Goal: Task Accomplishment & Management: Use online tool/utility

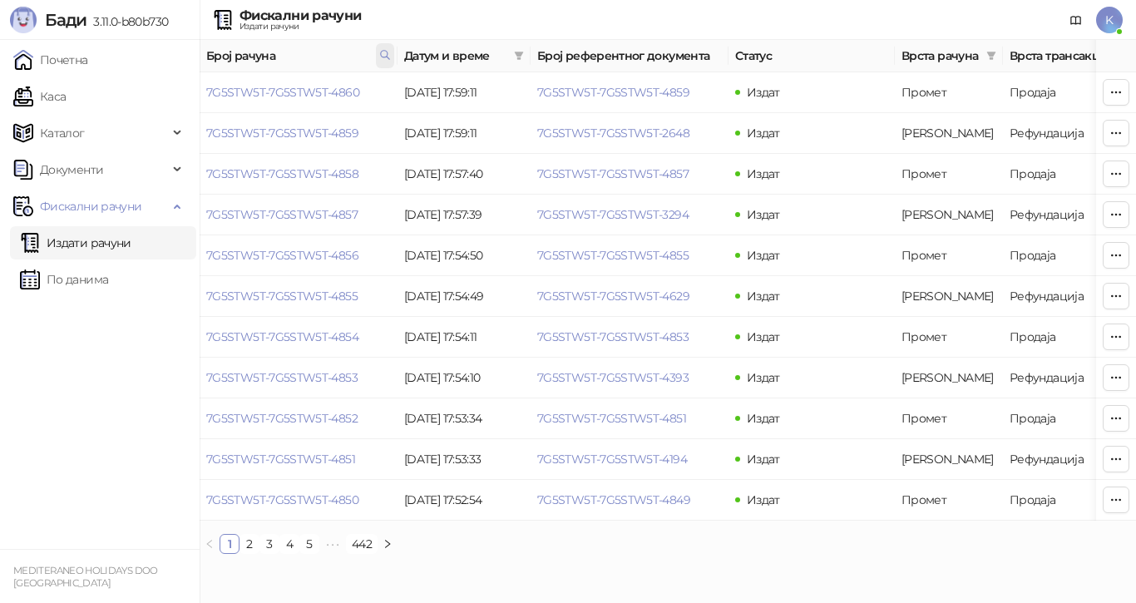
click at [389, 52] on icon at bounding box center [385, 55] width 12 height 12
type input "*"
paste input "**********"
type input "**********"
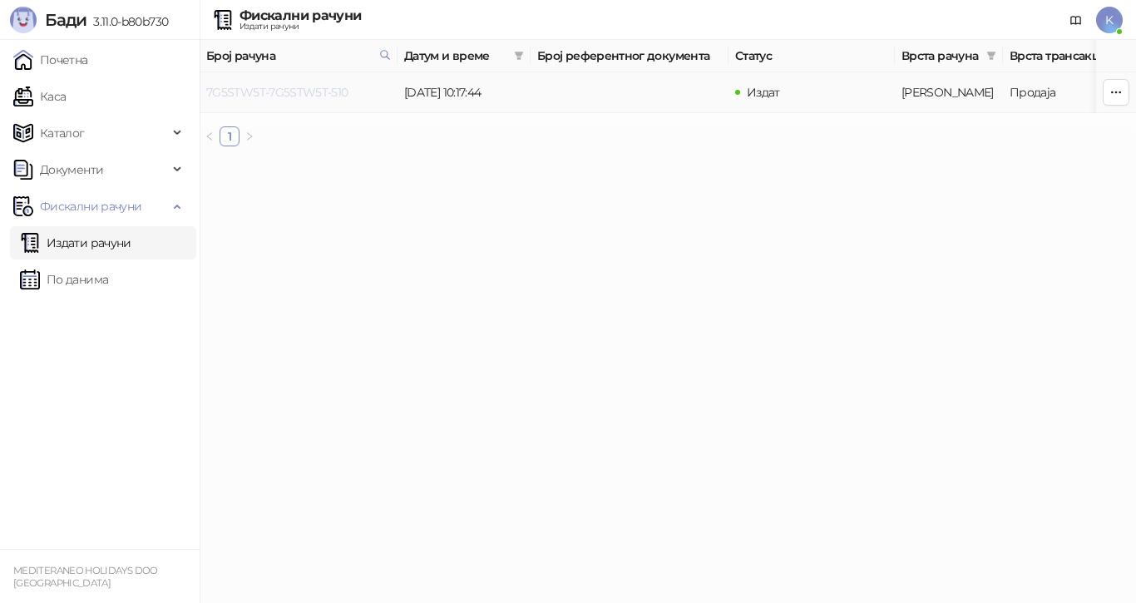
click at [322, 93] on link "7G5STW5T-7G5STW5T-510" at bounding box center [277, 92] width 142 height 15
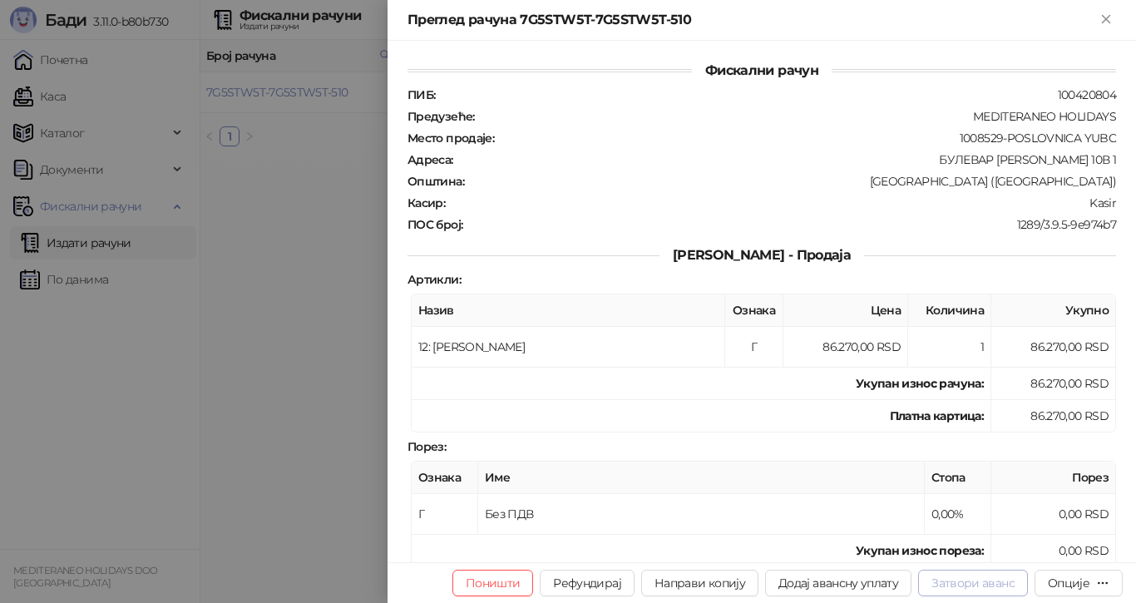
click at [1000, 582] on button "Затвори аванс" at bounding box center [973, 582] width 110 height 27
type input "**********"
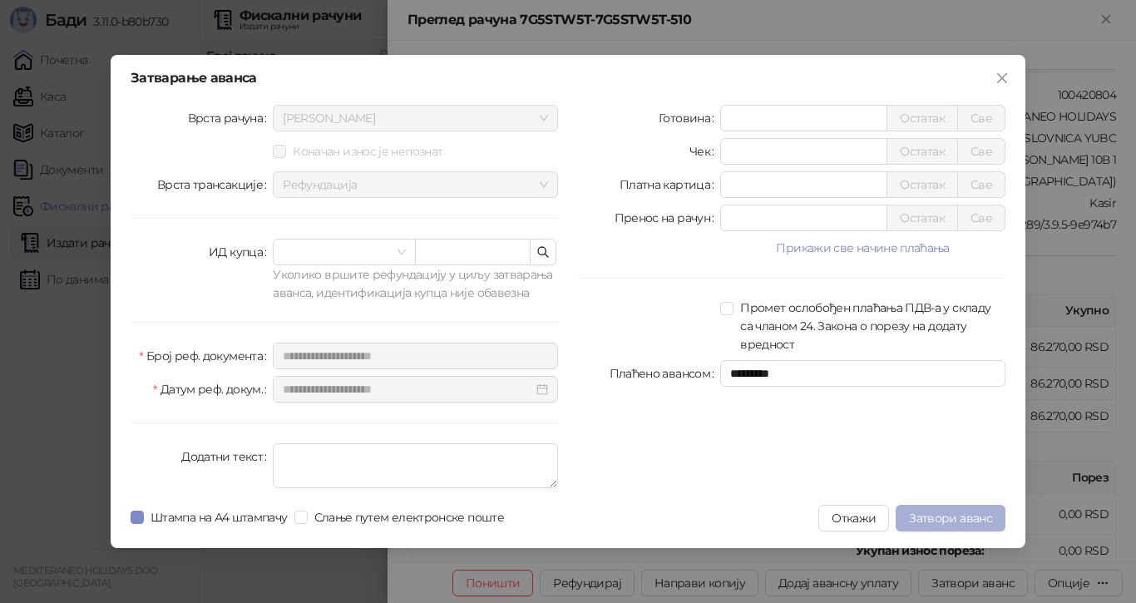
click at [946, 514] on span "Затвори аванс" at bounding box center [950, 517] width 83 height 15
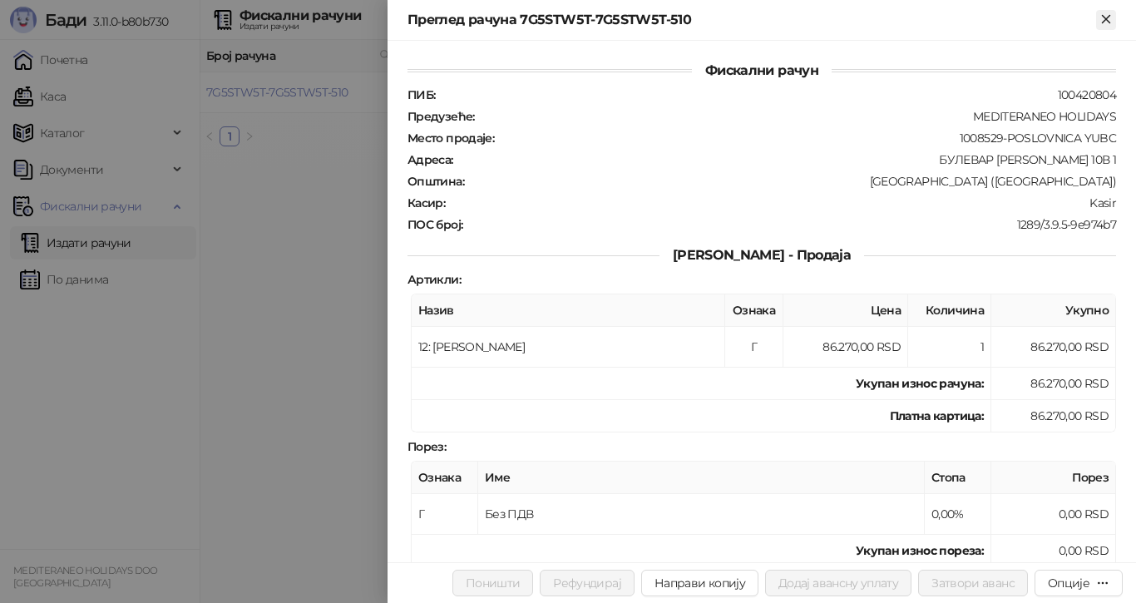
click at [1106, 19] on icon "Close" at bounding box center [1104, 18] width 7 height 7
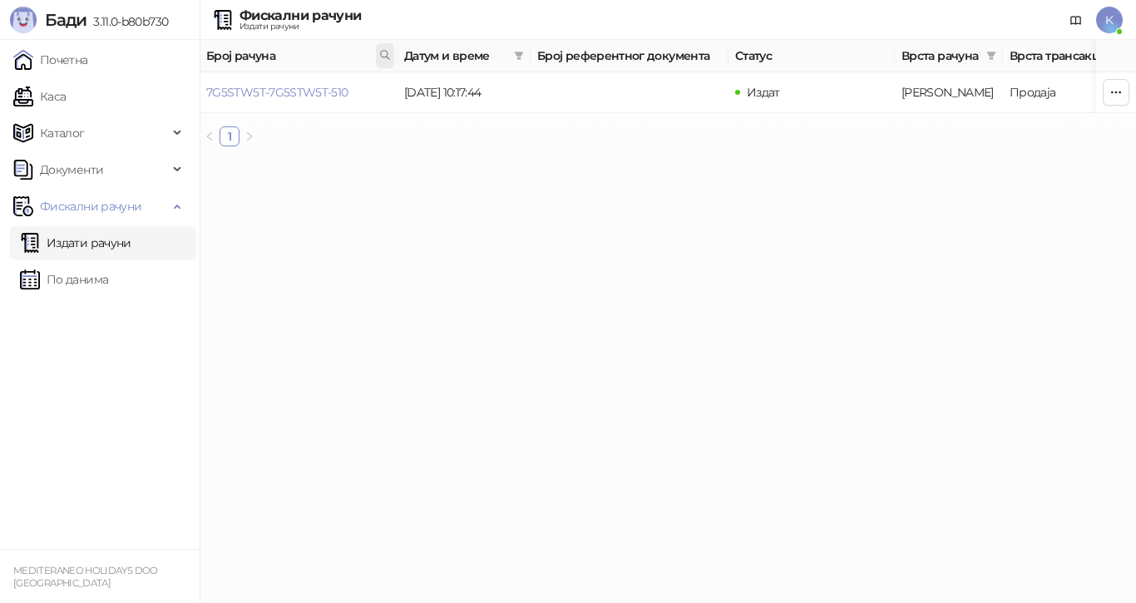
click at [386, 53] on icon at bounding box center [385, 55] width 12 height 12
type input "**********"
click at [336, 90] on link "7G5STW5T-7G5STW5T-4406" at bounding box center [282, 92] width 153 height 15
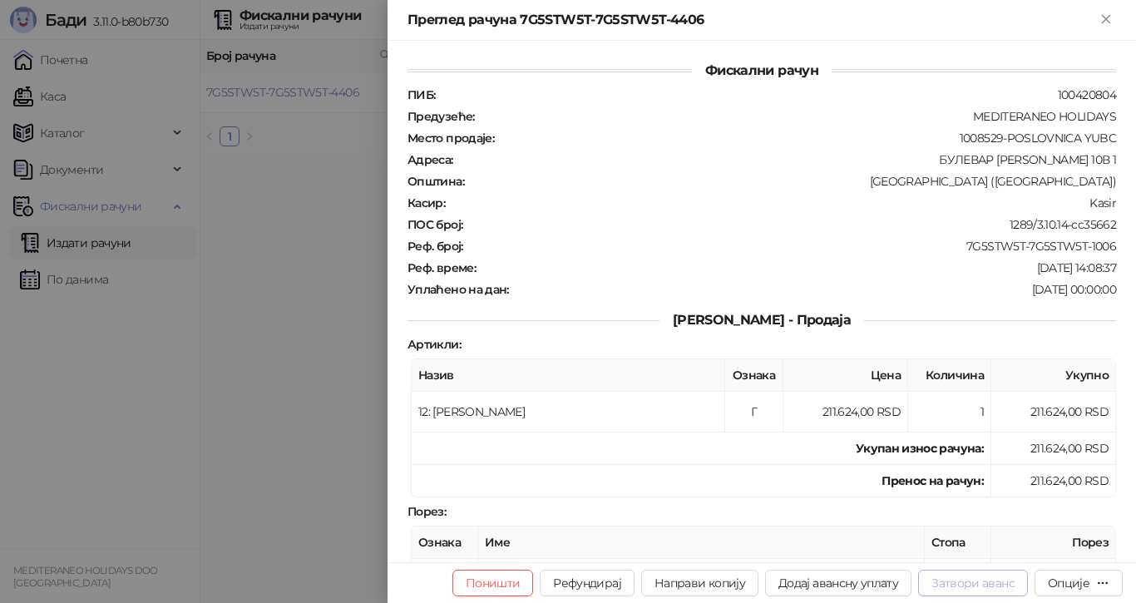
click at [953, 579] on button "Затвори аванс" at bounding box center [973, 582] width 110 height 27
type input "**********"
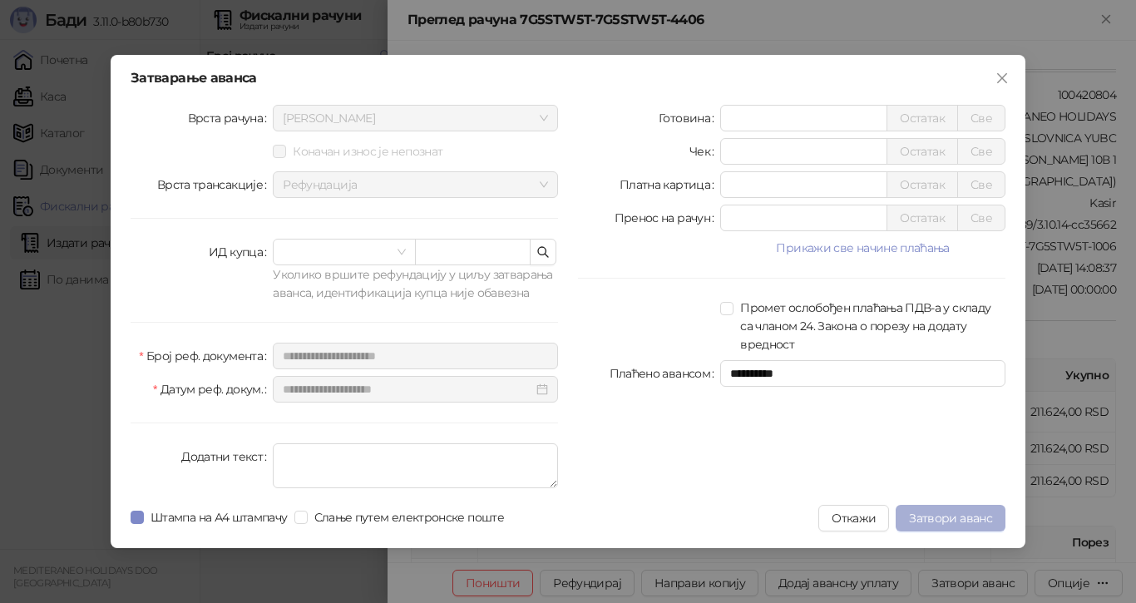
click at [936, 514] on span "Затвори аванс" at bounding box center [950, 517] width 83 height 15
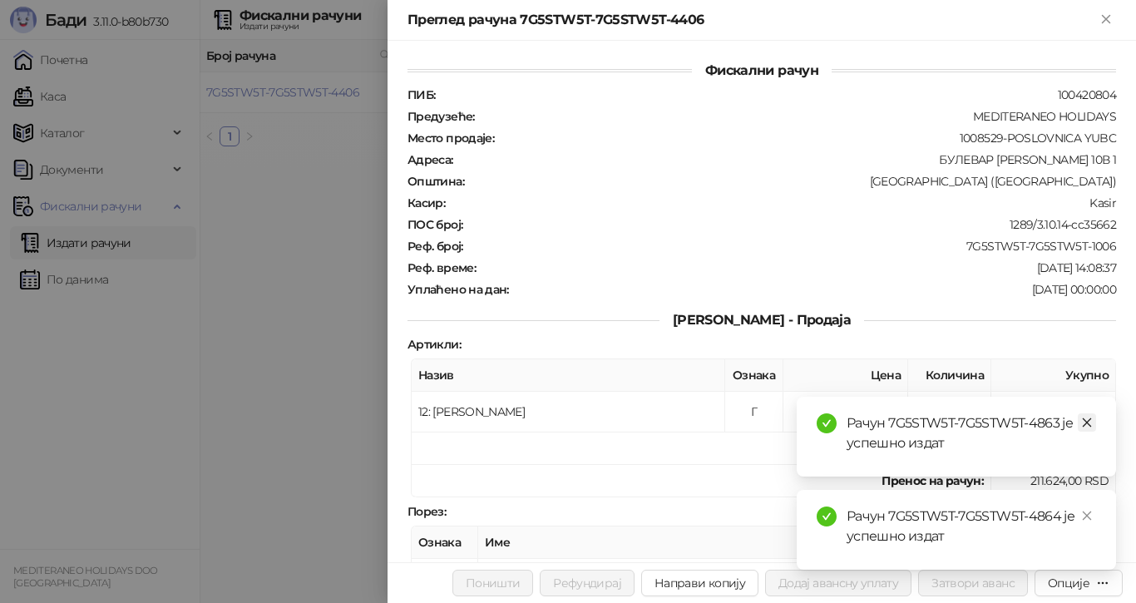
click at [1089, 419] on icon "close" at bounding box center [1087, 422] width 12 height 12
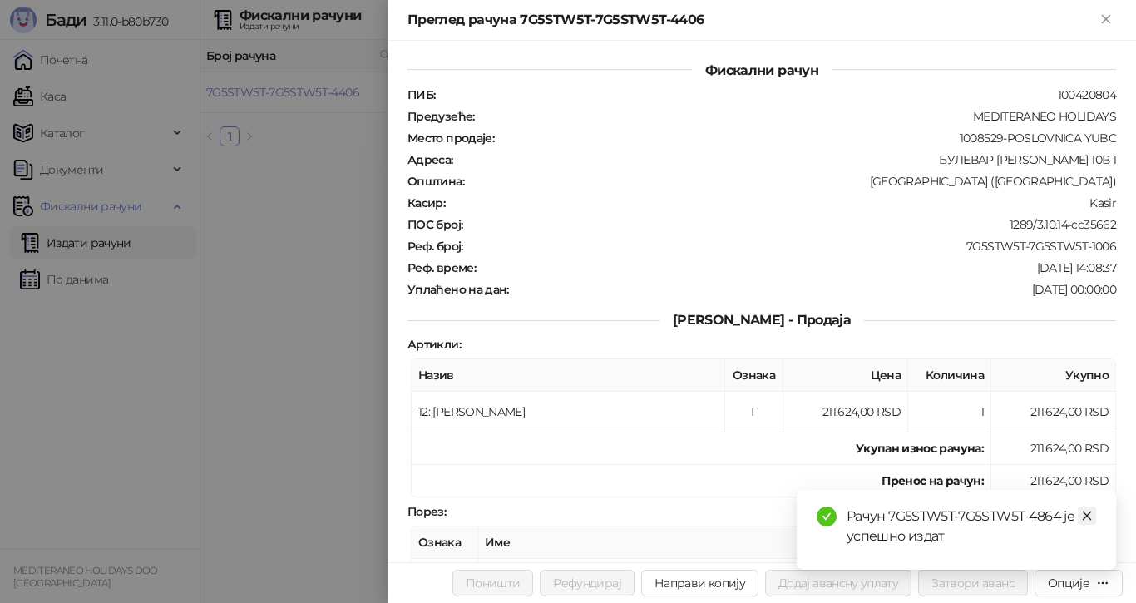
click at [1086, 512] on icon "close" at bounding box center [1087, 516] width 12 height 12
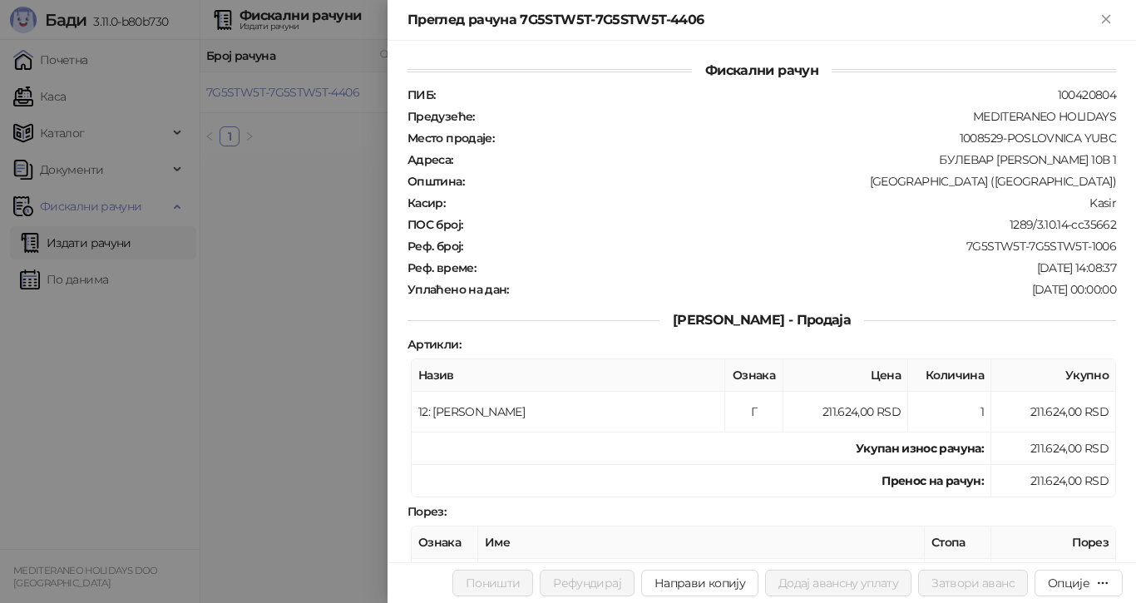
click at [330, 179] on div at bounding box center [568, 301] width 1136 height 603
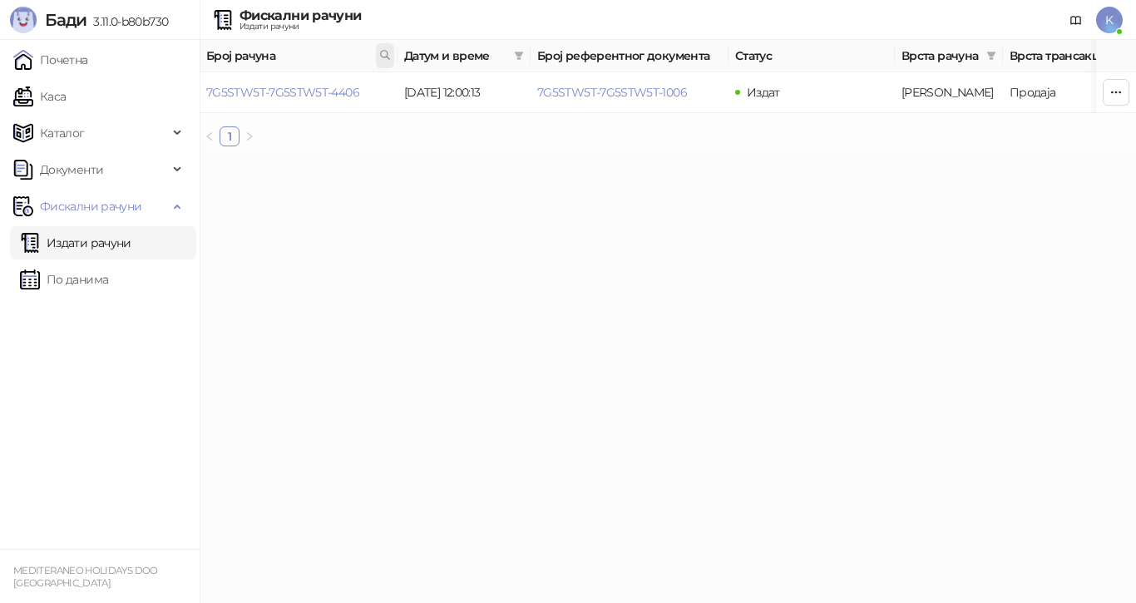
click at [382, 52] on icon at bounding box center [385, 55] width 12 height 12
type input "**********"
click at [346, 90] on link "7G5STW5T-7G5STW5T-3838" at bounding box center [281, 92] width 151 height 15
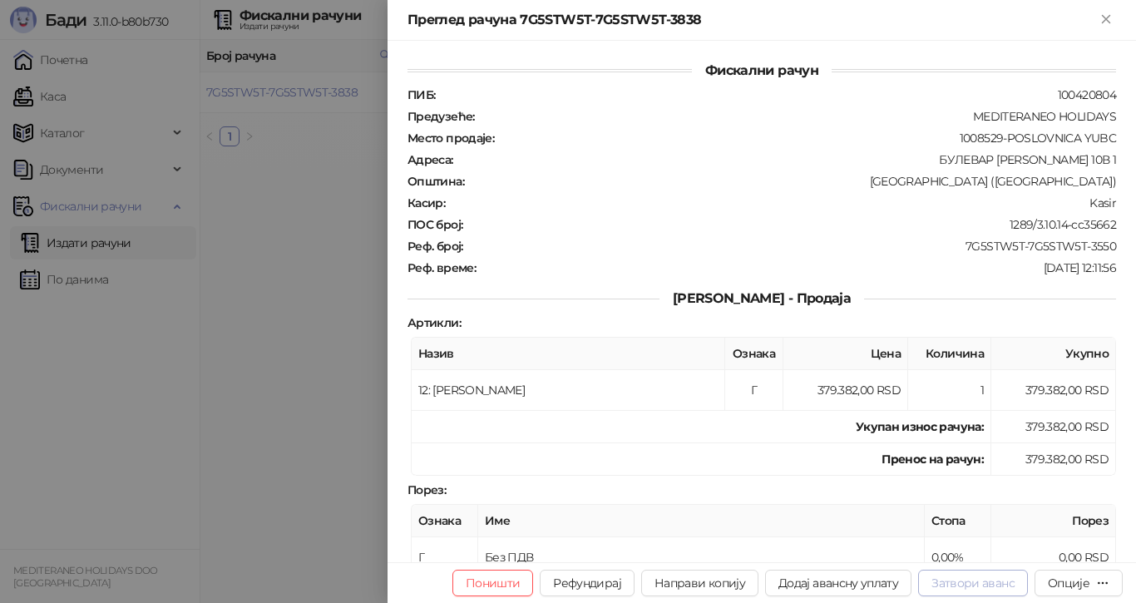
click at [963, 579] on button "Затвори аванс" at bounding box center [973, 582] width 110 height 27
type input "**********"
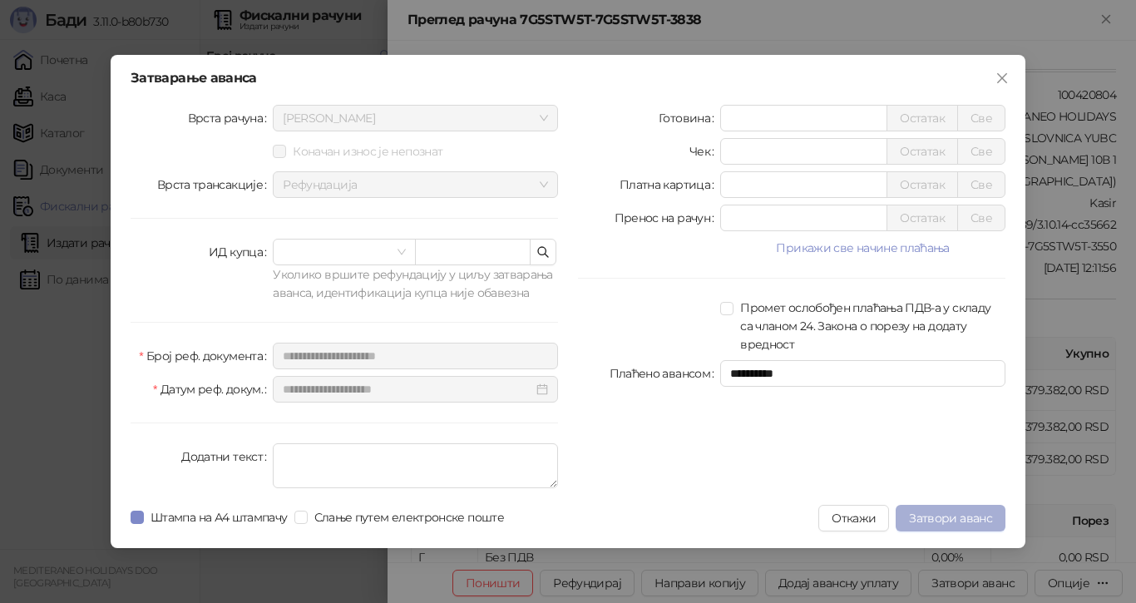
click at [937, 515] on span "Затвори аванс" at bounding box center [950, 517] width 83 height 15
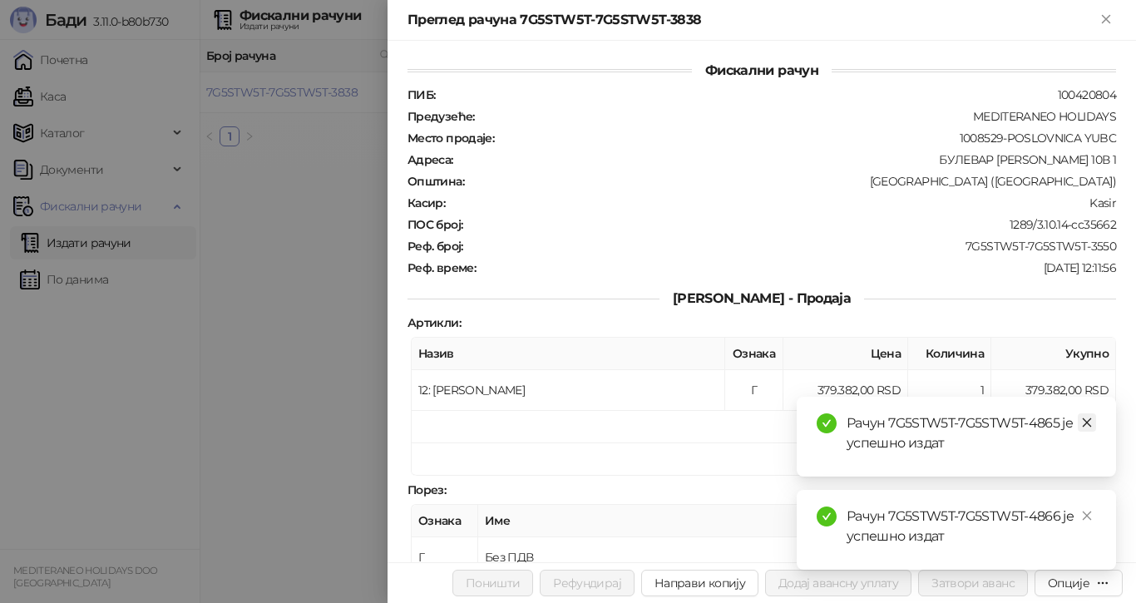
click at [1083, 423] on icon "close" at bounding box center [1087, 422] width 12 height 12
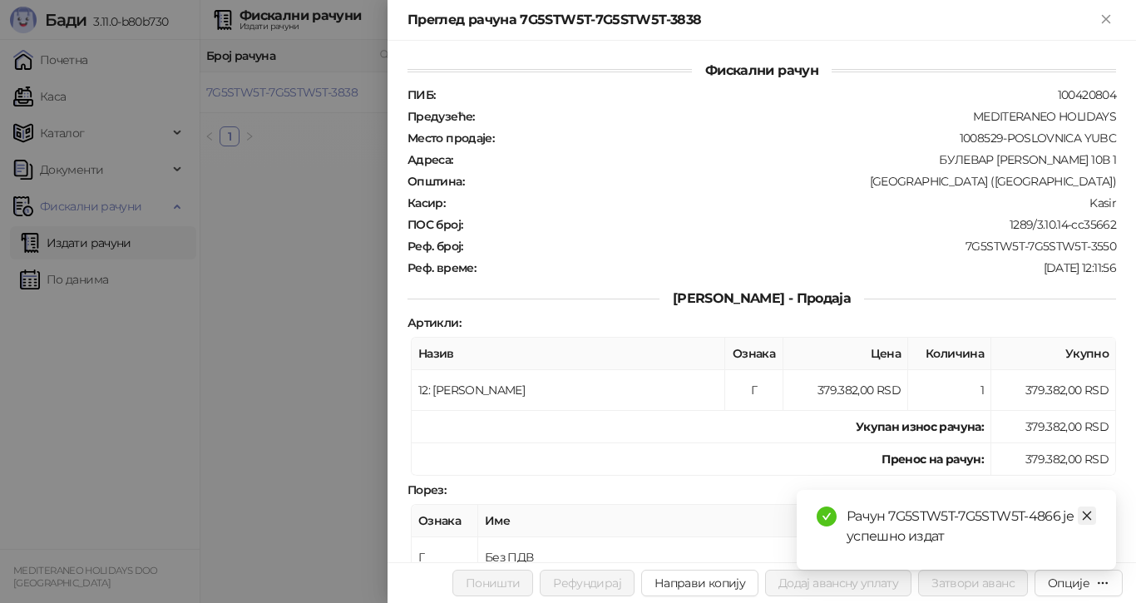
drag, startPoint x: 1083, startPoint y: 515, endPoint x: 1073, endPoint y: 520, distance: 11.2
click at [1083, 515] on icon "close" at bounding box center [1087, 516] width 12 height 12
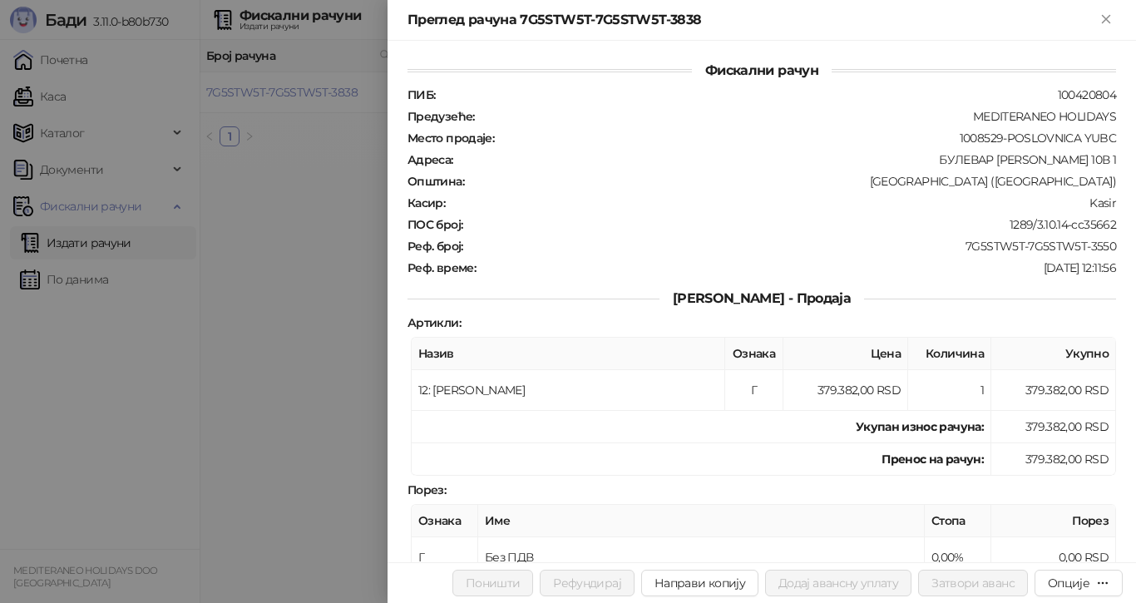
click at [283, 231] on div at bounding box center [568, 301] width 1136 height 603
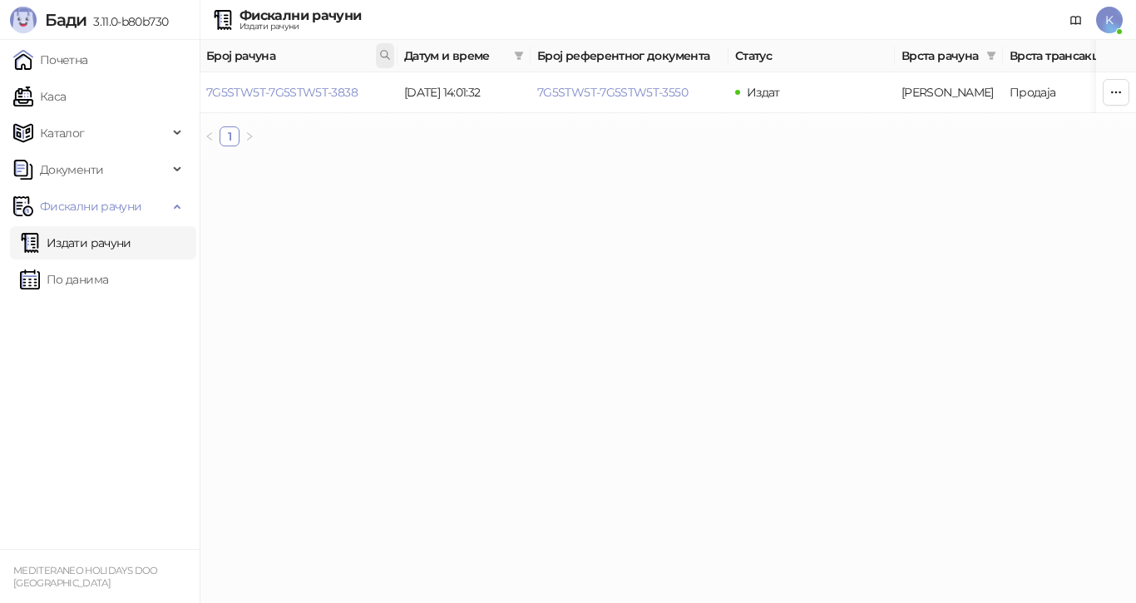
click at [381, 54] on icon at bounding box center [385, 55] width 12 height 12
type input "**********"
click at [292, 88] on link "7G5STW5T-7G5STW5T-4070" at bounding box center [282, 92] width 152 height 15
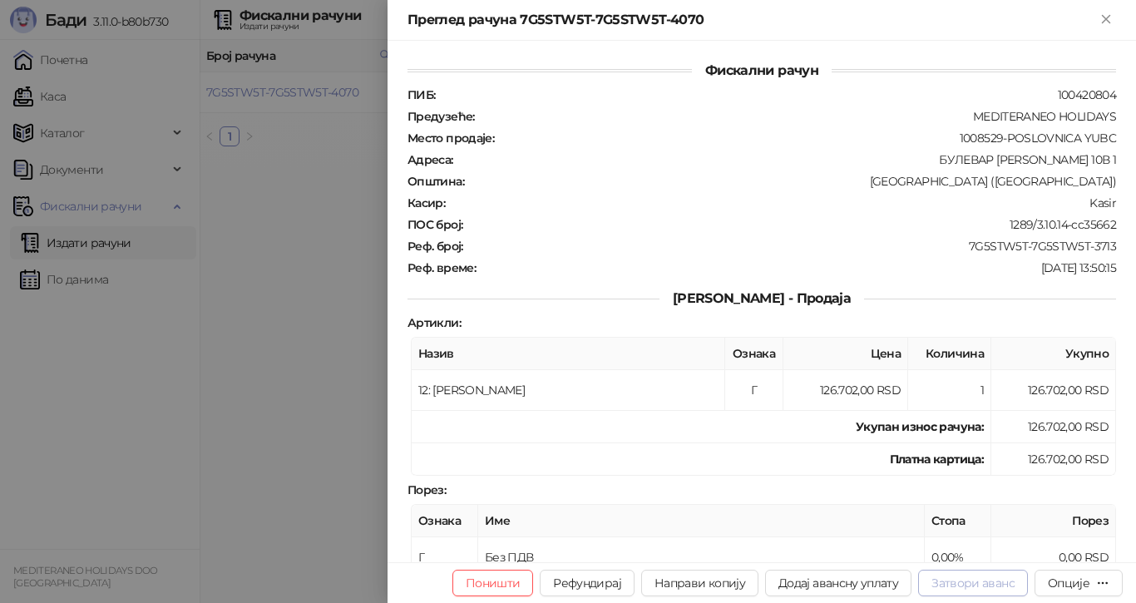
click at [987, 581] on button "Затвори аванс" at bounding box center [973, 582] width 110 height 27
type input "**********"
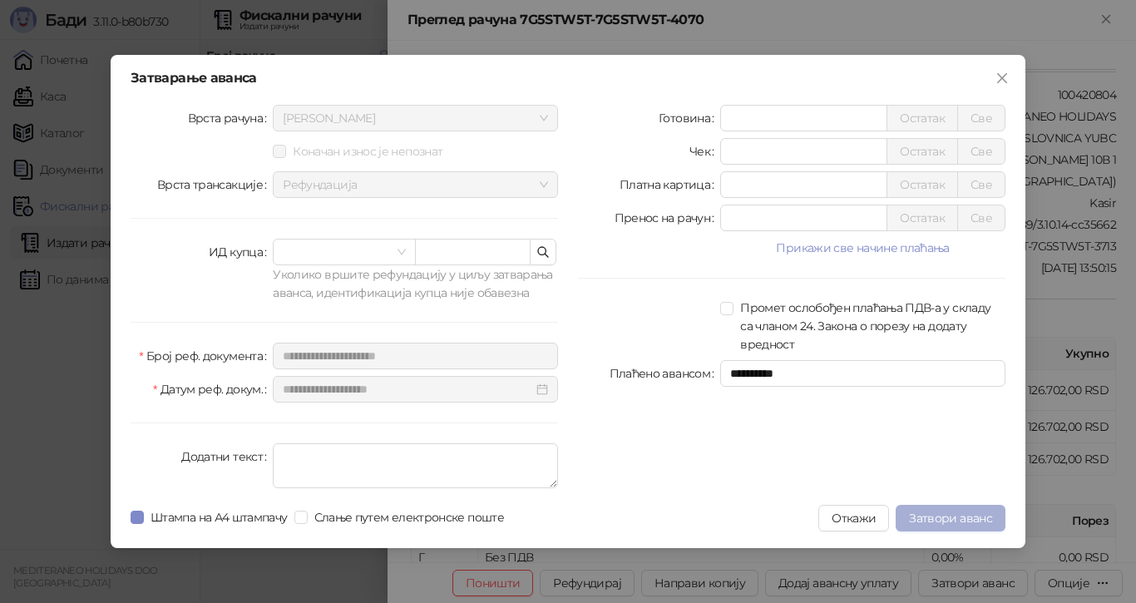
click at [942, 509] on button "Затвори аванс" at bounding box center [950, 518] width 110 height 27
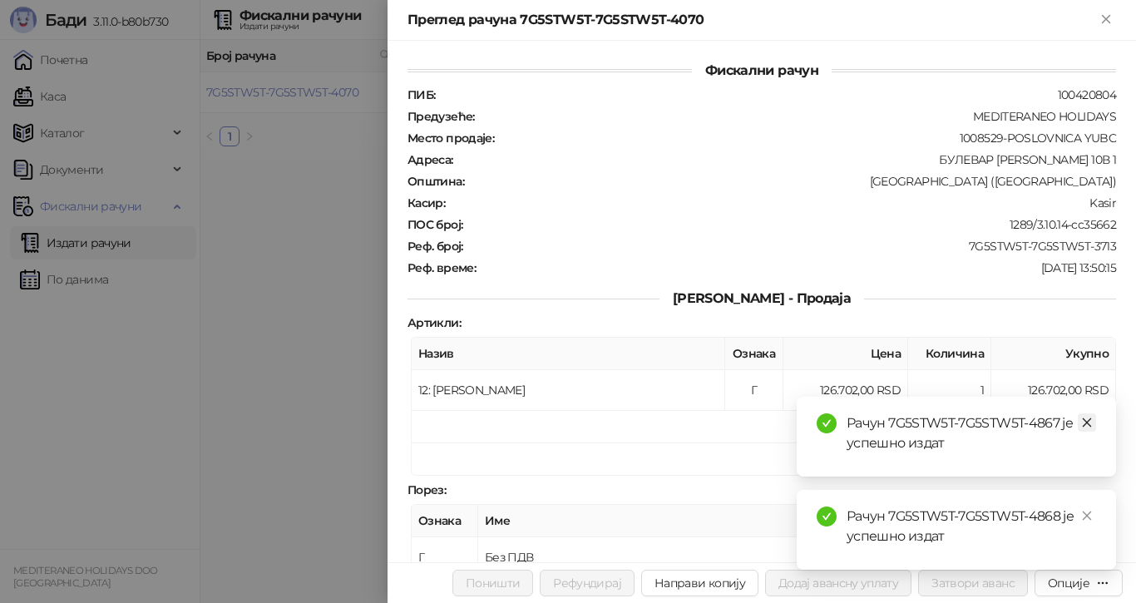
click at [1089, 420] on icon "close" at bounding box center [1086, 422] width 9 height 9
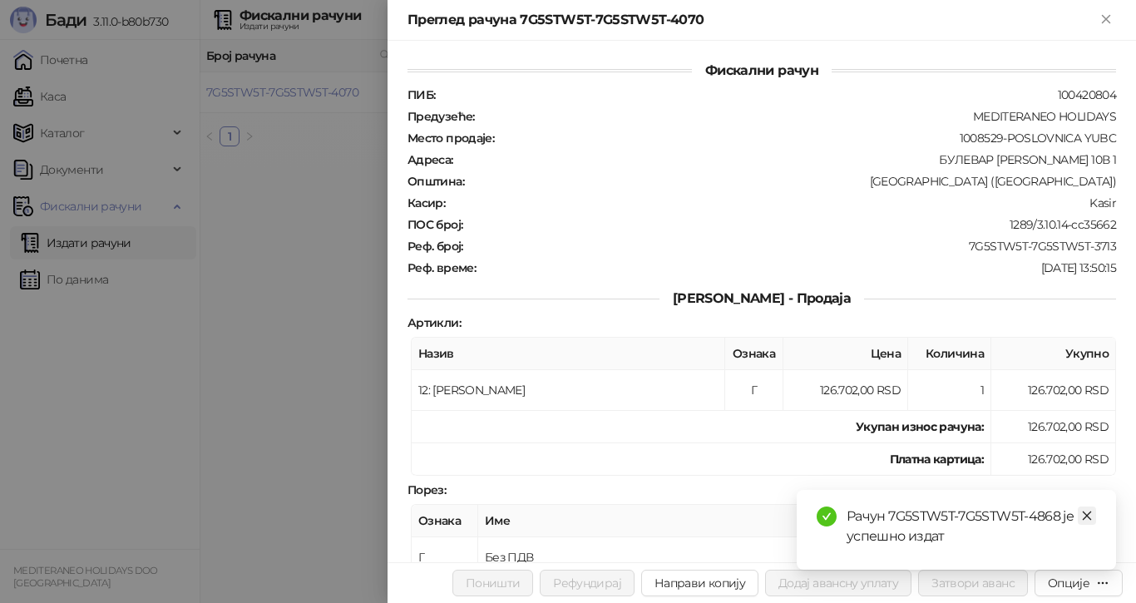
click at [1087, 519] on icon "close" at bounding box center [1087, 516] width 12 height 12
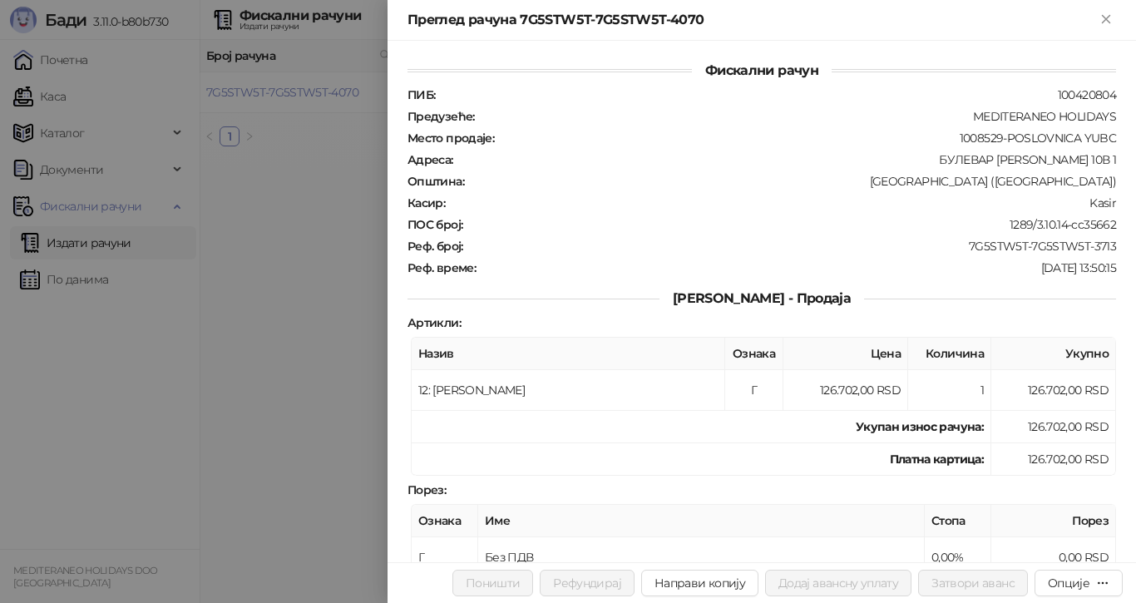
drag, startPoint x: 308, startPoint y: 243, endPoint x: 357, endPoint y: 163, distance: 93.7
click at [308, 240] on div at bounding box center [568, 301] width 1136 height 603
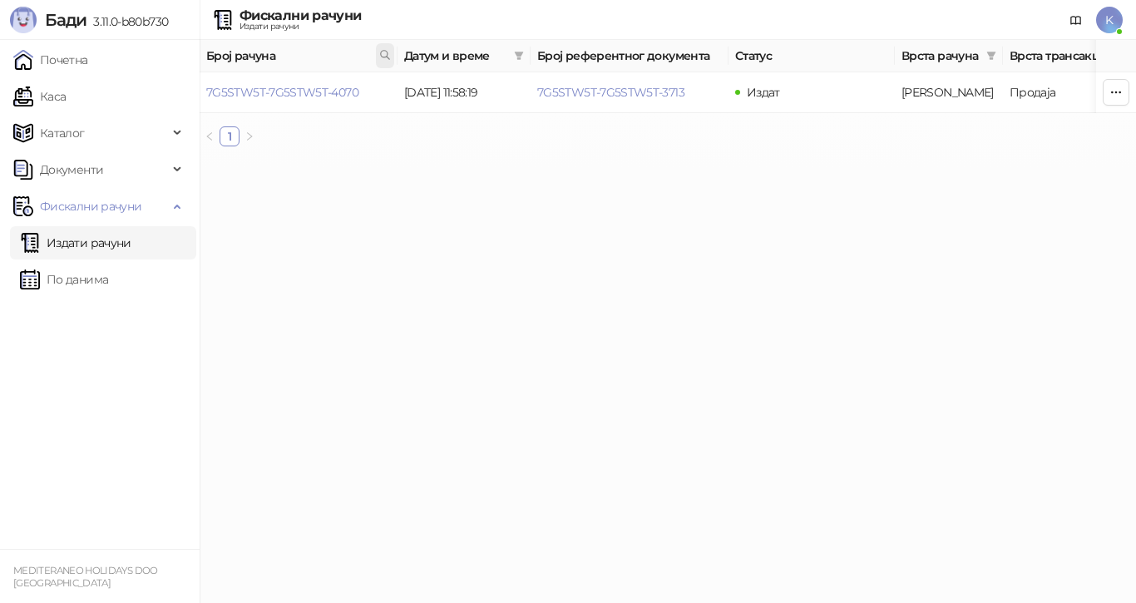
click at [379, 52] on icon at bounding box center [385, 55] width 12 height 12
type input "**********"
click at [338, 91] on link "7G5STW5T-7G5STW5T-4130" at bounding box center [280, 92] width 149 height 15
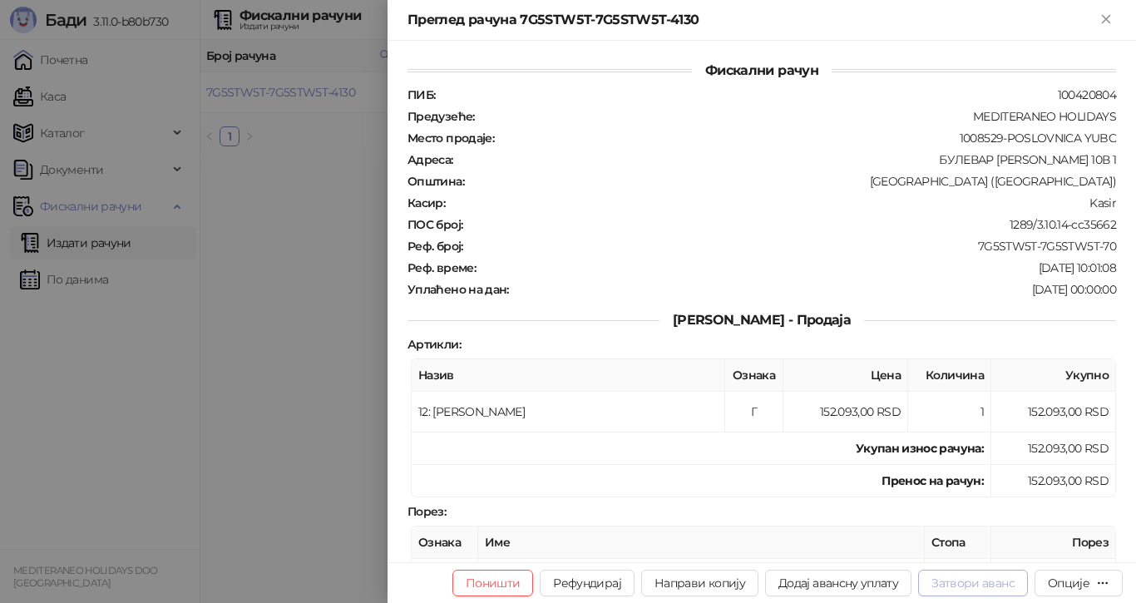
click at [979, 576] on button "Затвори аванс" at bounding box center [973, 582] width 110 height 27
type input "**********"
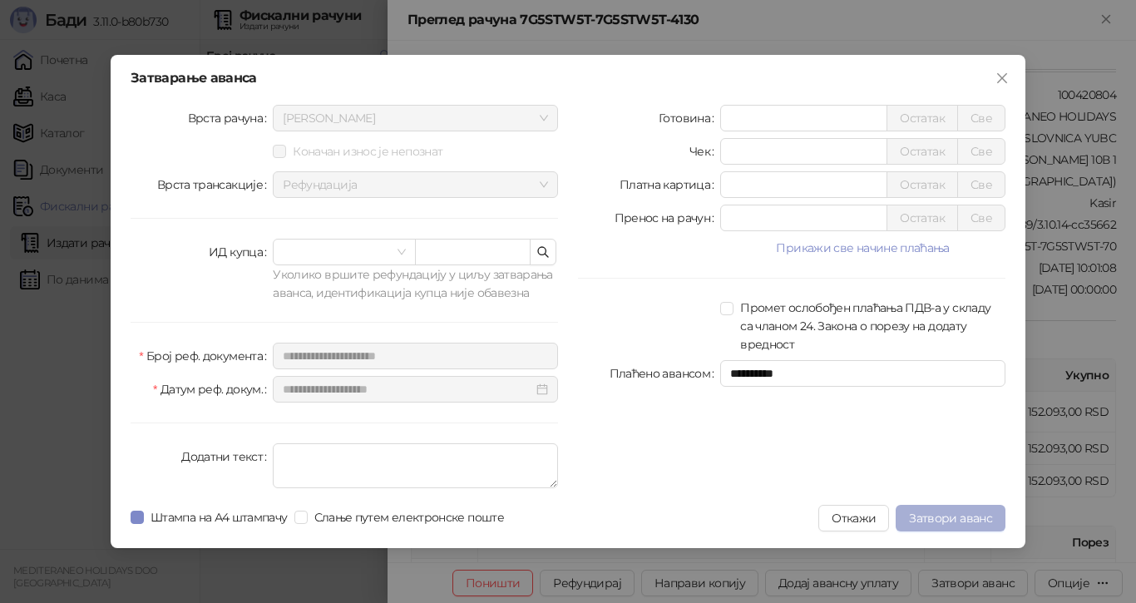
click at [932, 512] on span "Затвори аванс" at bounding box center [950, 517] width 83 height 15
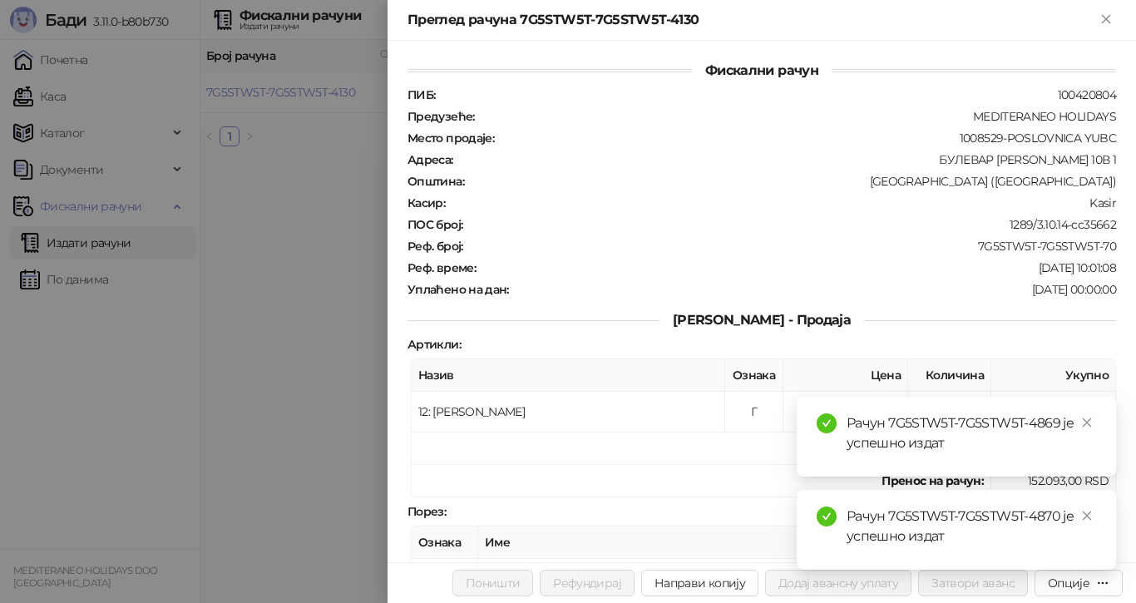
drag, startPoint x: 1081, startPoint y: 424, endPoint x: 1083, endPoint y: 449, distance: 25.1
click at [1082, 424] on icon "close" at bounding box center [1087, 422] width 12 height 12
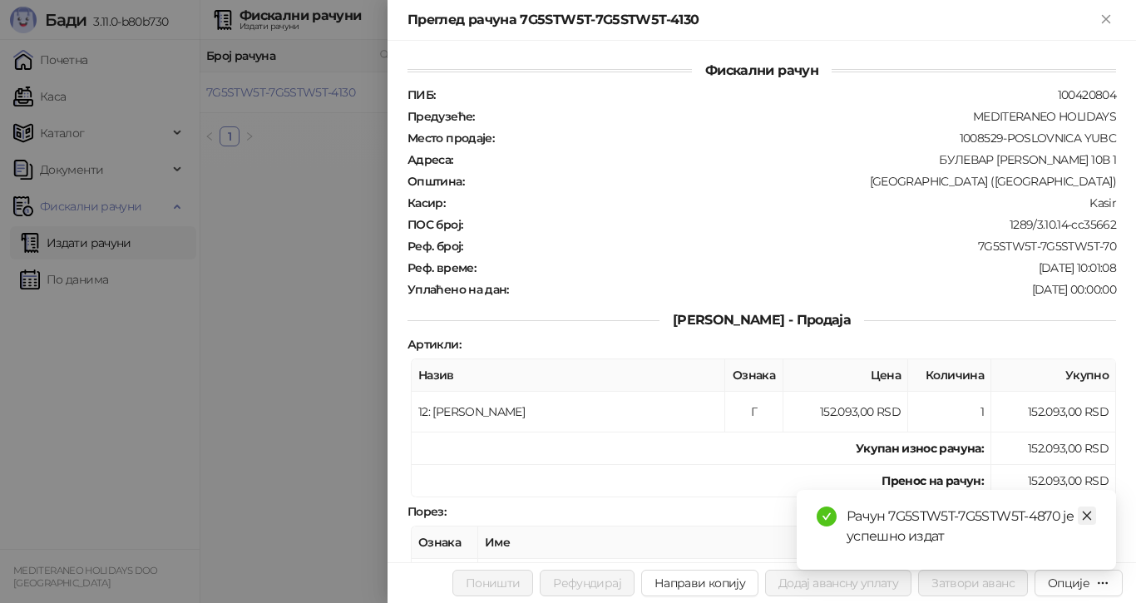
click at [1087, 511] on icon "close" at bounding box center [1087, 516] width 12 height 12
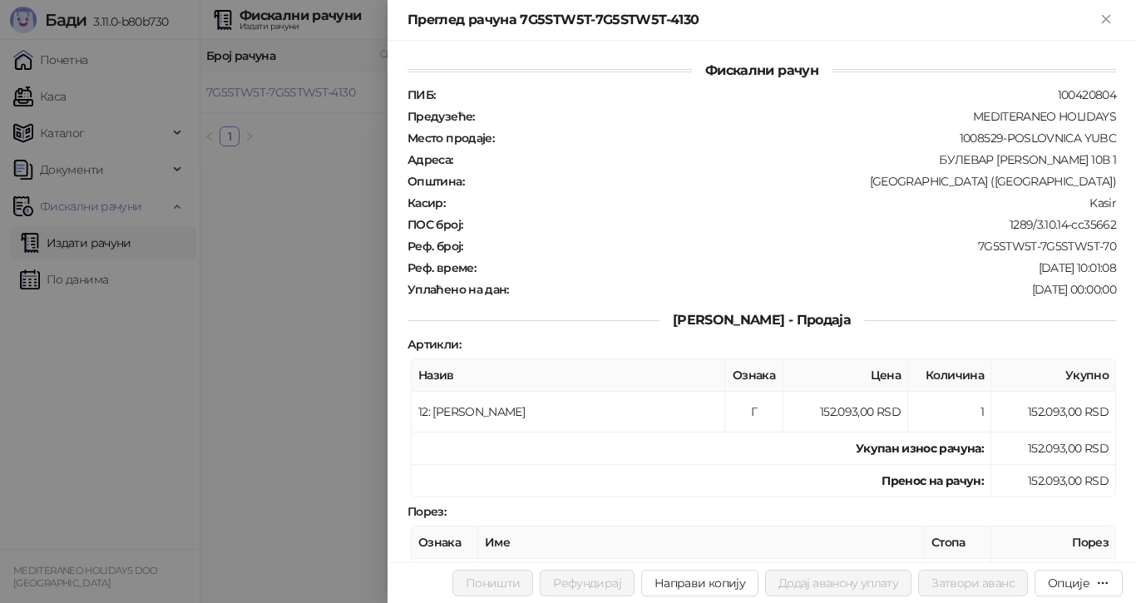
click at [326, 86] on div at bounding box center [568, 301] width 1136 height 603
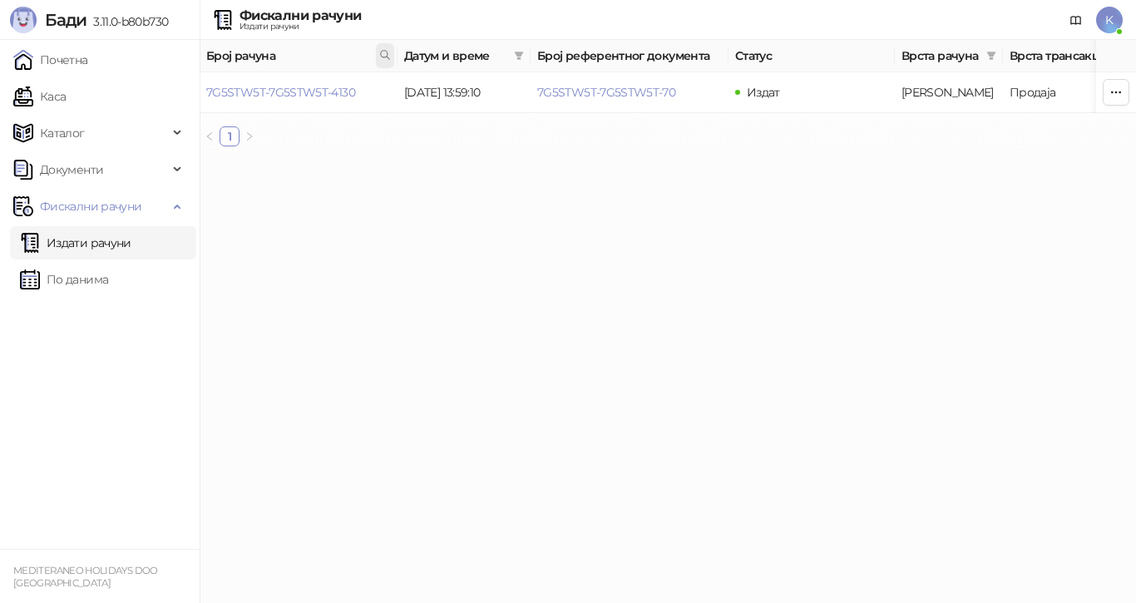
click at [383, 52] on icon at bounding box center [385, 55] width 12 height 12
click at [349, 89] on link "7G5STW5T-7G5STW5T-4130" at bounding box center [280, 92] width 149 height 15
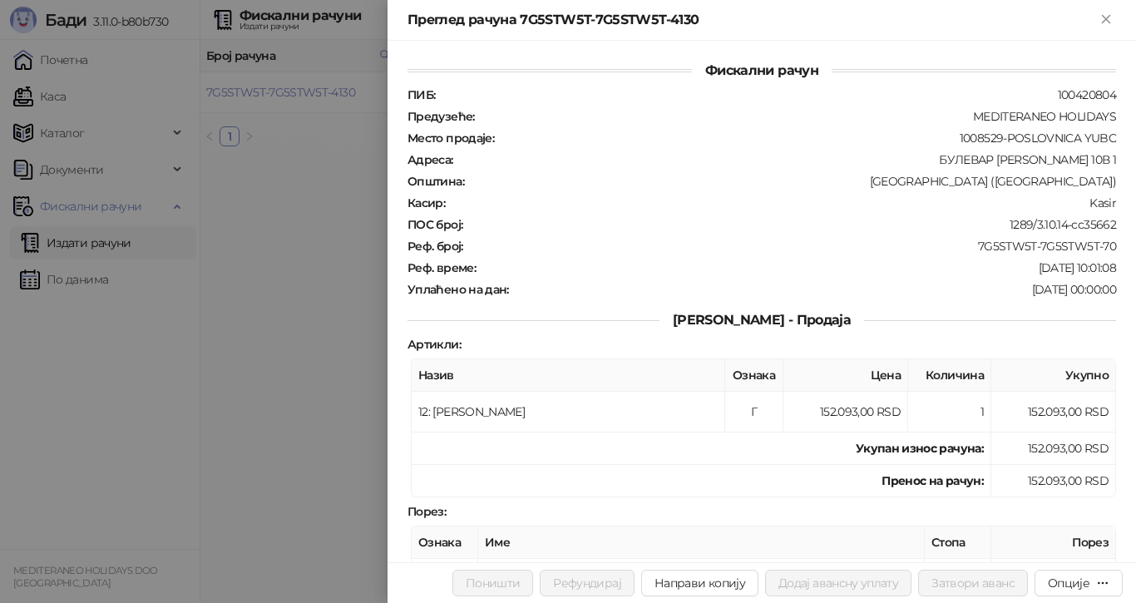
click at [358, 142] on div at bounding box center [568, 301] width 1136 height 603
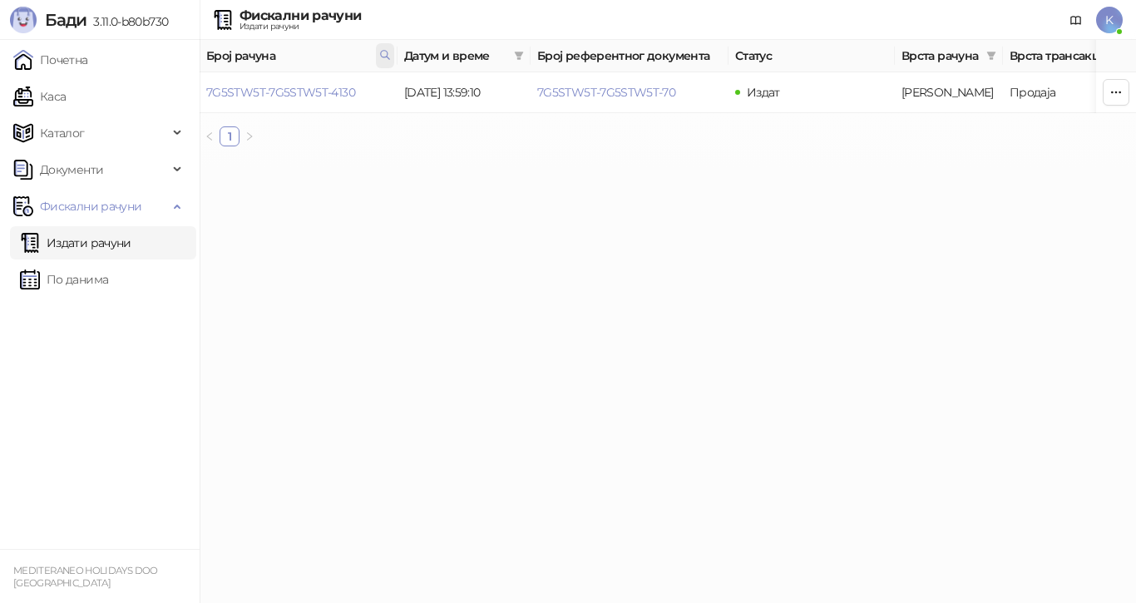
click at [382, 60] on icon at bounding box center [385, 55] width 12 height 12
drag, startPoint x: 381, startPoint y: 91, endPoint x: 0, endPoint y: 80, distance: 380.9
click at [0, 84] on body "Бади 3.11.0-b80b730 Почетна Каса Каталог Документи Фискални рачуни Издати рачун…" at bounding box center [568, 80] width 1136 height 160
type input "****"
click at [334, 92] on link "7G5STW5T-7G5STW5T-4135" at bounding box center [280, 92] width 148 height 15
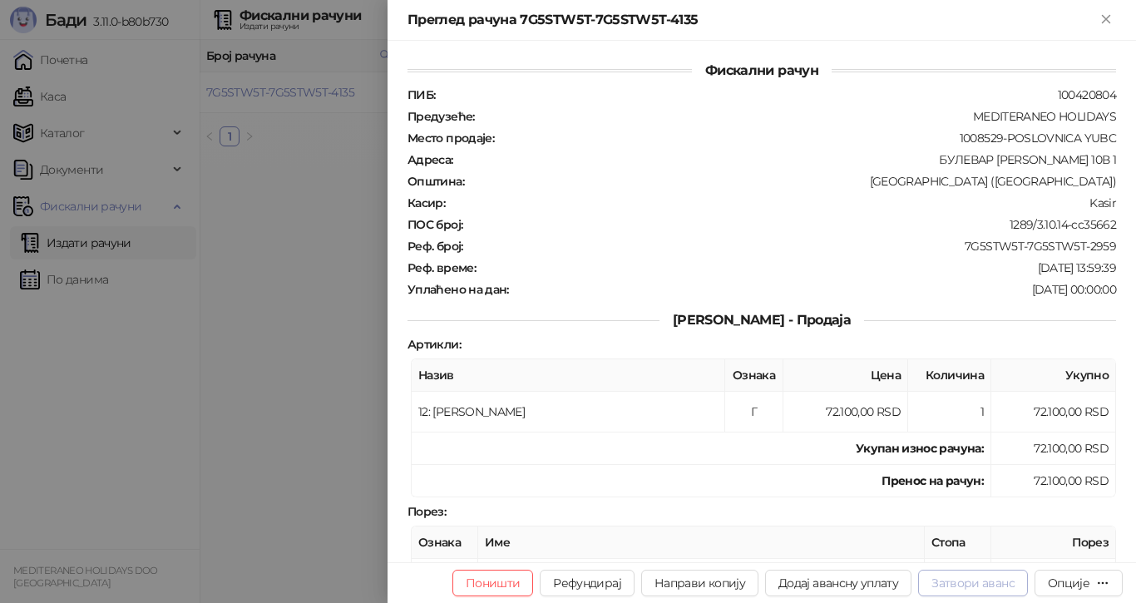
click at [963, 584] on button "Затвори аванс" at bounding box center [973, 582] width 110 height 27
type input "**********"
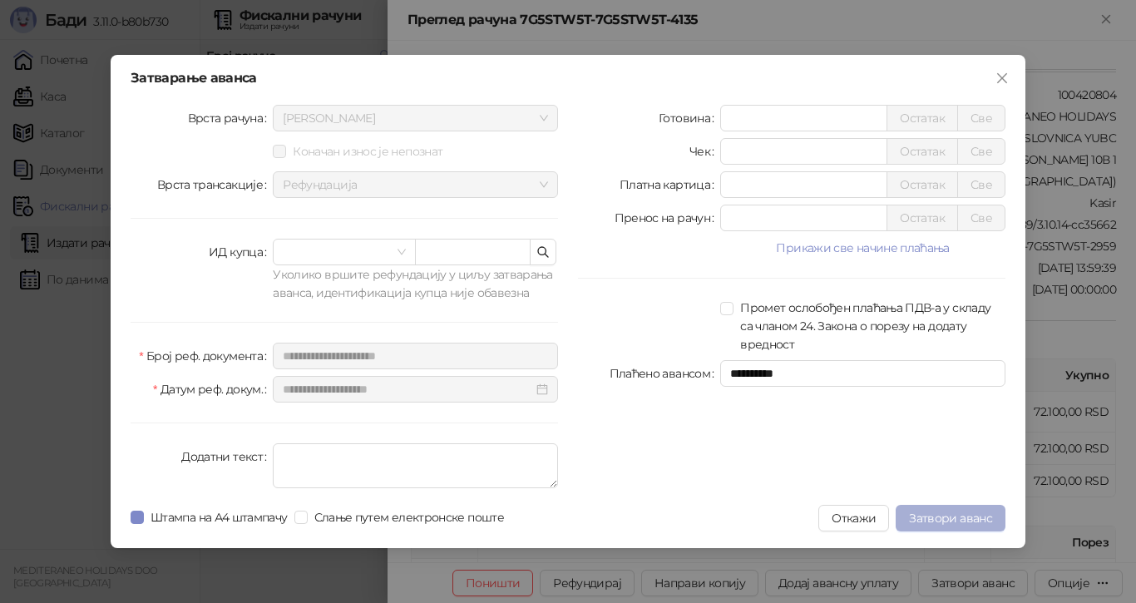
click at [940, 517] on span "Затвори аванс" at bounding box center [950, 517] width 83 height 15
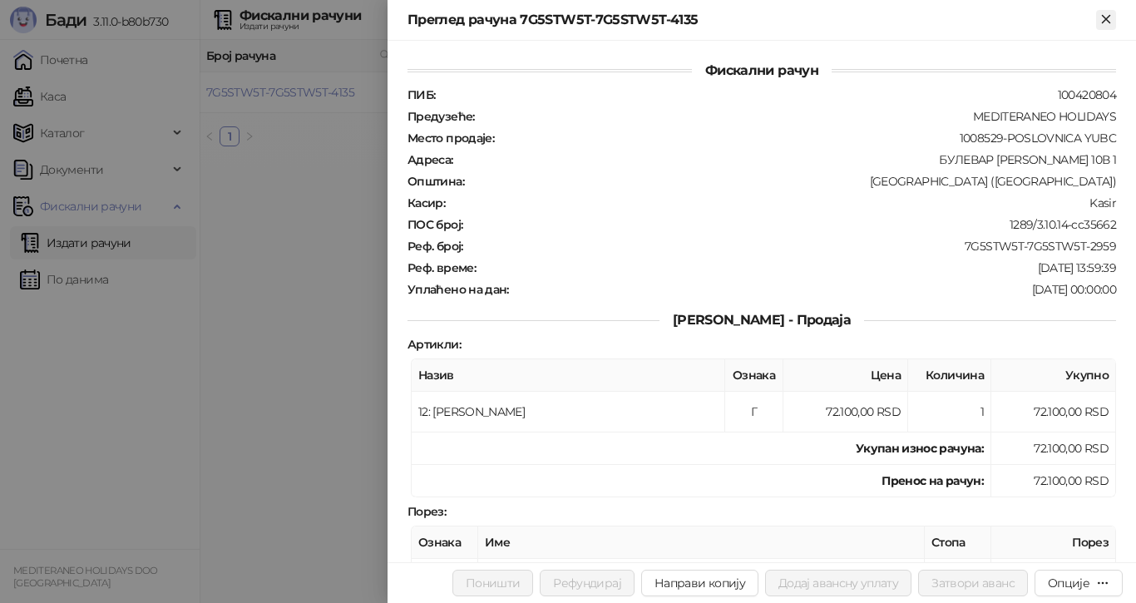
click at [1112, 15] on icon "Close" at bounding box center [1105, 19] width 15 height 15
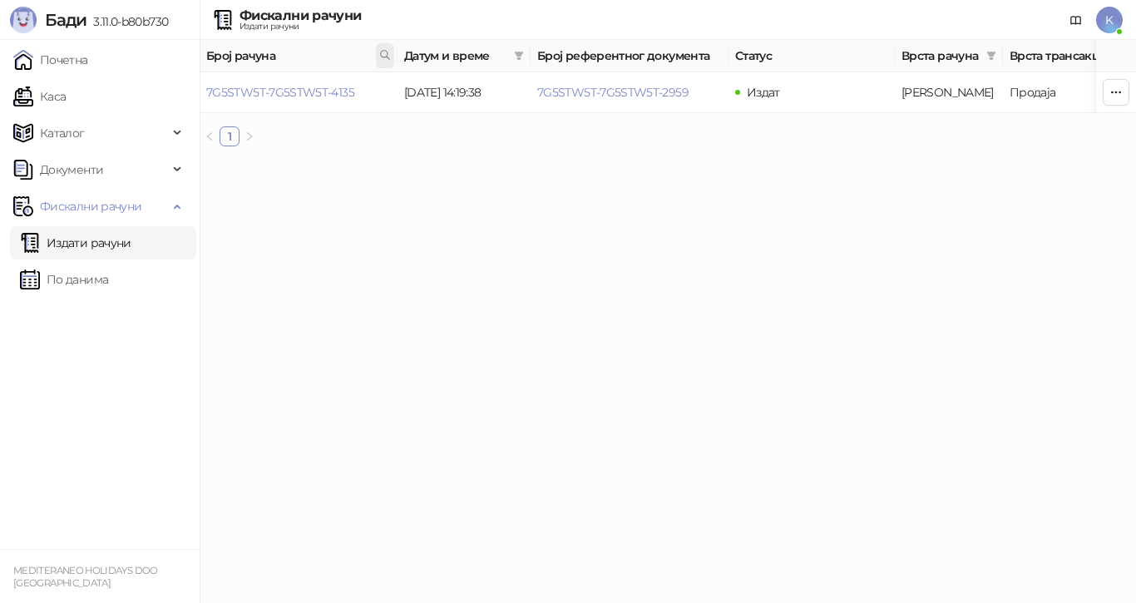
click at [387, 54] on icon at bounding box center [385, 55] width 12 height 12
type input "**********"
click at [340, 92] on link "7G5STW5T-7G5STW5T-4631" at bounding box center [280, 92] width 149 height 15
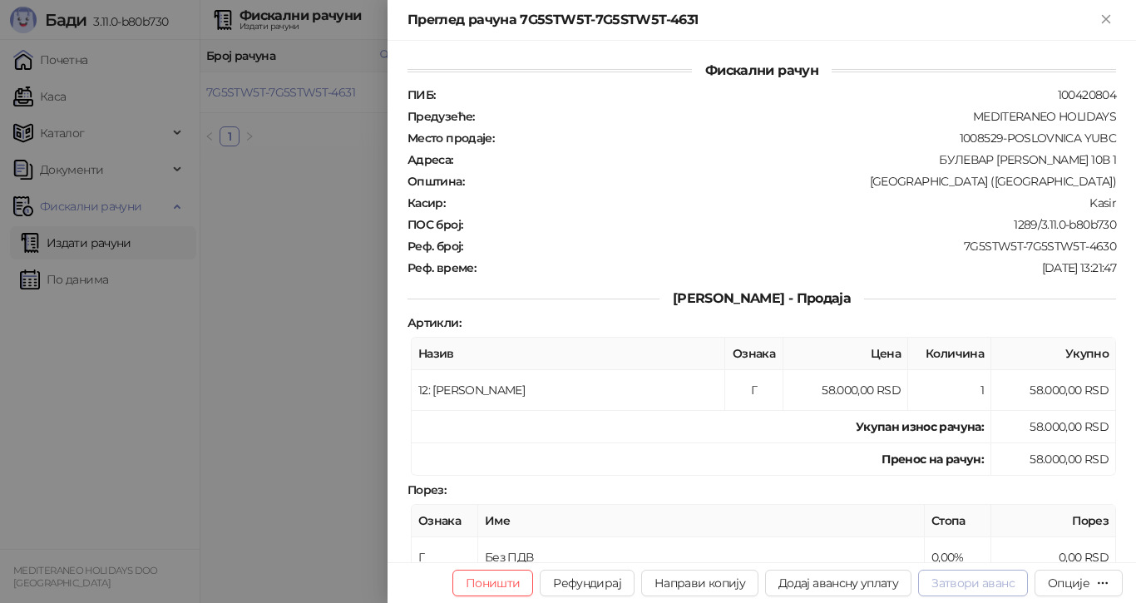
click at [988, 589] on button "Затвори аванс" at bounding box center [973, 582] width 110 height 27
type input "**********"
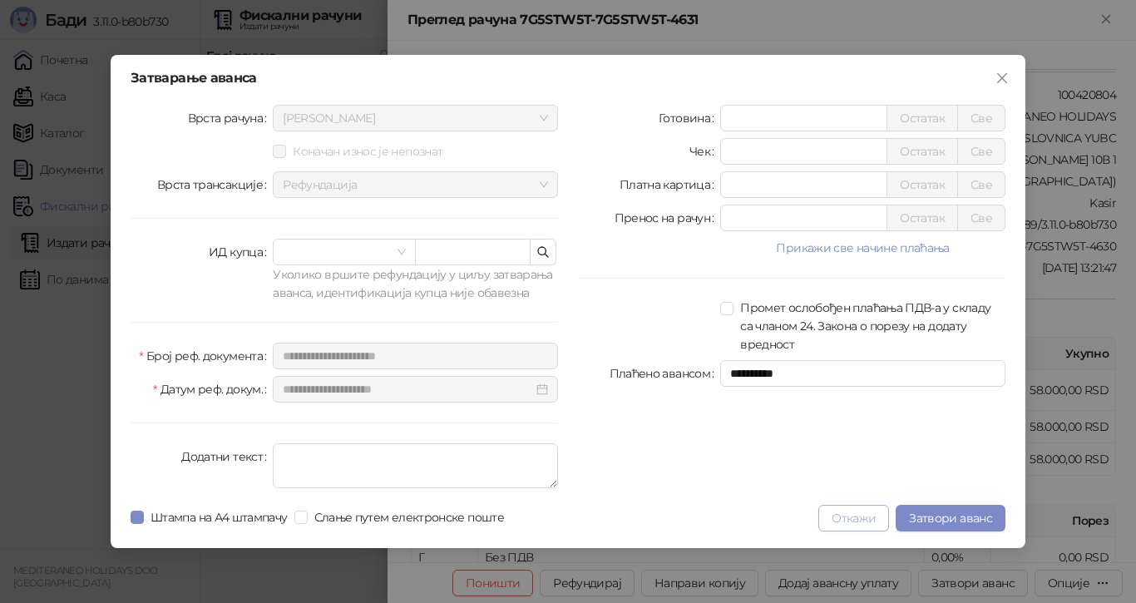
click at [855, 517] on button "Откажи" at bounding box center [853, 518] width 71 height 27
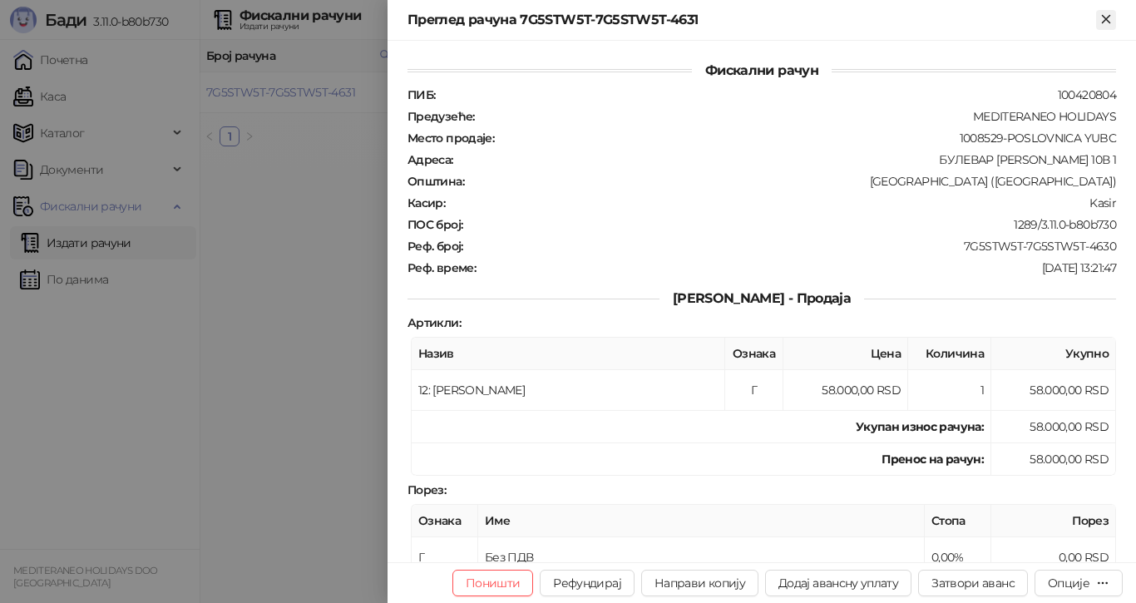
click at [1106, 21] on icon "Close" at bounding box center [1104, 18] width 7 height 7
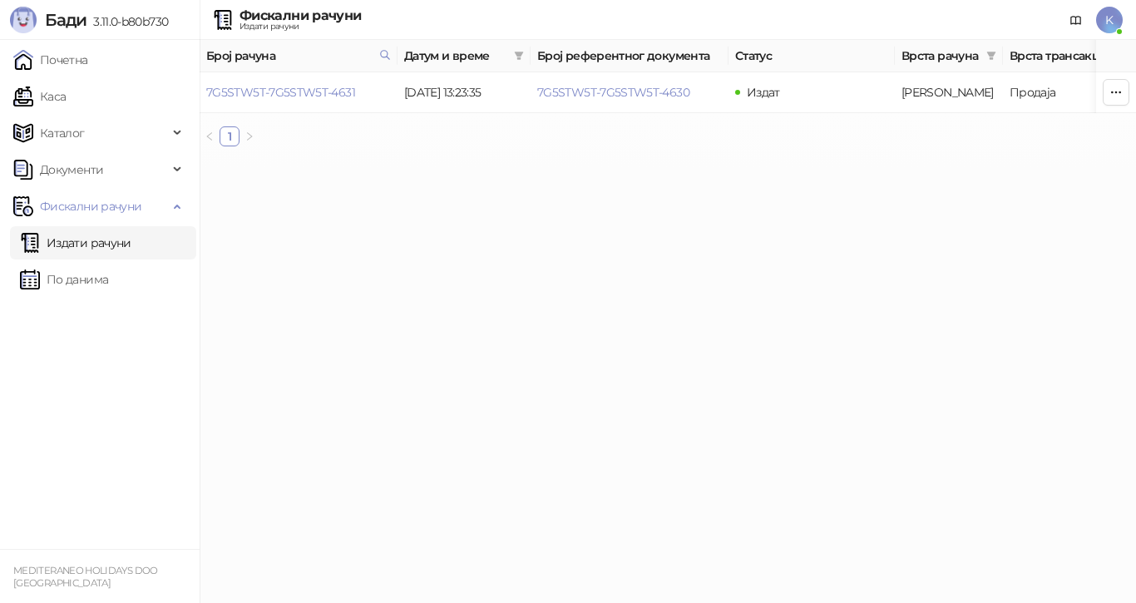
drag, startPoint x: 346, startPoint y: 205, endPoint x: 360, endPoint y: 99, distance: 106.5
click at [346, 160] on html "Бади 3.11.0-b80b730 Почетна Каса Каталог Документи Фискални рачуни Издати рачун…" at bounding box center [568, 80] width 1136 height 160
click at [380, 52] on icon at bounding box center [385, 55] width 12 height 12
type input "**********"
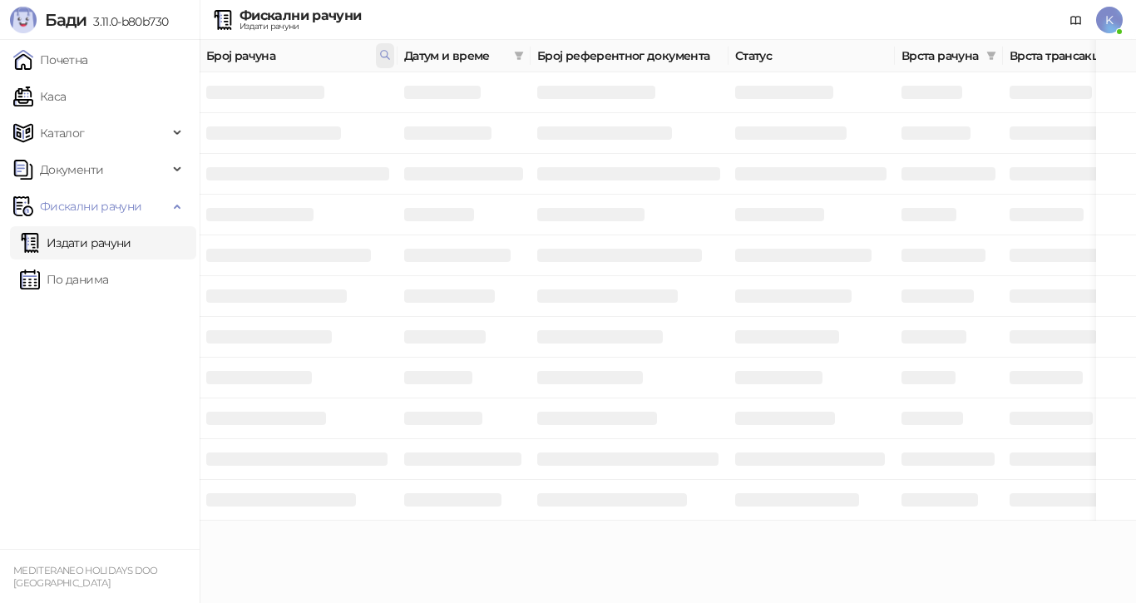
click at [385, 54] on icon at bounding box center [385, 55] width 12 height 12
click at [365, 128] on button "У реду" at bounding box center [362, 120] width 52 height 20
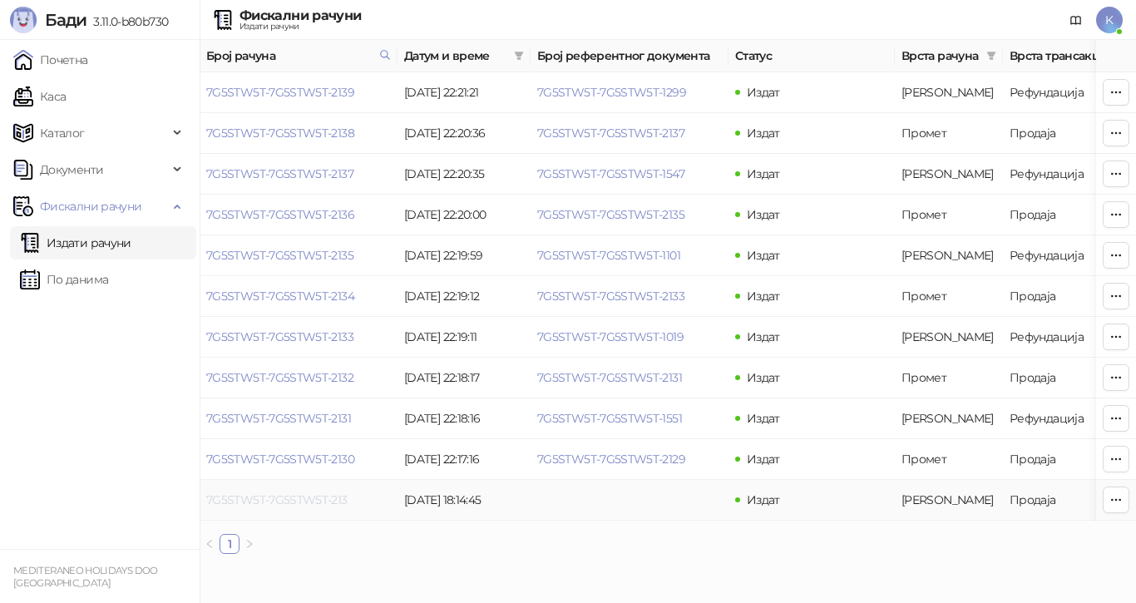
click at [298, 497] on link "7G5STW5T-7G5STW5T-213" at bounding box center [276, 499] width 141 height 15
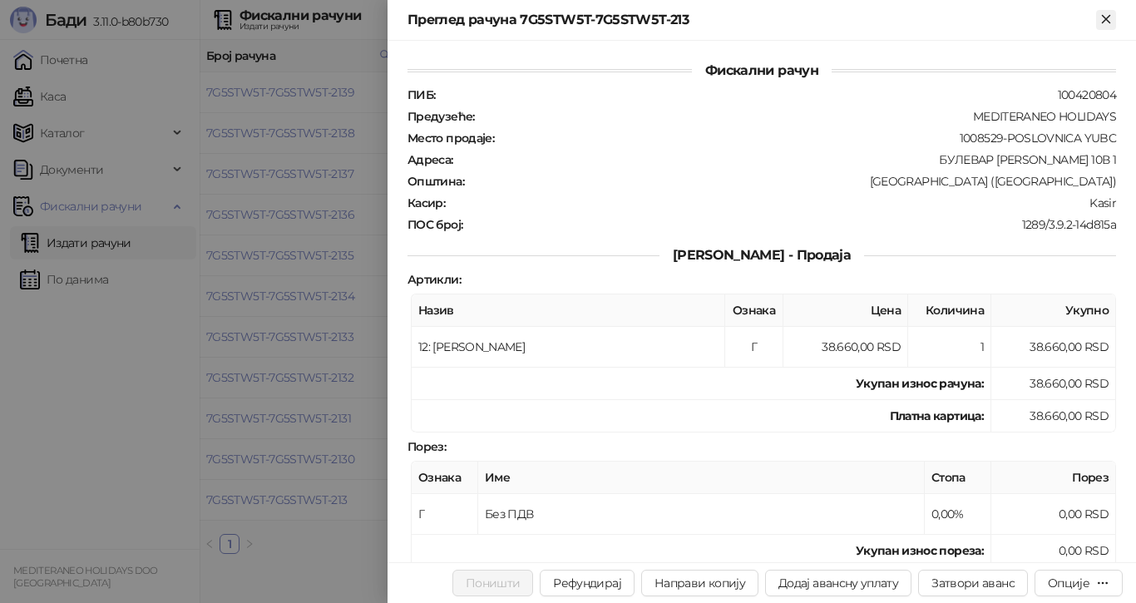
click at [1106, 17] on icon "Close" at bounding box center [1105, 19] width 15 height 15
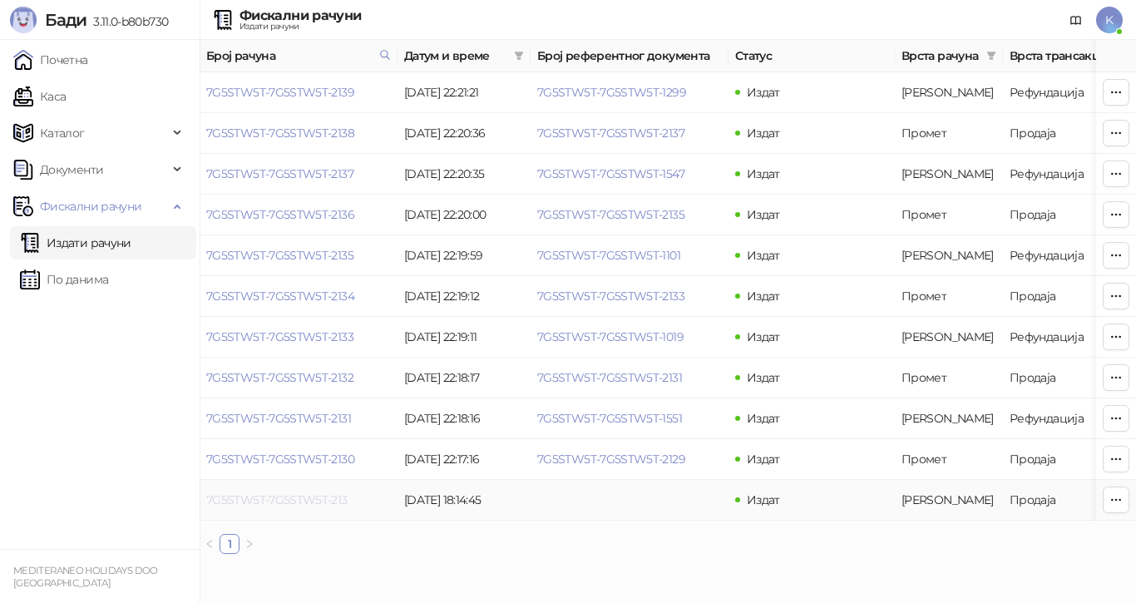
click at [283, 498] on link "7G5STW5T-7G5STW5T-213" at bounding box center [276, 499] width 141 height 15
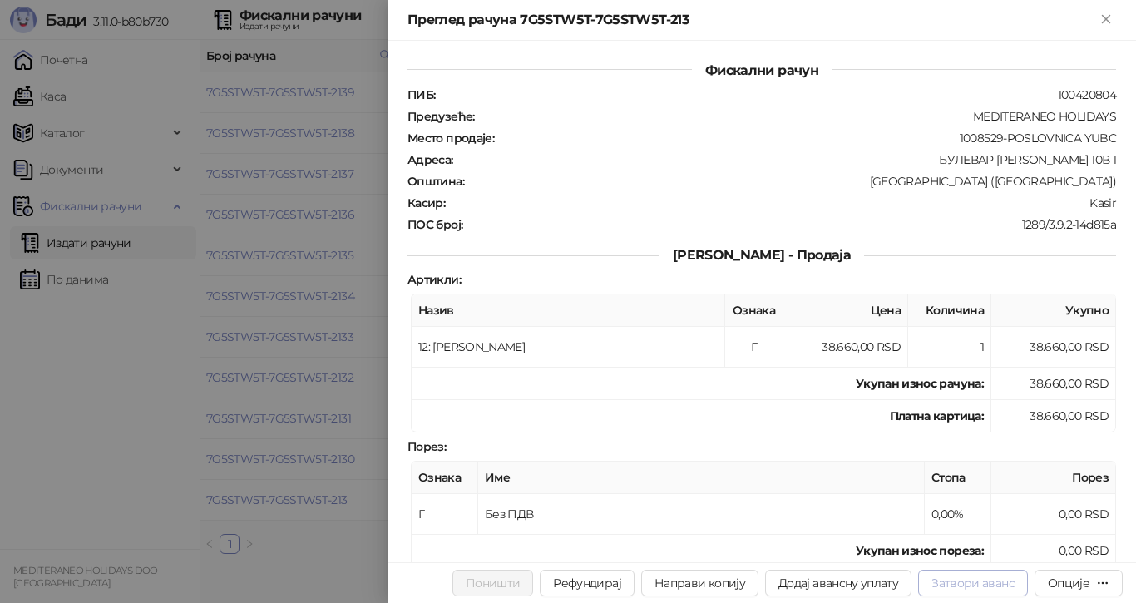
click at [981, 585] on button "Затвори аванс" at bounding box center [973, 582] width 110 height 27
type input "**********"
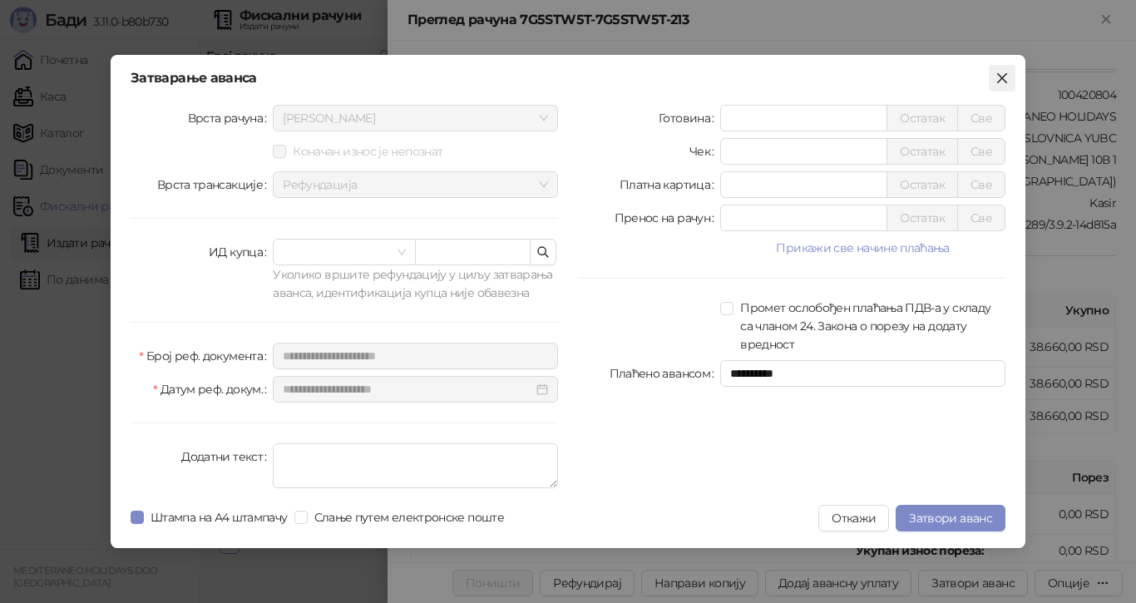
click at [1003, 76] on icon "close" at bounding box center [1001, 77] width 13 height 13
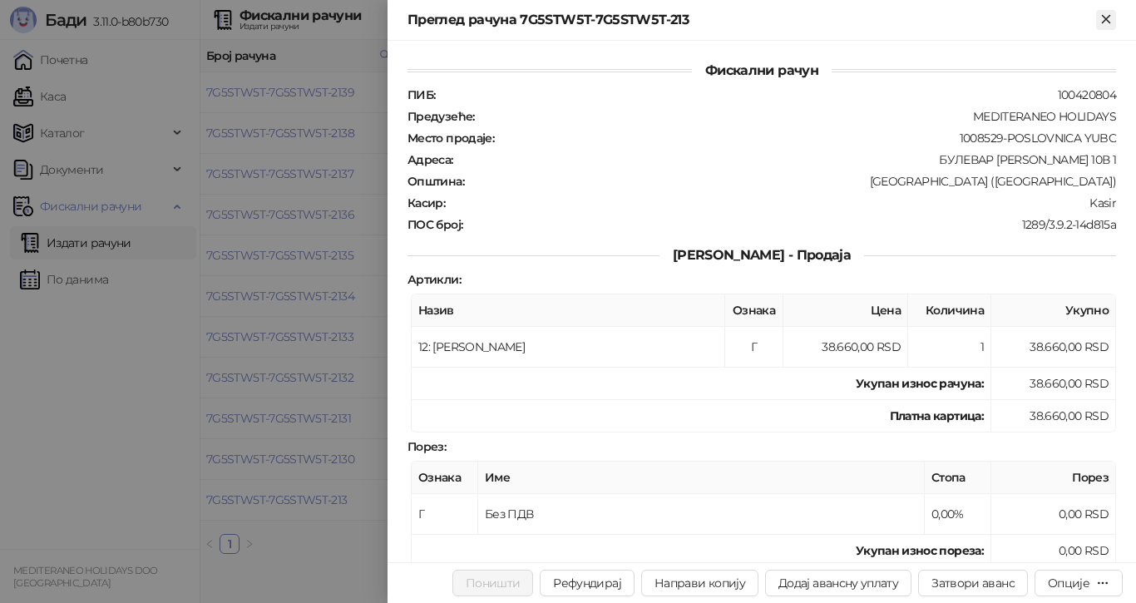
click at [1106, 17] on icon "Close" at bounding box center [1104, 18] width 7 height 7
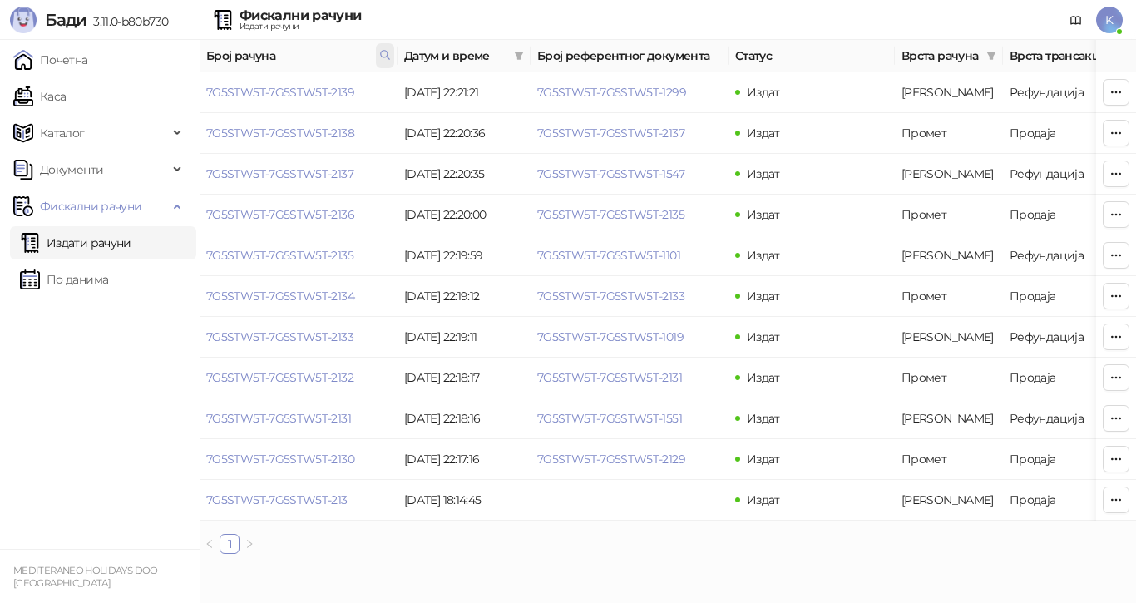
click at [384, 52] on icon at bounding box center [385, 55] width 12 height 12
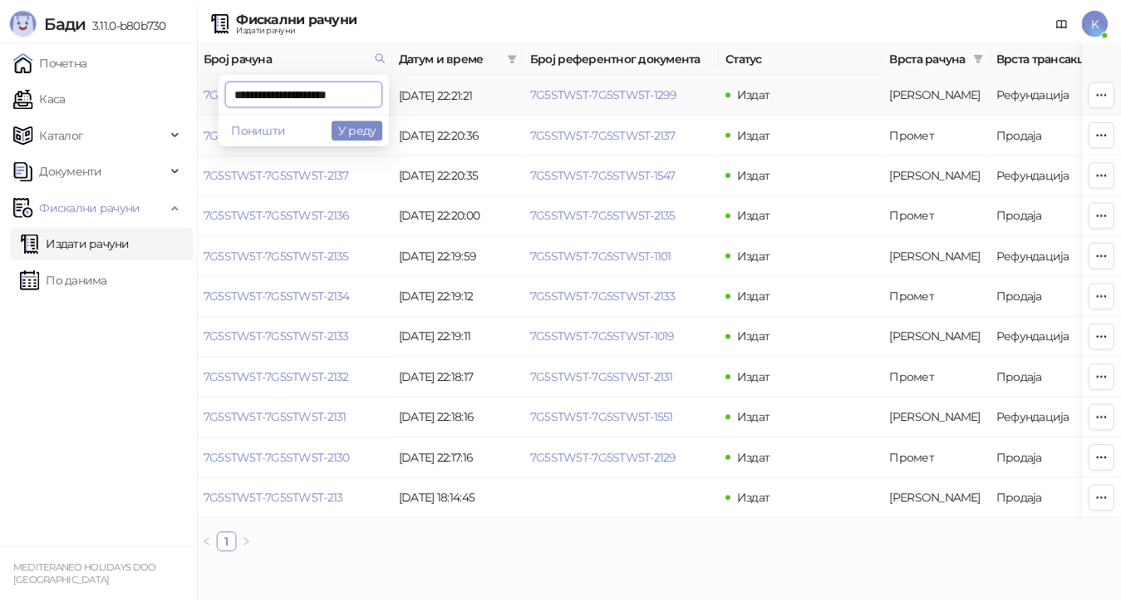
scroll to position [0, 6]
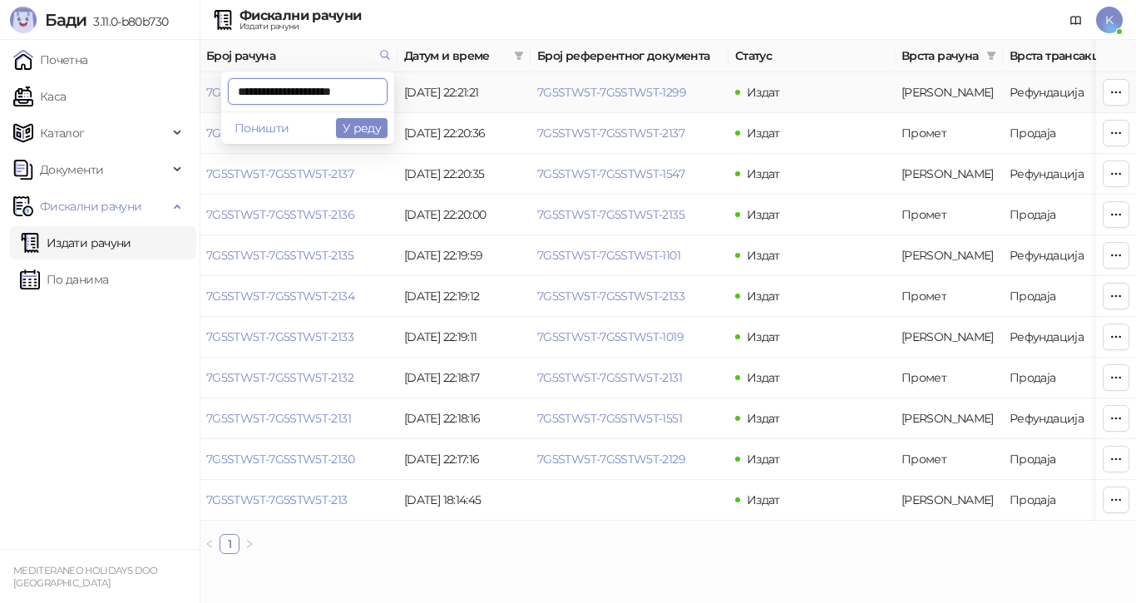
type input "**********"
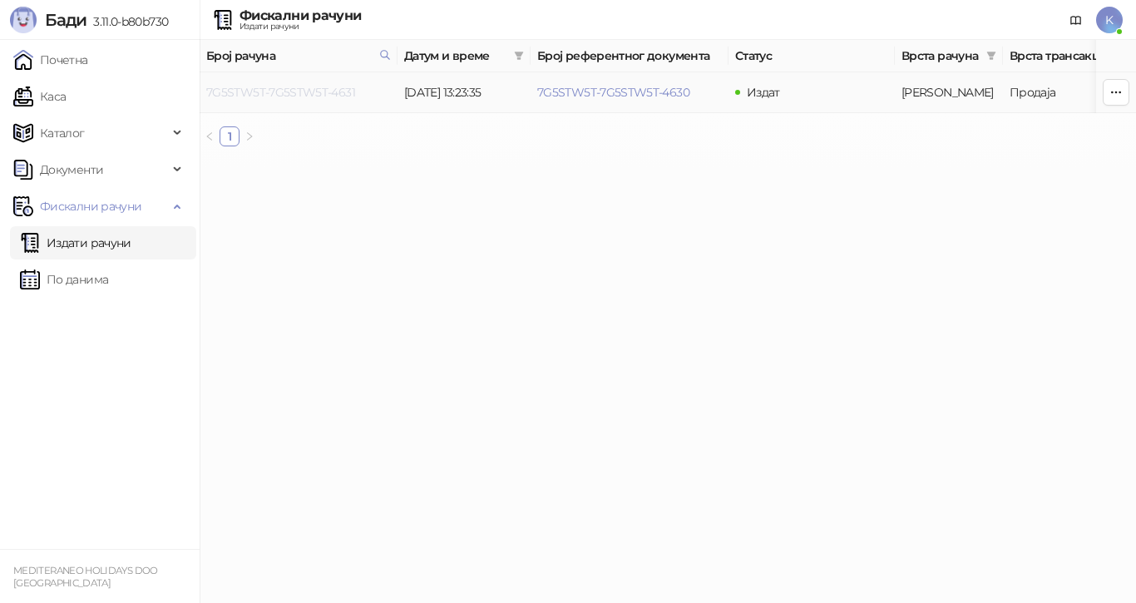
click at [334, 91] on link "7G5STW5T-7G5STW5T-4631" at bounding box center [280, 92] width 149 height 15
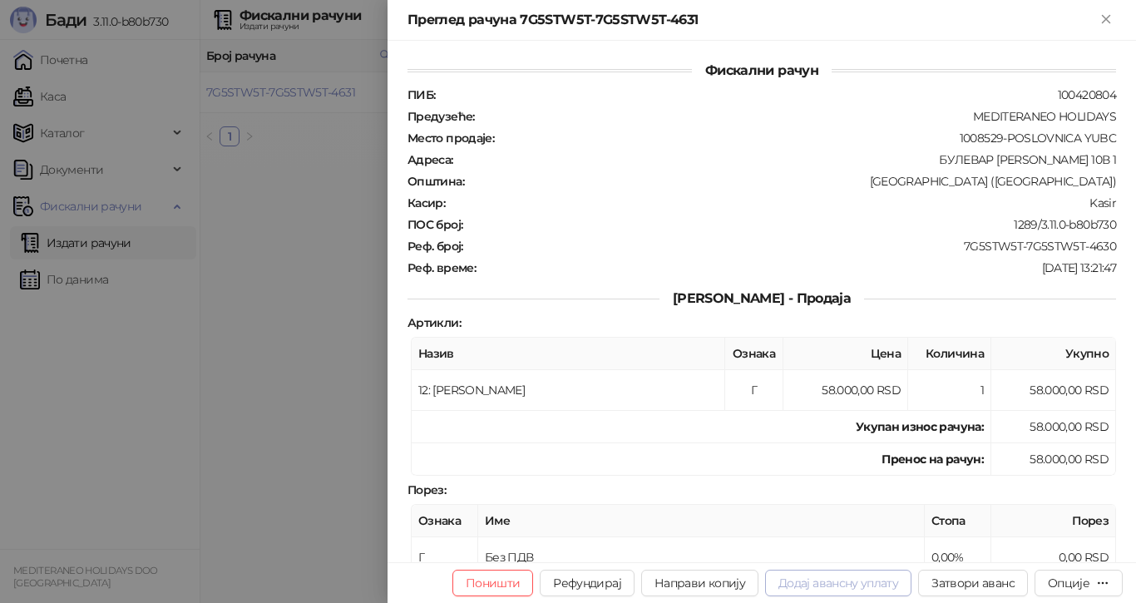
click at [847, 579] on button "Додај авансну уплату" at bounding box center [838, 582] width 146 height 27
type input "**********"
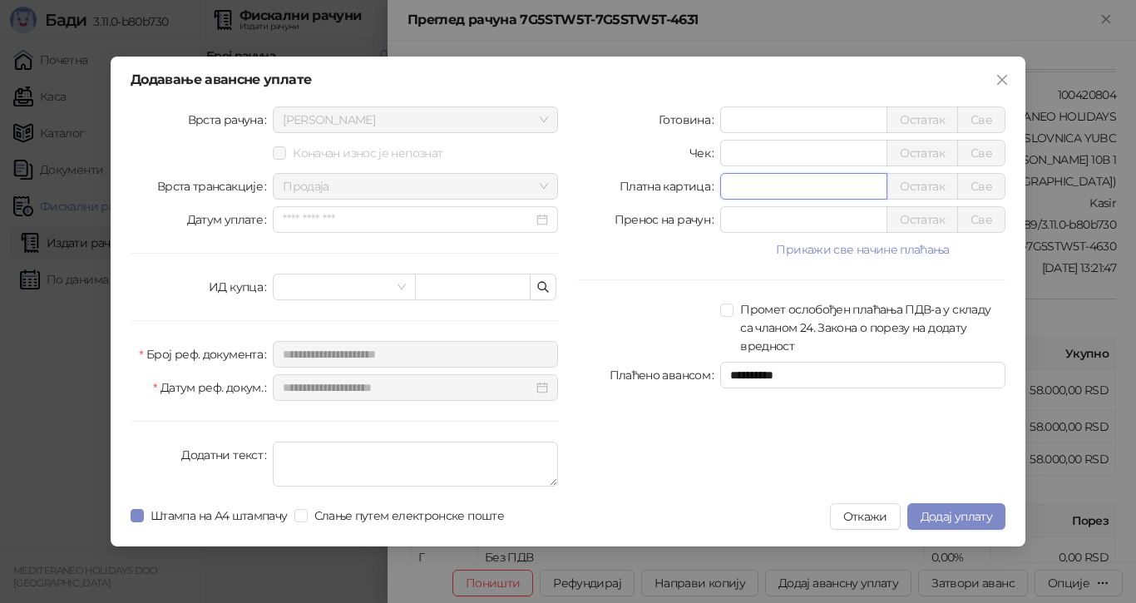
click at [760, 185] on input "*" at bounding box center [803, 186] width 165 height 25
type input "*****"
click at [949, 513] on span "Додај уплату" at bounding box center [955, 516] width 71 height 15
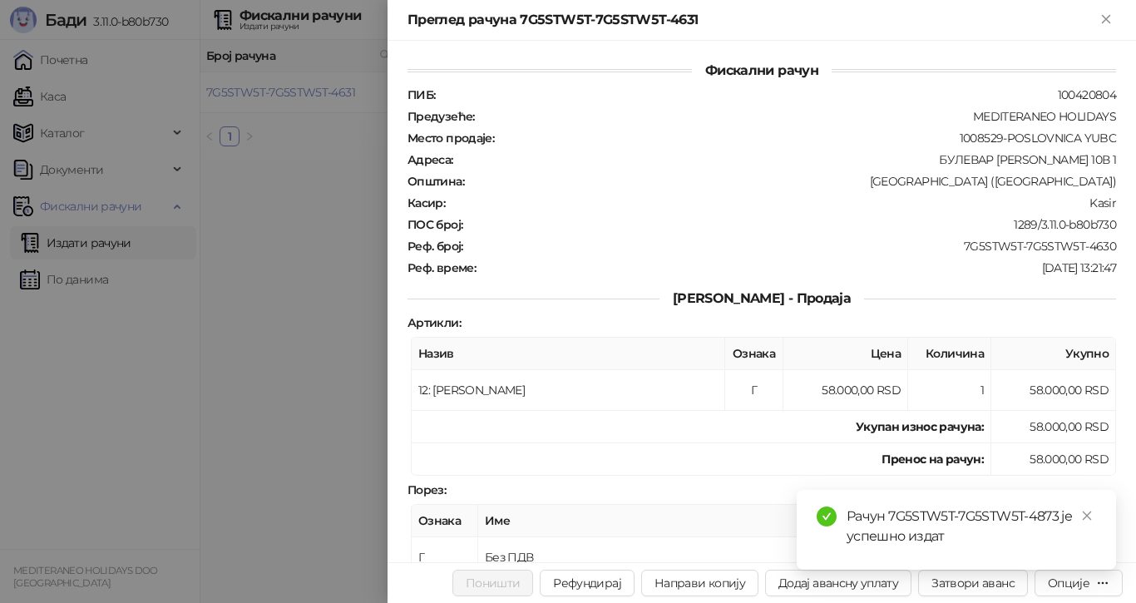
drag, startPoint x: 308, startPoint y: 327, endPoint x: 227, endPoint y: 277, distance: 94.8
click at [306, 324] on div at bounding box center [568, 301] width 1136 height 603
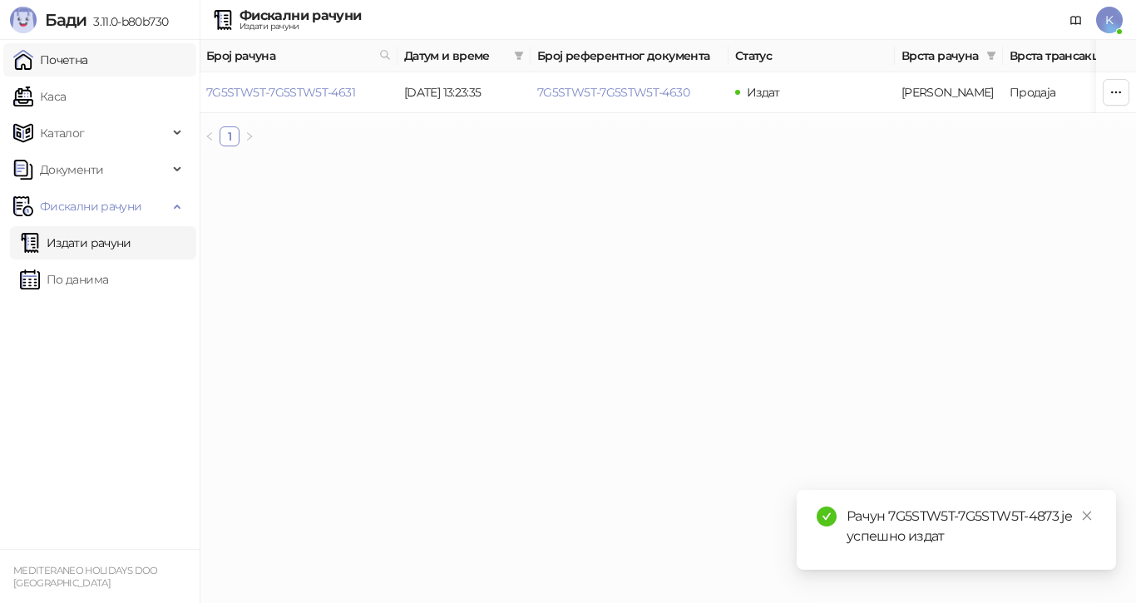
click at [63, 56] on link "Почетна" at bounding box center [50, 59] width 75 height 33
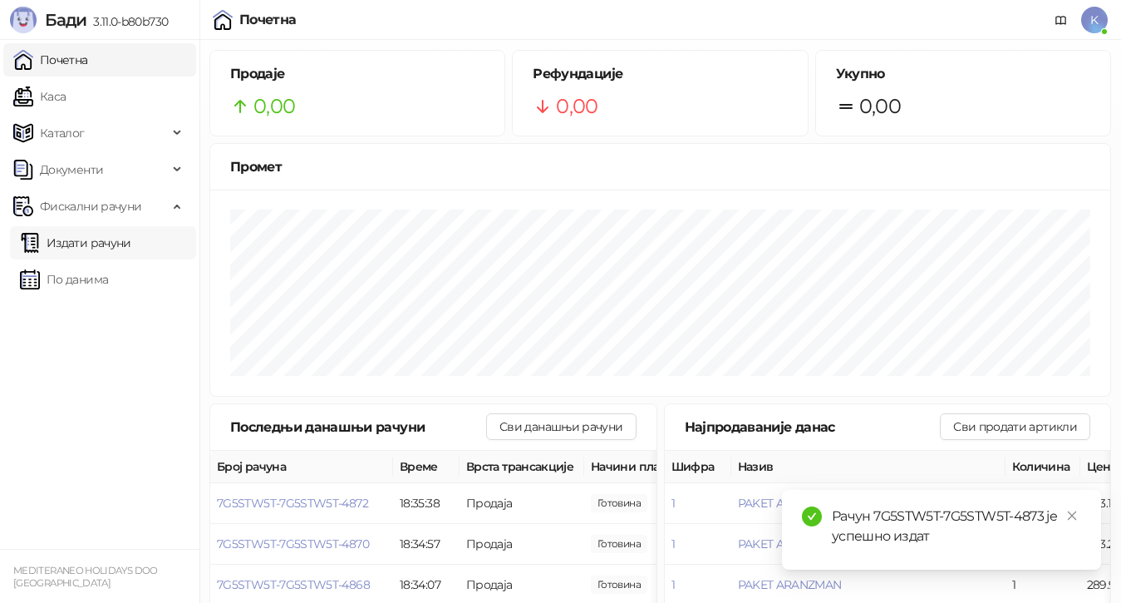
click at [74, 242] on link "Издати рачуни" at bounding box center [75, 242] width 111 height 33
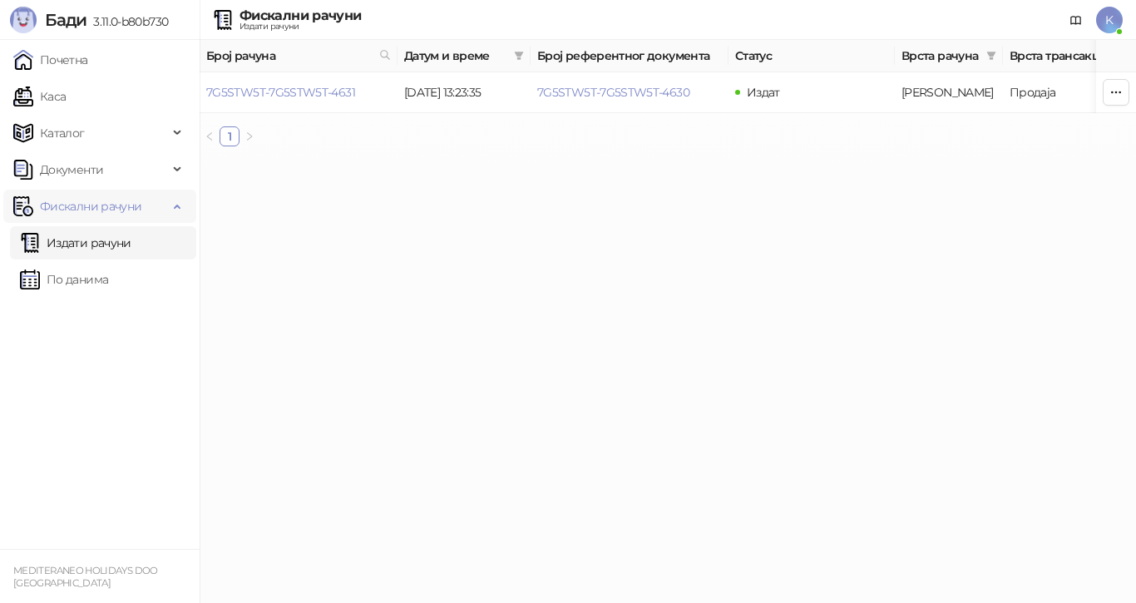
click at [78, 205] on span "Фискални рачуни" at bounding box center [90, 206] width 101 height 33
click at [71, 206] on span "Фискални рачуни" at bounding box center [90, 206] width 101 height 33
click at [71, 239] on link "Издати рачуни" at bounding box center [75, 242] width 111 height 33
click at [72, 240] on link "Издати рачуни" at bounding box center [75, 242] width 111 height 33
click at [57, 54] on link "Почетна" at bounding box center [50, 59] width 75 height 33
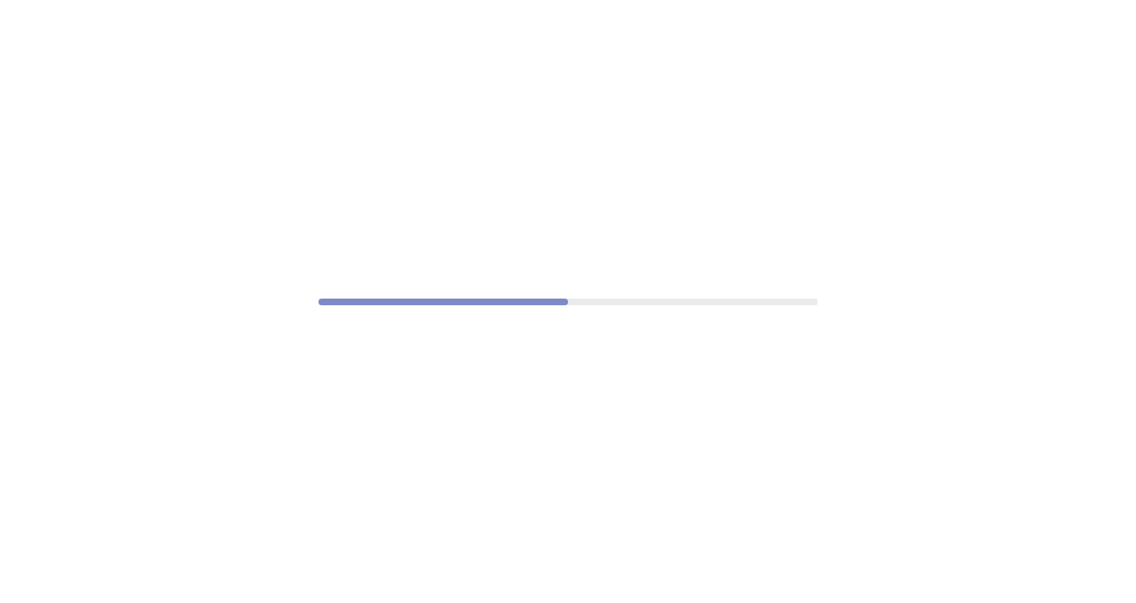
click at [284, 78] on div at bounding box center [568, 301] width 1136 height 603
drag, startPoint x: 55, startPoint y: 0, endPoint x: 342, endPoint y: 121, distance: 311.1
click at [342, 121] on div at bounding box center [568, 301] width 1136 height 603
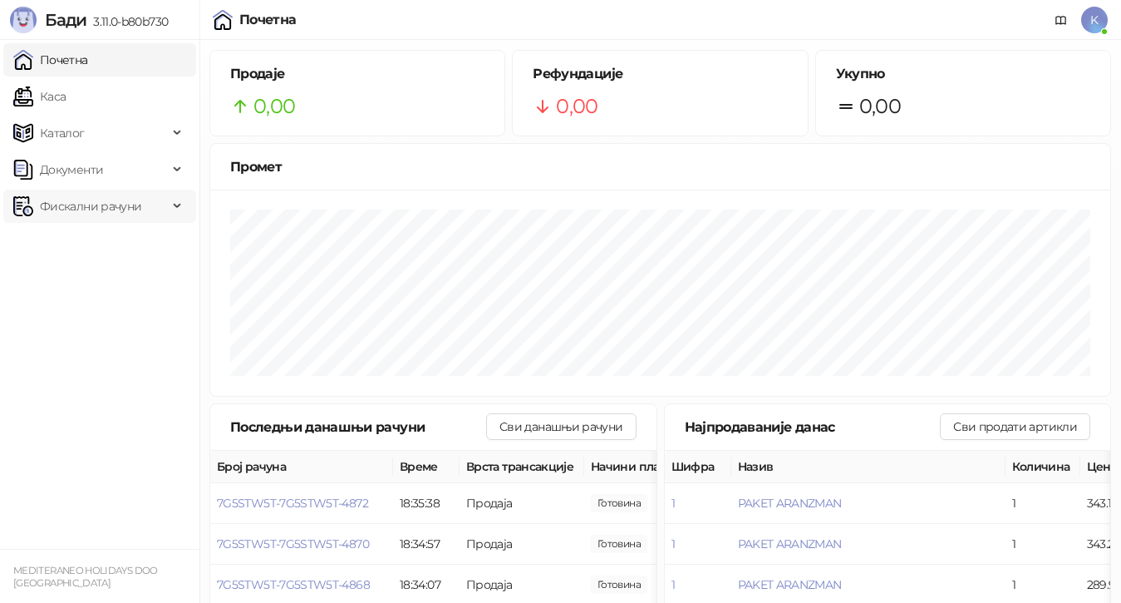
click at [103, 203] on span "Фискални рачуни" at bounding box center [90, 206] width 101 height 33
click at [95, 244] on link "Издати рачуни" at bounding box center [75, 242] width 111 height 33
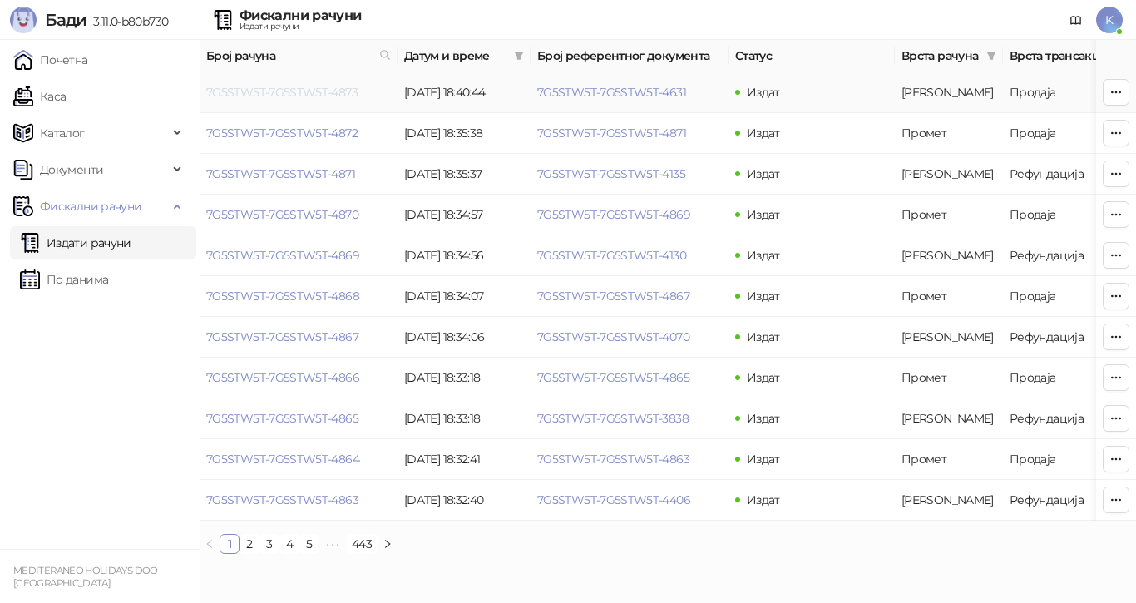
click at [323, 93] on link "7G5STW5T-7G5STW5T-4873" at bounding box center [281, 92] width 151 height 15
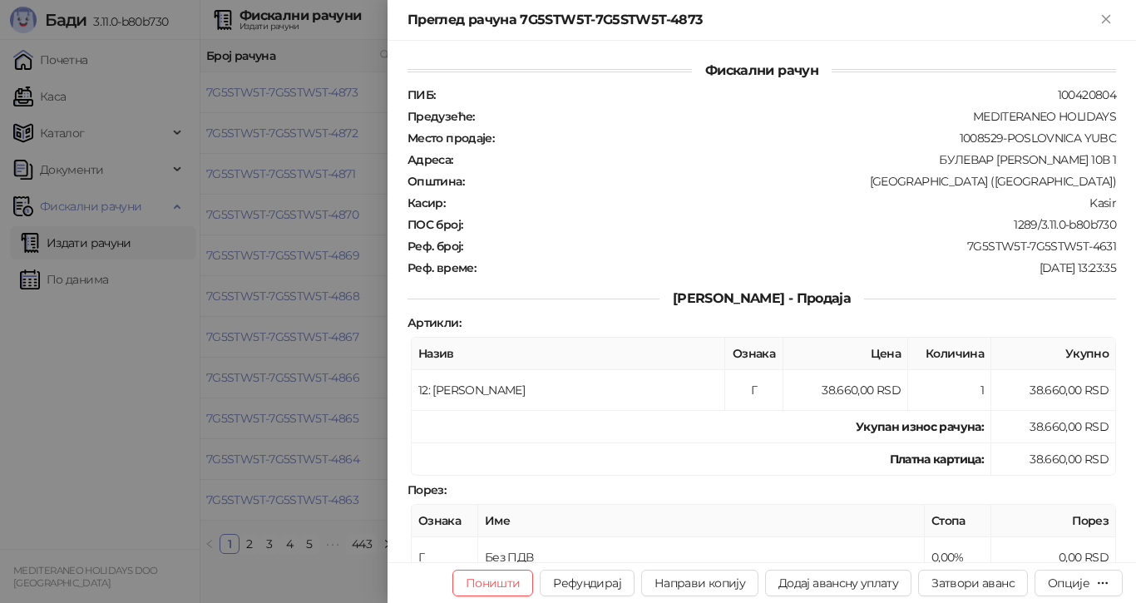
click at [691, 175] on div "[GEOGRAPHIC_DATA] ([GEOGRAPHIC_DATA])" at bounding box center [792, 181] width 652 height 15
click at [965, 580] on button "Затвори аванс" at bounding box center [973, 582] width 110 height 27
type input "**********"
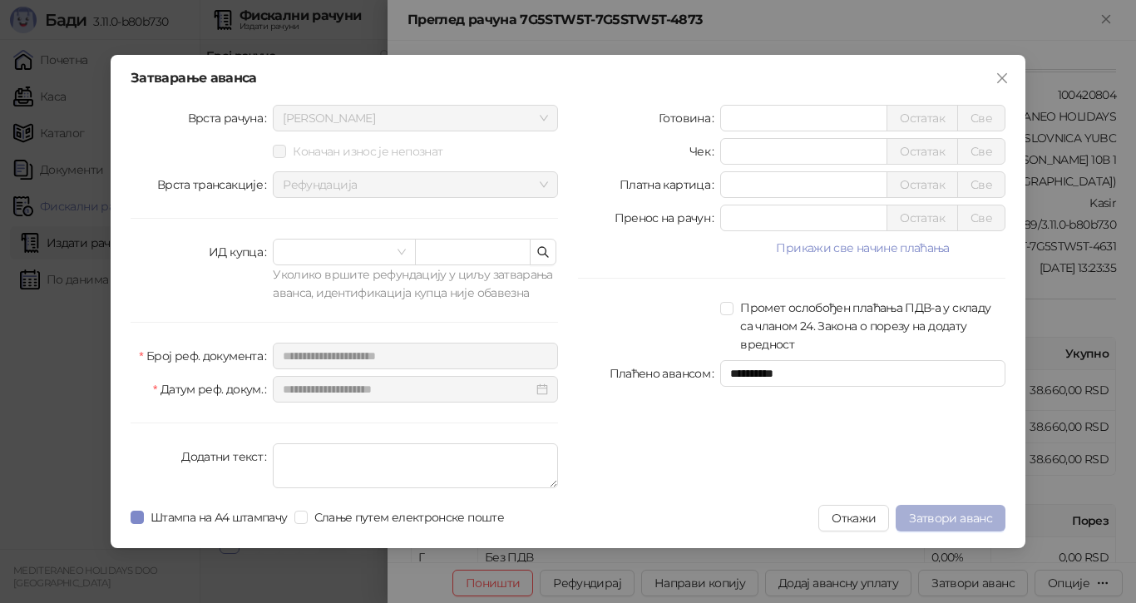
click at [945, 510] on span "Затвори аванс" at bounding box center [950, 517] width 83 height 15
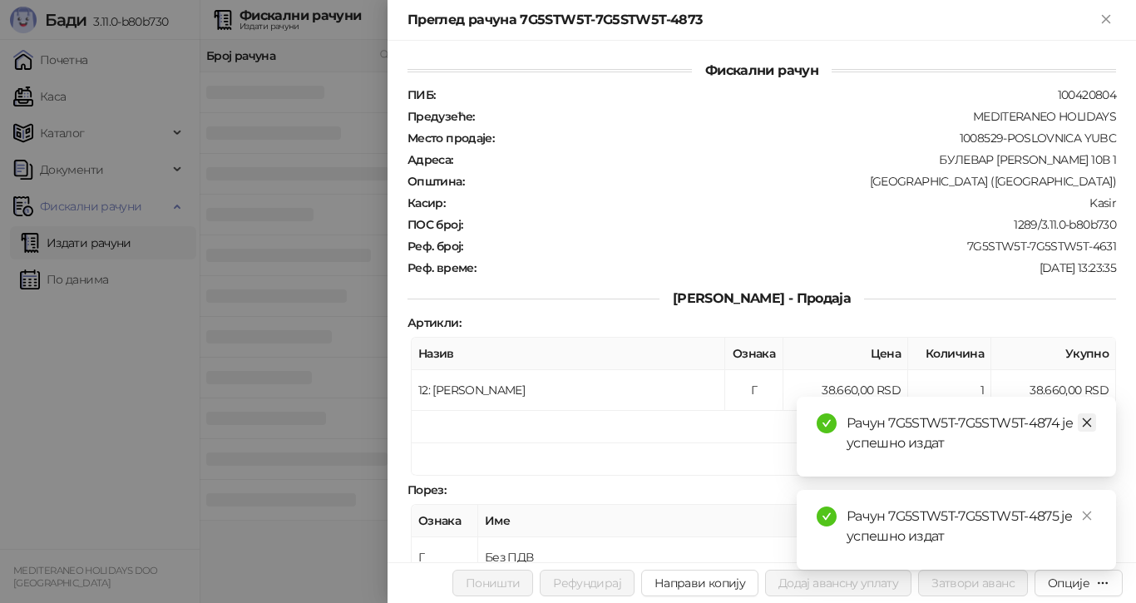
click at [1090, 422] on icon "close" at bounding box center [1087, 422] width 12 height 12
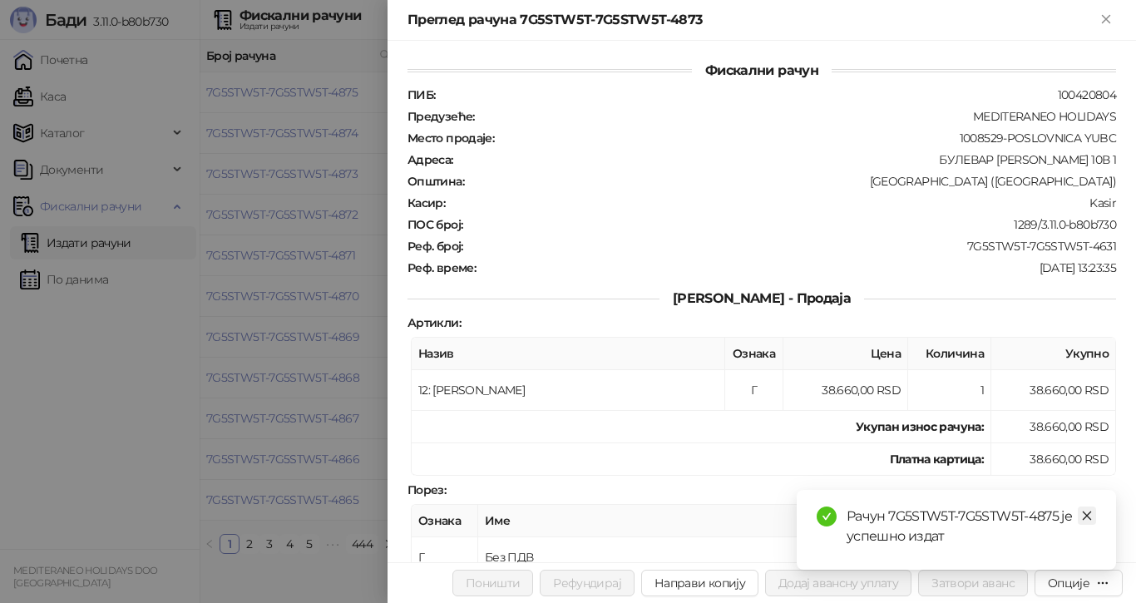
click at [1085, 515] on icon "close" at bounding box center [1087, 516] width 12 height 12
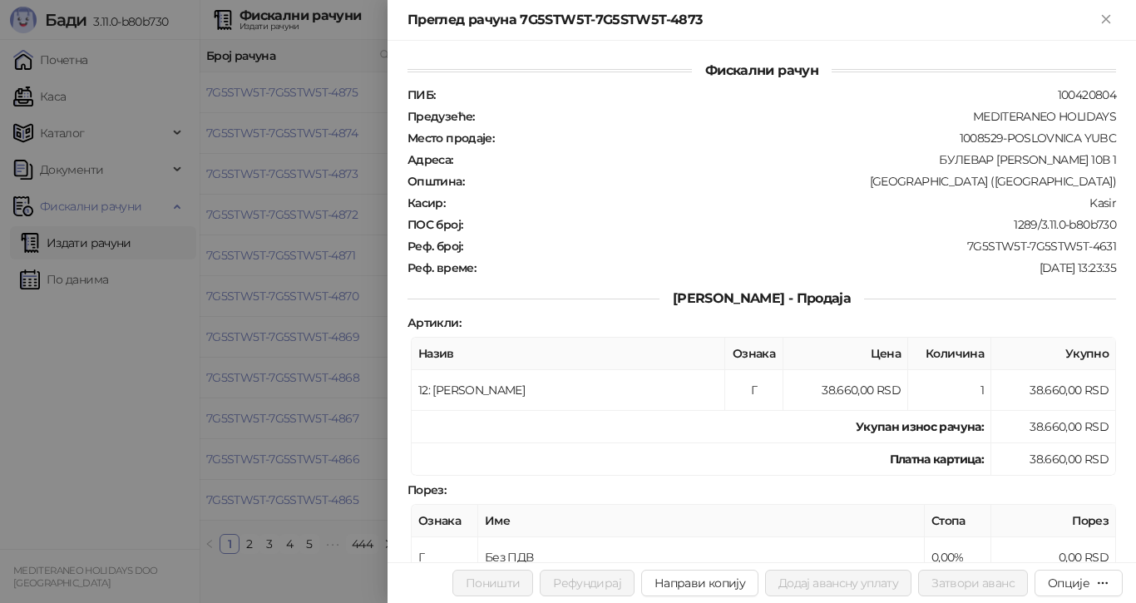
drag, startPoint x: 339, startPoint y: 57, endPoint x: 377, endPoint y: 59, distance: 38.3
click at [339, 57] on div at bounding box center [568, 301] width 1136 height 603
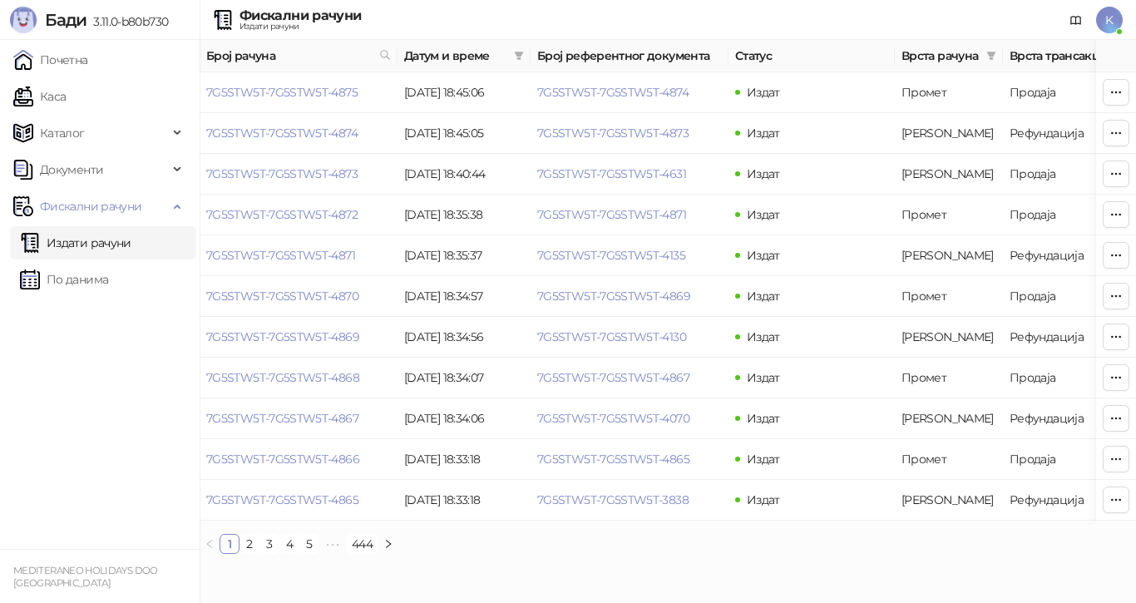
drag, startPoint x: 385, startPoint y: 53, endPoint x: 426, endPoint y: 101, distance: 62.5
click at [385, 52] on icon at bounding box center [385, 55] width 12 height 12
drag, startPoint x: 203, startPoint y: 172, endPoint x: 355, endPoint y: 176, distance: 152.2
click at [355, 176] on td "7G5STW5T-7G5STW5T-4873" at bounding box center [299, 174] width 198 height 41
drag, startPoint x: 204, startPoint y: 130, endPoint x: 362, endPoint y: 135, distance: 158.9
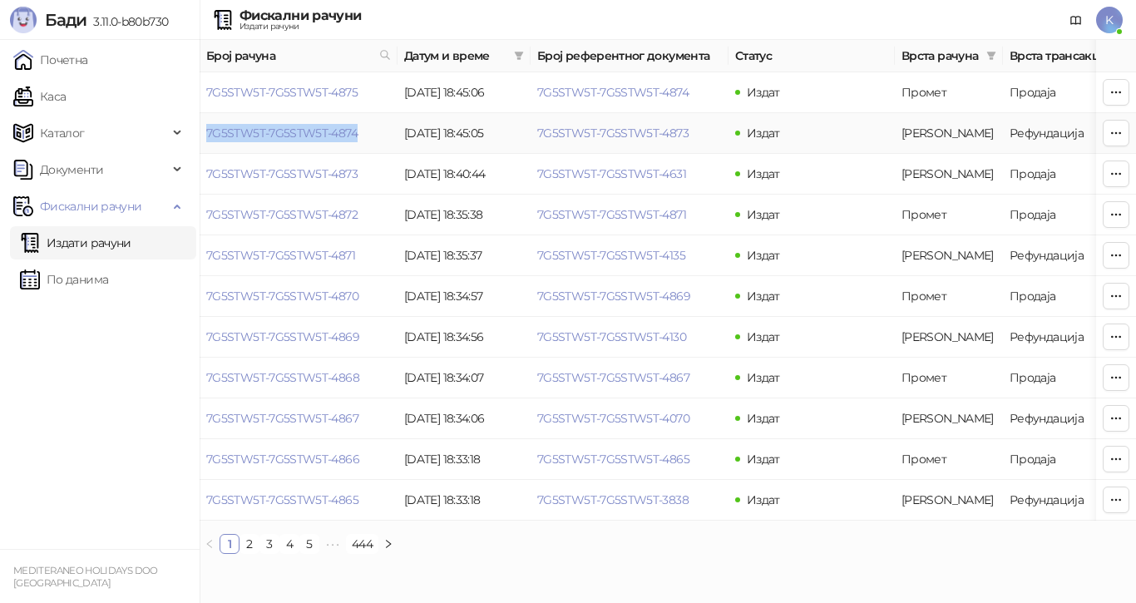
click at [362, 135] on td "7G5STW5T-7G5STW5T-4874" at bounding box center [299, 133] width 198 height 41
copy link "7G5STW5T-7G5STW5T-4874"
click at [385, 56] on icon at bounding box center [385, 55] width 12 height 12
paste input "**********"
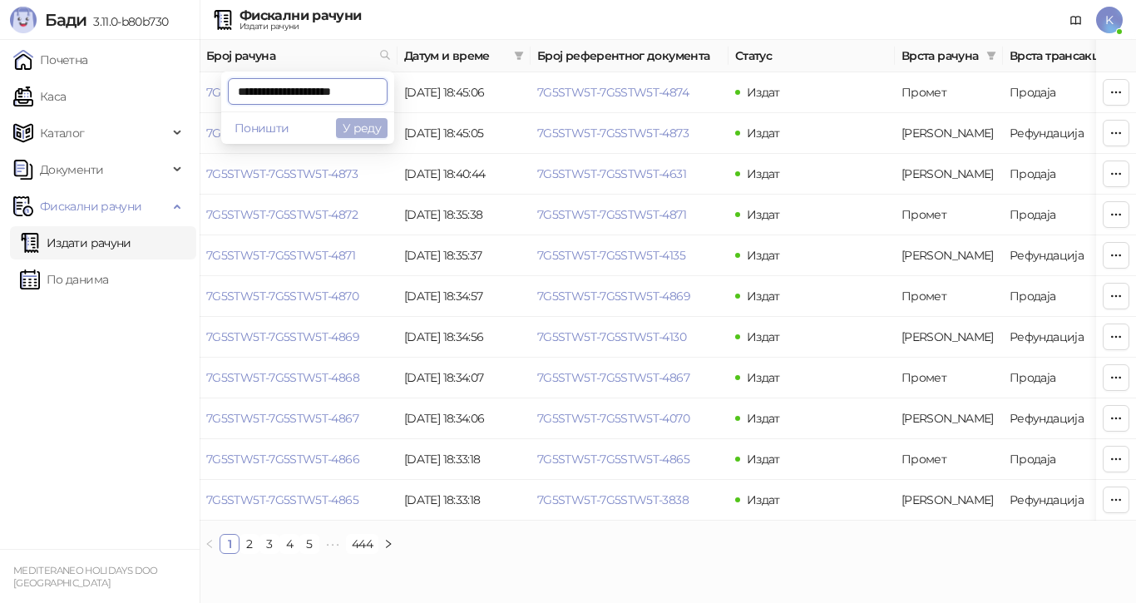
scroll to position [0, 9]
type input "**********"
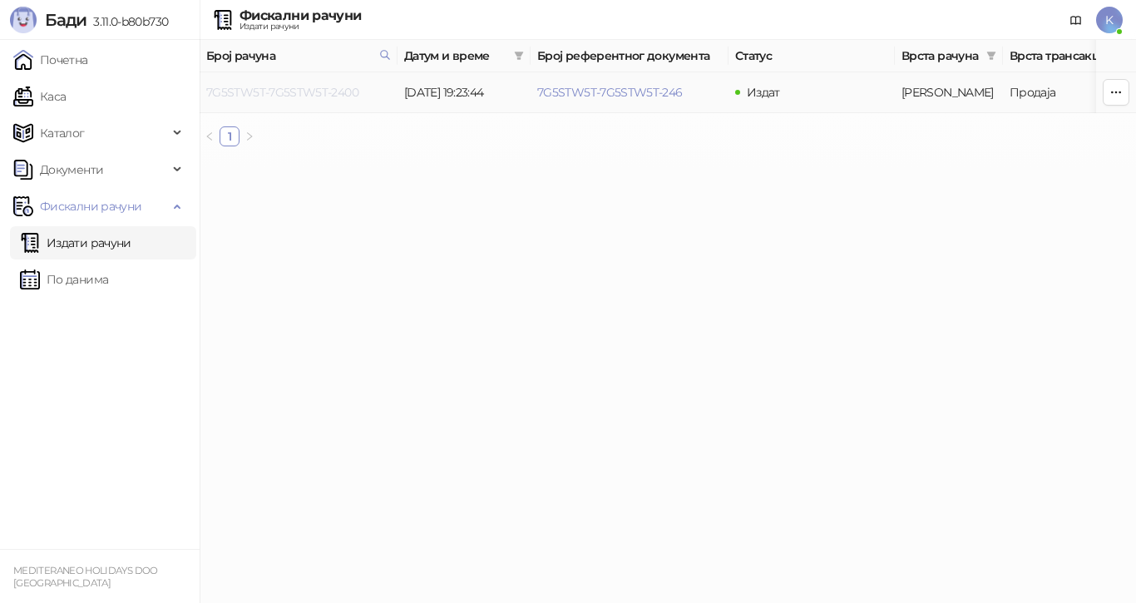
click at [320, 90] on link "7G5STW5T-7G5STW5T-2400" at bounding box center [282, 92] width 152 height 15
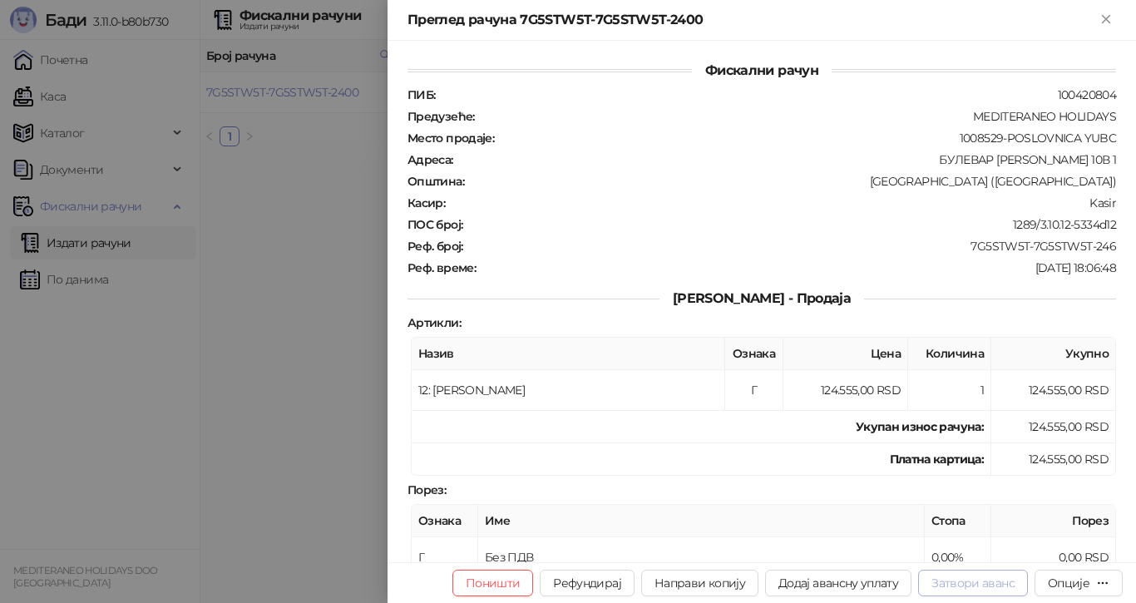
click at [998, 578] on button "Затвори аванс" at bounding box center [973, 582] width 110 height 27
type input "**********"
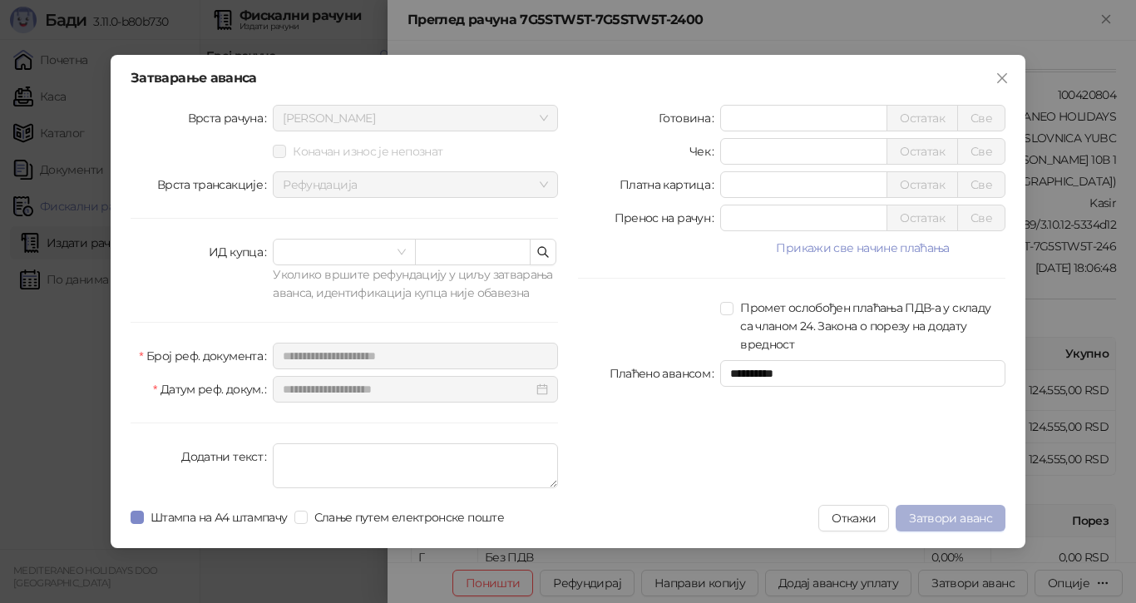
click at [965, 515] on span "Затвори аванс" at bounding box center [950, 517] width 83 height 15
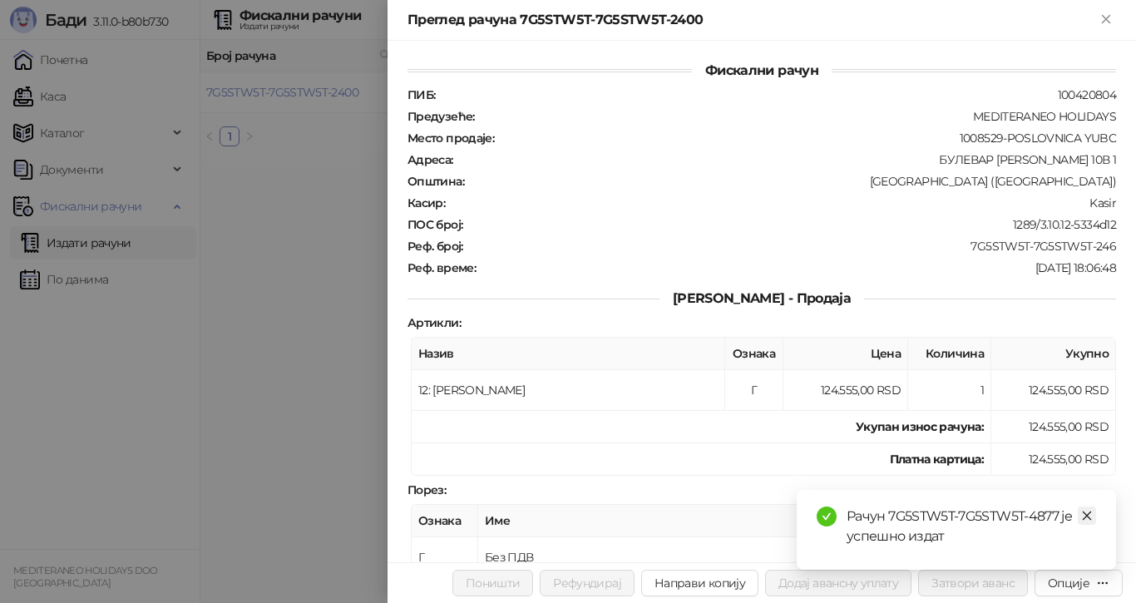
click at [1089, 511] on icon "close" at bounding box center [1087, 516] width 12 height 12
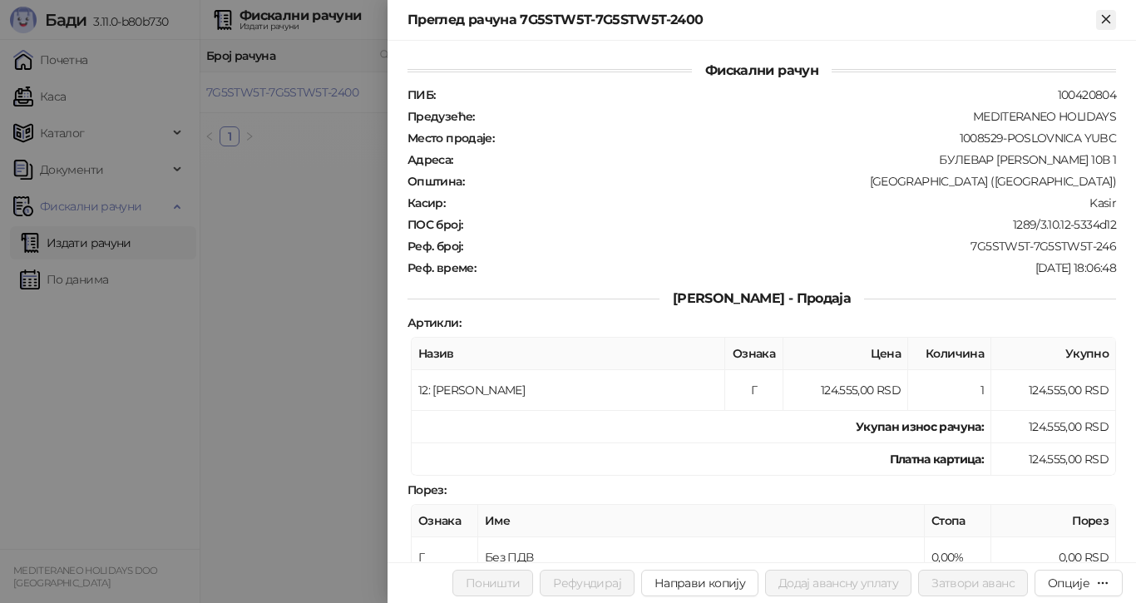
click at [1111, 12] on icon "Close" at bounding box center [1105, 19] width 15 height 15
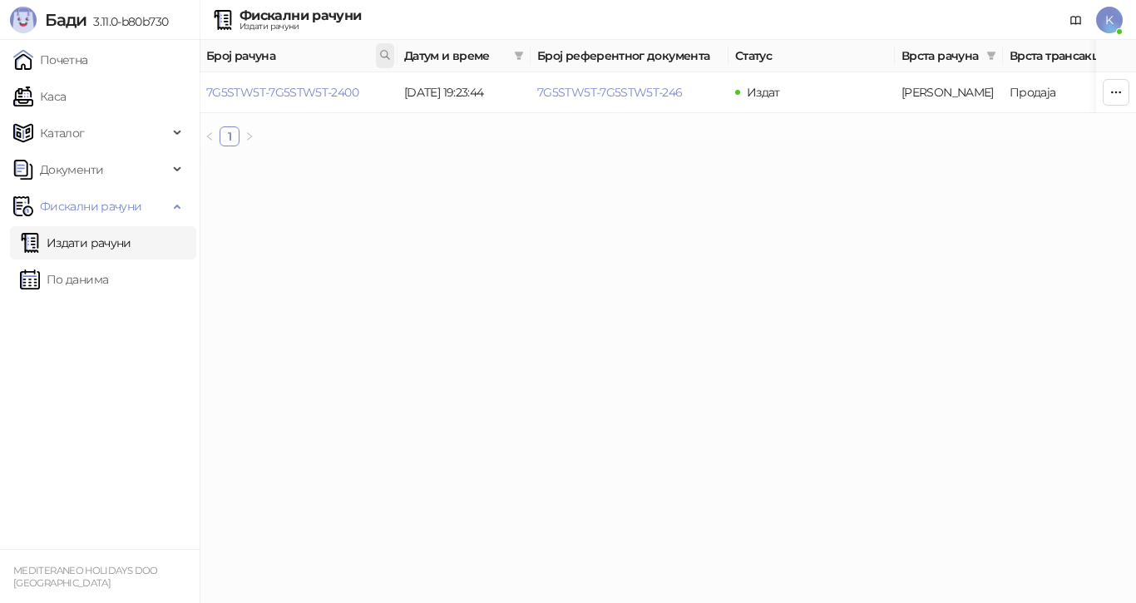
click at [382, 54] on icon at bounding box center [385, 55] width 12 height 12
type input "**********"
click at [344, 91] on link "7G5STW5T-7G5STW5T-4413" at bounding box center [280, 92] width 149 height 15
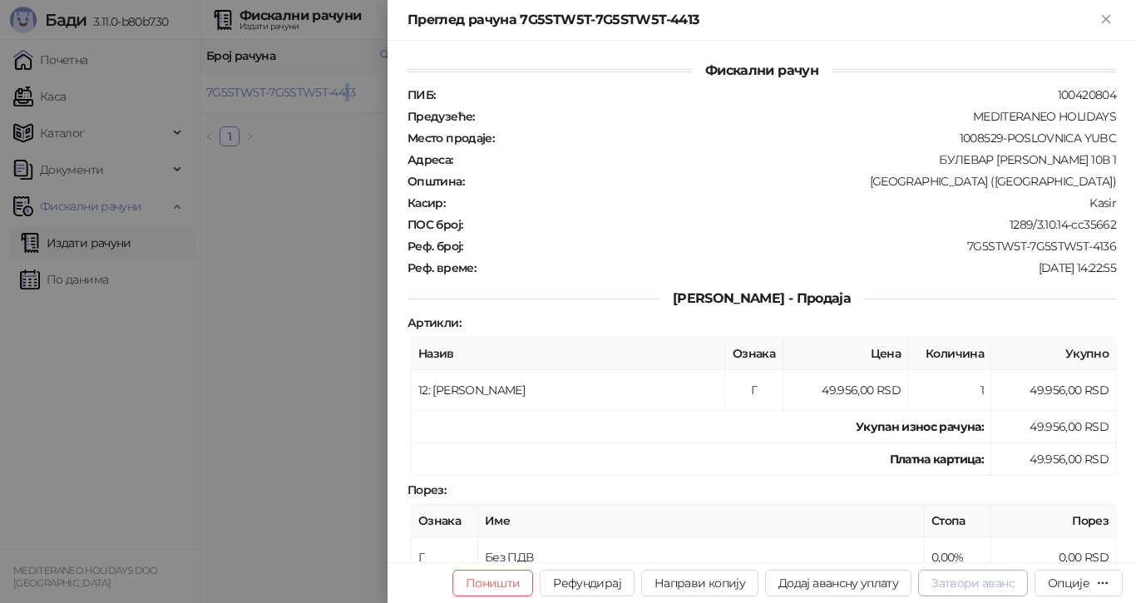
click at [985, 582] on button "Затвори аванс" at bounding box center [973, 582] width 110 height 27
type input "**********"
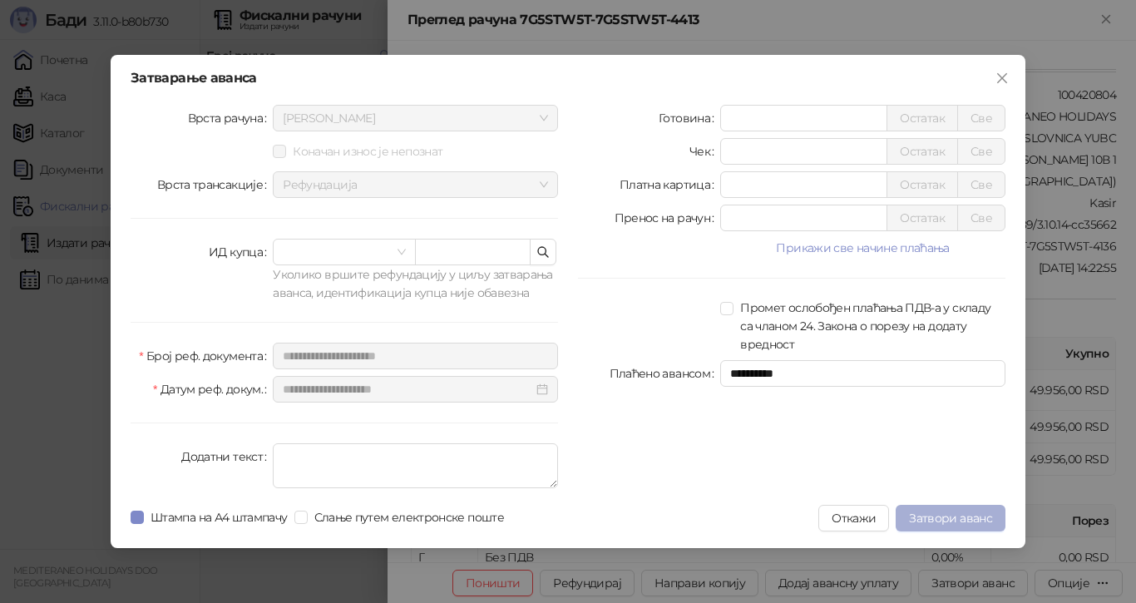
click at [963, 516] on span "Затвори аванс" at bounding box center [950, 517] width 83 height 15
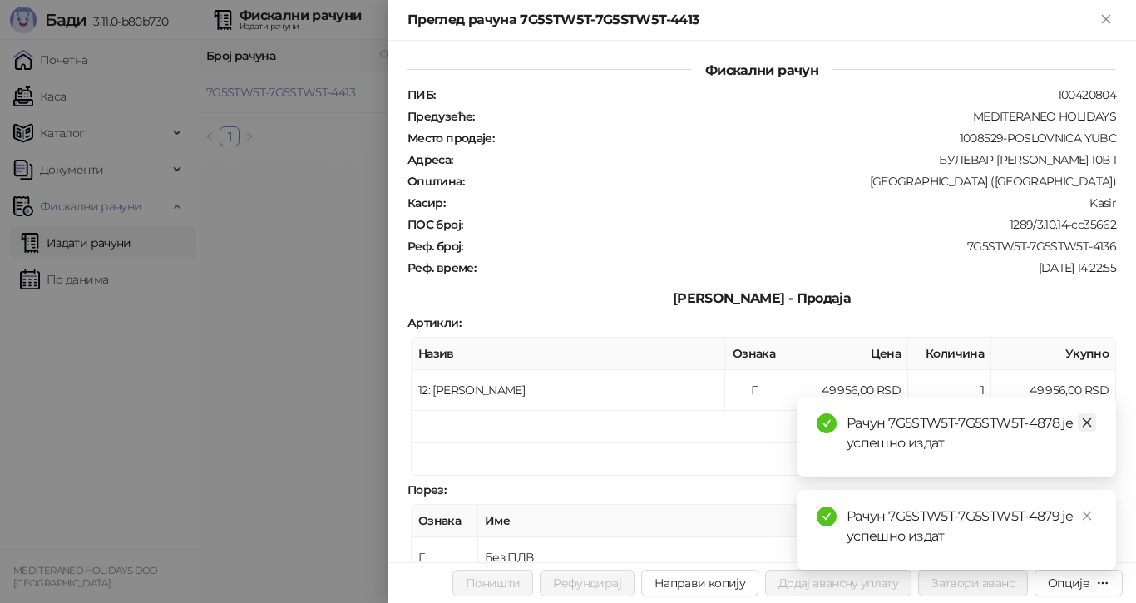
click at [1092, 420] on link "Close" at bounding box center [1086, 422] width 18 height 18
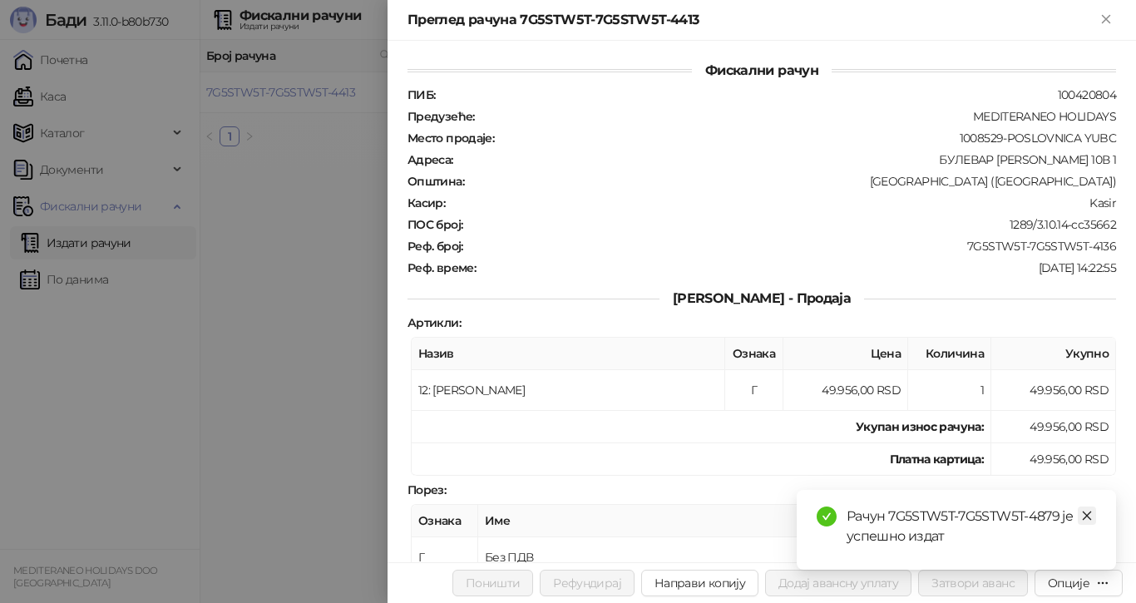
click at [1083, 518] on icon "close" at bounding box center [1087, 516] width 12 height 12
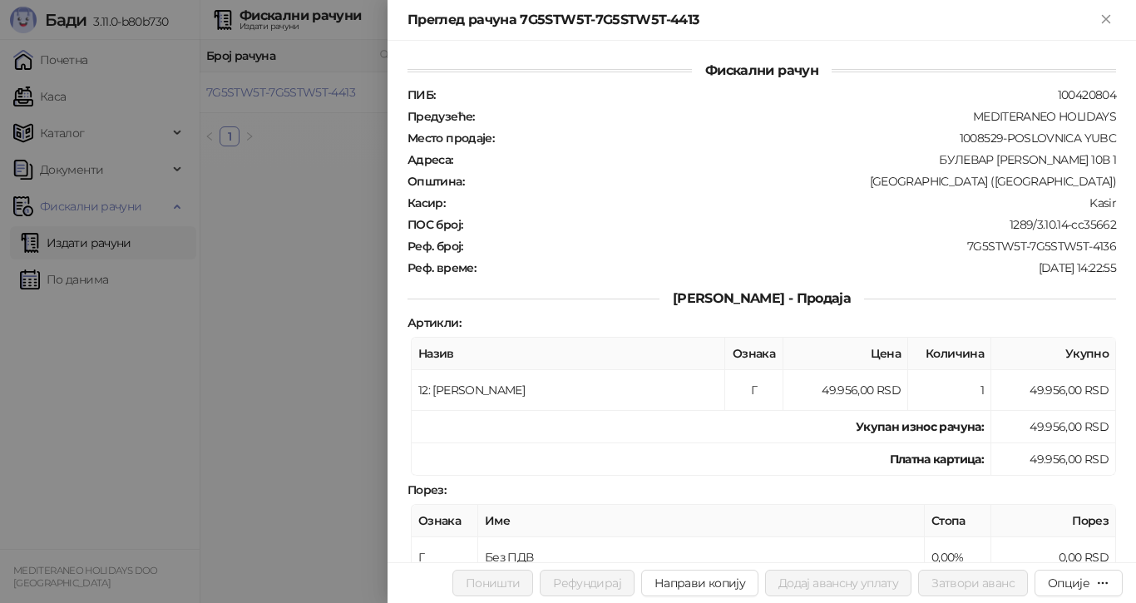
click at [317, 97] on div at bounding box center [568, 301] width 1136 height 603
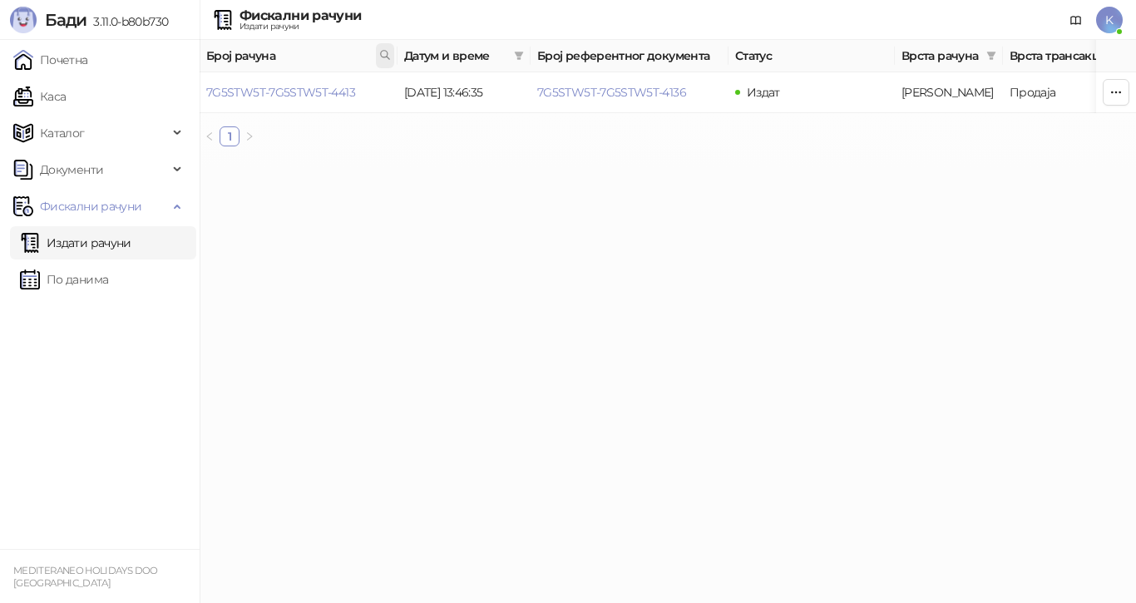
click at [387, 57] on icon at bounding box center [385, 55] width 8 height 8
type input "**********"
click at [339, 91] on link "7G5STW5T-7G5STW5T-3957" at bounding box center [281, 92] width 150 height 15
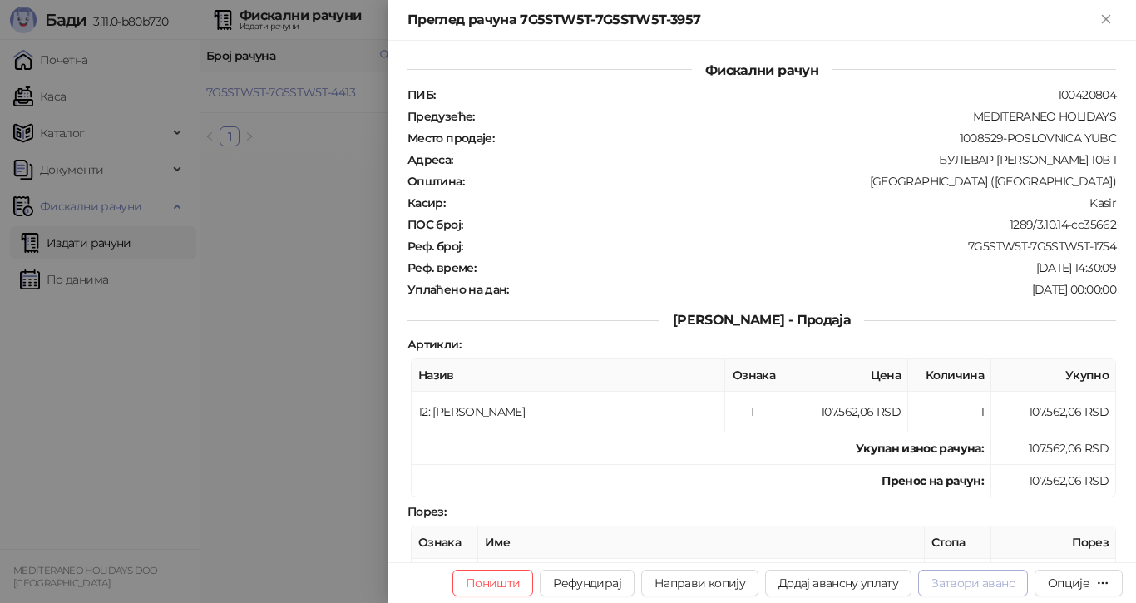
click at [971, 579] on button "Затвори аванс" at bounding box center [973, 582] width 110 height 27
type input "**********"
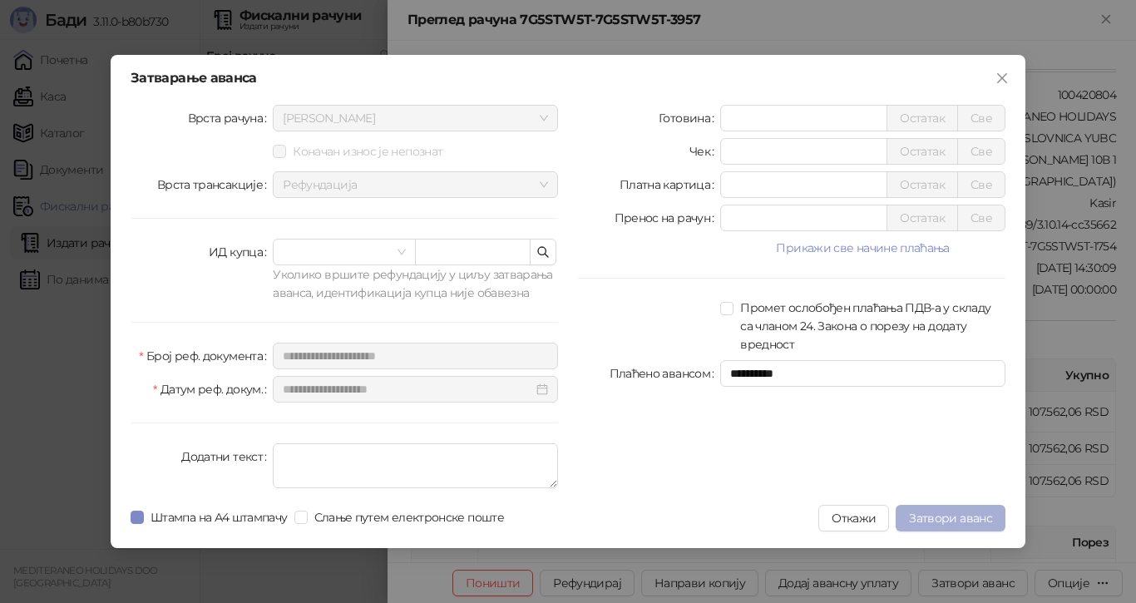
click at [968, 511] on span "Затвори аванс" at bounding box center [950, 517] width 83 height 15
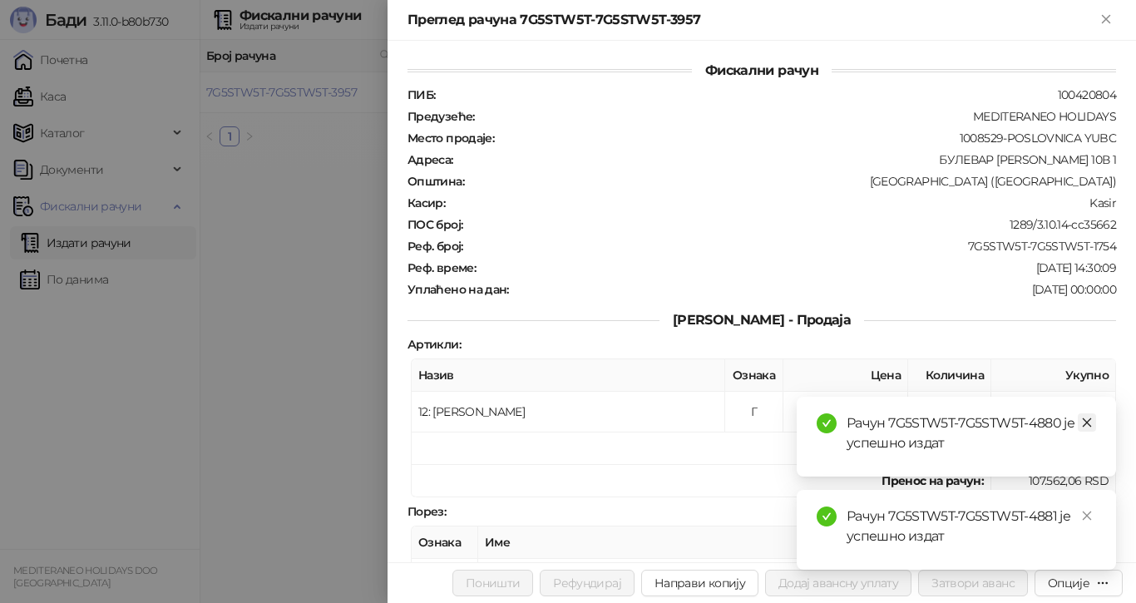
click at [1083, 421] on icon "close" at bounding box center [1087, 422] width 12 height 12
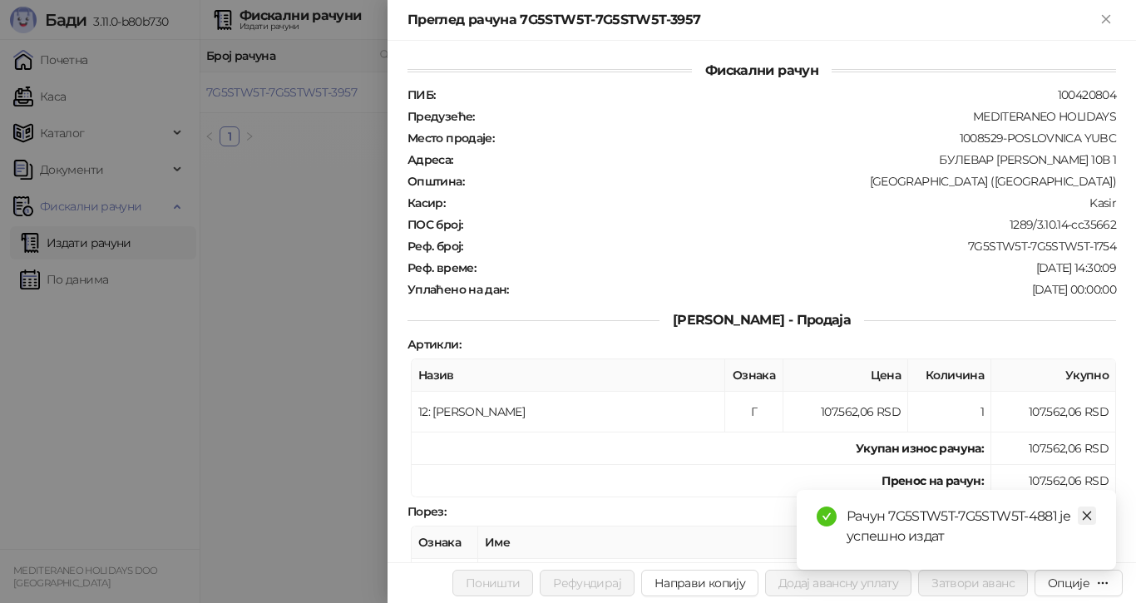
click at [1085, 513] on icon "close" at bounding box center [1087, 516] width 12 height 12
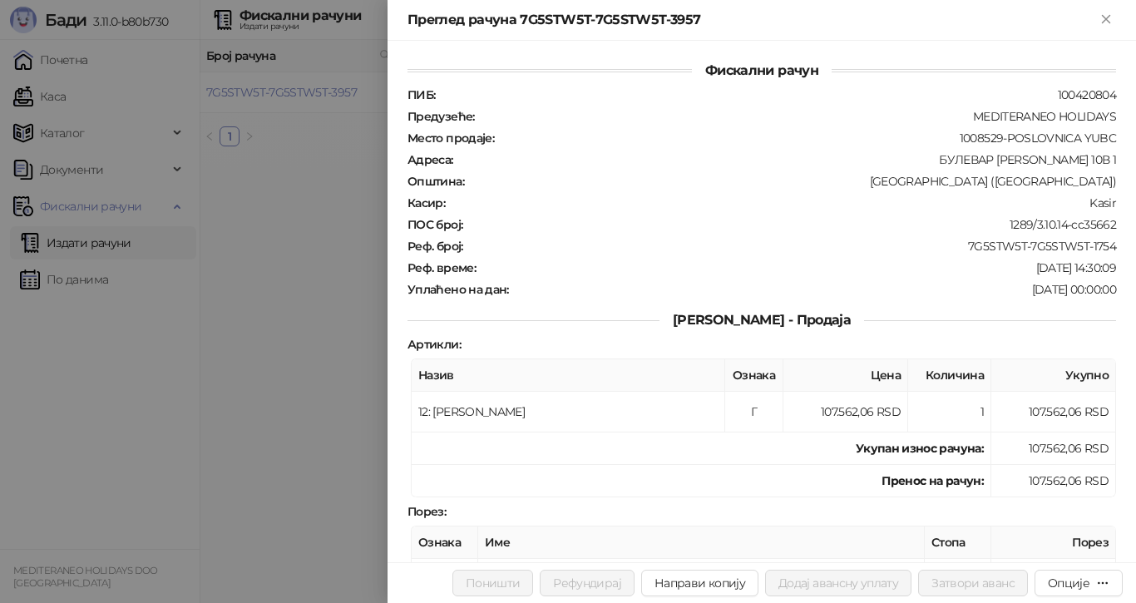
drag, startPoint x: 308, startPoint y: 210, endPoint x: 303, endPoint y: 191, distance: 19.8
click at [307, 204] on div at bounding box center [568, 301] width 1136 height 603
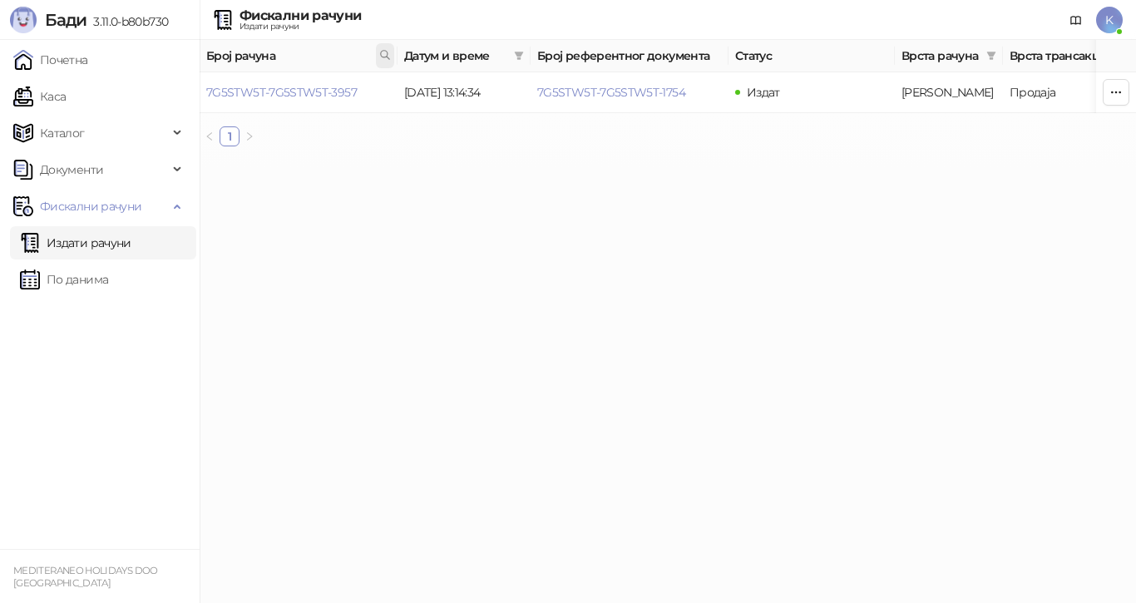
click at [385, 50] on icon at bounding box center [385, 55] width 12 height 12
type input "**********"
click at [323, 86] on link "7G5STW5T-7G5STW5T-4092" at bounding box center [282, 92] width 152 height 15
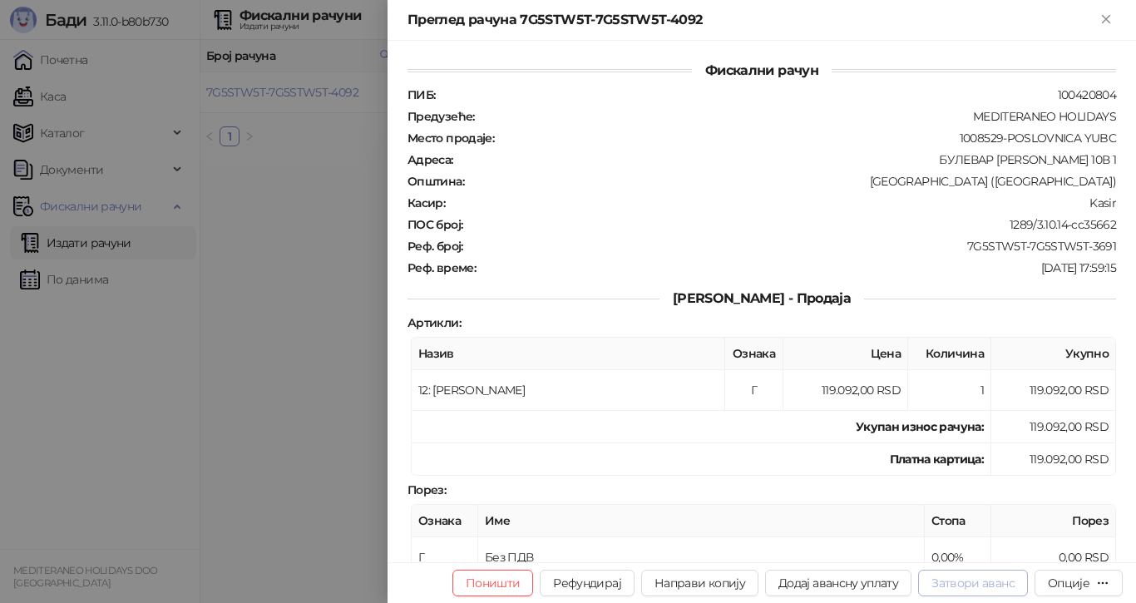
click at [950, 585] on button "Затвори аванс" at bounding box center [973, 582] width 110 height 27
type input "**********"
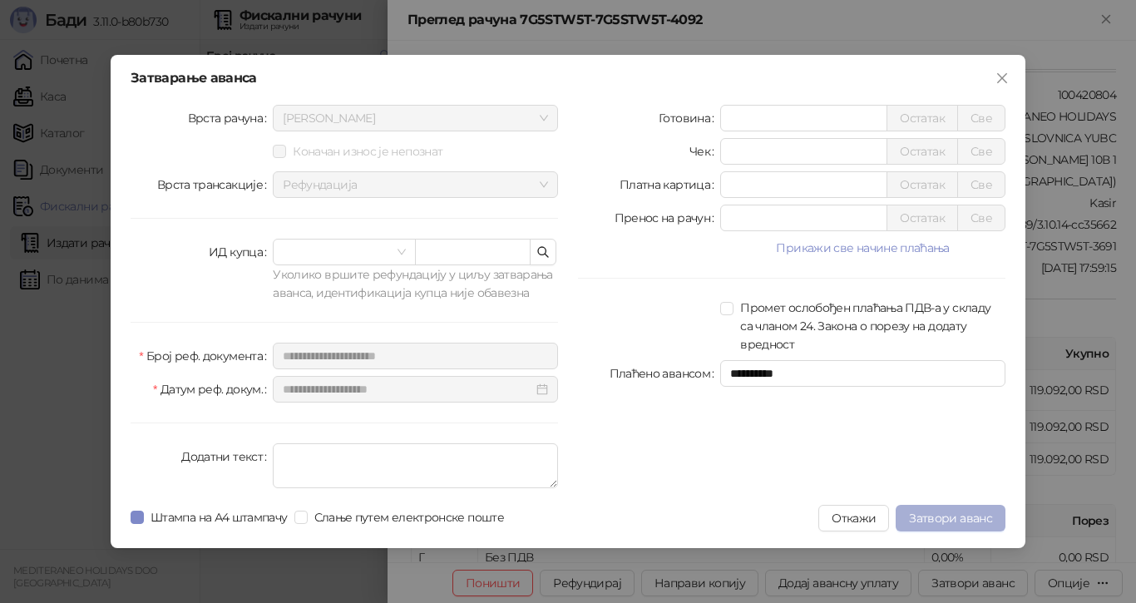
click at [936, 517] on span "Затвори аванс" at bounding box center [950, 517] width 83 height 15
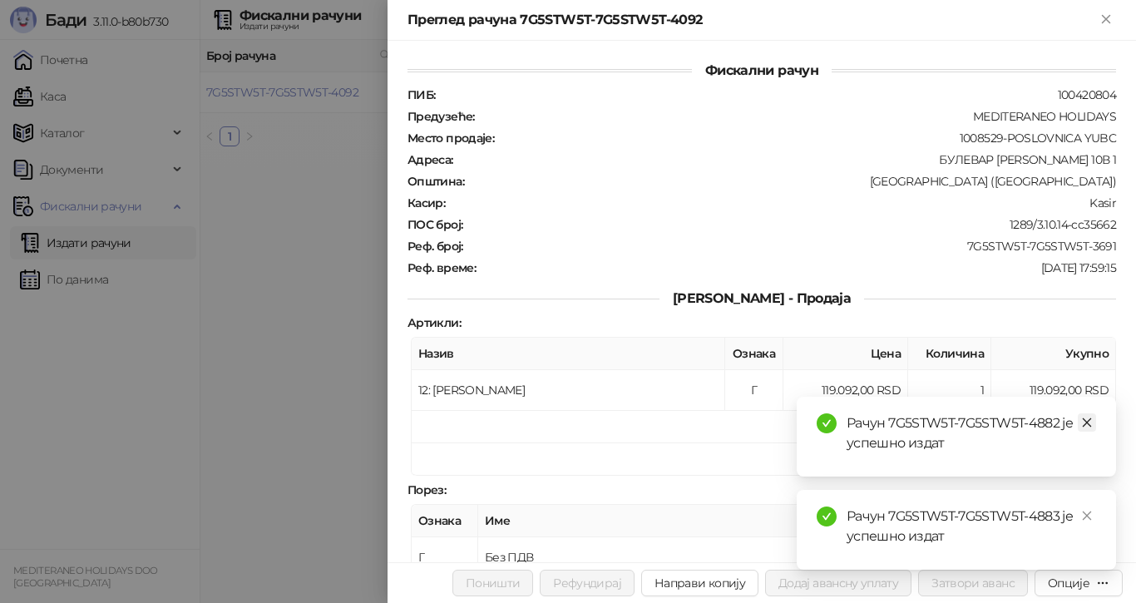
click at [1082, 426] on icon "close" at bounding box center [1087, 422] width 12 height 12
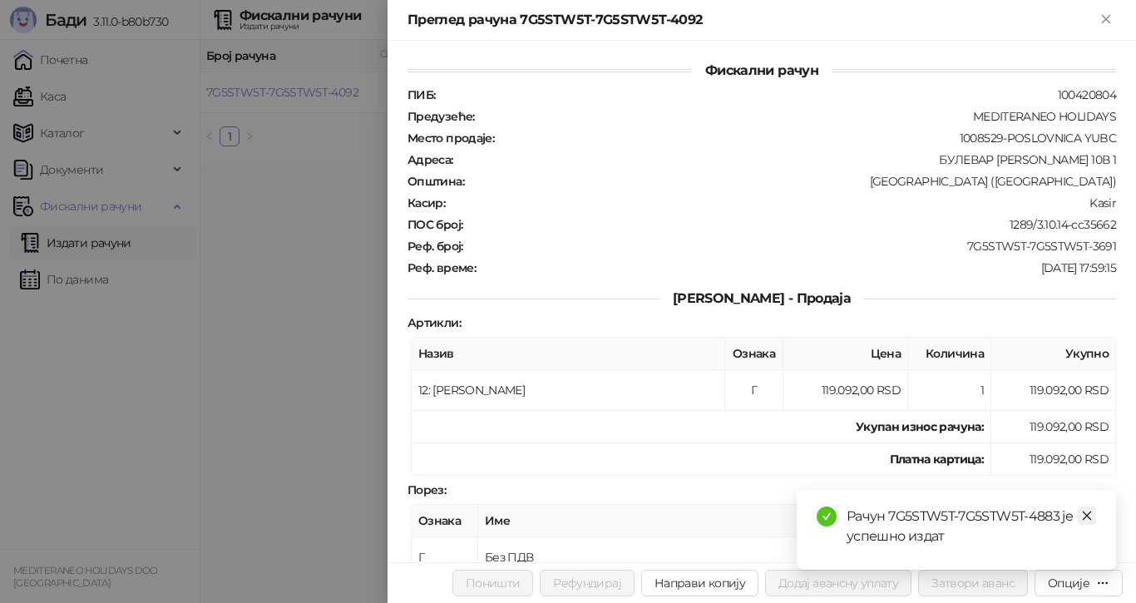
click at [1083, 511] on icon "close" at bounding box center [1087, 516] width 12 height 12
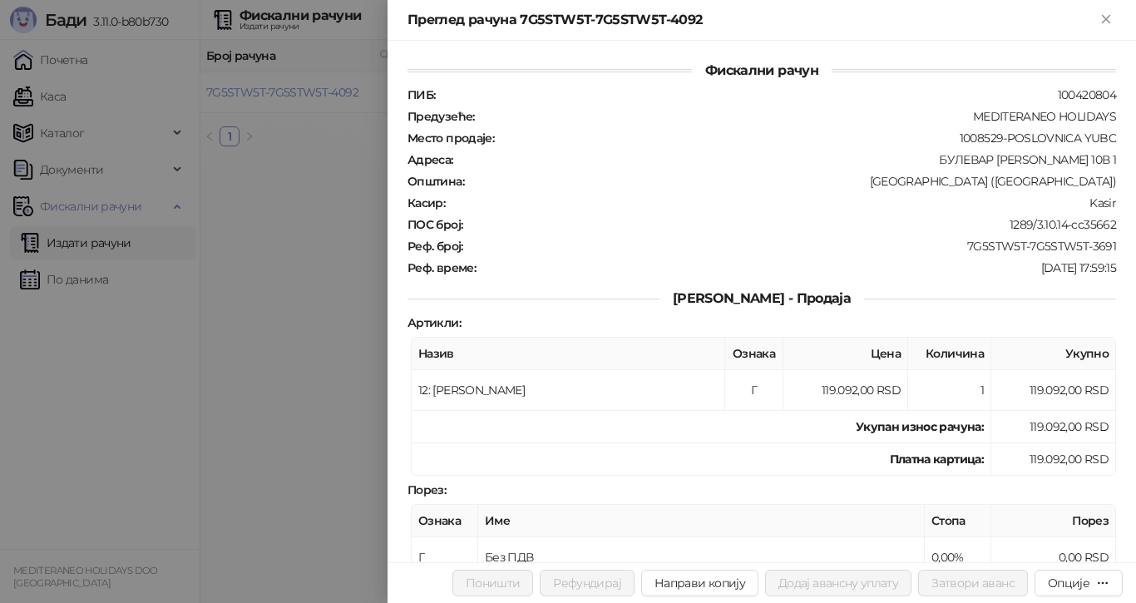
click at [339, 91] on div at bounding box center [568, 301] width 1136 height 603
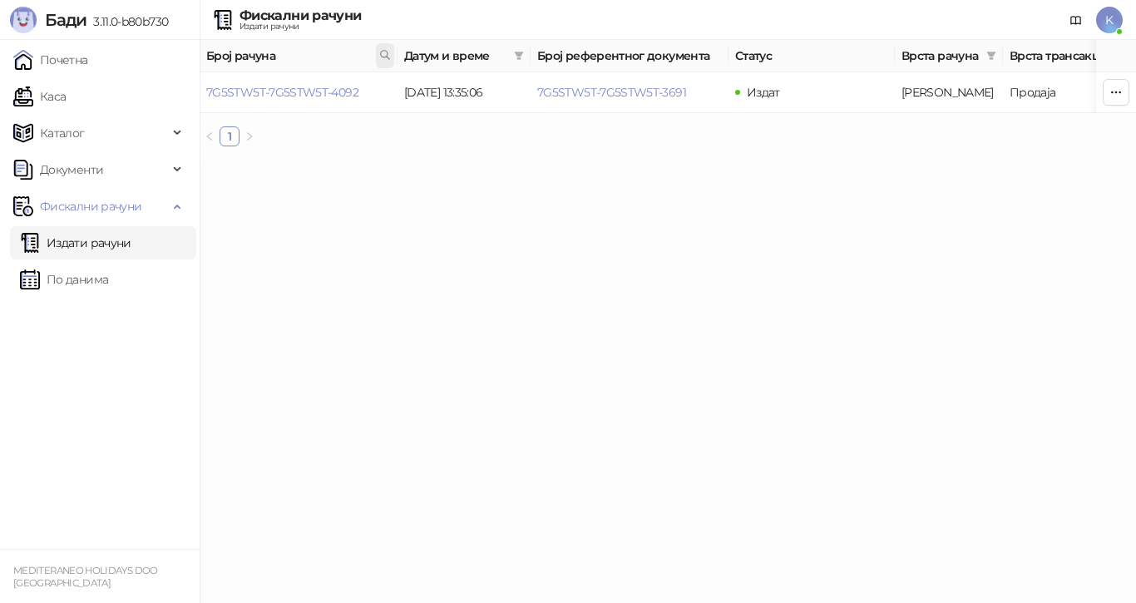
click at [387, 57] on icon at bounding box center [385, 55] width 12 height 12
click at [345, 92] on link "7G5STW5T-7G5STW5T-4092" at bounding box center [282, 92] width 152 height 15
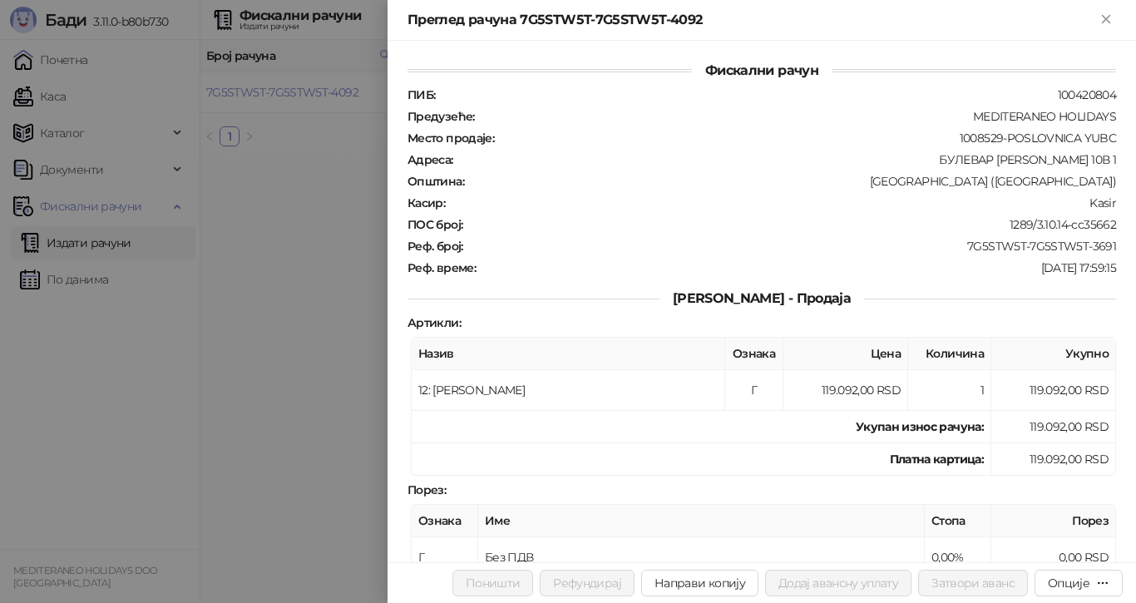
click at [385, 52] on div at bounding box center [568, 301] width 1136 height 603
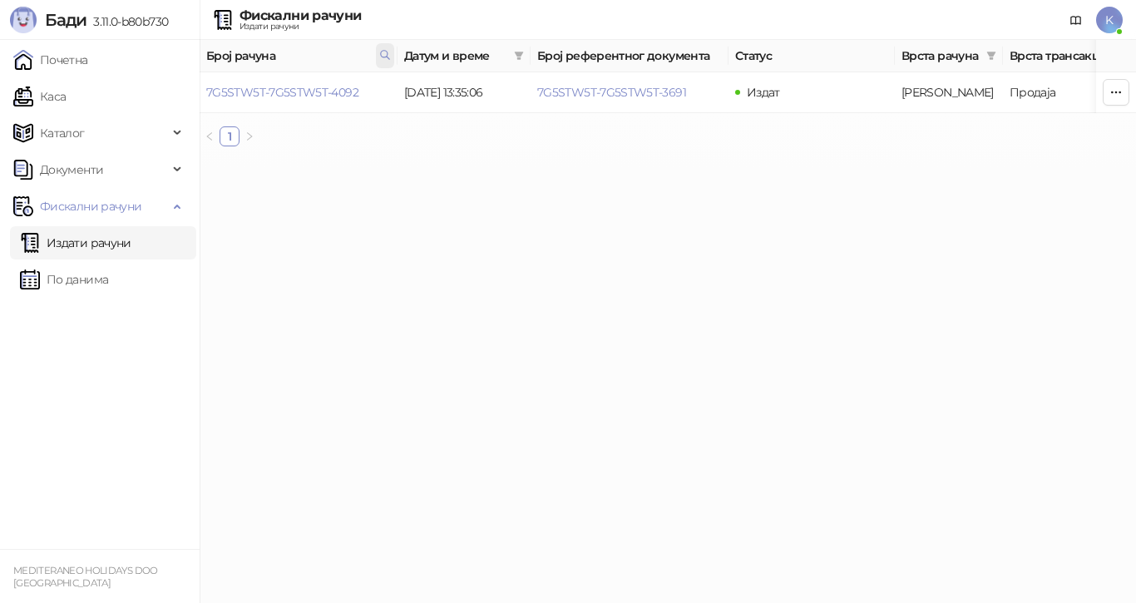
click at [382, 56] on icon at bounding box center [385, 55] width 12 height 12
type input "*"
type input "****"
click at [333, 92] on link "7G5STW5T-7G5STW5T-4205" at bounding box center [281, 92] width 151 height 15
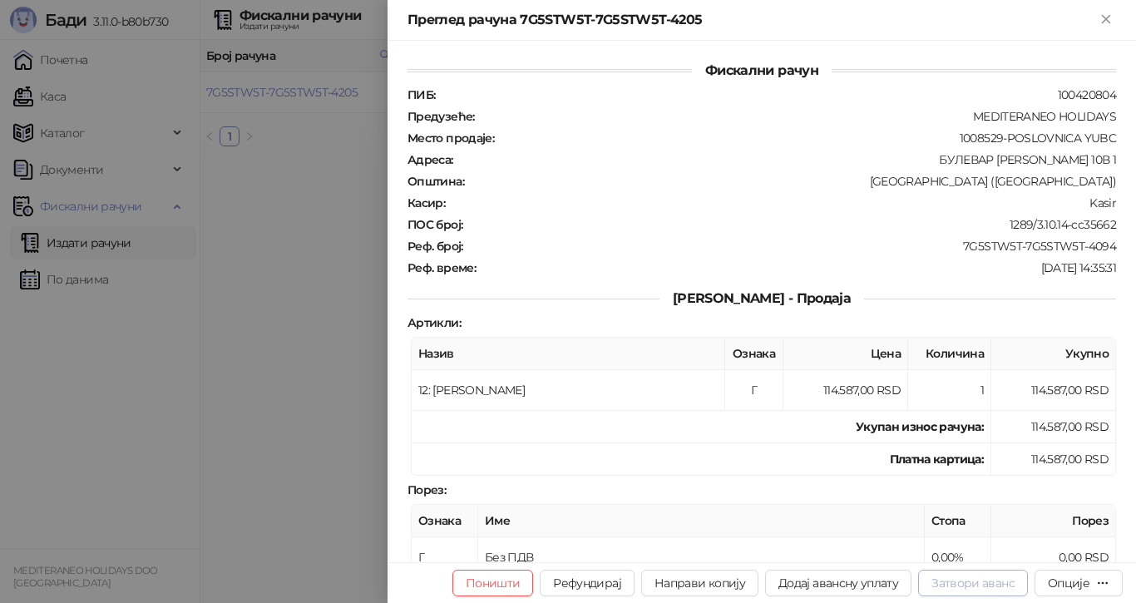
click at [957, 582] on button "Затвори аванс" at bounding box center [973, 582] width 110 height 27
type input "**********"
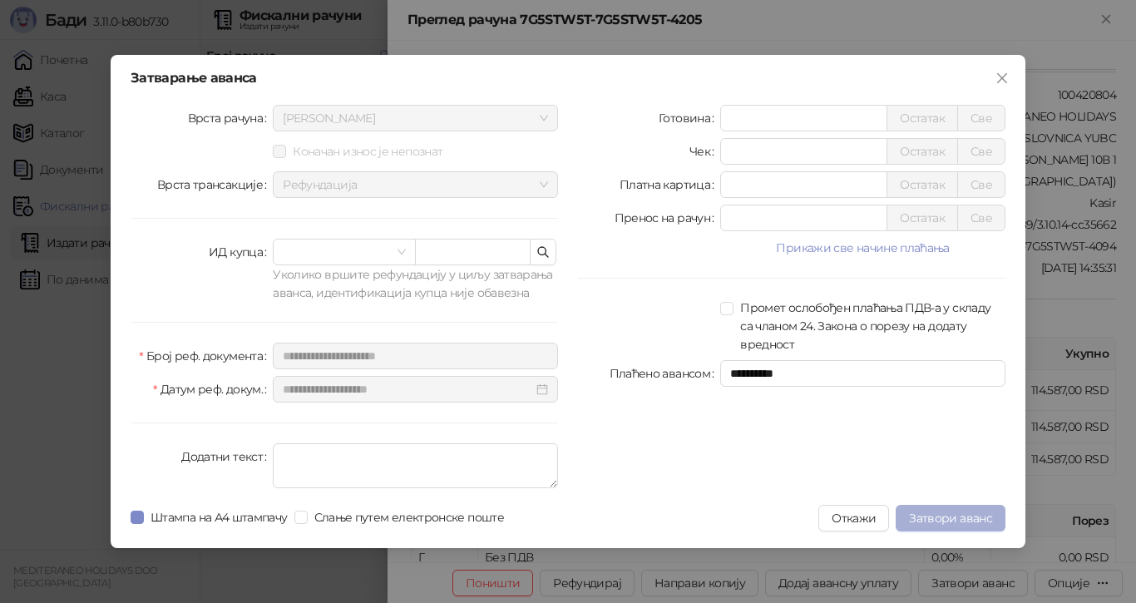
click at [951, 515] on span "Затвори аванс" at bounding box center [950, 517] width 83 height 15
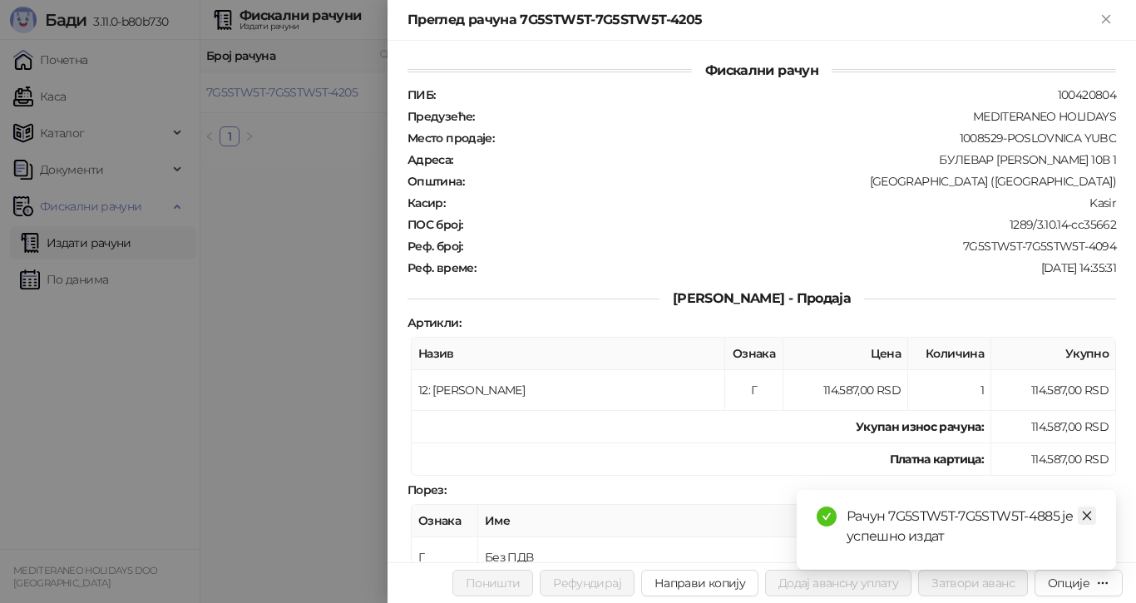
click at [1090, 518] on icon "close" at bounding box center [1087, 516] width 12 height 12
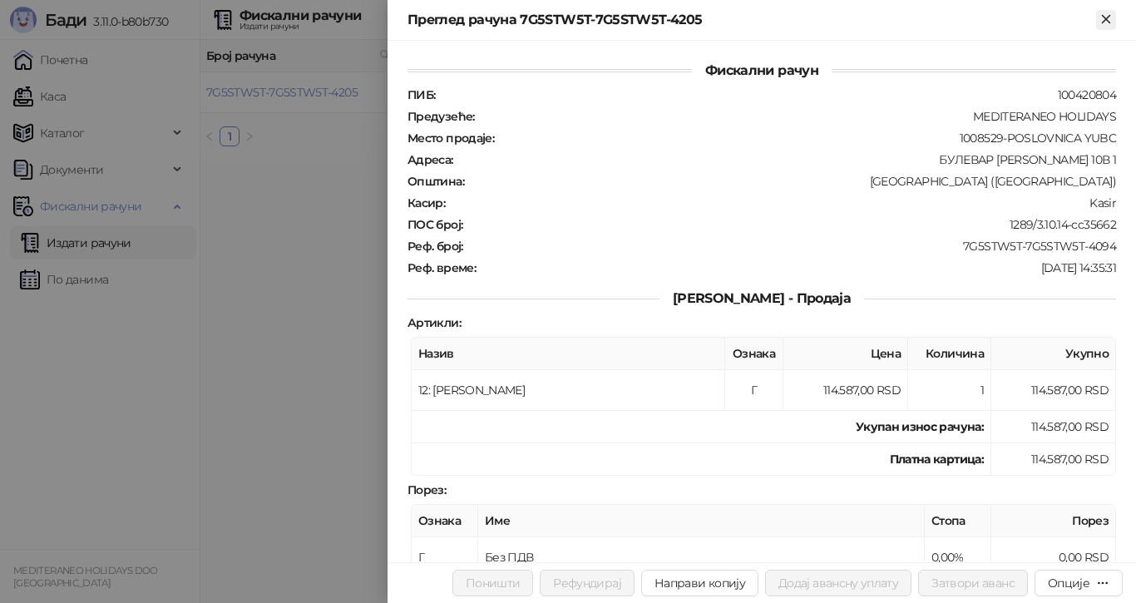
click at [1115, 15] on button "Close" at bounding box center [1106, 20] width 20 height 20
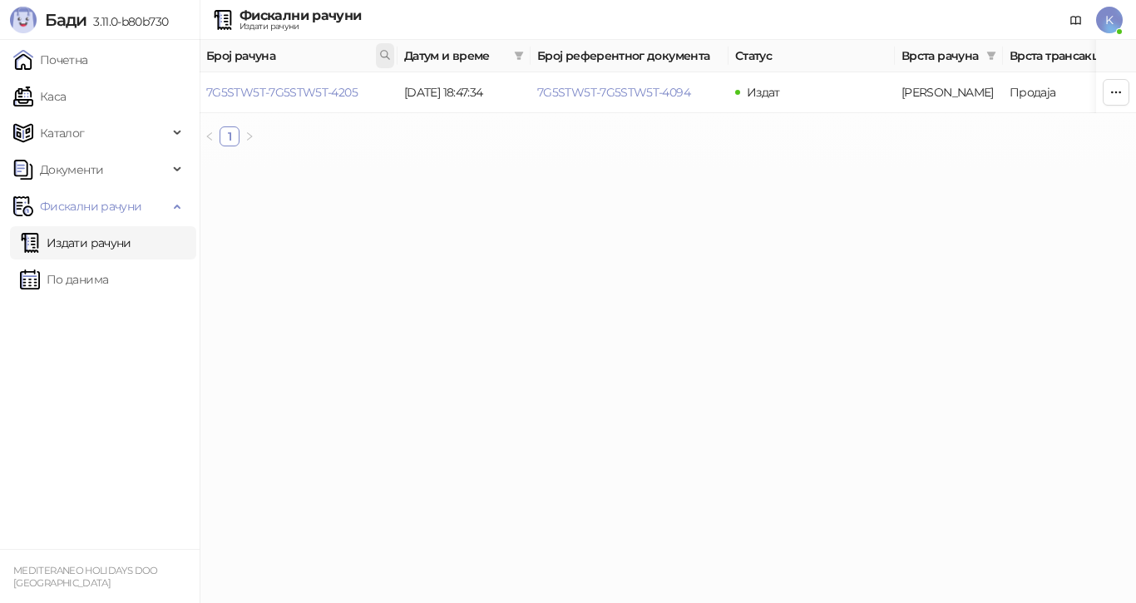
click at [382, 48] on span at bounding box center [385, 55] width 18 height 25
type input "****"
click at [341, 87] on link "7G5STW5T-7G5STW5T-4558" at bounding box center [281, 92] width 151 height 15
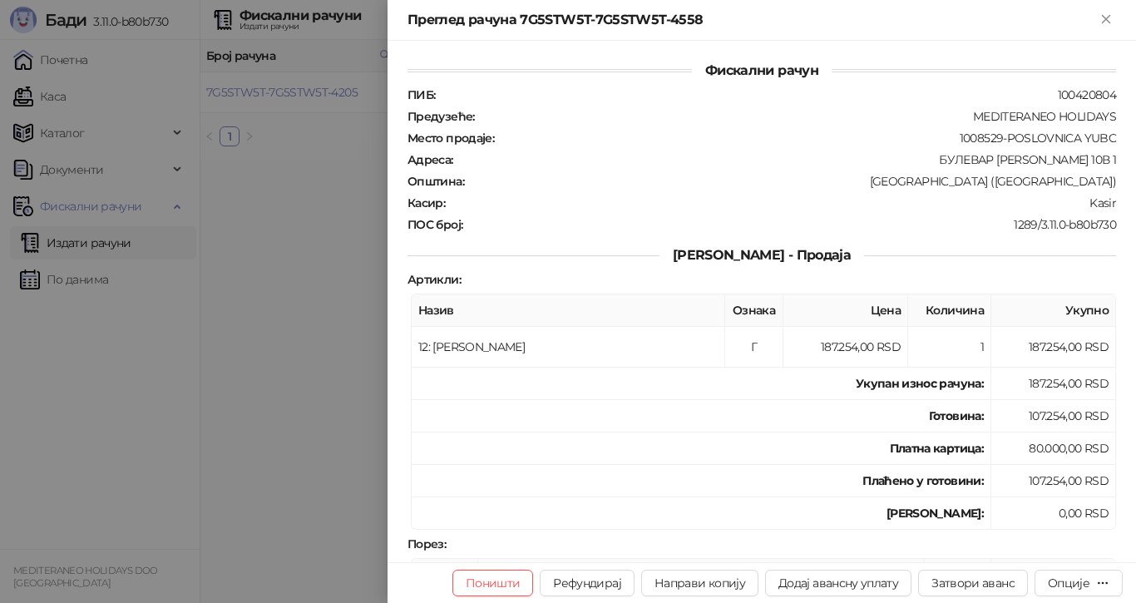
click at [634, 453] on td "Платна картица :" at bounding box center [700, 448] width 579 height 32
click at [981, 579] on button "Затвори аванс" at bounding box center [973, 582] width 110 height 27
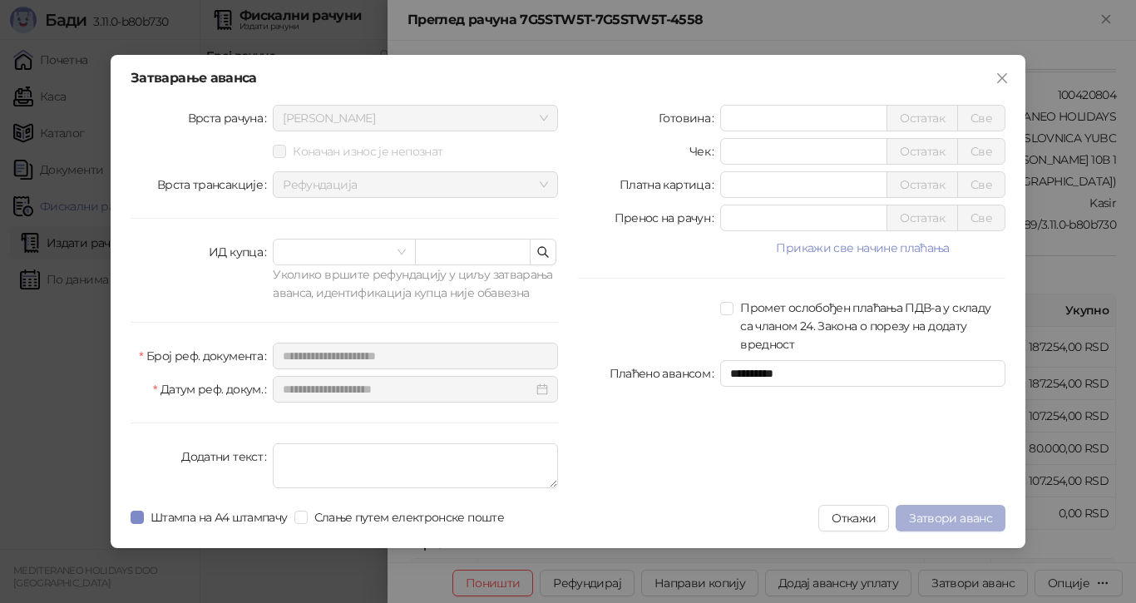
click at [924, 517] on span "Затвори аванс" at bounding box center [950, 517] width 83 height 15
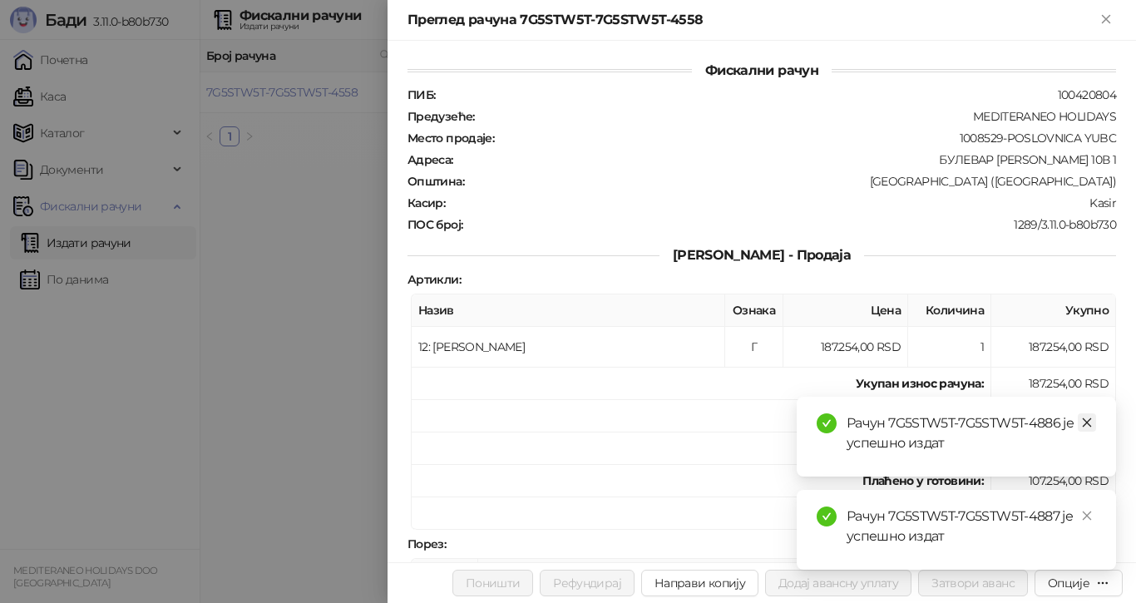
click at [1084, 423] on icon "close" at bounding box center [1087, 422] width 12 height 12
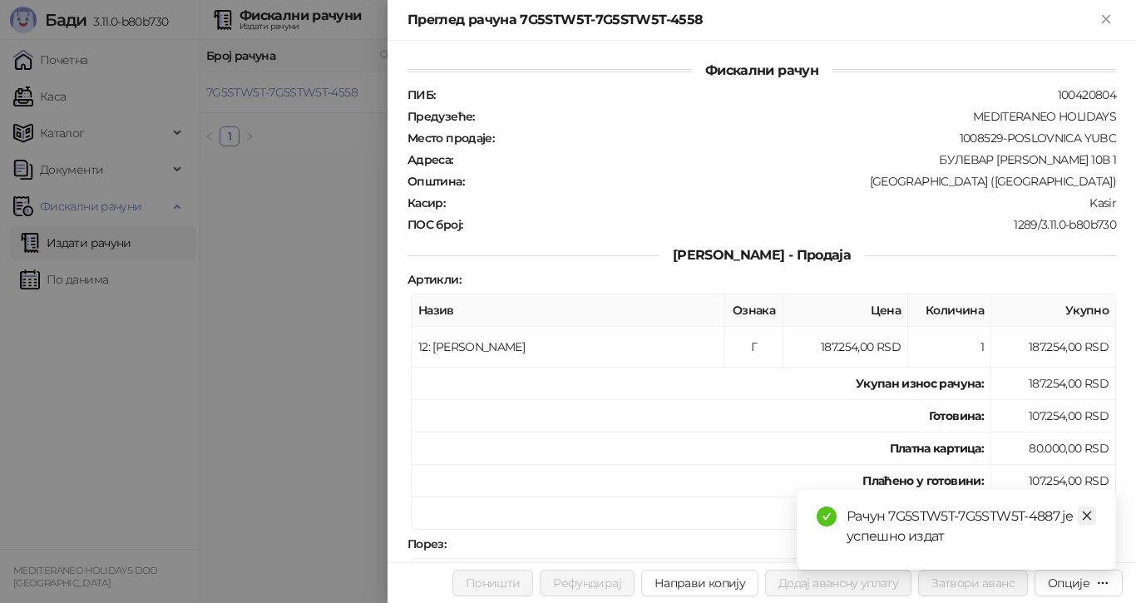
click at [1089, 515] on icon "close" at bounding box center [1087, 516] width 12 height 12
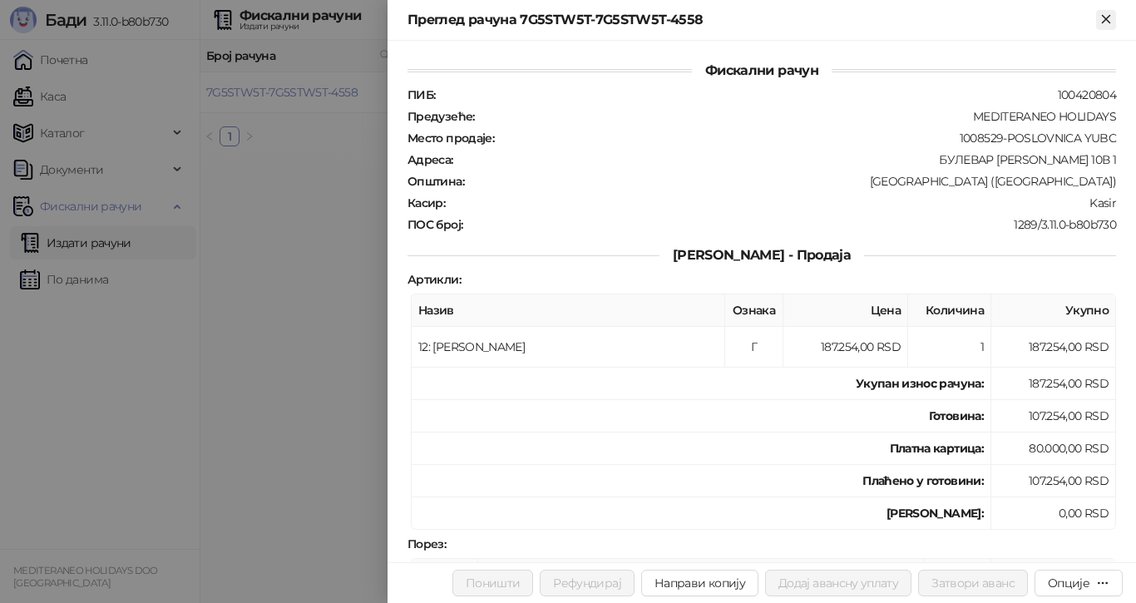
click at [1106, 17] on icon "Close" at bounding box center [1104, 18] width 7 height 7
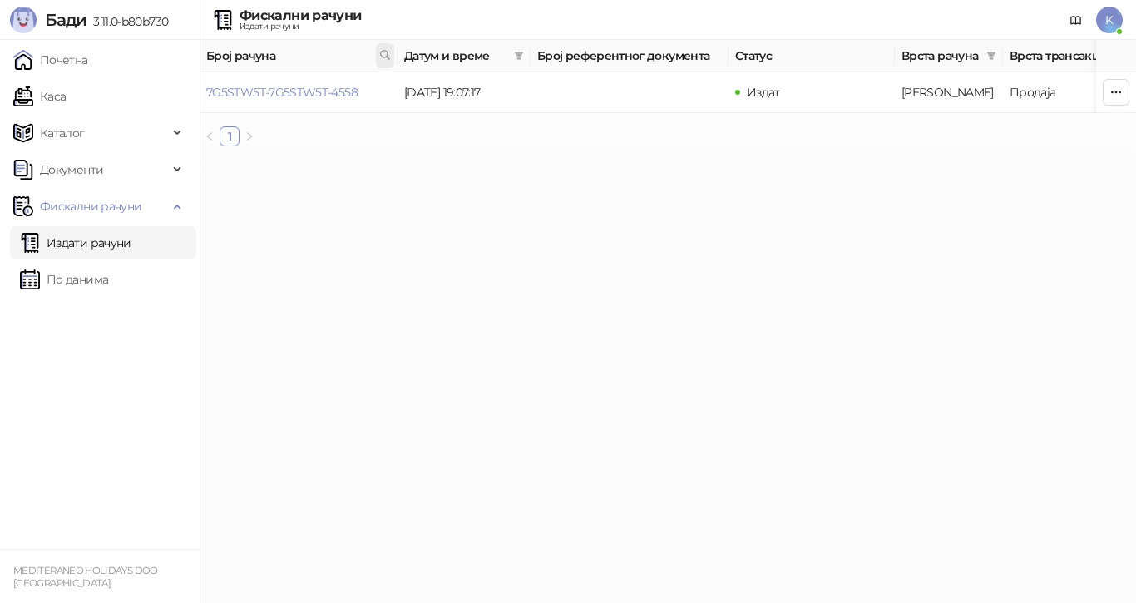
click at [383, 49] on icon at bounding box center [385, 55] width 12 height 12
type input "**********"
click at [351, 95] on link "7G5STW5T-7G5STW5T-4789" at bounding box center [281, 92] width 151 height 15
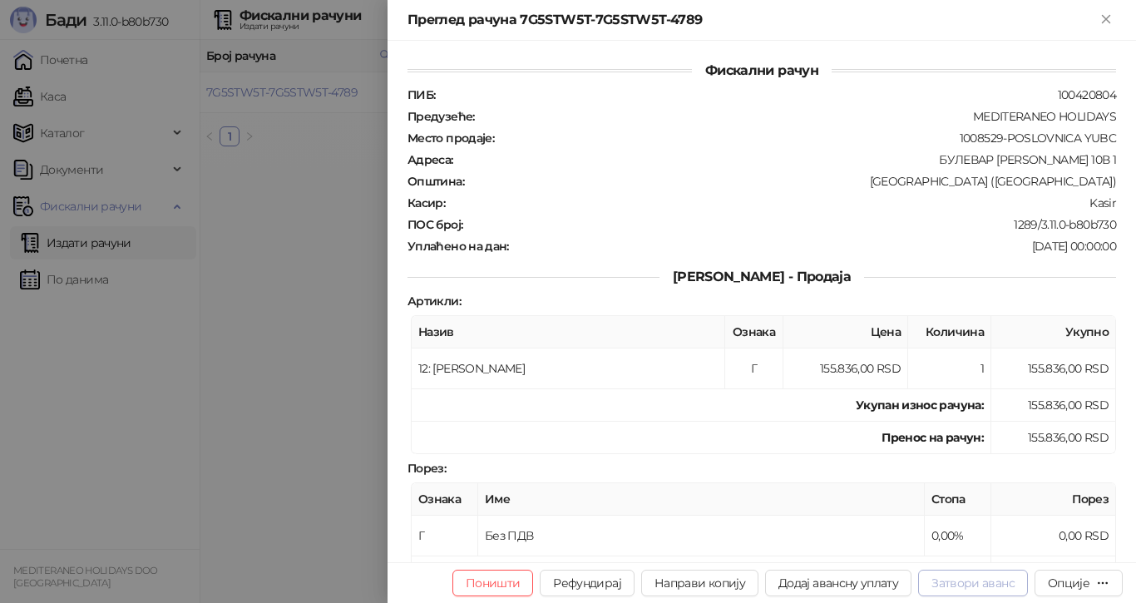
click at [958, 581] on button "Затвори аванс" at bounding box center [973, 582] width 110 height 27
type input "**********"
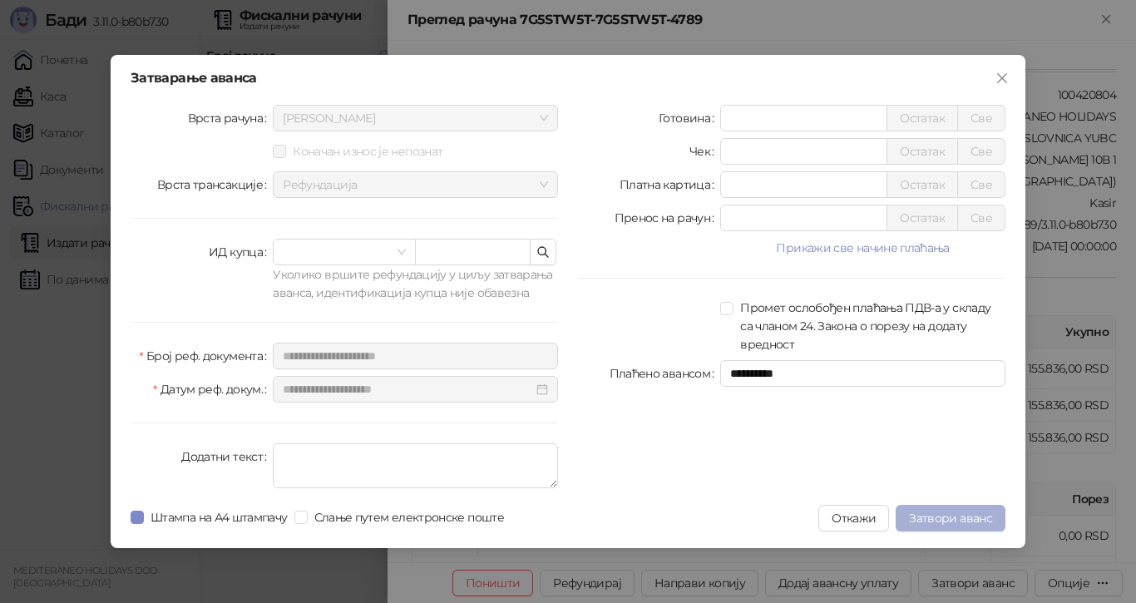
click at [950, 515] on span "Затвори аванс" at bounding box center [950, 517] width 83 height 15
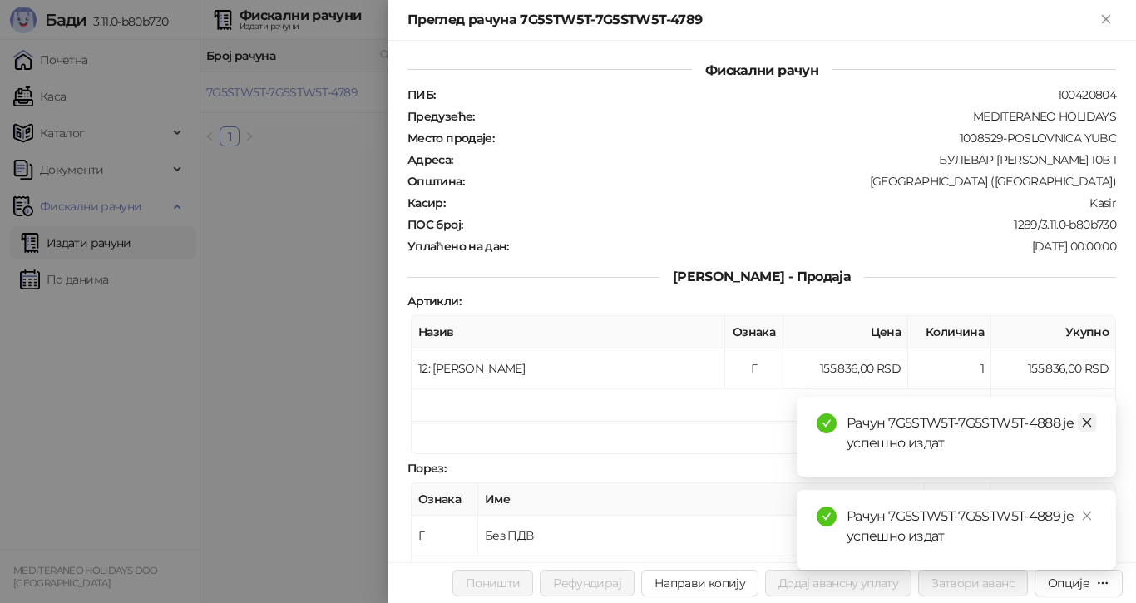
click at [1087, 424] on icon "close" at bounding box center [1087, 422] width 12 height 12
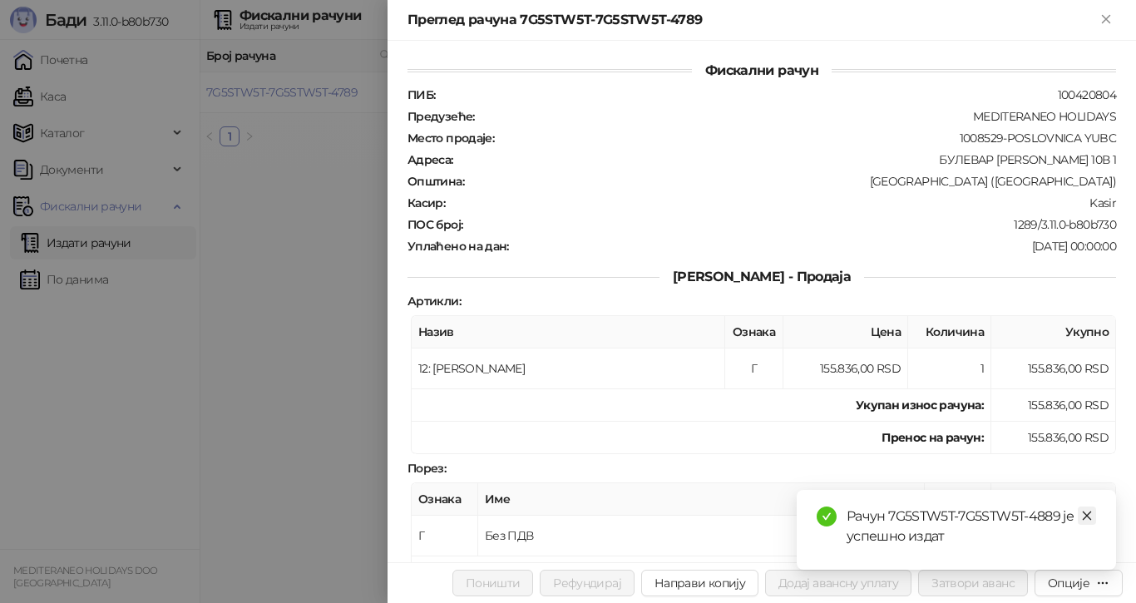
click at [1084, 520] on icon "close" at bounding box center [1087, 516] width 12 height 12
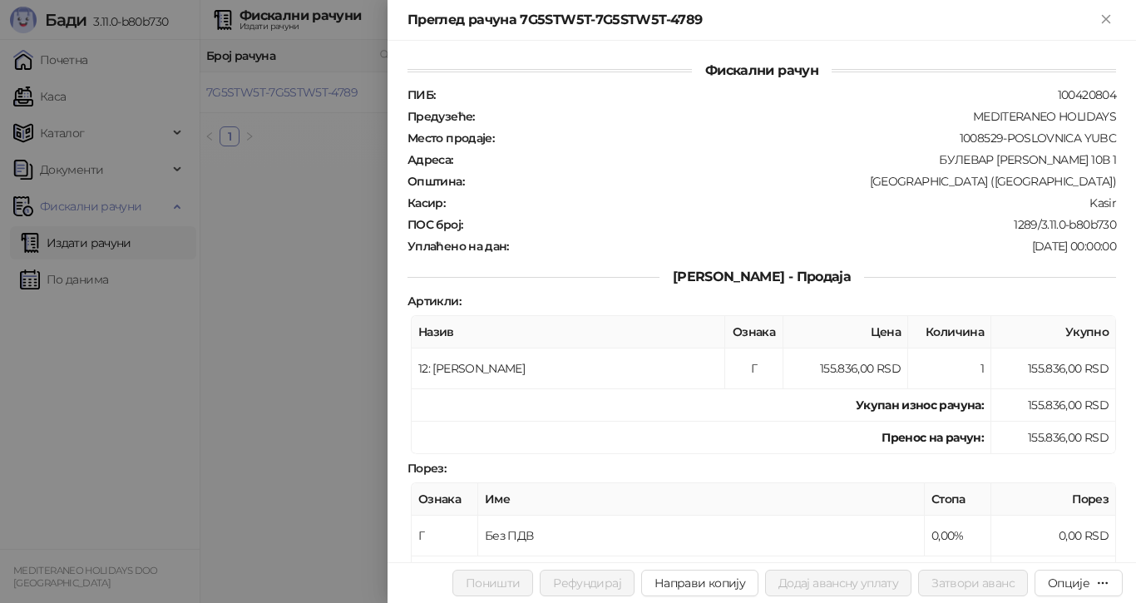
click at [293, 92] on div at bounding box center [568, 301] width 1136 height 603
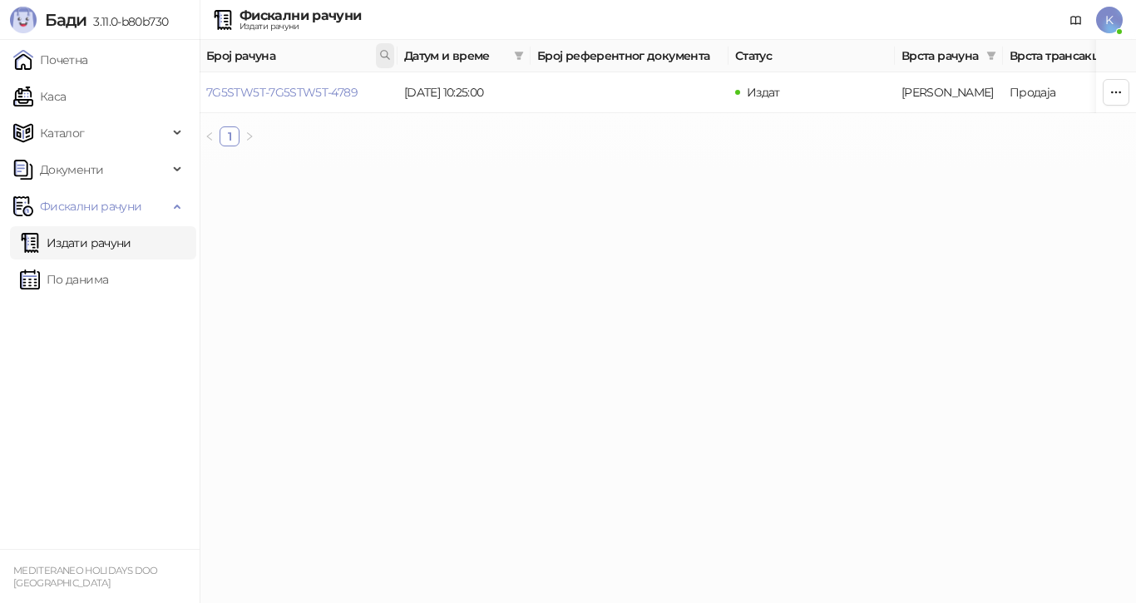
click at [379, 53] on icon at bounding box center [385, 55] width 12 height 12
type input "****"
click at [342, 93] on link "7G5STW5T-7G5STW5T-4798" at bounding box center [281, 92] width 151 height 15
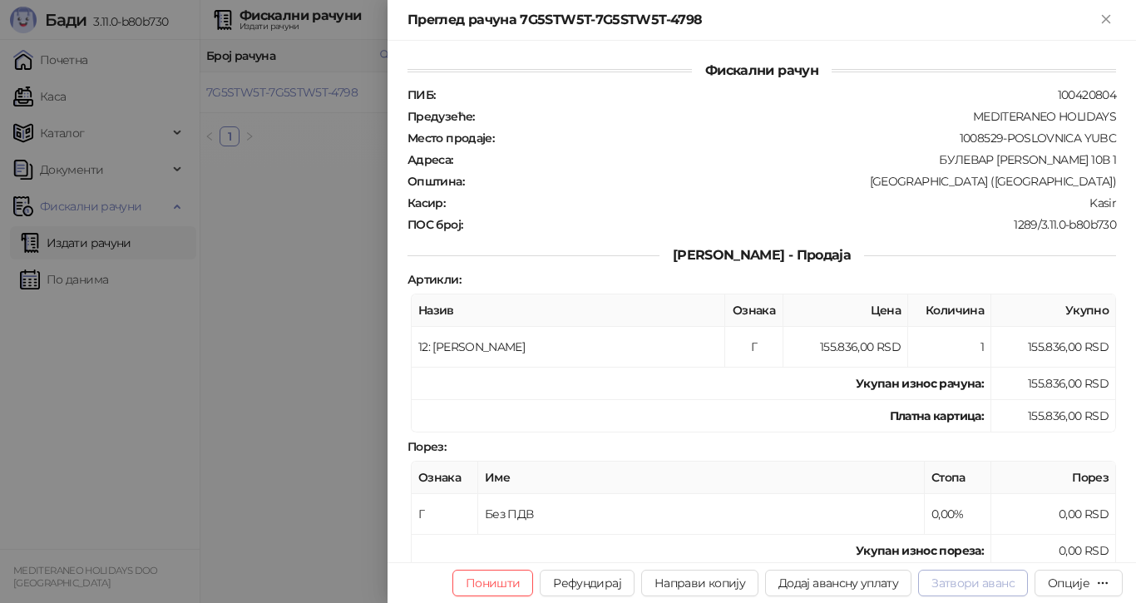
click at [952, 580] on button "Затвори аванс" at bounding box center [973, 582] width 110 height 27
type input "**********"
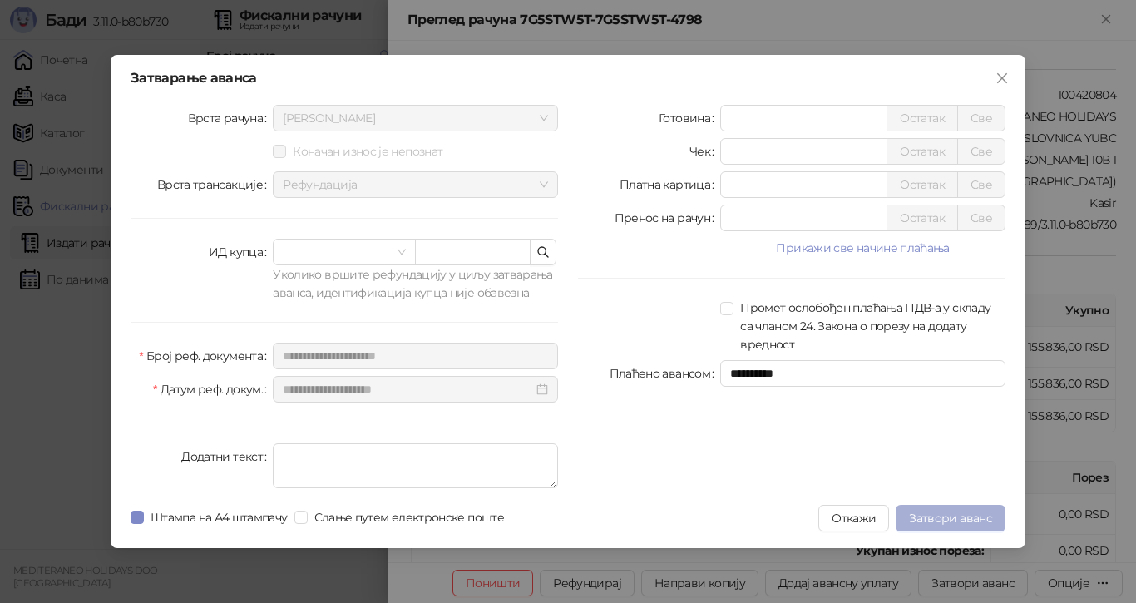
click at [937, 512] on span "Затвори аванс" at bounding box center [950, 517] width 83 height 15
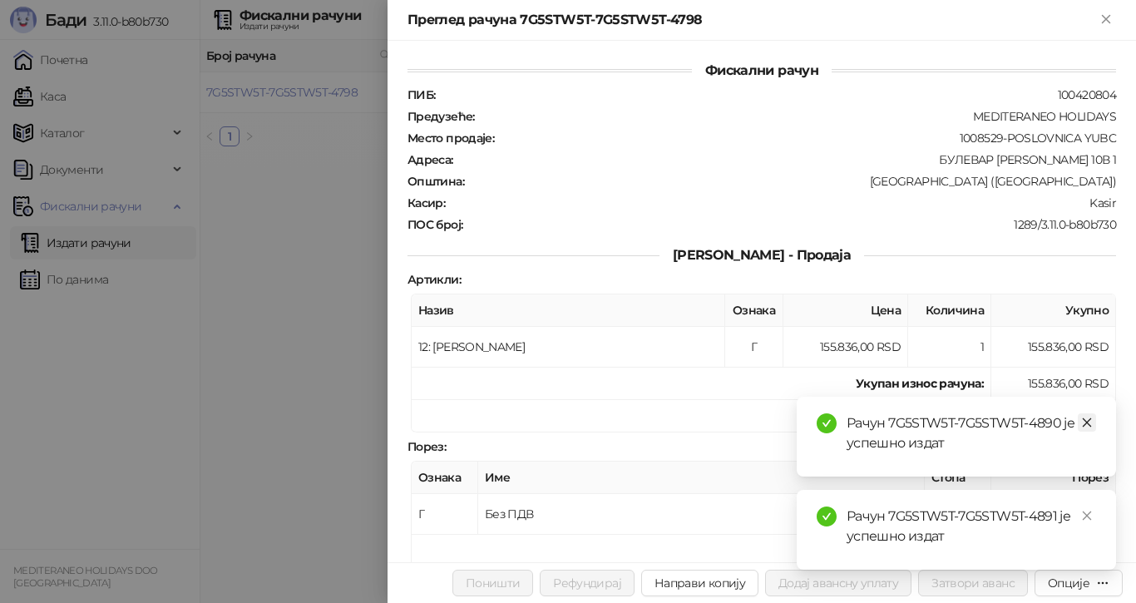
click at [1088, 421] on icon "close" at bounding box center [1086, 422] width 9 height 9
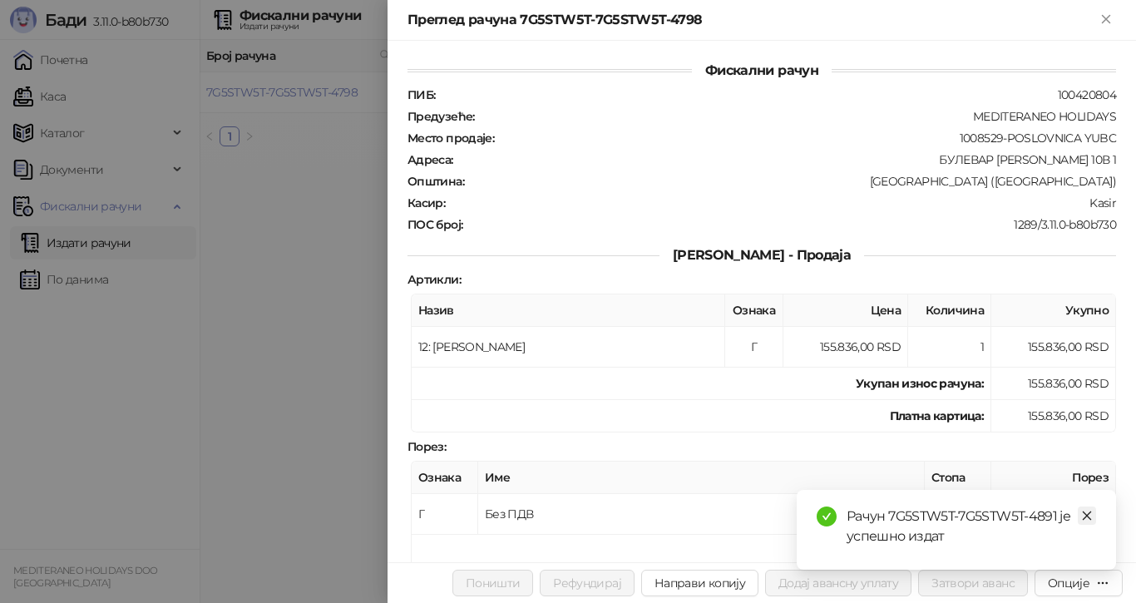
click at [1087, 514] on icon "close" at bounding box center [1087, 516] width 12 height 12
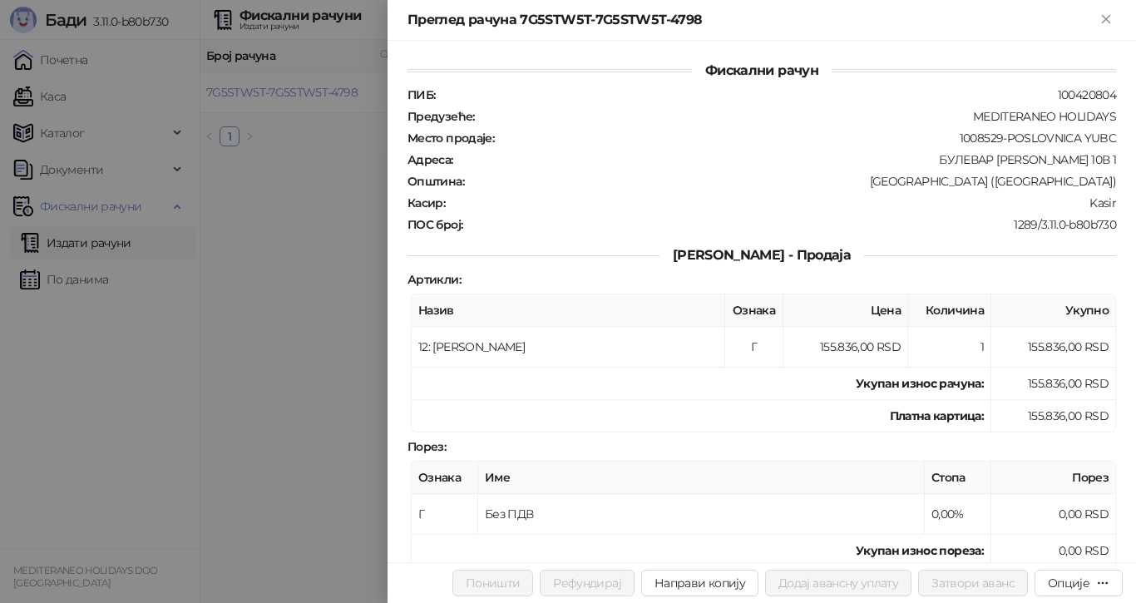
click at [69, 57] on div at bounding box center [568, 301] width 1136 height 603
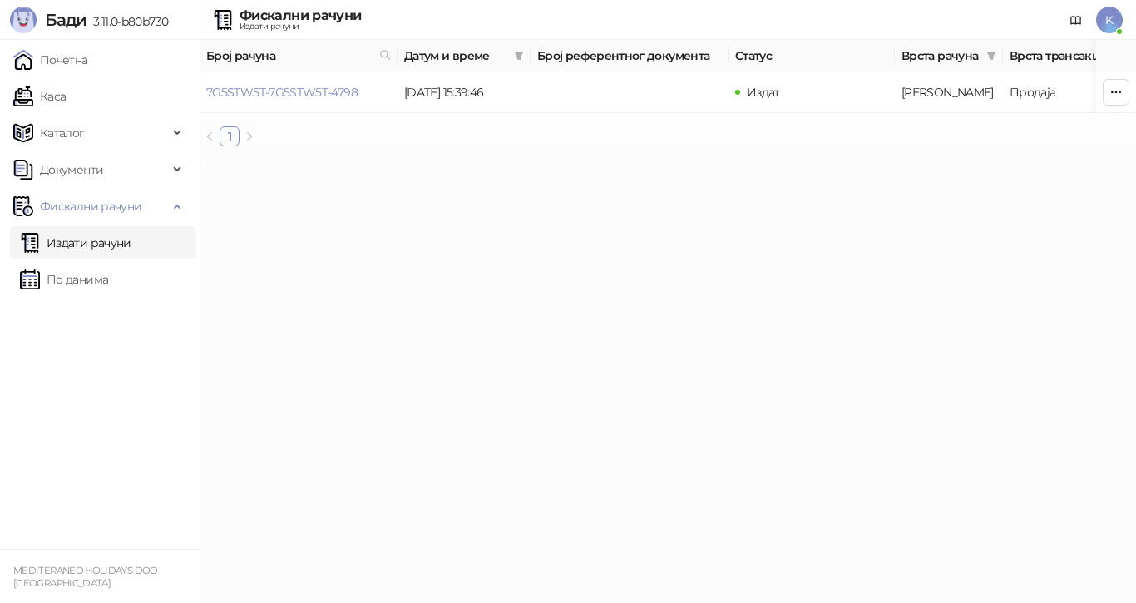
click at [69, 57] on link "Почетна" at bounding box center [50, 59] width 75 height 33
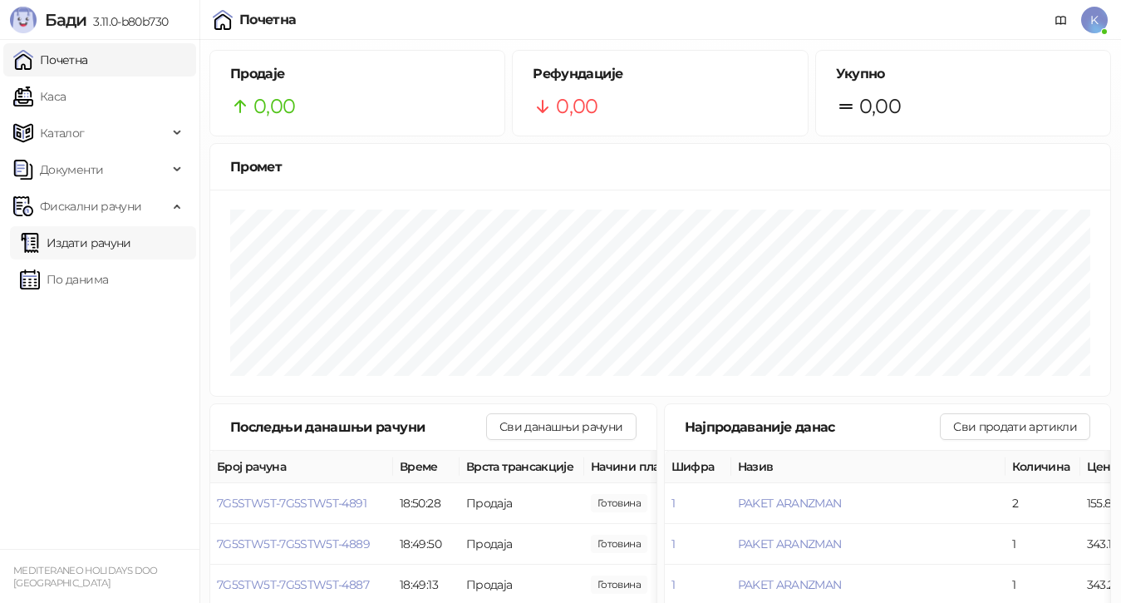
click at [85, 239] on link "Издати рачуни" at bounding box center [75, 242] width 111 height 33
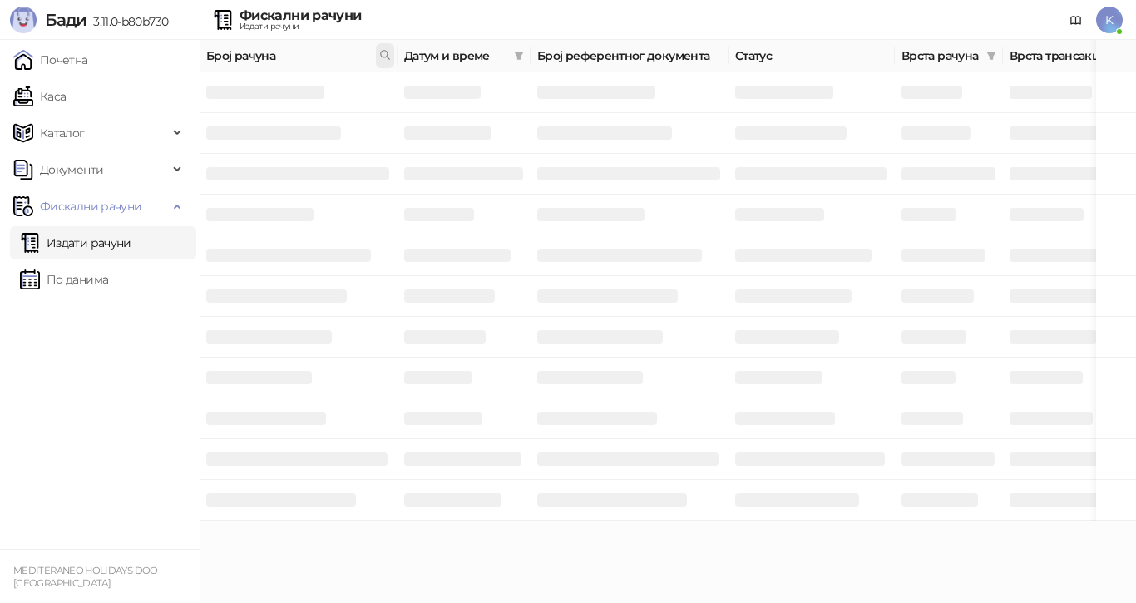
click at [385, 53] on icon at bounding box center [385, 55] width 12 height 12
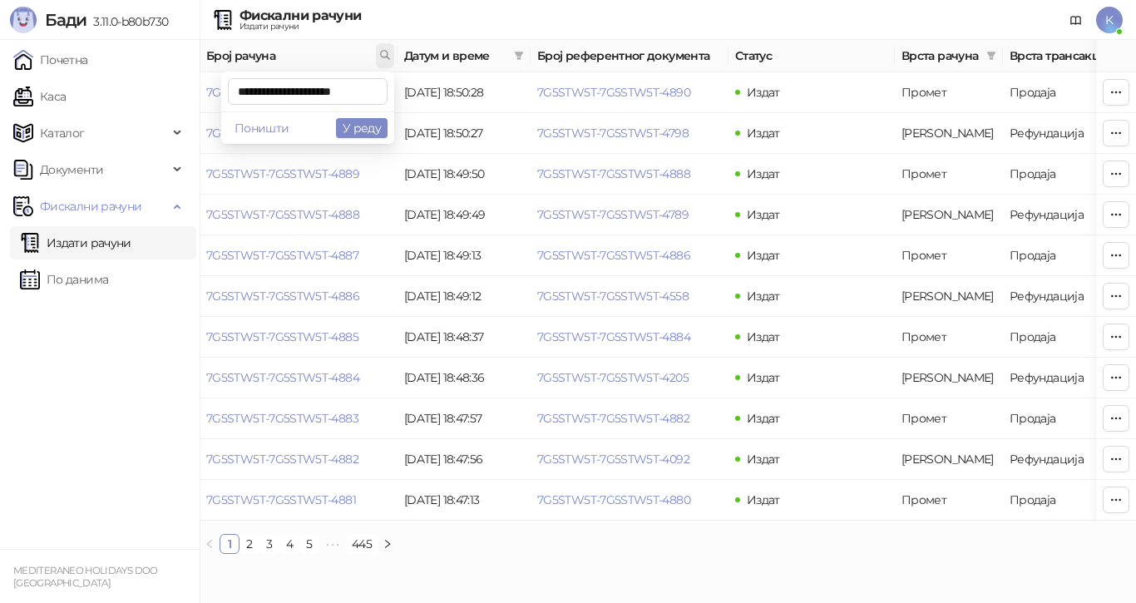
scroll to position [0, 7]
type input "**********"
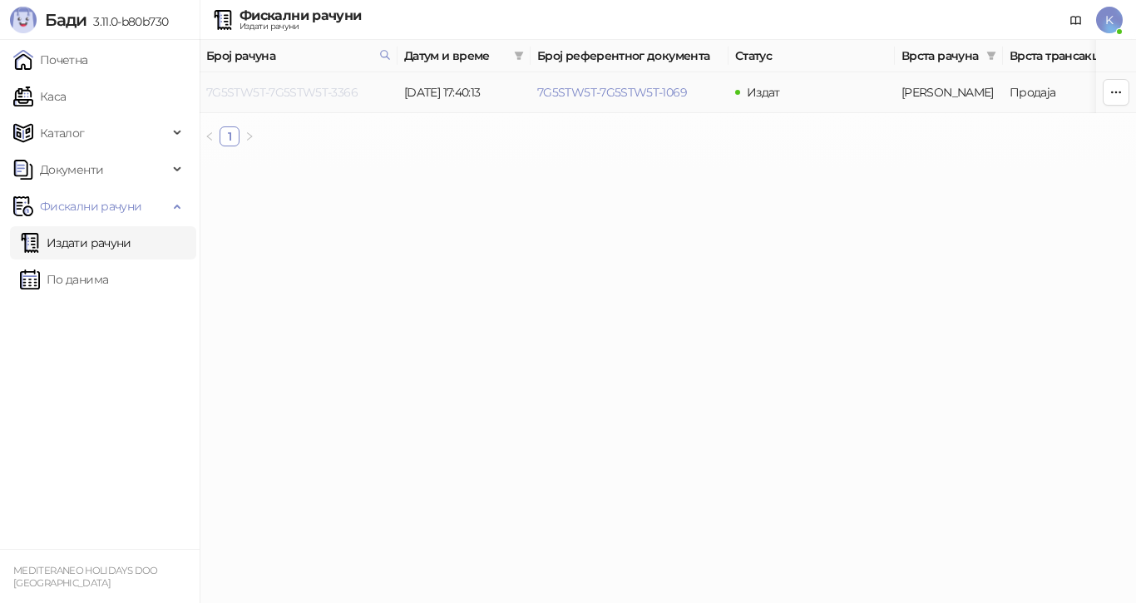
click at [343, 93] on link "7G5STW5T-7G5STW5T-3366" at bounding box center [281, 92] width 151 height 15
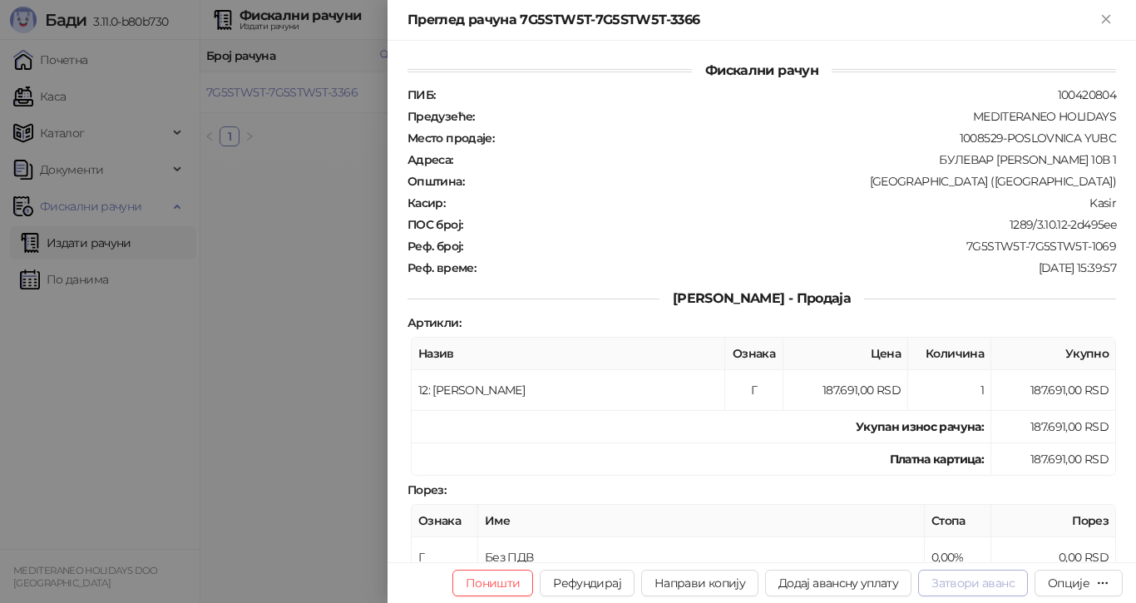
click at [988, 580] on button "Затвори аванс" at bounding box center [973, 582] width 110 height 27
type input "**********"
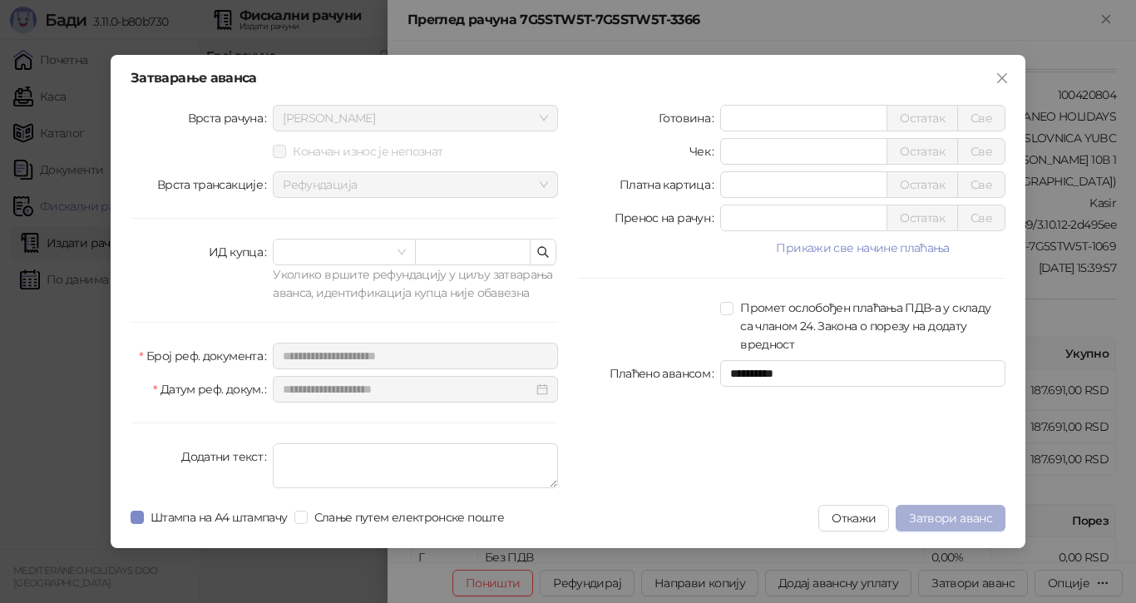
click at [949, 516] on span "Затвори аванс" at bounding box center [950, 517] width 83 height 15
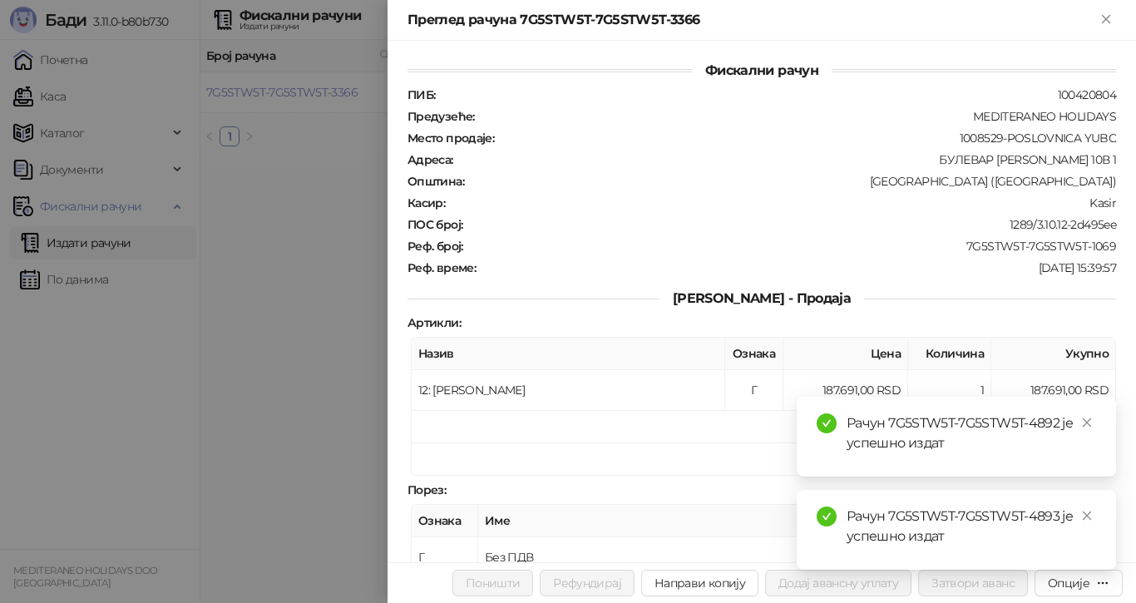
drag, startPoint x: 1082, startPoint y: 418, endPoint x: 1089, endPoint y: 447, distance: 29.8
click at [1083, 418] on icon "close" at bounding box center [1087, 422] width 12 height 12
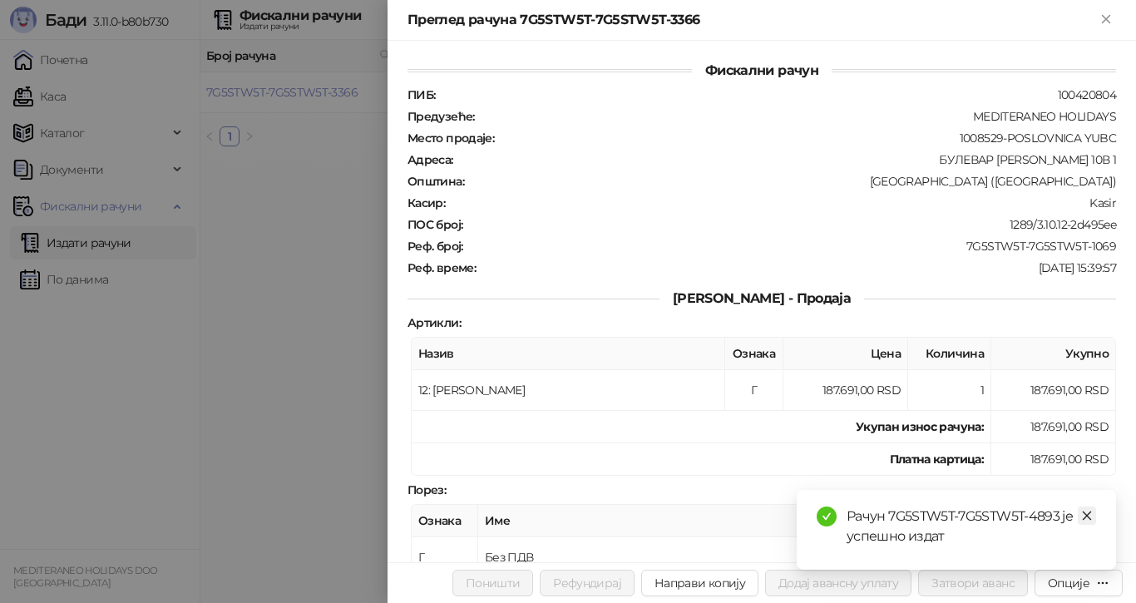
click at [1087, 515] on icon "close" at bounding box center [1086, 515] width 9 height 9
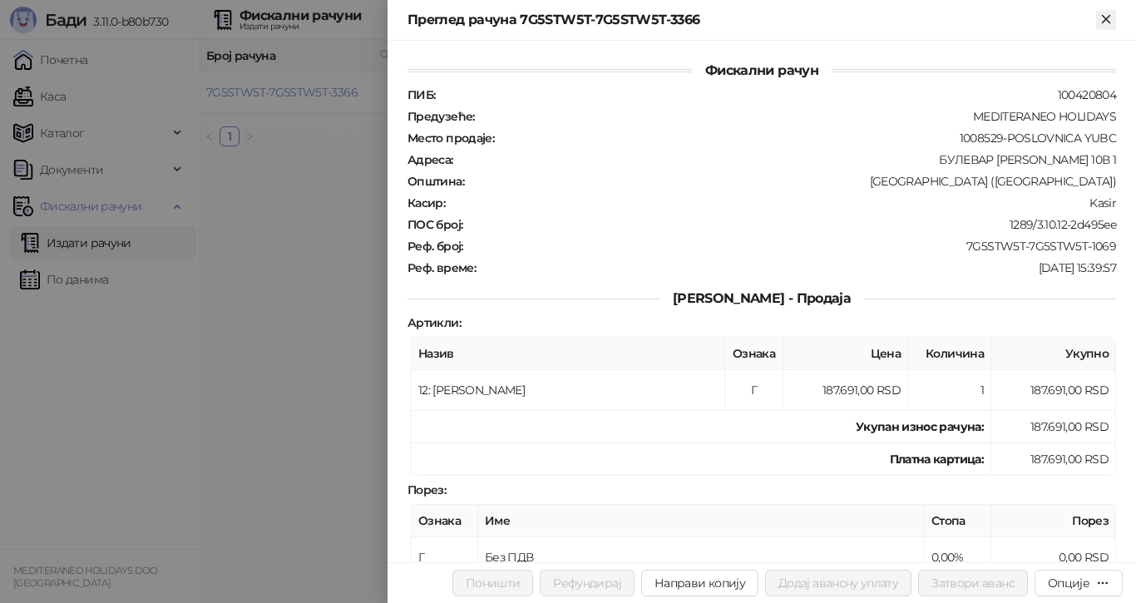
click at [1101, 14] on icon "Close" at bounding box center [1105, 19] width 15 height 15
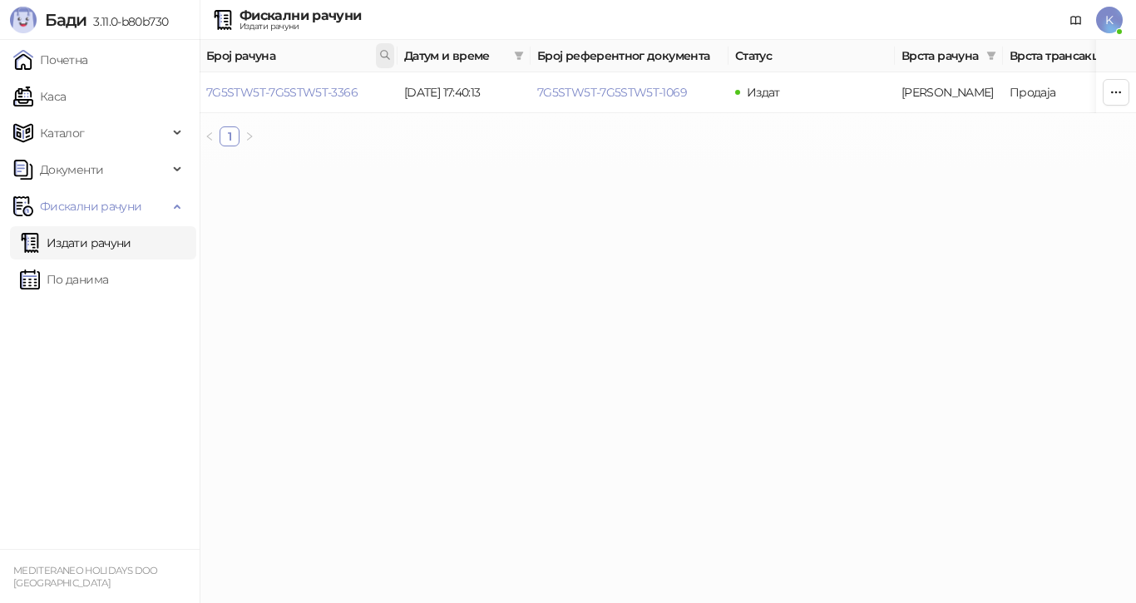
click at [380, 54] on icon at bounding box center [385, 55] width 12 height 12
type input "****"
click at [344, 90] on link "7G5STW5T-7G5STW5T-4147" at bounding box center [280, 92] width 148 height 15
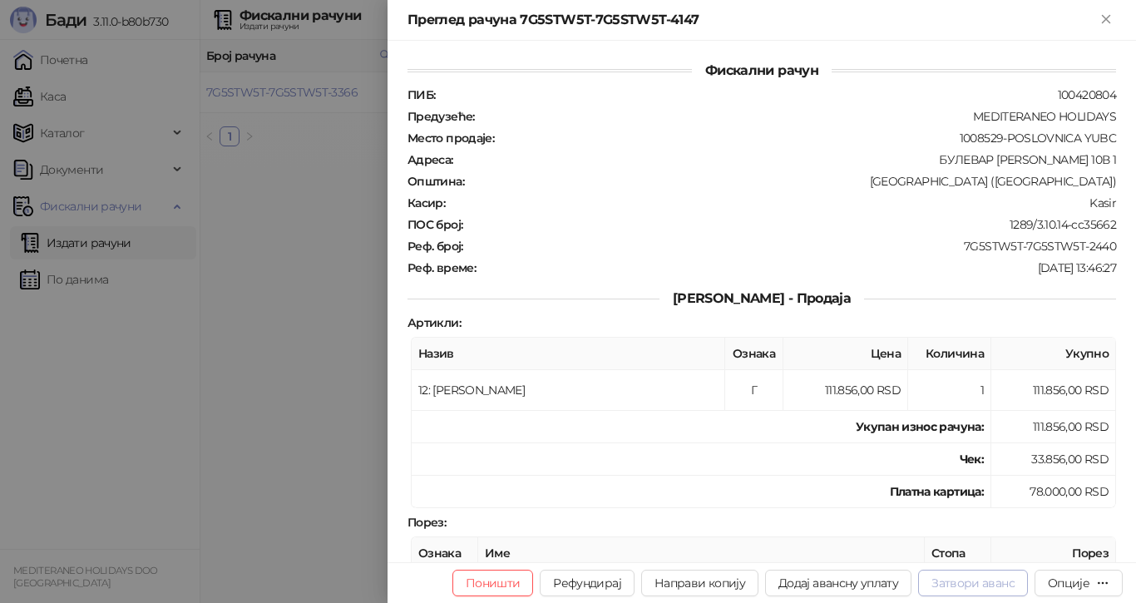
click at [989, 579] on button "Затвори аванс" at bounding box center [973, 582] width 110 height 27
type input "**********"
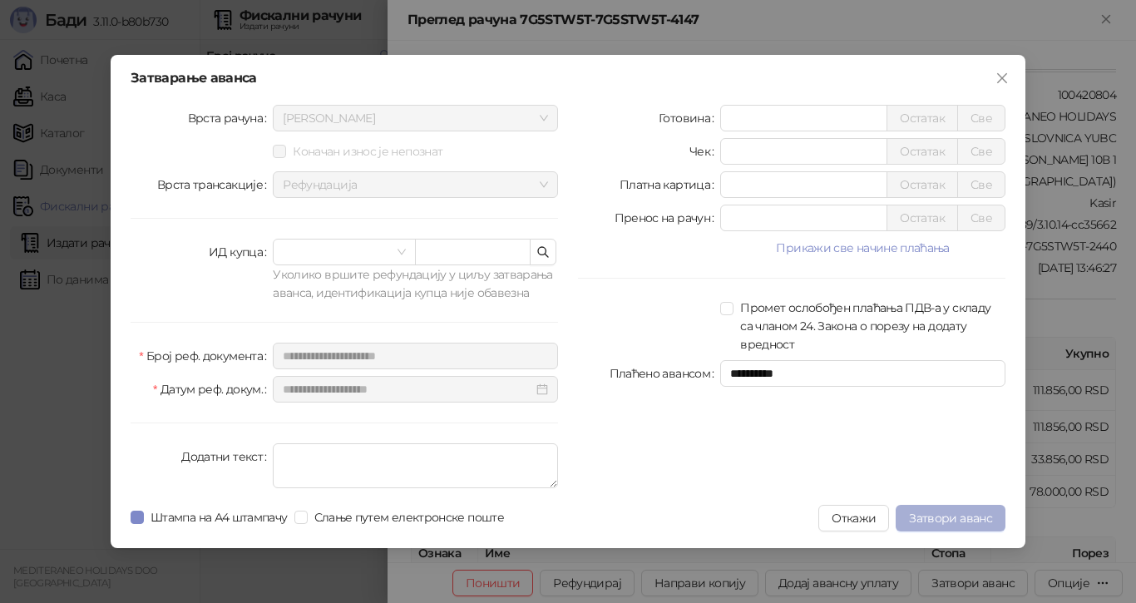
click at [932, 520] on span "Затвори аванс" at bounding box center [950, 517] width 83 height 15
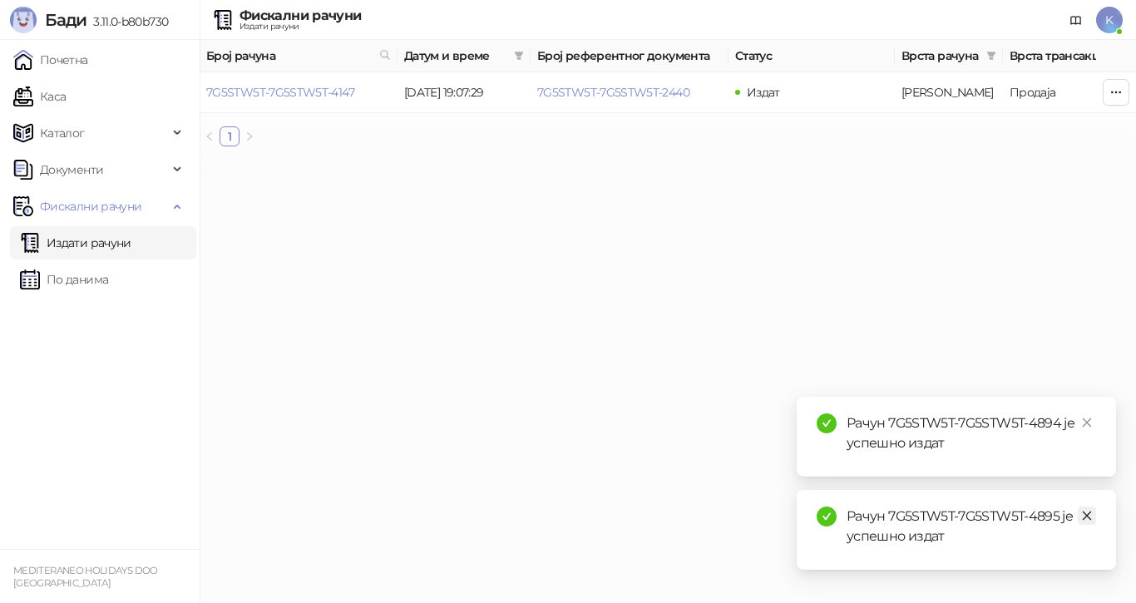
click at [1088, 515] on icon "close" at bounding box center [1087, 516] width 12 height 12
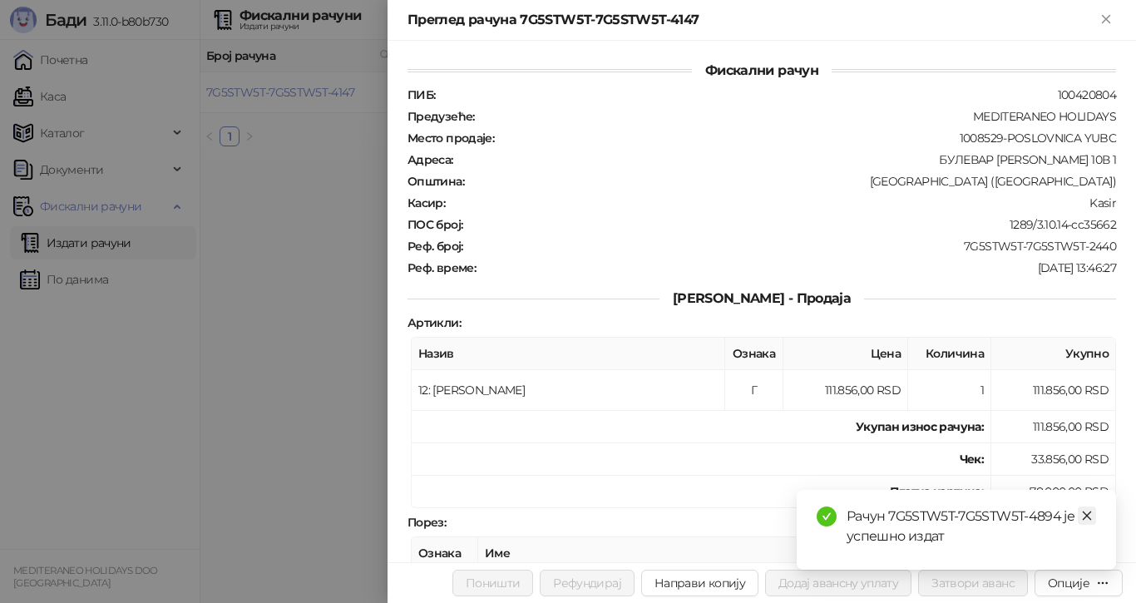
click at [1089, 515] on icon "close" at bounding box center [1087, 516] width 12 height 12
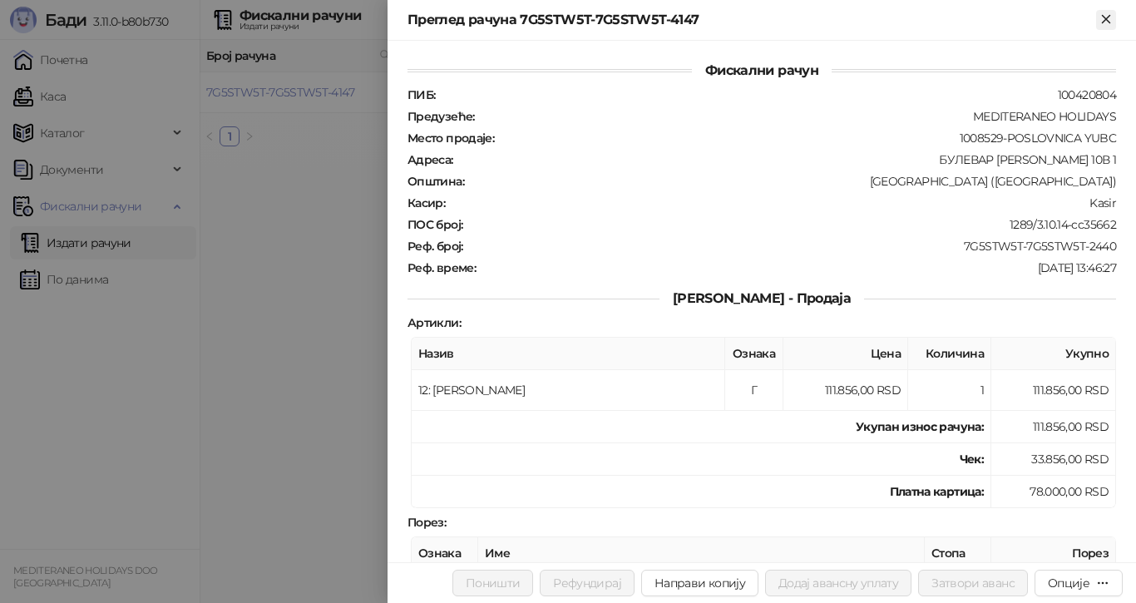
click at [1108, 21] on icon "Close" at bounding box center [1104, 18] width 7 height 7
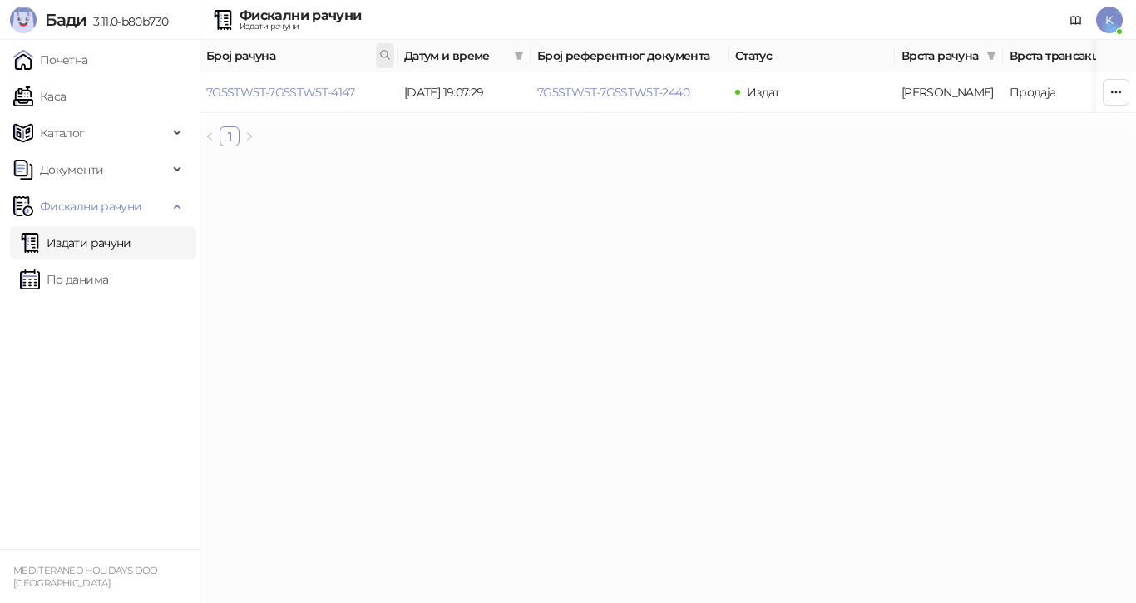
click at [387, 50] on icon at bounding box center [385, 55] width 12 height 12
type input "**********"
click at [340, 92] on link "7G5STW5T-7G5STW5T-4275" at bounding box center [281, 92] width 150 height 15
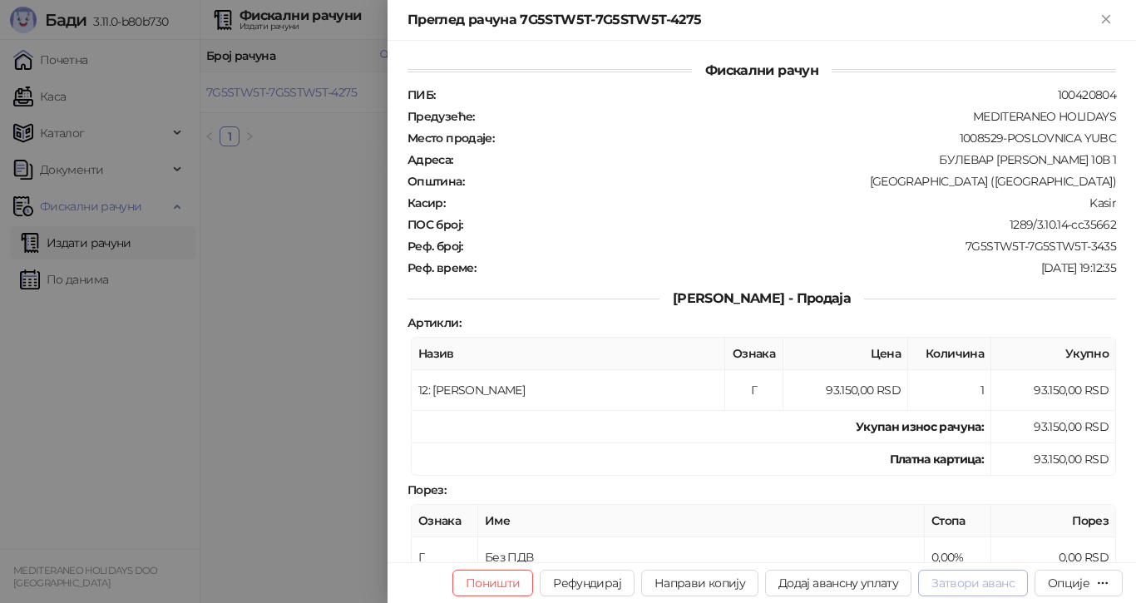
click at [965, 583] on button "Затвори аванс" at bounding box center [973, 582] width 110 height 27
type input "**********"
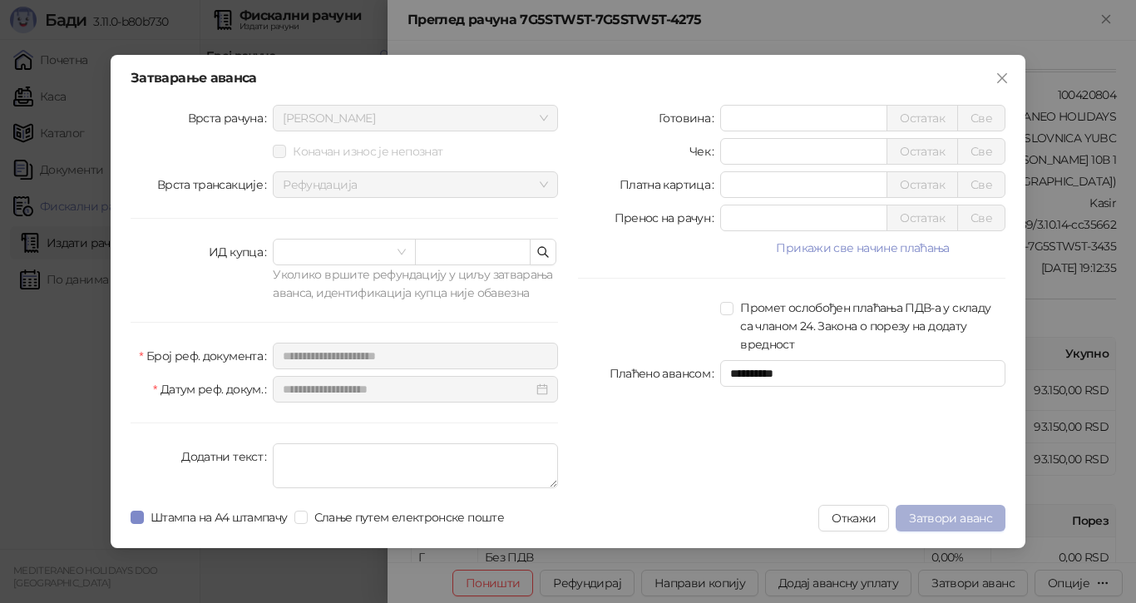
click at [964, 517] on span "Затвори аванс" at bounding box center [950, 517] width 83 height 15
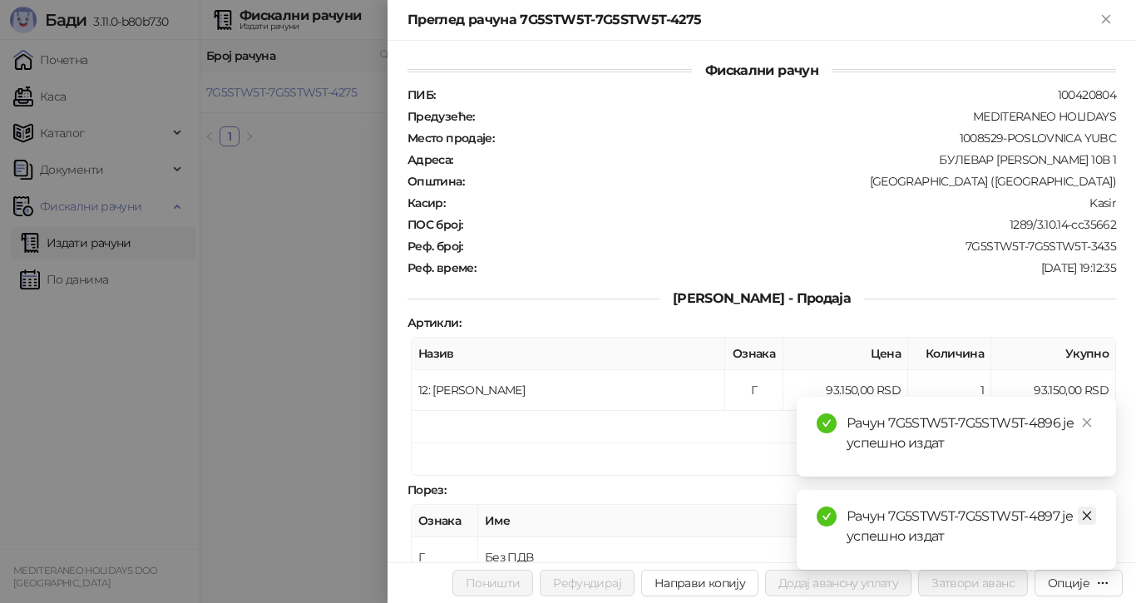
click at [1086, 516] on icon "close" at bounding box center [1087, 516] width 12 height 12
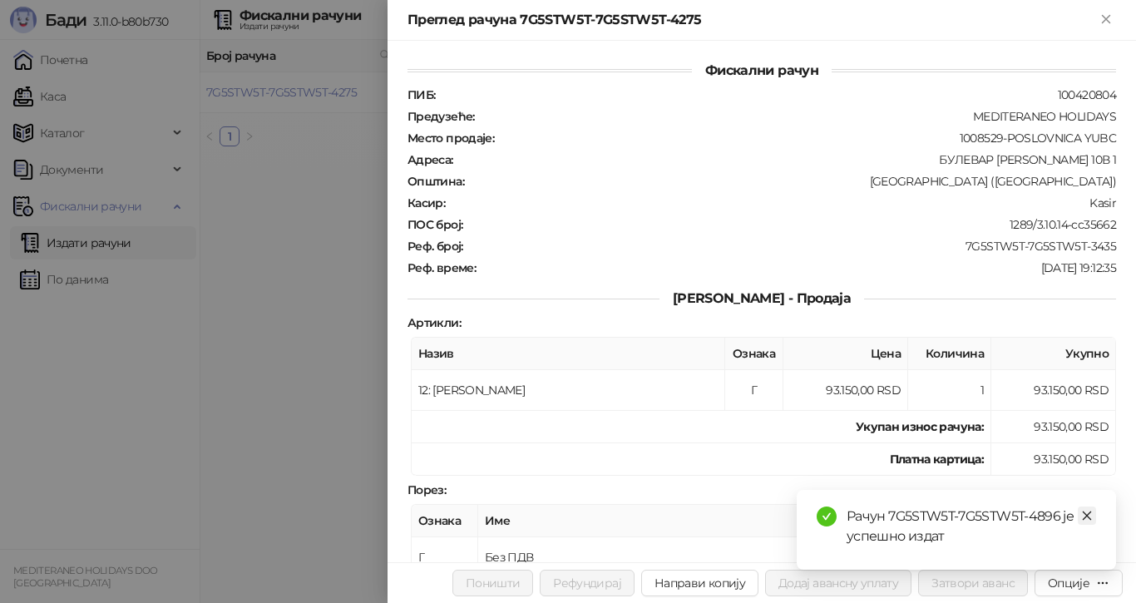
click at [1090, 513] on icon "close" at bounding box center [1087, 516] width 12 height 12
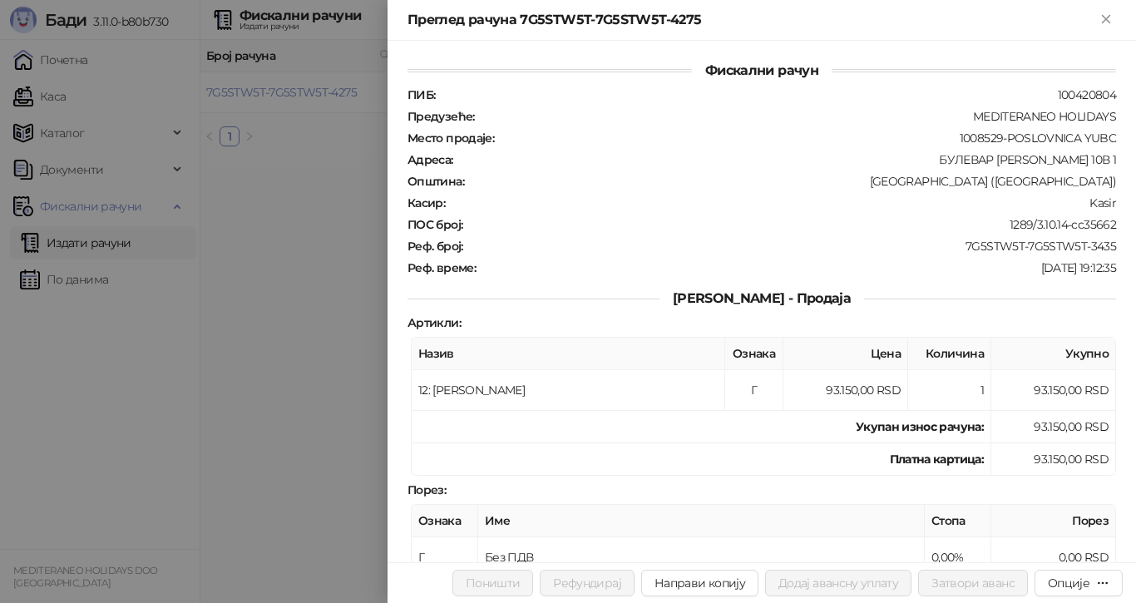
drag, startPoint x: 308, startPoint y: 231, endPoint x: 319, endPoint y: 213, distance: 21.2
click at [308, 226] on div at bounding box center [568, 301] width 1136 height 603
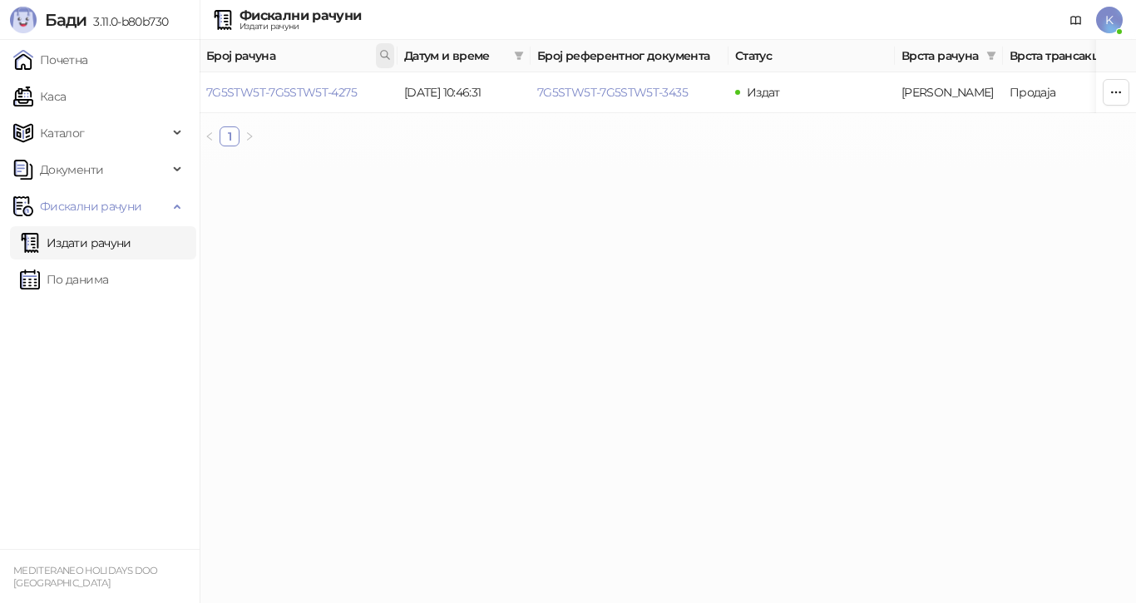
click at [380, 57] on icon at bounding box center [385, 55] width 12 height 12
type input "**********"
click at [322, 93] on link "7G5STW5T-7G5STW5T-3518" at bounding box center [280, 92] width 148 height 15
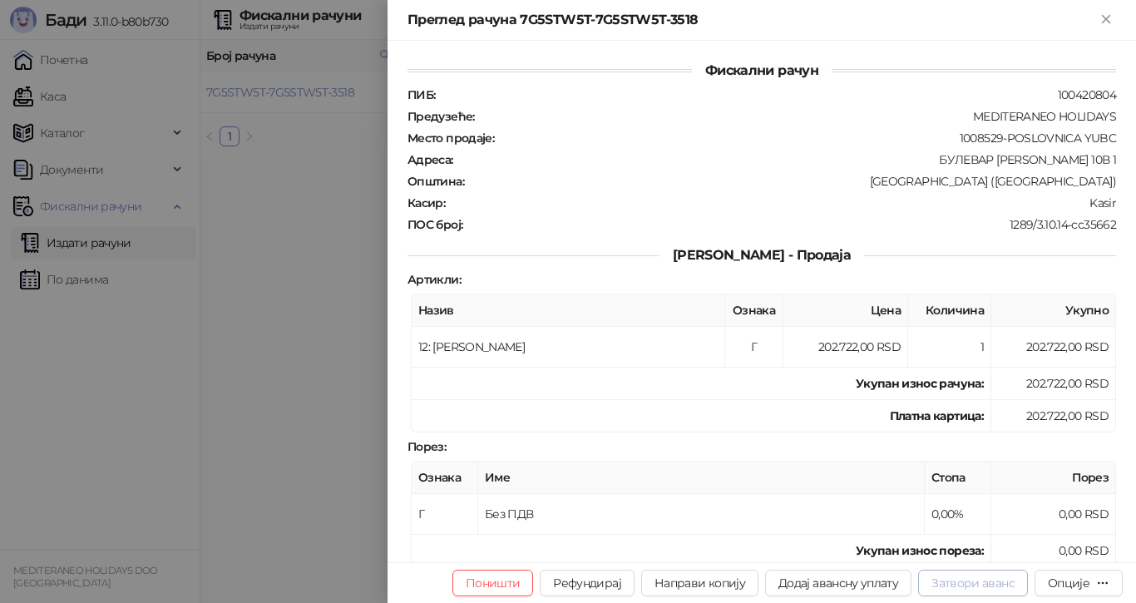
click at [953, 578] on button "Затвори аванс" at bounding box center [973, 582] width 110 height 27
type input "**********"
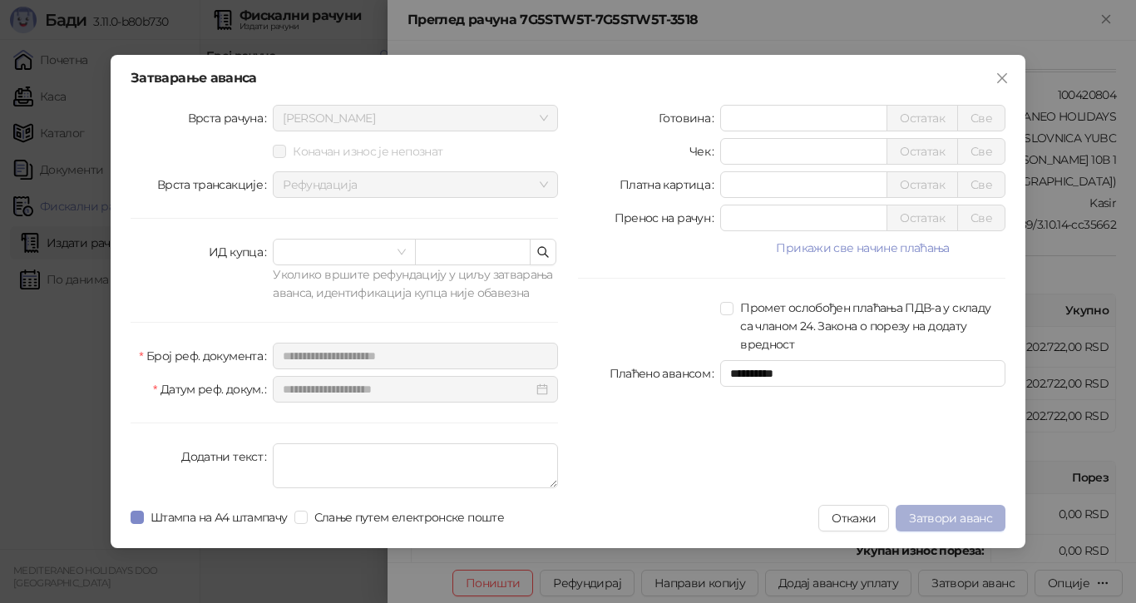
click at [958, 508] on button "Затвори аванс" at bounding box center [950, 518] width 110 height 27
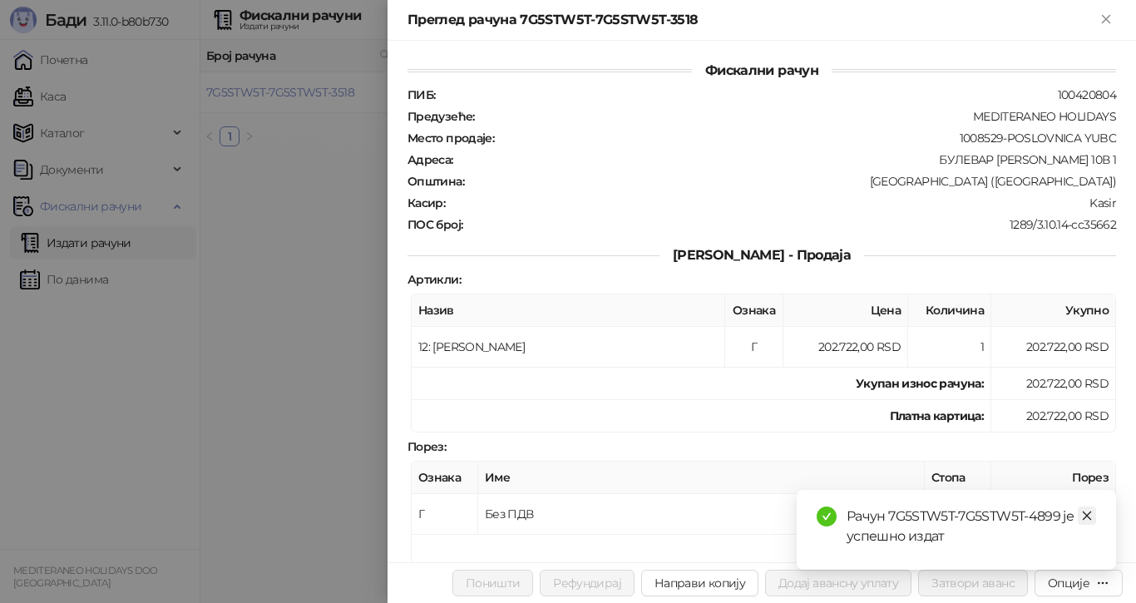
click at [1082, 516] on icon "close" at bounding box center [1087, 516] width 12 height 12
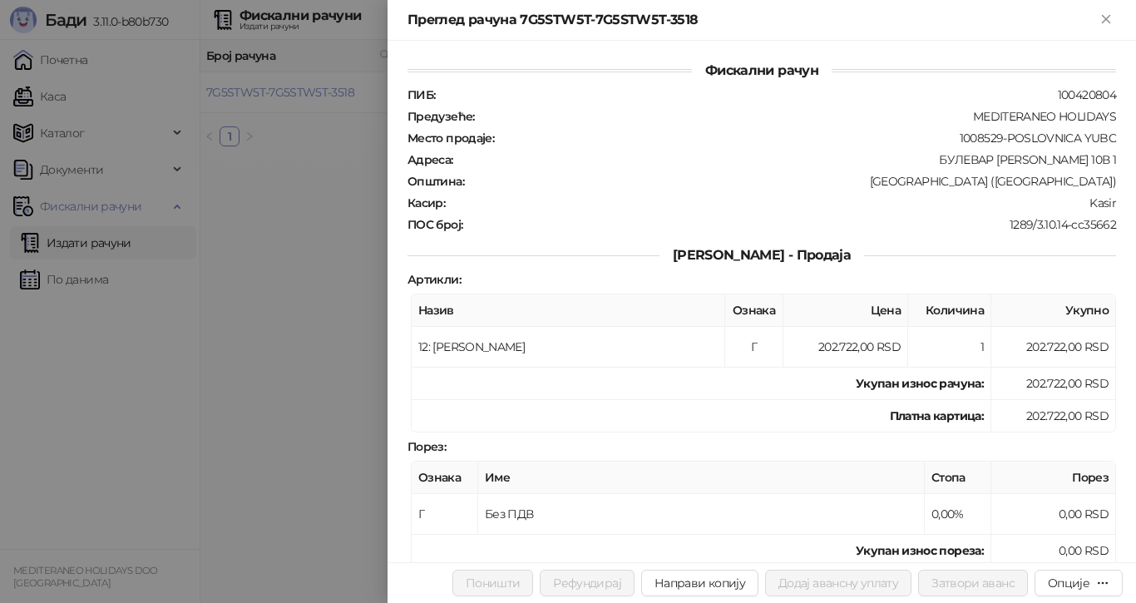
drag, startPoint x: 315, startPoint y: 201, endPoint x: 324, endPoint y: 184, distance: 19.7
click at [315, 196] on div at bounding box center [568, 301] width 1136 height 603
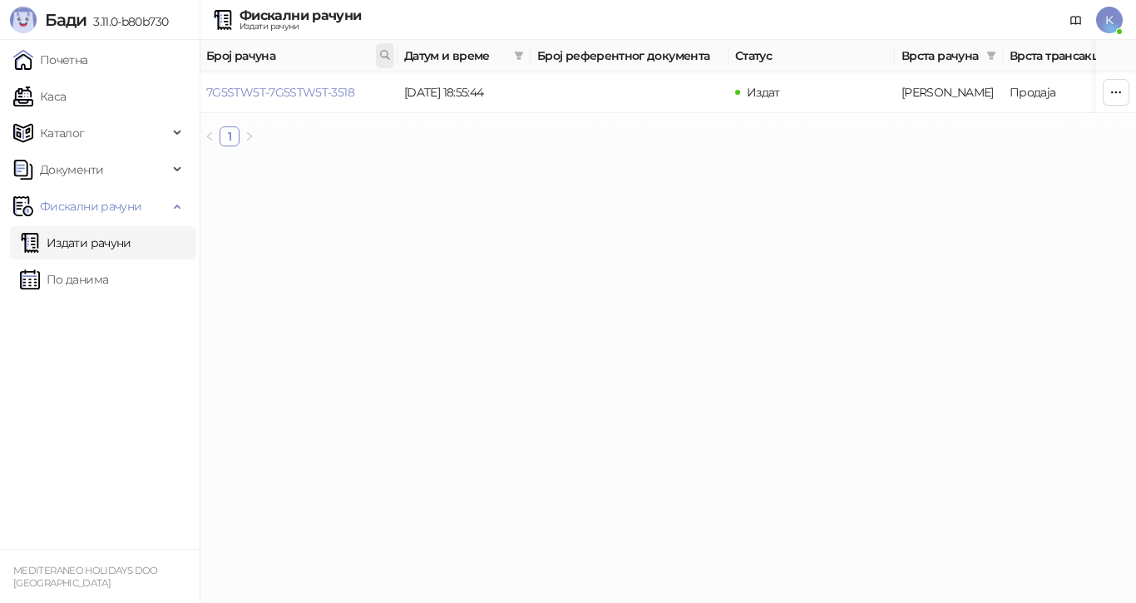
click at [380, 55] on icon at bounding box center [385, 55] width 12 height 12
type input "****"
click at [283, 88] on link "7G5STW5T-7G5STW5T-4216" at bounding box center [280, 92] width 149 height 15
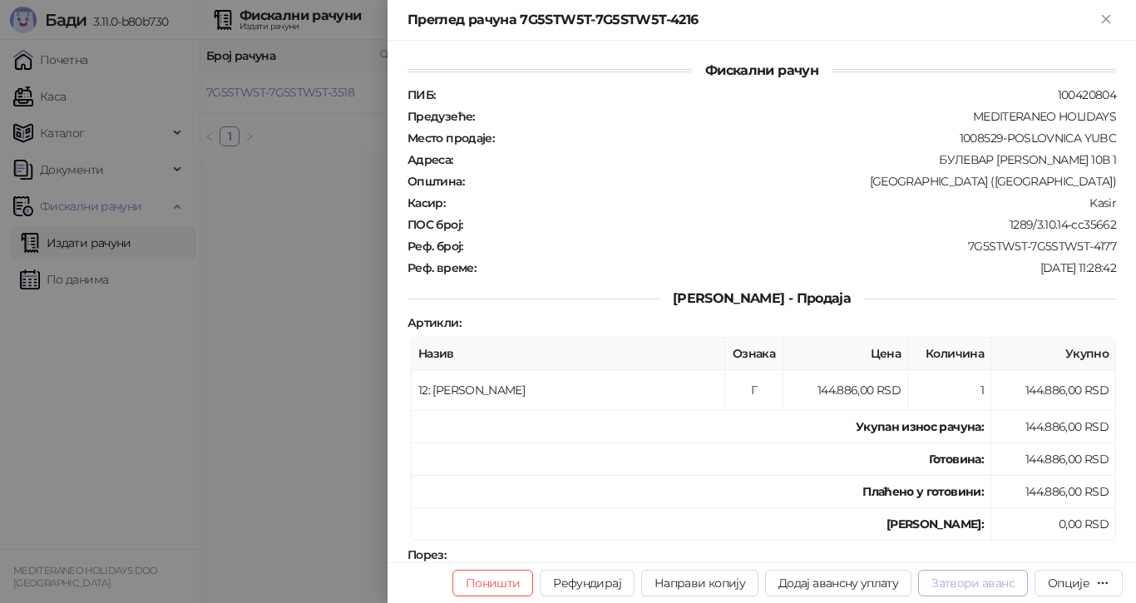
click at [991, 581] on button "Затвори аванс" at bounding box center [973, 582] width 110 height 27
type input "**********"
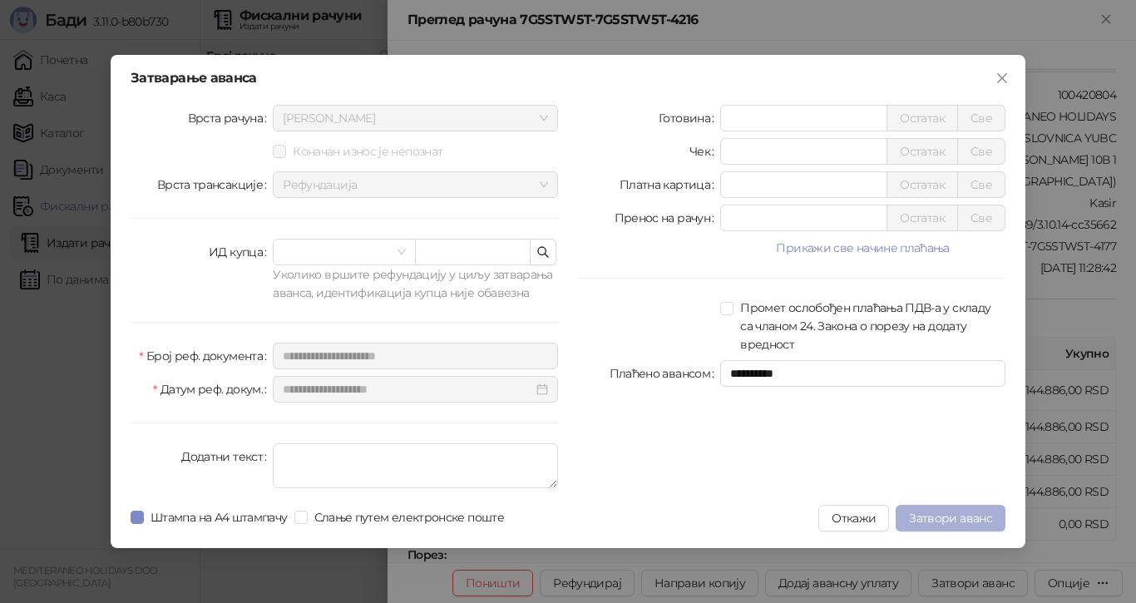
click at [934, 517] on span "Затвори аванс" at bounding box center [950, 517] width 83 height 15
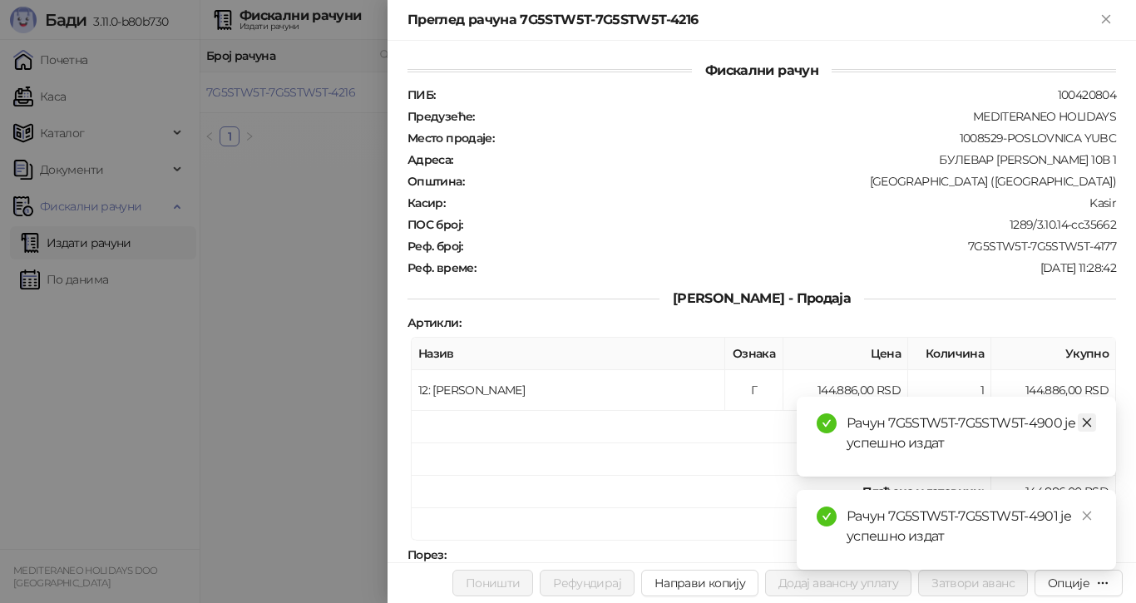
click at [1093, 418] on link "Close" at bounding box center [1086, 422] width 18 height 18
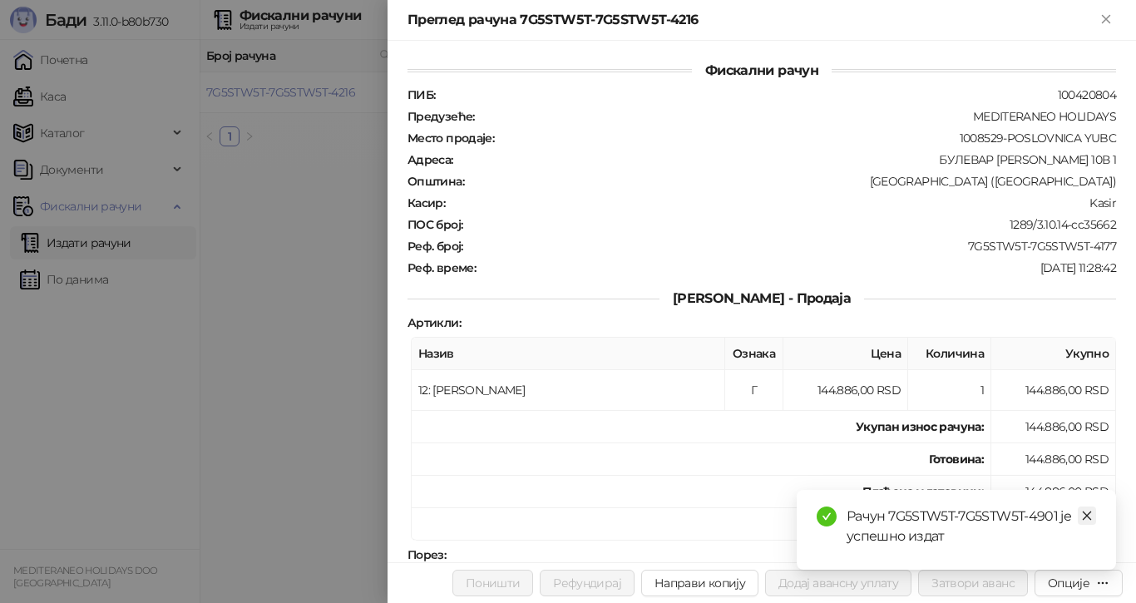
click at [1081, 517] on icon "close" at bounding box center [1087, 516] width 12 height 12
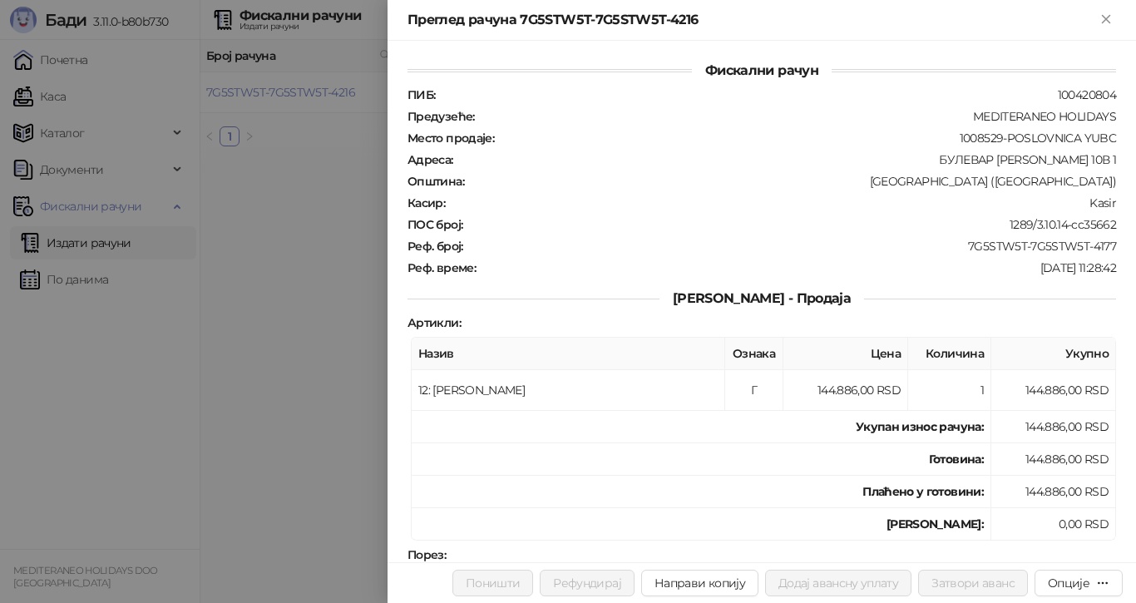
click at [328, 259] on div at bounding box center [568, 301] width 1136 height 603
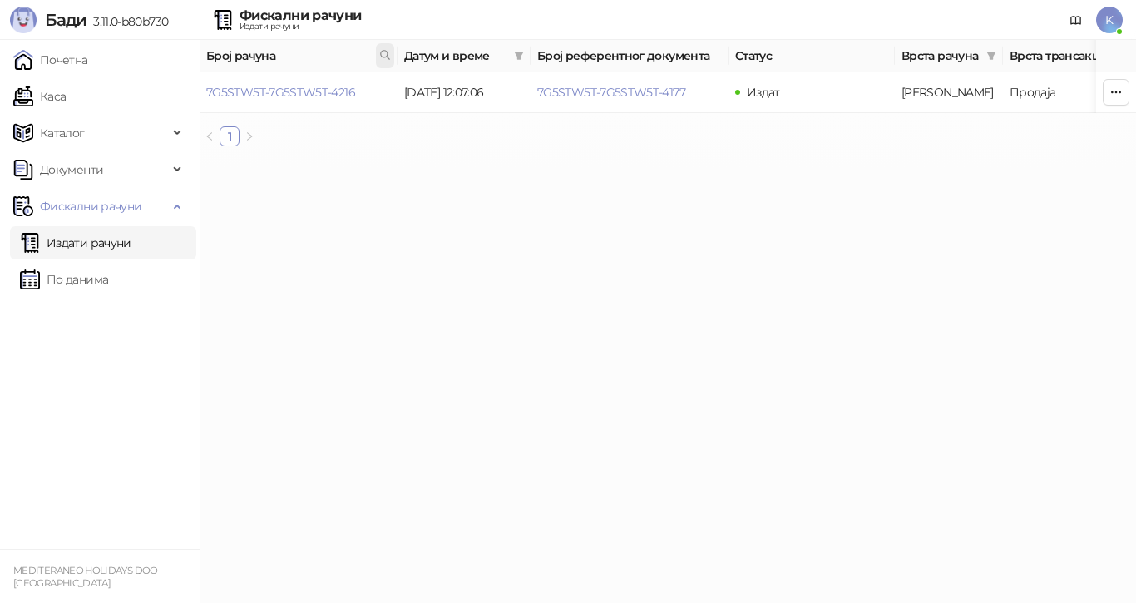
click at [384, 52] on icon at bounding box center [385, 55] width 12 height 12
type input "**********"
drag, startPoint x: 342, startPoint y: 90, endPoint x: 341, endPoint y: 79, distance: 10.9
click at [342, 86] on link "7G5STW5T-7G5STW5T-4452" at bounding box center [281, 92] width 151 height 15
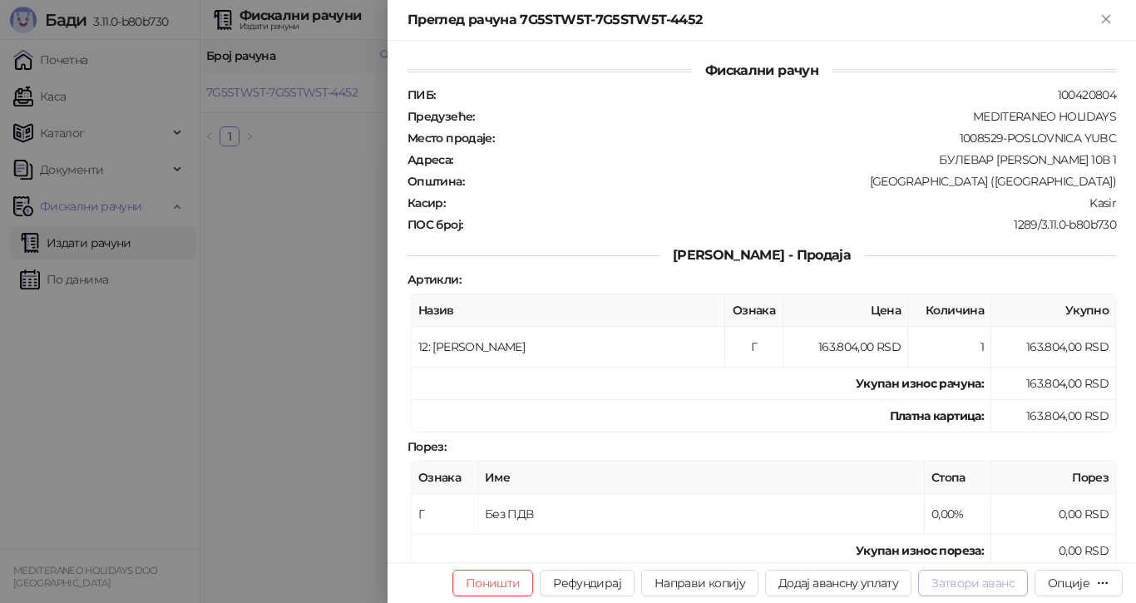
click at [962, 574] on button "Затвори аванс" at bounding box center [973, 582] width 110 height 27
type input "**********"
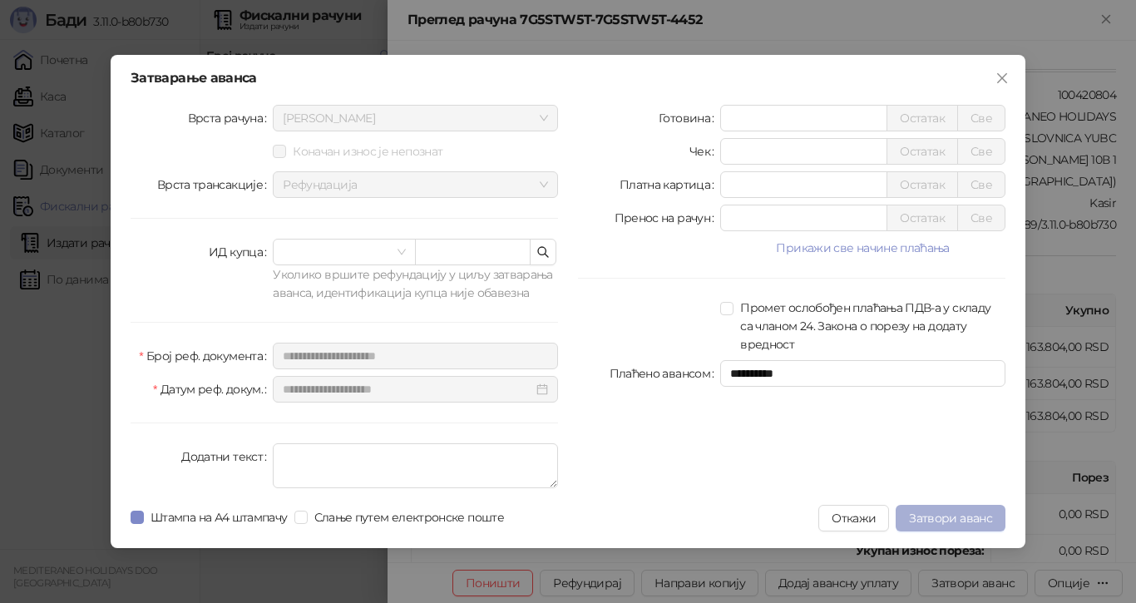
click at [950, 517] on span "Затвори аванс" at bounding box center [950, 517] width 83 height 15
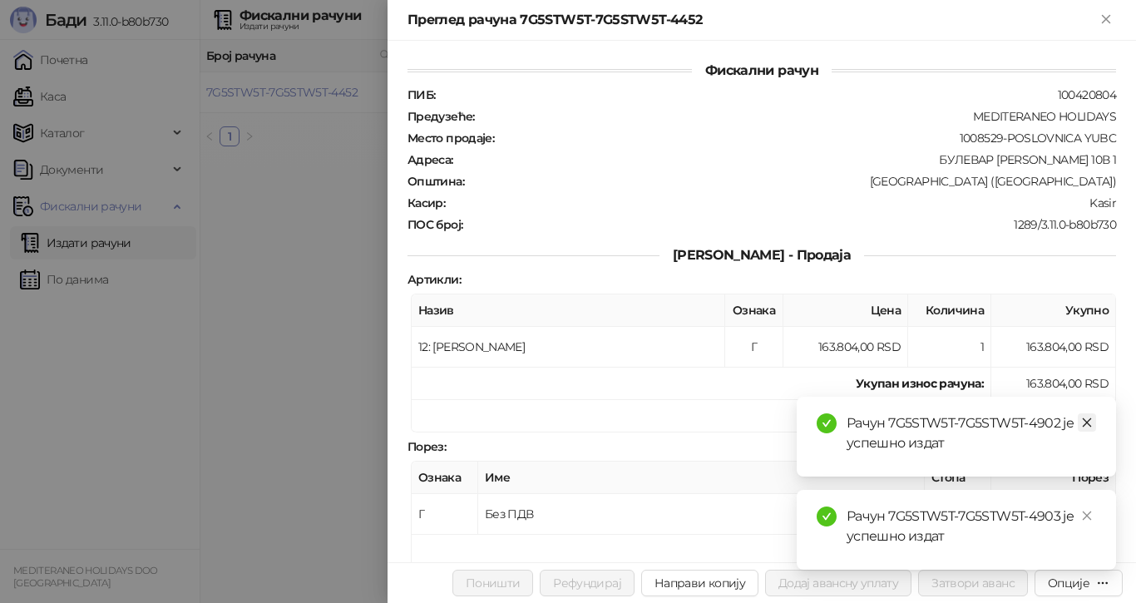
click at [1087, 421] on icon "close" at bounding box center [1086, 422] width 9 height 9
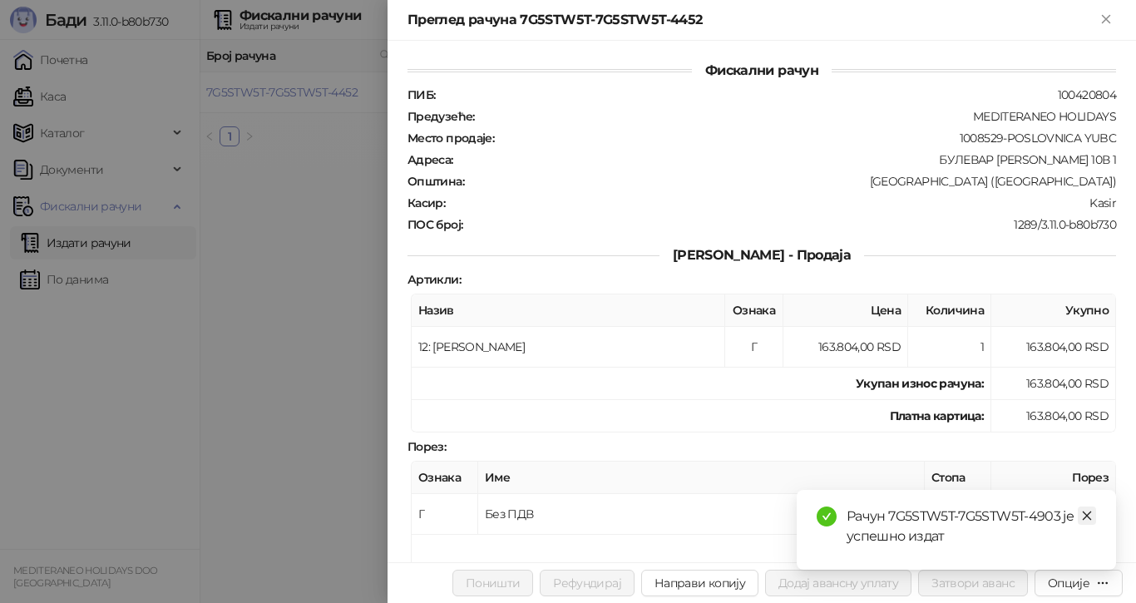
click at [1089, 512] on icon "close" at bounding box center [1087, 516] width 12 height 12
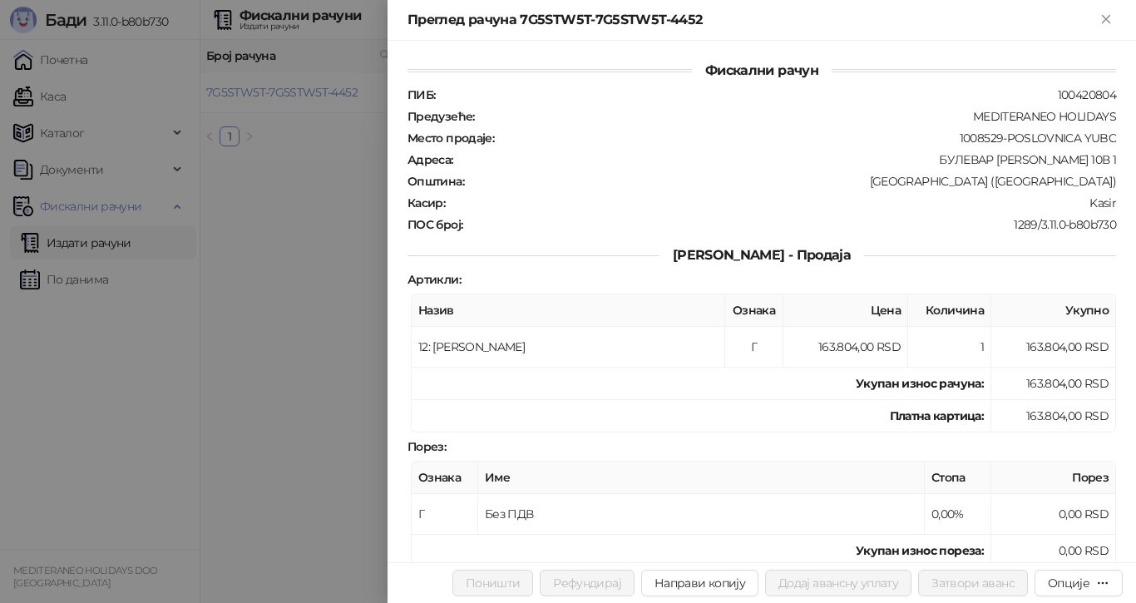
drag, startPoint x: 347, startPoint y: 244, endPoint x: 347, endPoint y: 172, distance: 72.3
click at [347, 239] on div at bounding box center [568, 301] width 1136 height 603
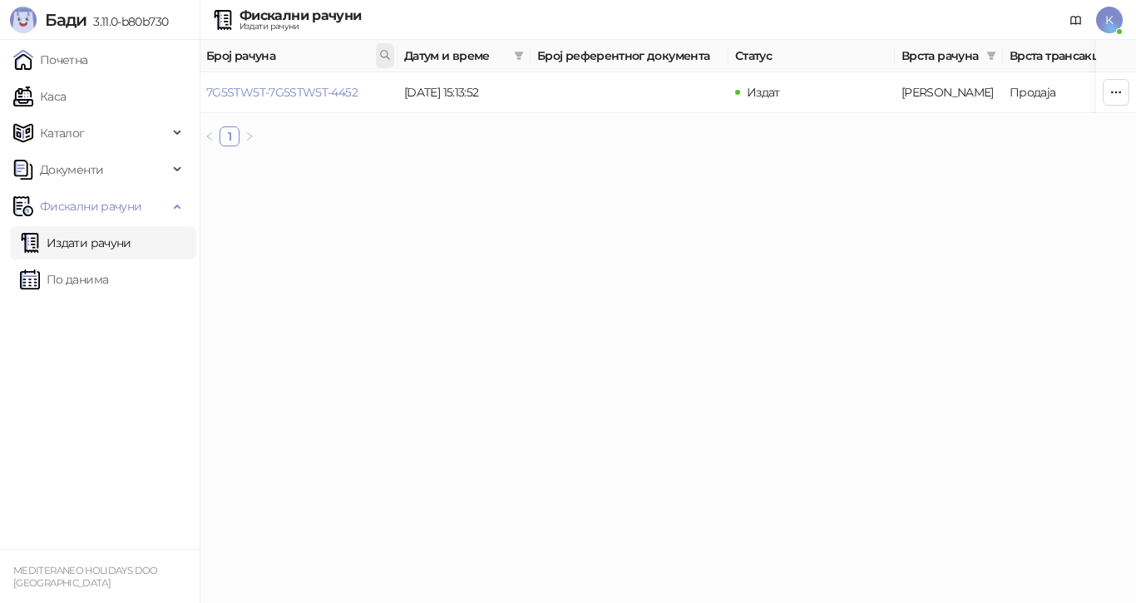
click at [382, 52] on icon at bounding box center [385, 55] width 8 height 8
click at [349, 95] on link "7G5STW5T-7G5STW5T-4452" at bounding box center [281, 92] width 151 height 15
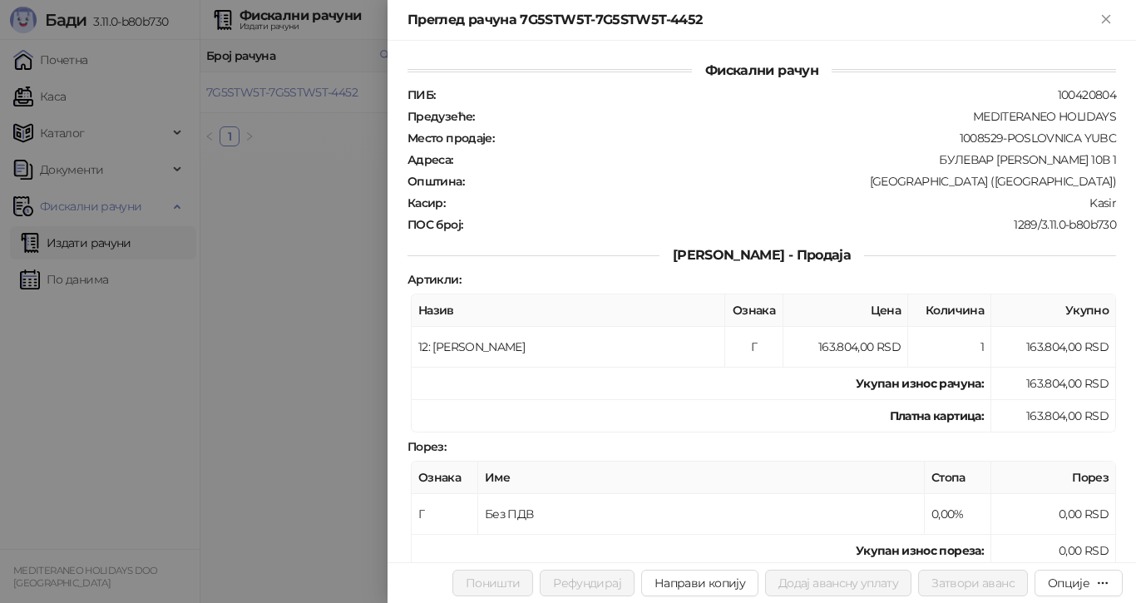
drag, startPoint x: 311, startPoint y: 204, endPoint x: 348, endPoint y: 145, distance: 69.2
click at [312, 198] on div at bounding box center [568, 301] width 1136 height 603
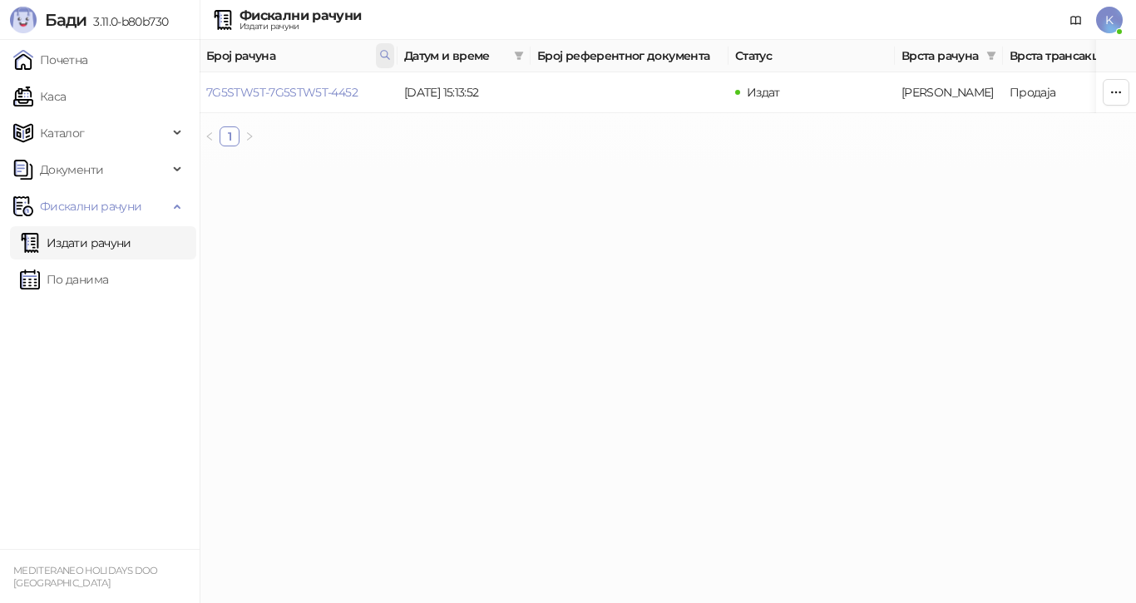
click at [383, 48] on span at bounding box center [385, 55] width 18 height 25
drag, startPoint x: 380, startPoint y: 84, endPoint x: 69, endPoint y: 57, distance: 312.1
click at [57, 76] on body "[PERSON_NAME] 3.11.0-b80b730 Почетна Каса Каталог Документи Фискални рачуни Изд…" at bounding box center [568, 80] width 1136 height 160
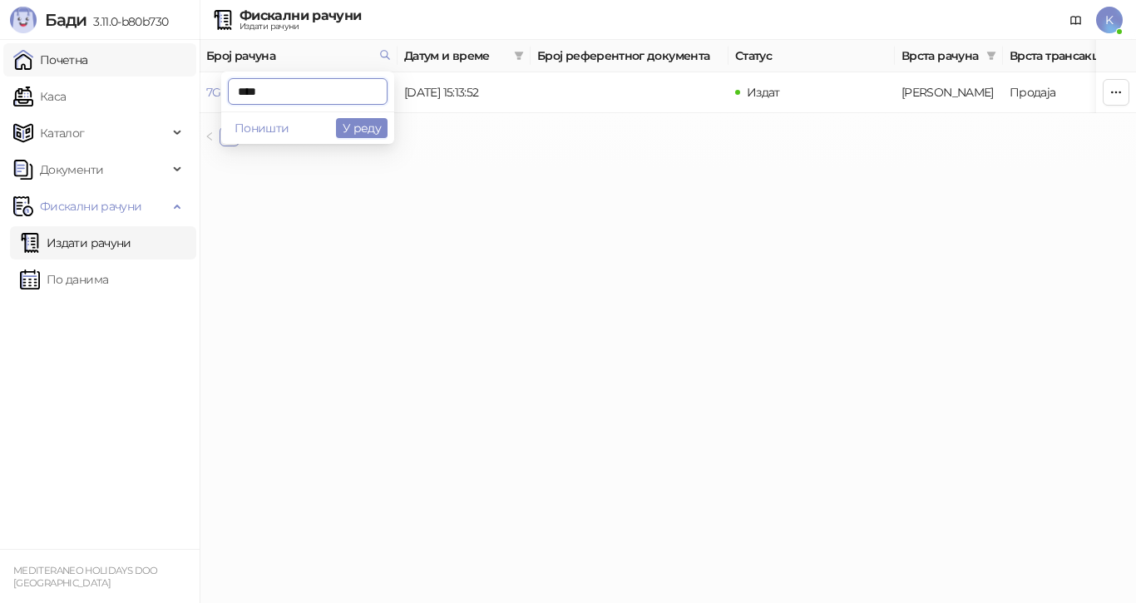
type input "****"
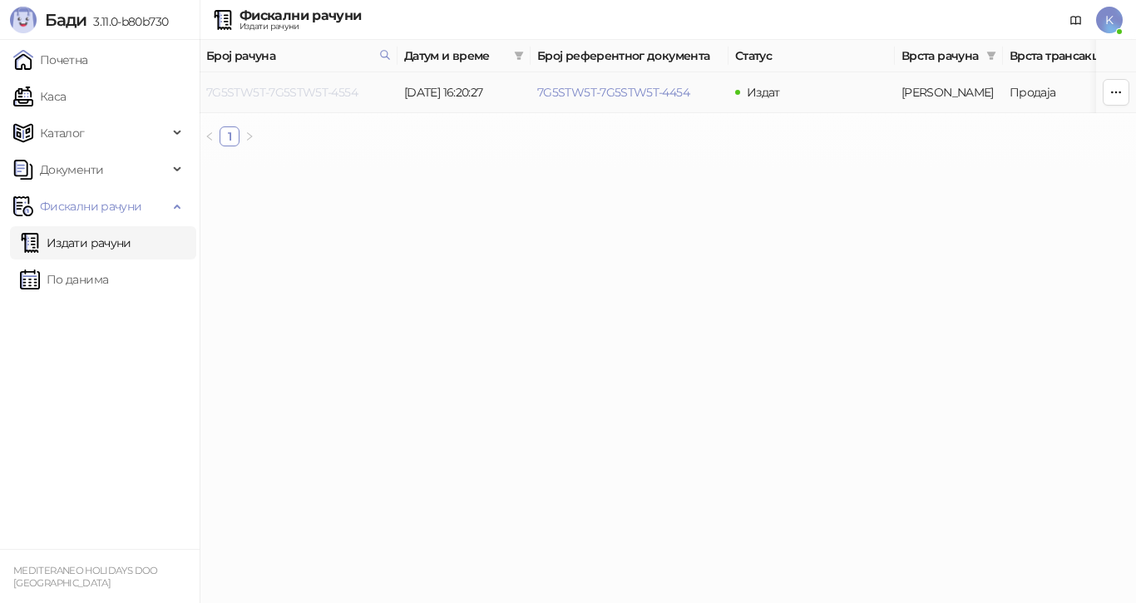
click at [347, 89] on link "7G5STW5T-7G5STW5T-4554" at bounding box center [281, 92] width 151 height 15
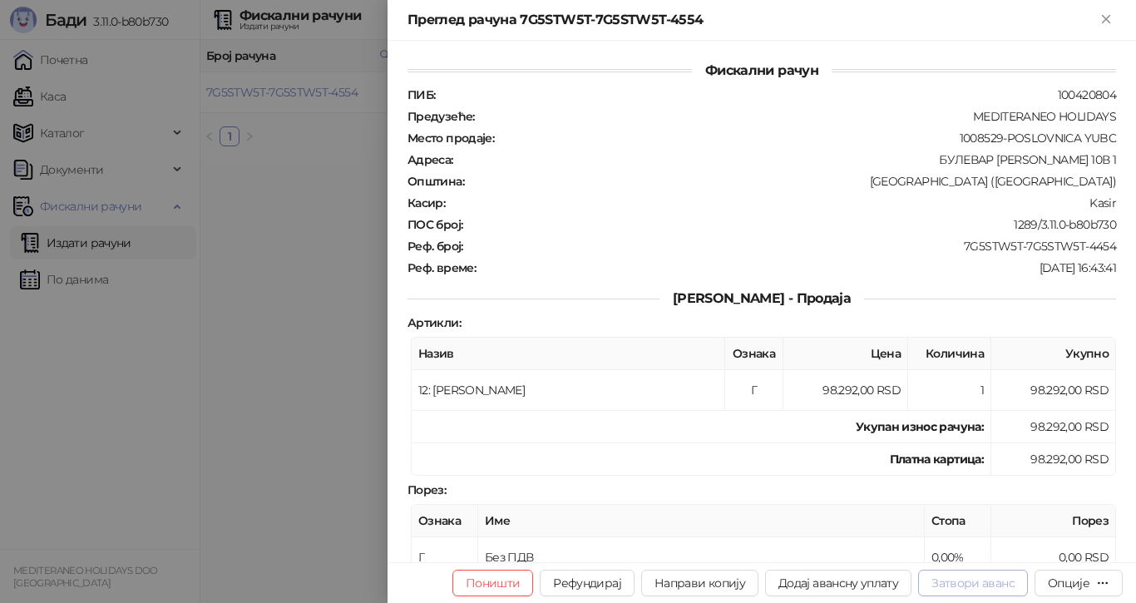
click at [963, 579] on button "Затвори аванс" at bounding box center [973, 582] width 110 height 27
type input "**********"
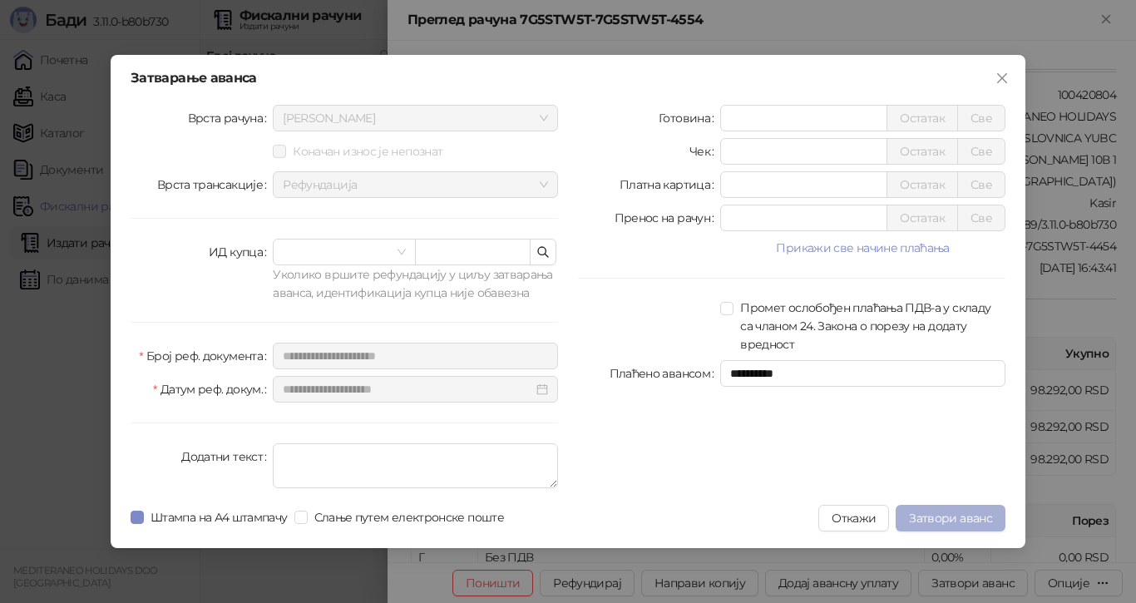
click at [929, 517] on span "Затвори аванс" at bounding box center [950, 517] width 83 height 15
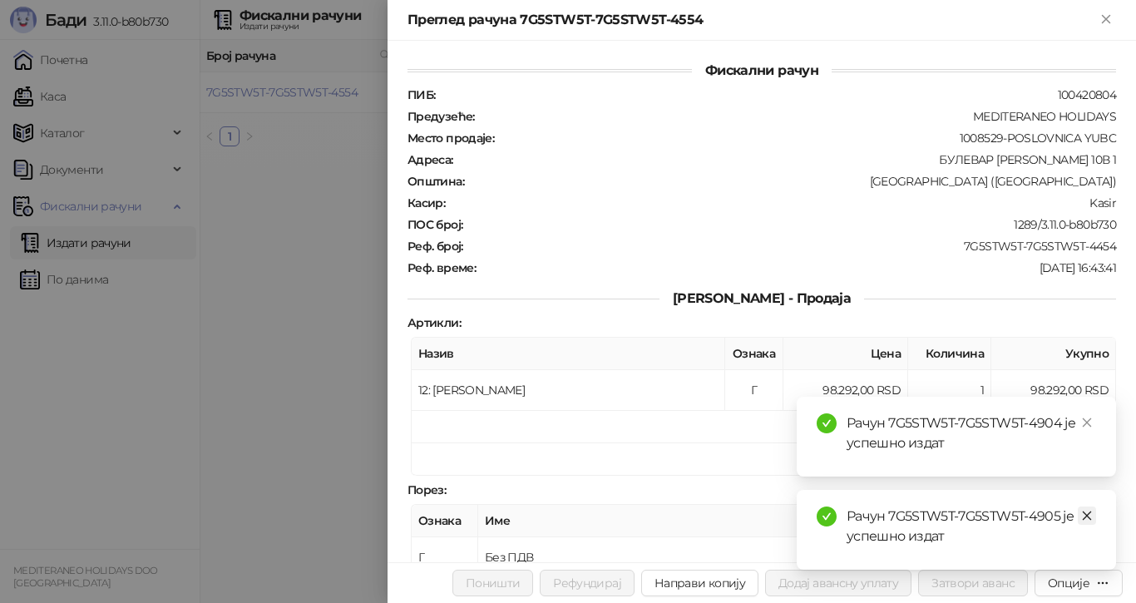
click at [1090, 515] on icon "close" at bounding box center [1087, 516] width 12 height 12
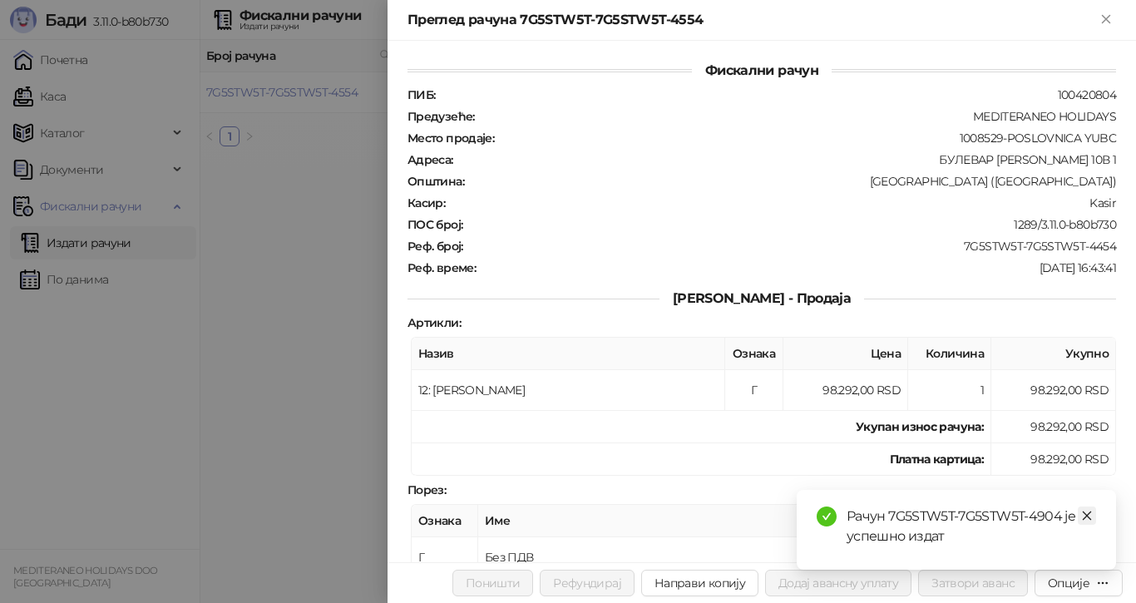
click at [1086, 512] on icon "close" at bounding box center [1087, 516] width 12 height 12
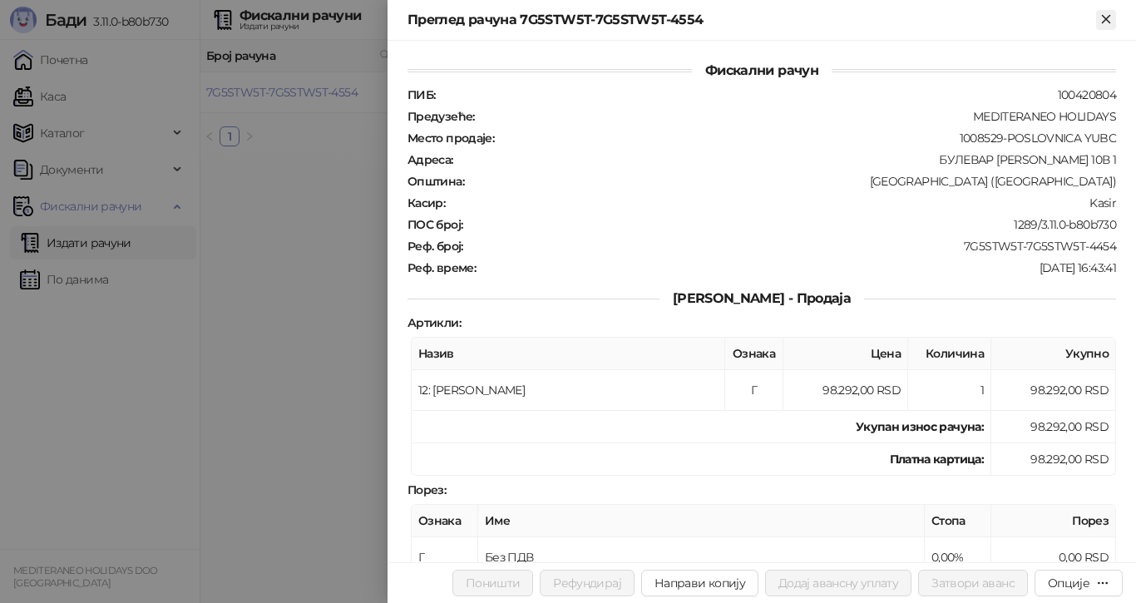
click at [1102, 21] on icon "Close" at bounding box center [1105, 19] width 15 height 15
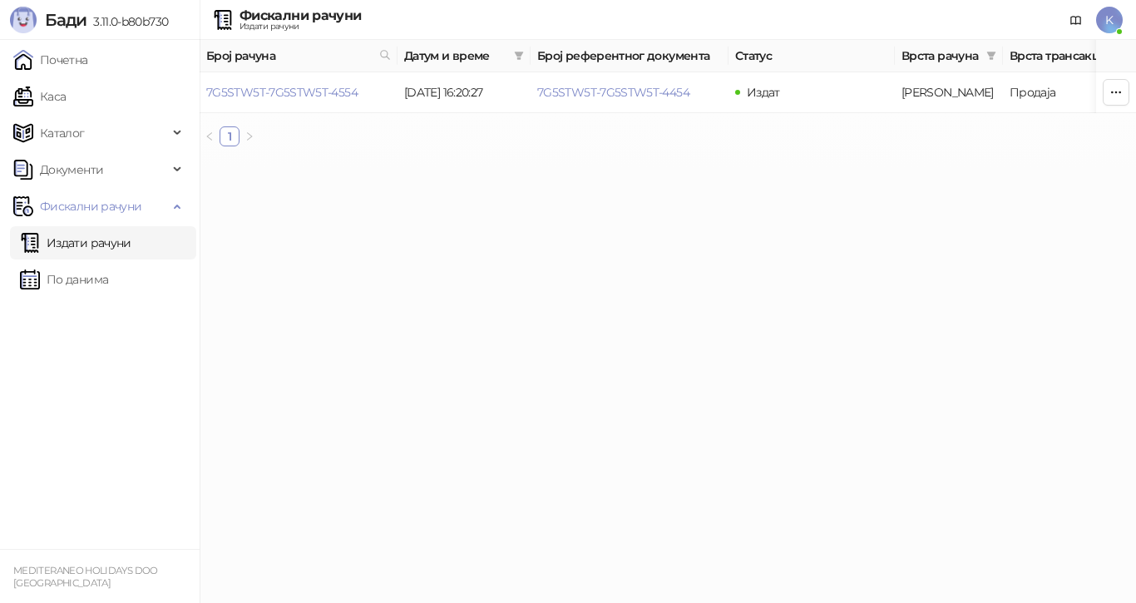
click at [397, 160] on html "[PERSON_NAME] 3.11.0-b80b730 Почетна Каса Каталог Документи Фискални рачуни Изд…" at bounding box center [568, 80] width 1136 height 160
click at [384, 52] on icon at bounding box center [385, 55] width 12 height 12
type input "****"
click at [357, 90] on td "7G5STW5T-7G5STW5T-4458" at bounding box center [299, 92] width 198 height 41
click at [331, 87] on link "7G5STW5T-7G5STW5T-4458" at bounding box center [282, 92] width 152 height 15
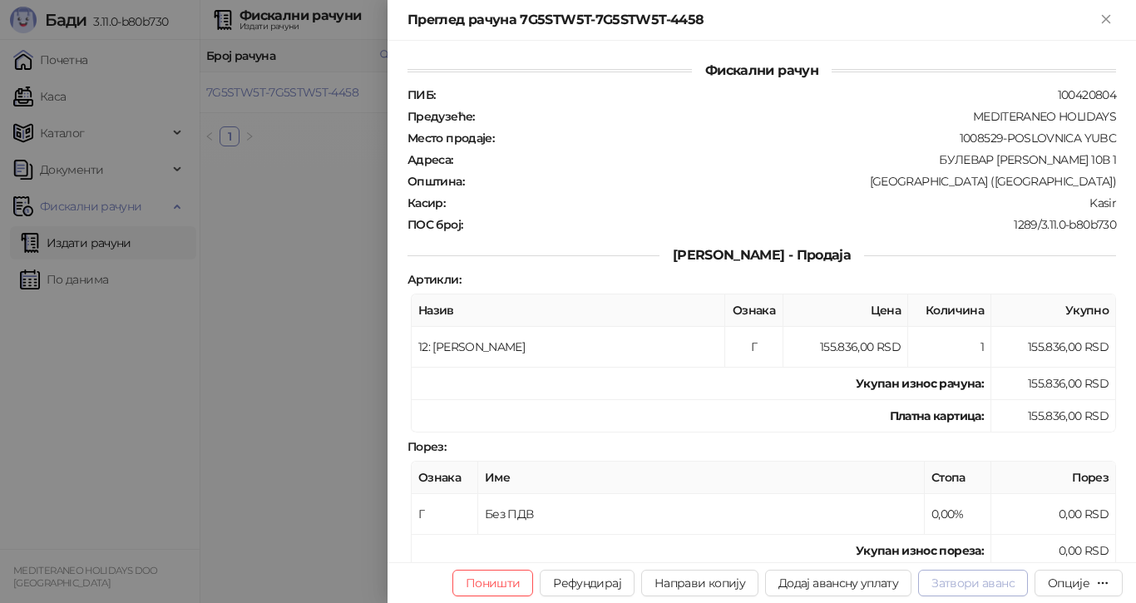
click at [953, 579] on button "Затвори аванс" at bounding box center [973, 582] width 110 height 27
type input "**********"
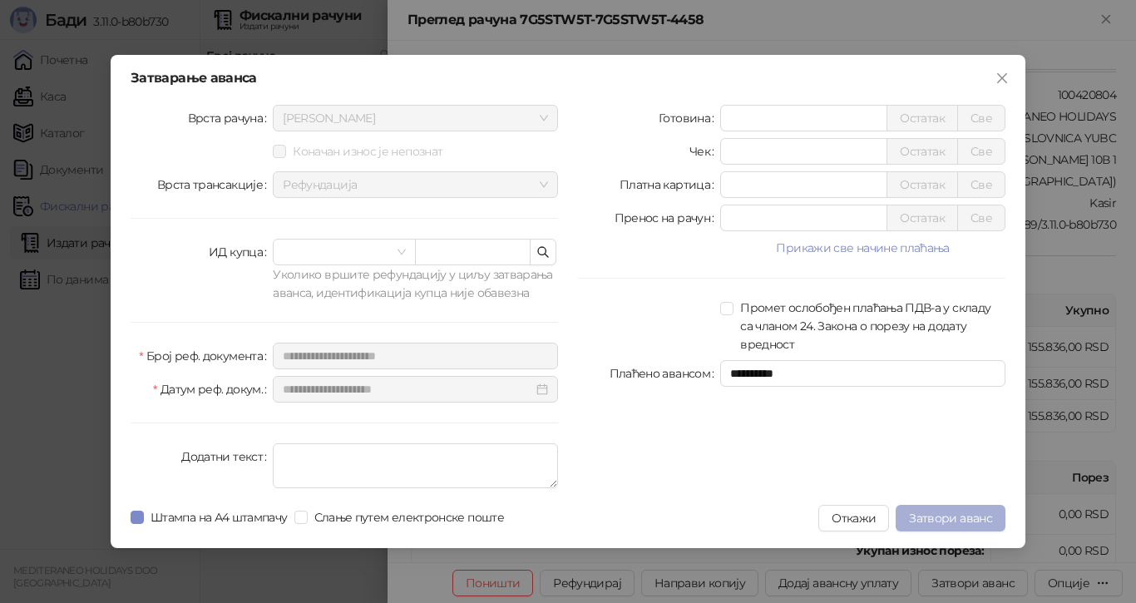
click at [957, 515] on span "Затвори аванс" at bounding box center [950, 517] width 83 height 15
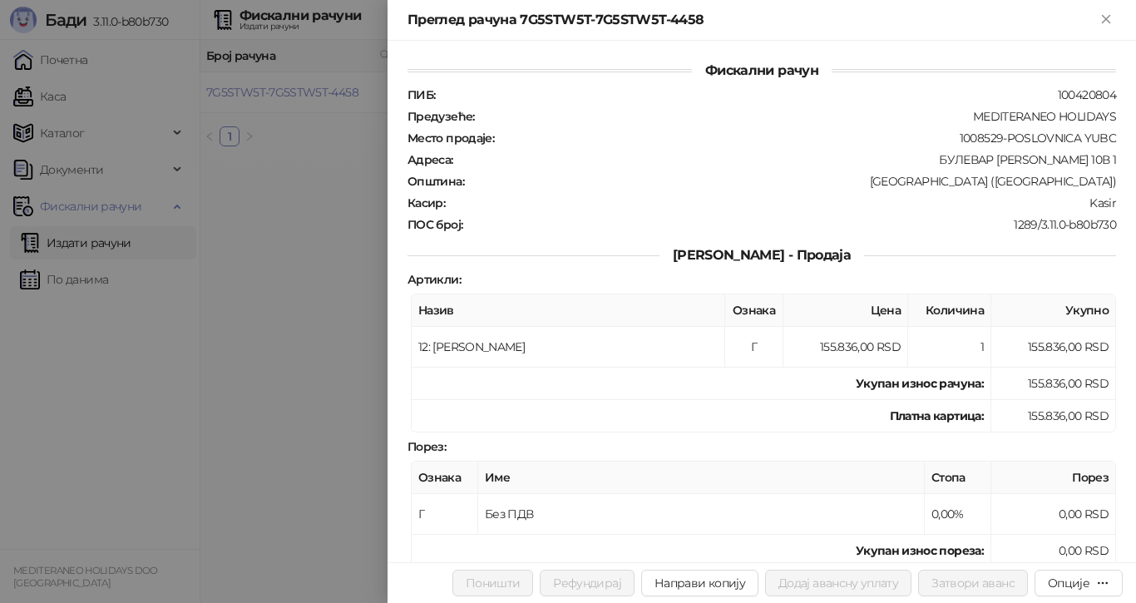
click at [342, 219] on div at bounding box center [568, 301] width 1136 height 603
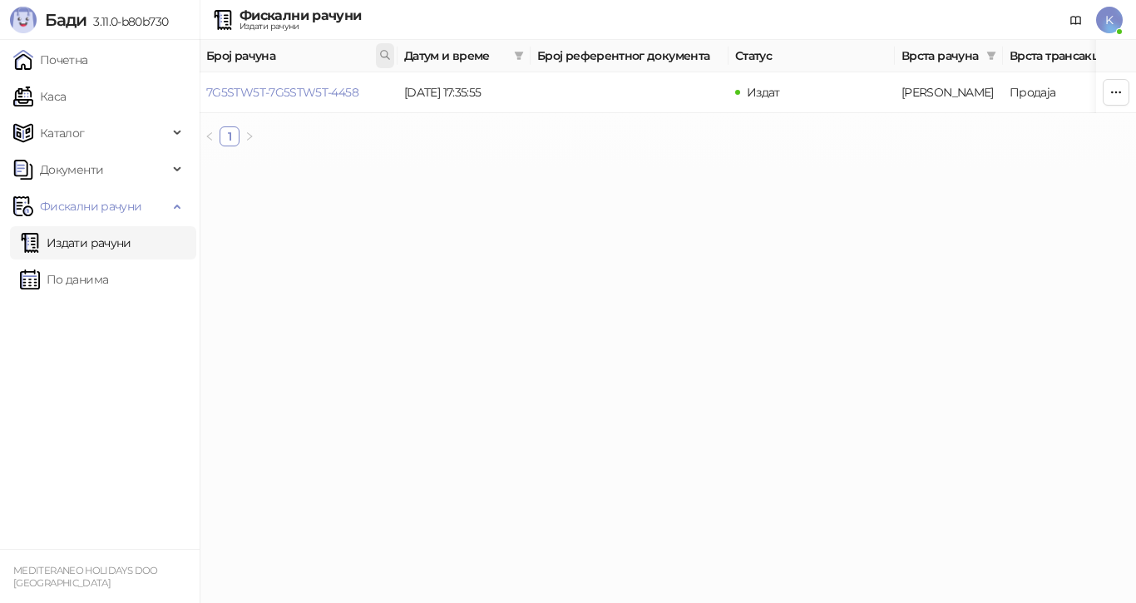
click at [384, 52] on icon at bounding box center [385, 55] width 12 height 12
type input "**********"
click at [340, 95] on link "7G5STW5T-7G5STW5T-4563" at bounding box center [281, 92] width 151 height 15
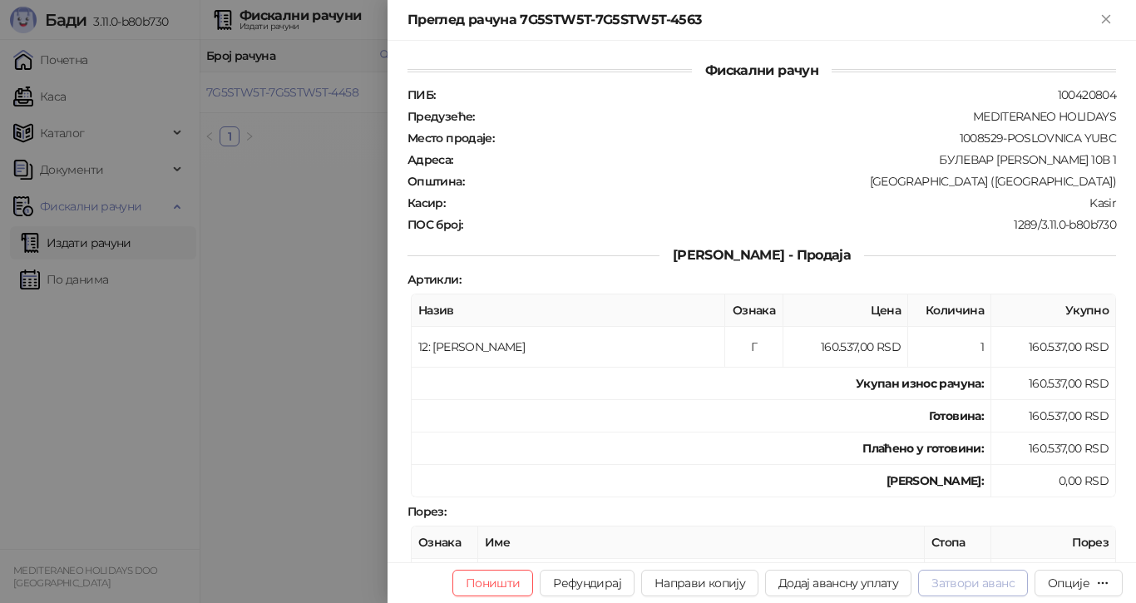
click at [971, 582] on button "Затвори аванс" at bounding box center [973, 582] width 110 height 27
type input "**********"
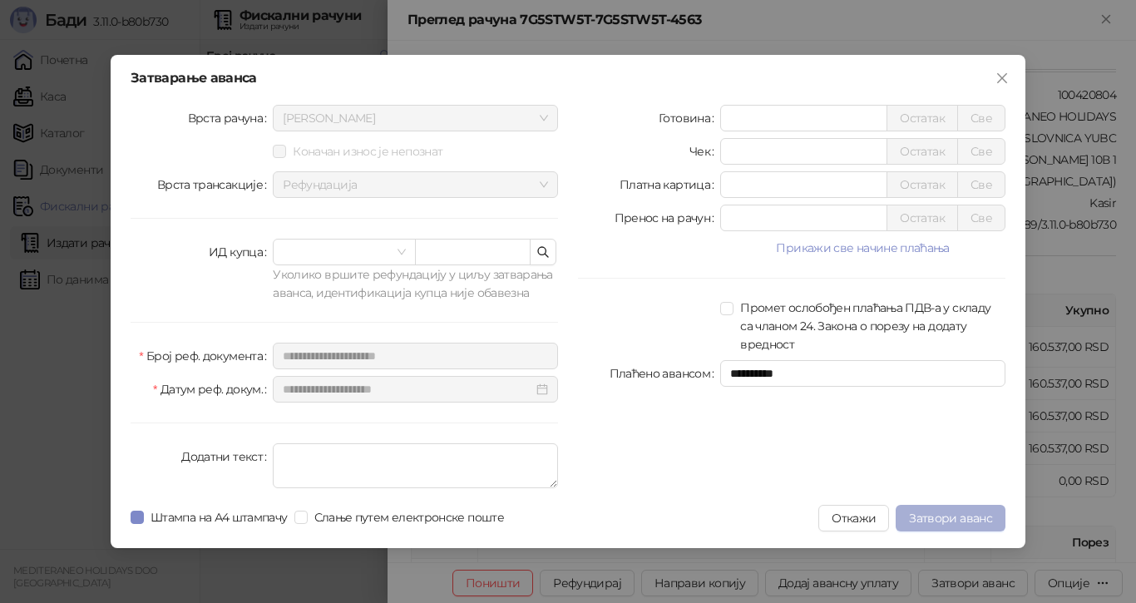
click at [958, 515] on span "Затвори аванс" at bounding box center [950, 517] width 83 height 15
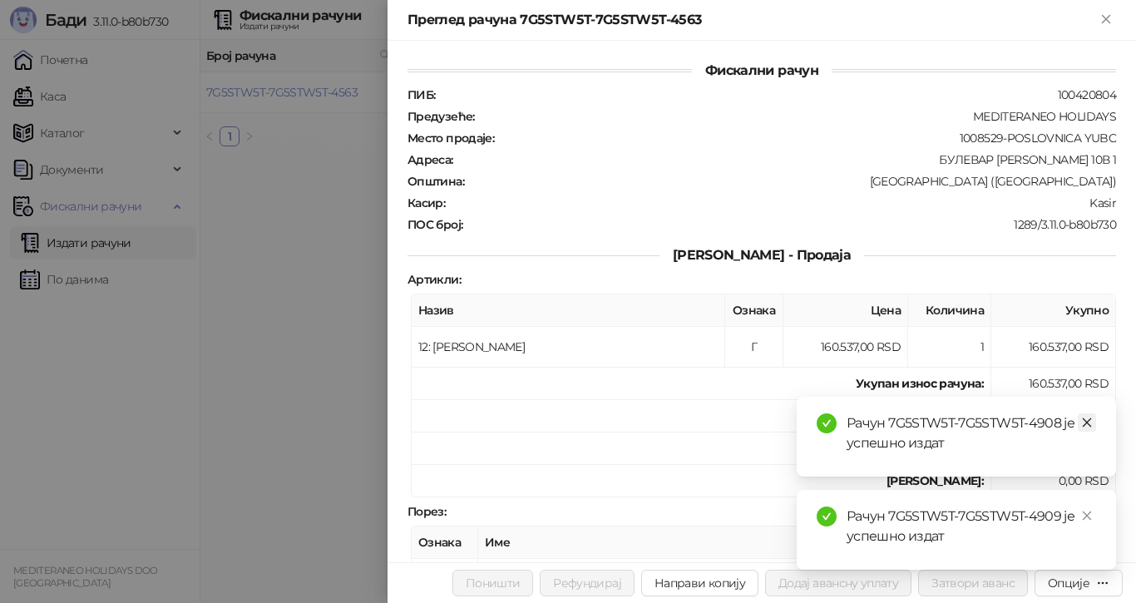
click at [1089, 416] on icon "close" at bounding box center [1087, 422] width 12 height 12
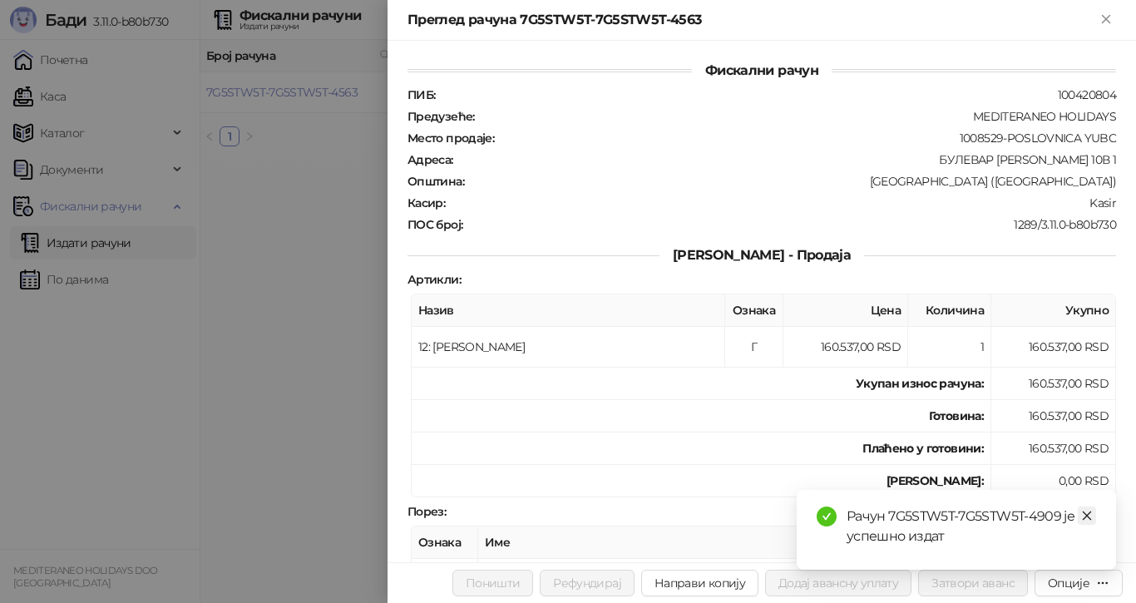
click at [1090, 515] on icon "close" at bounding box center [1087, 516] width 12 height 12
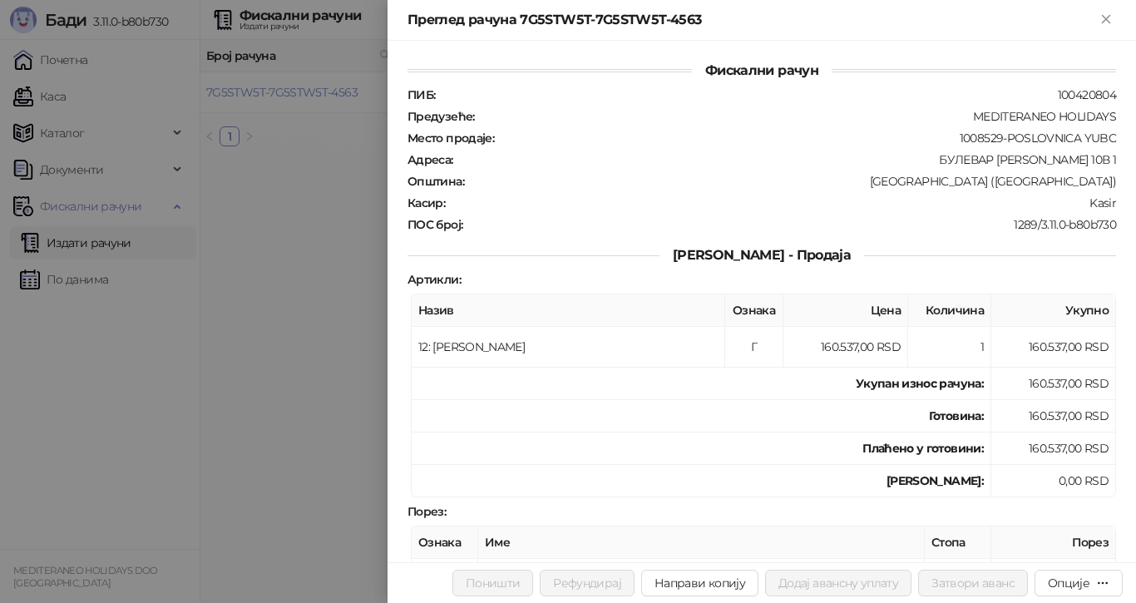
drag, startPoint x: 319, startPoint y: 271, endPoint x: 321, endPoint y: 258, distance: 13.4
click at [319, 270] on div at bounding box center [568, 301] width 1136 height 603
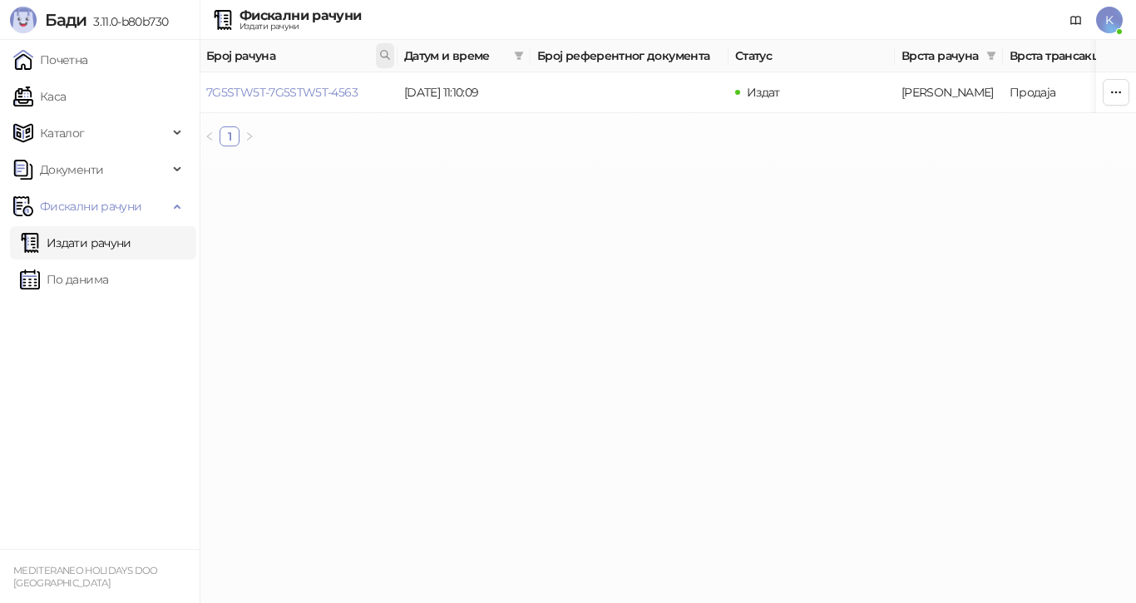
click at [387, 54] on icon at bounding box center [385, 55] width 12 height 12
type input "**********"
click at [330, 90] on link "7G5STW5T-7G5STW5T-4820" at bounding box center [282, 92] width 152 height 15
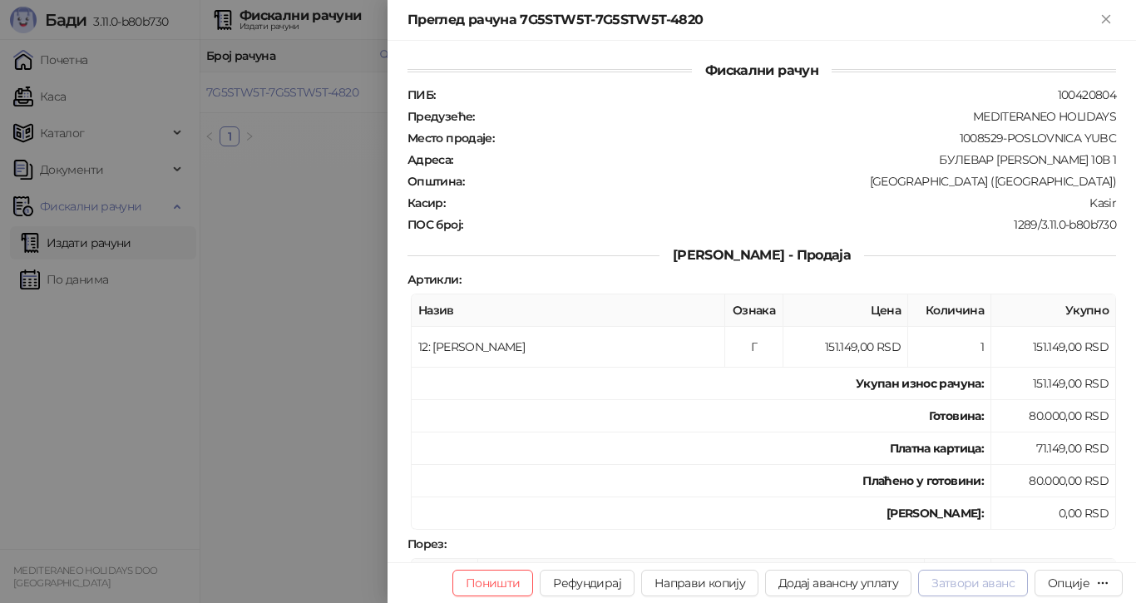
click at [966, 579] on button "Затвори аванс" at bounding box center [973, 582] width 110 height 27
type input "**********"
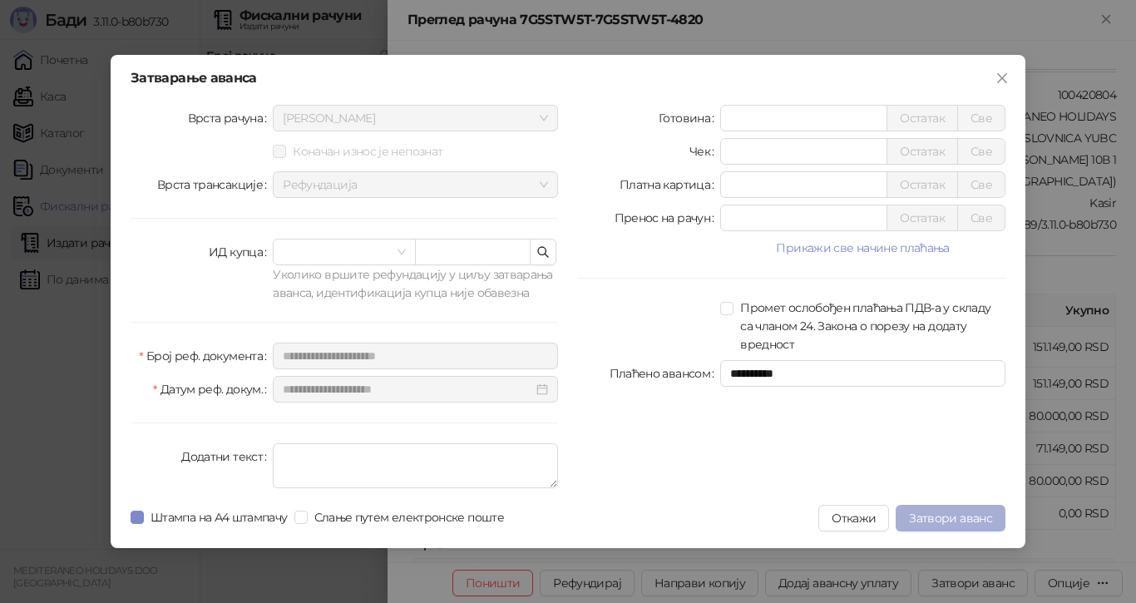
click at [944, 513] on span "Затвори аванс" at bounding box center [950, 517] width 83 height 15
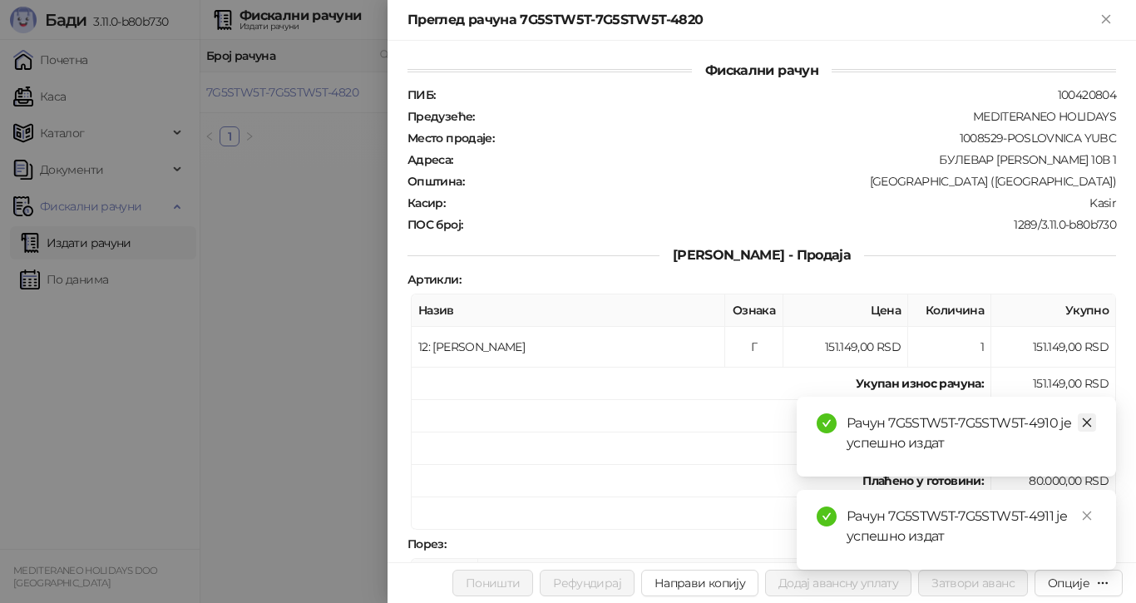
click at [1092, 421] on link "Close" at bounding box center [1086, 422] width 18 height 18
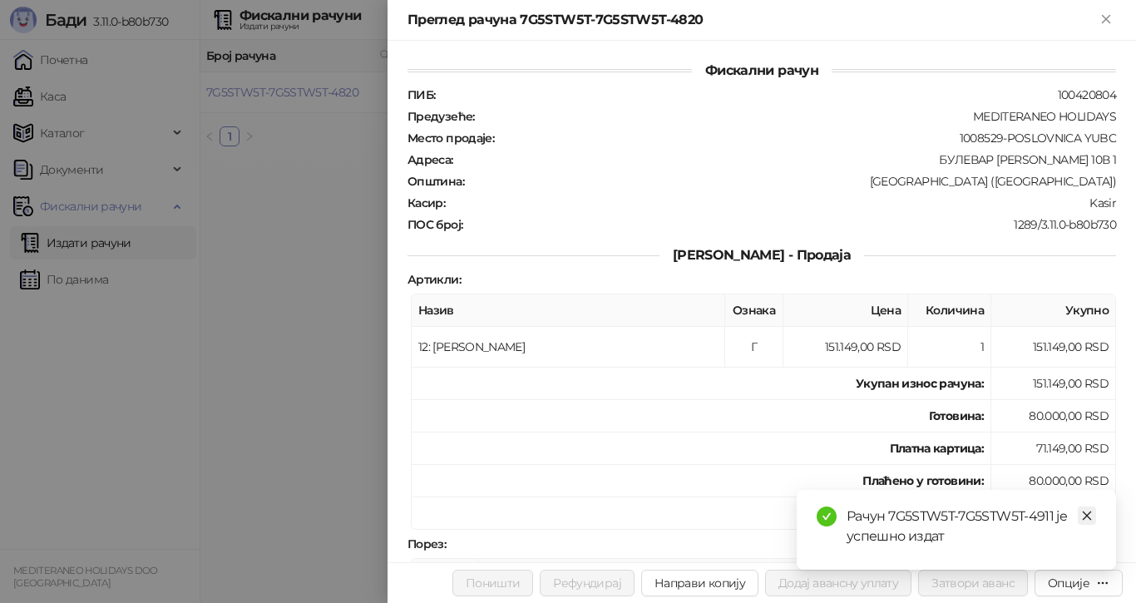
click at [1085, 515] on icon "close" at bounding box center [1087, 516] width 12 height 12
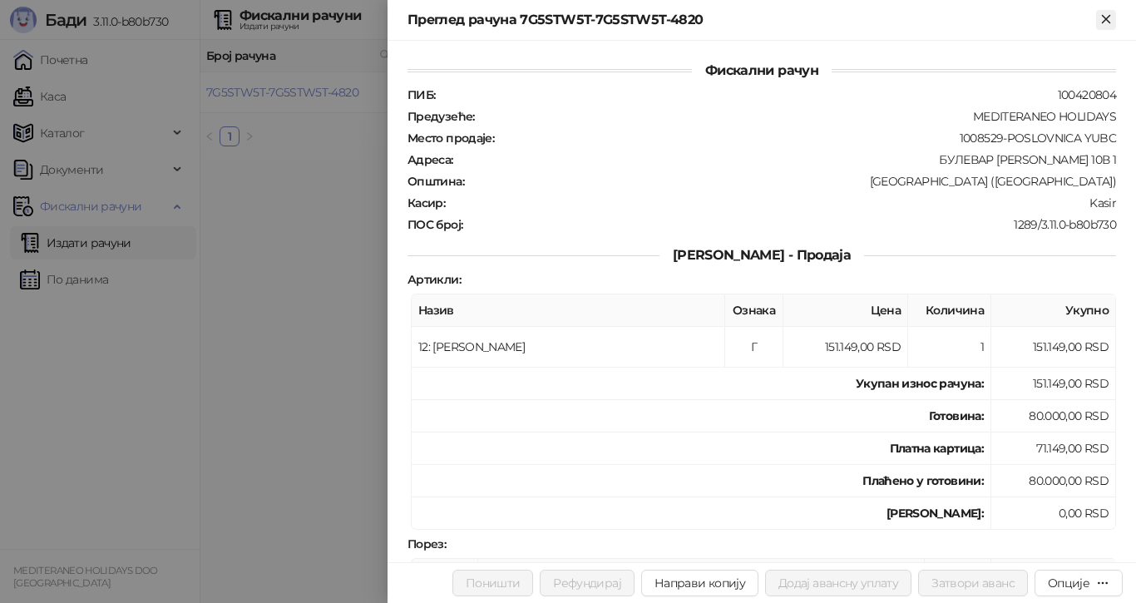
click at [1105, 22] on icon "Close" at bounding box center [1105, 19] width 15 height 15
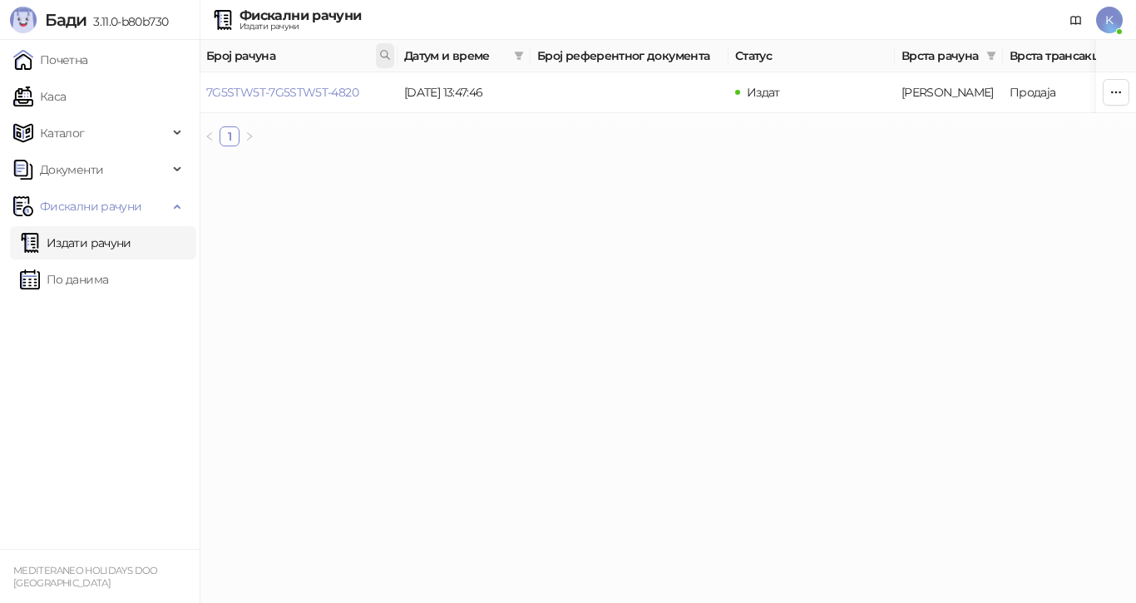
click at [376, 50] on div "Број рачуна" at bounding box center [298, 56] width 185 height 18
click at [381, 57] on icon at bounding box center [385, 55] width 12 height 12
type input "****"
click at [65, 56] on link "Почетна" at bounding box center [50, 59] width 75 height 33
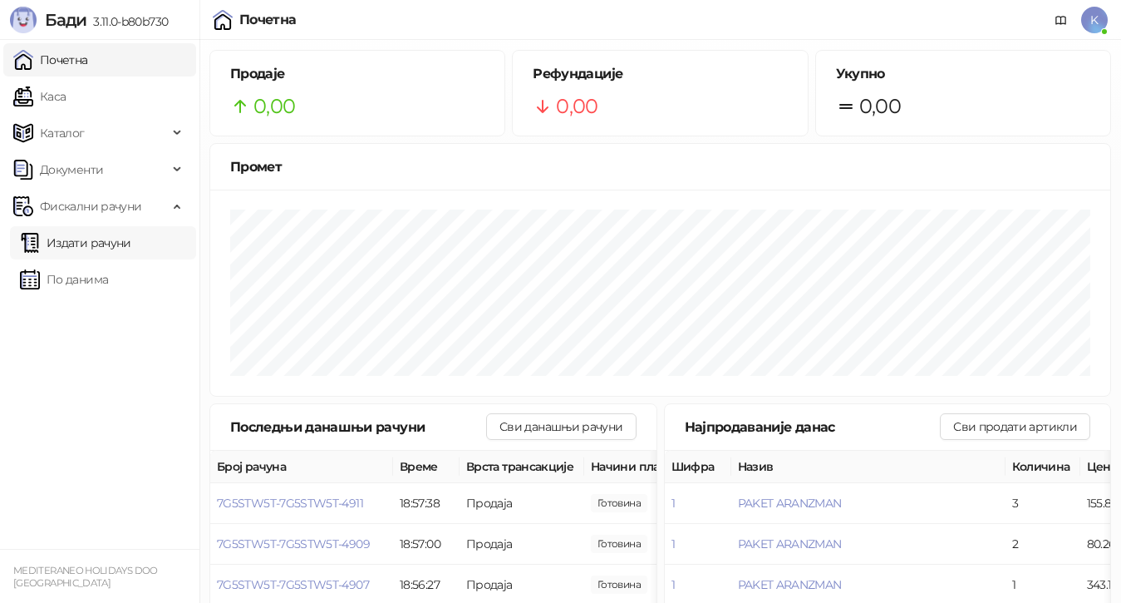
click at [70, 239] on link "Издати рачуни" at bounding box center [75, 242] width 111 height 33
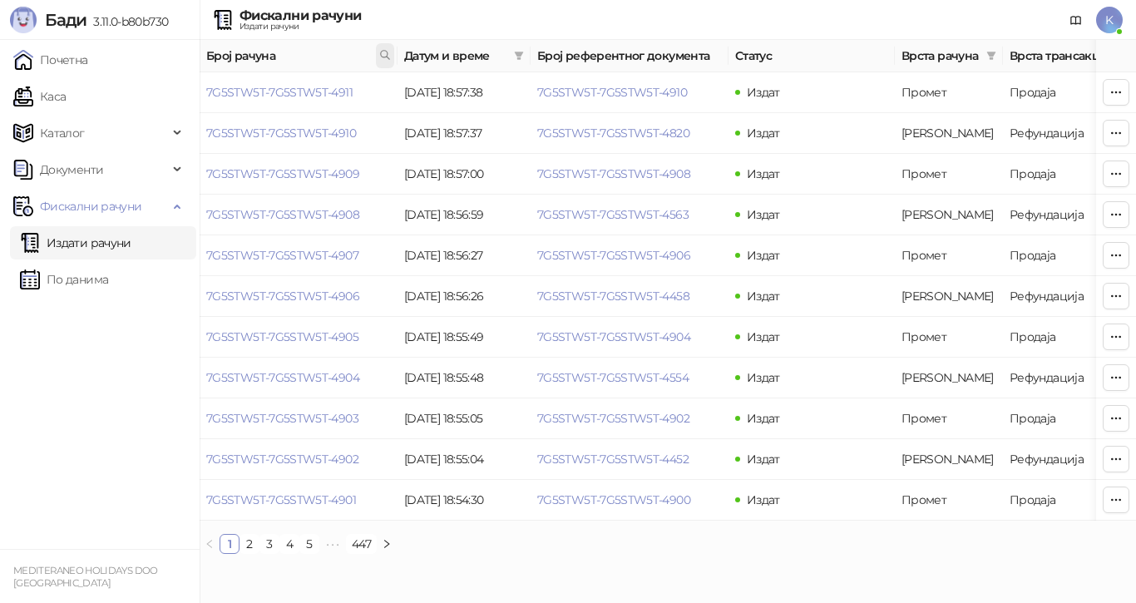
click at [384, 55] on icon at bounding box center [385, 55] width 12 height 12
type input "**********"
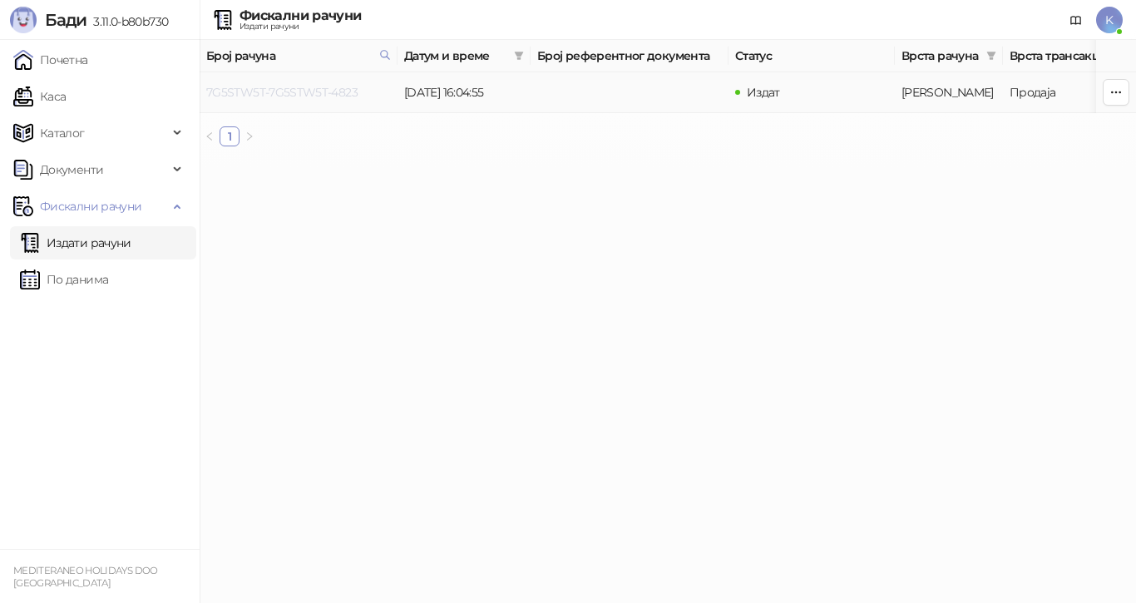
click at [337, 94] on link "7G5STW5T-7G5STW5T-4823" at bounding box center [281, 92] width 151 height 15
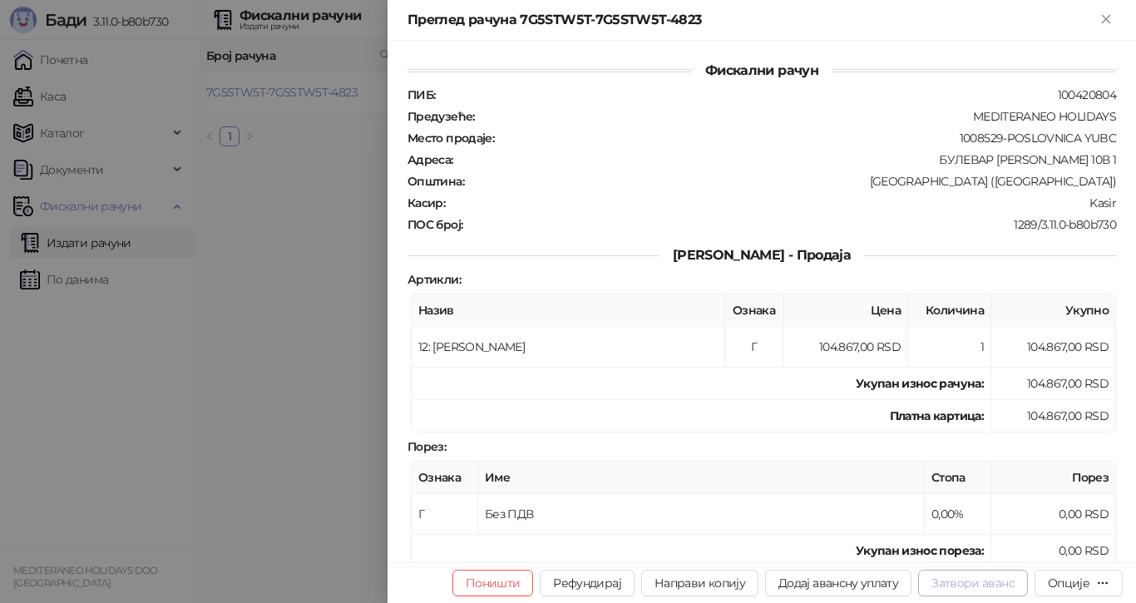
click at [970, 581] on button "Затвори аванс" at bounding box center [973, 582] width 110 height 27
type input "**********"
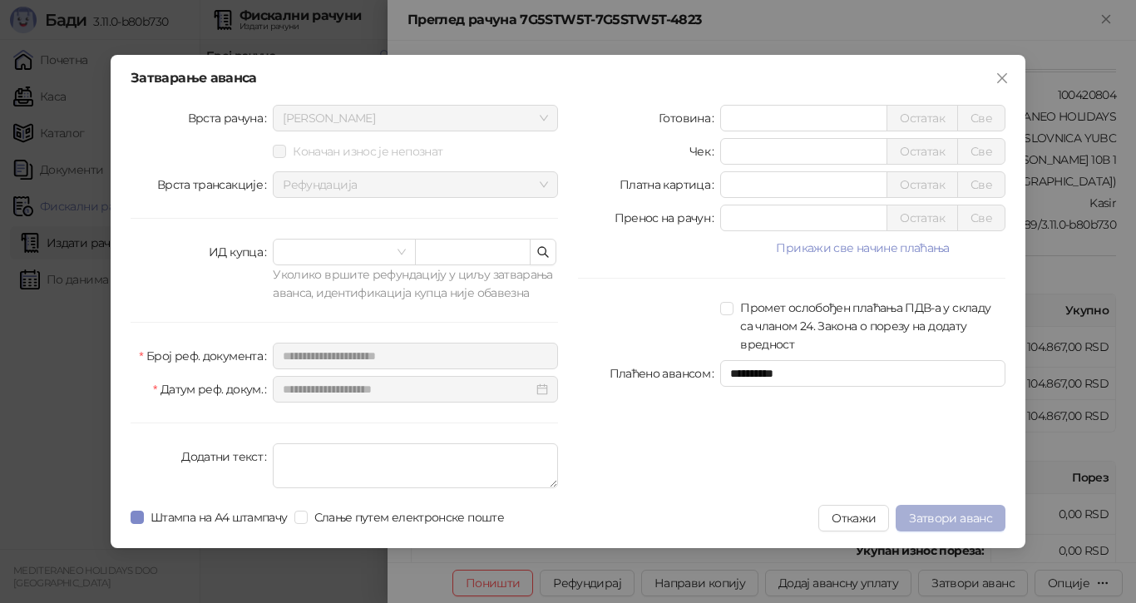
click at [944, 516] on span "Затвори аванс" at bounding box center [950, 517] width 83 height 15
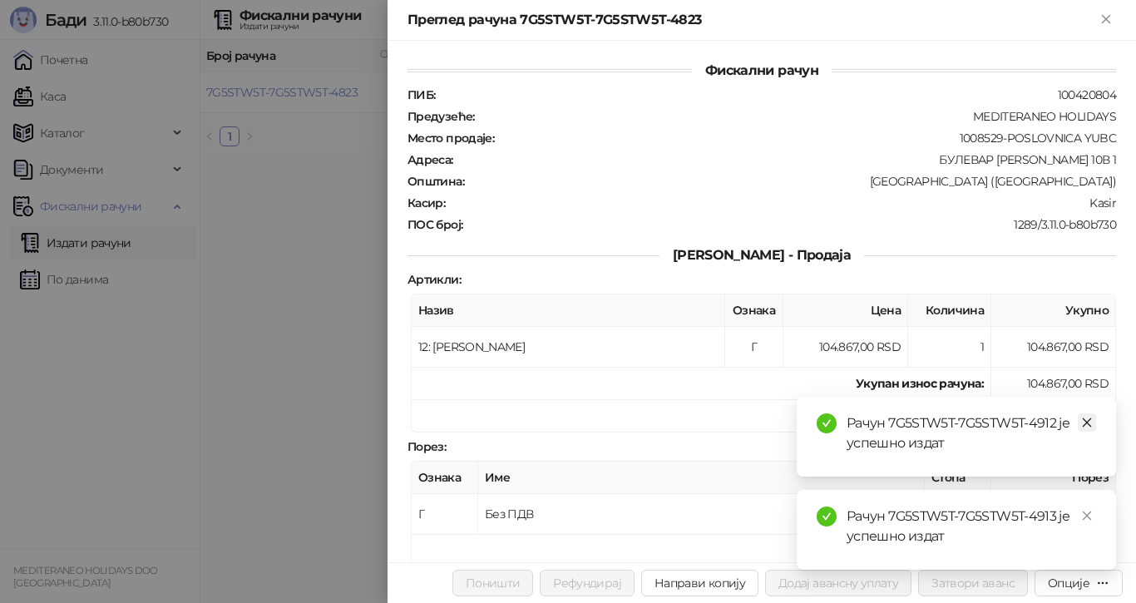
click at [1084, 421] on icon "close" at bounding box center [1087, 422] width 12 height 12
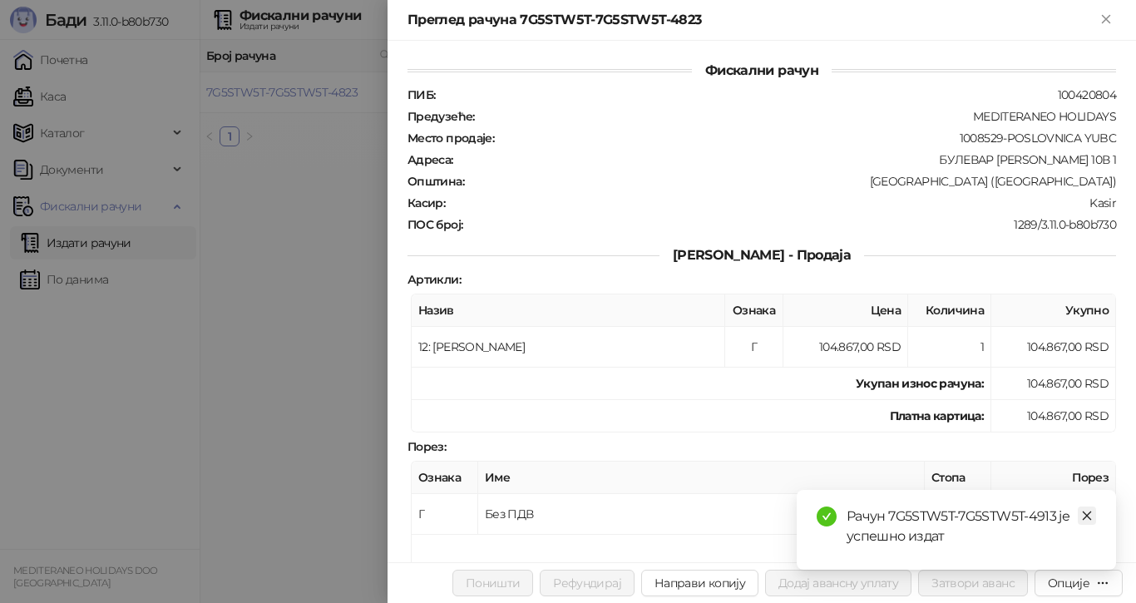
click at [1089, 520] on icon "close" at bounding box center [1087, 516] width 12 height 12
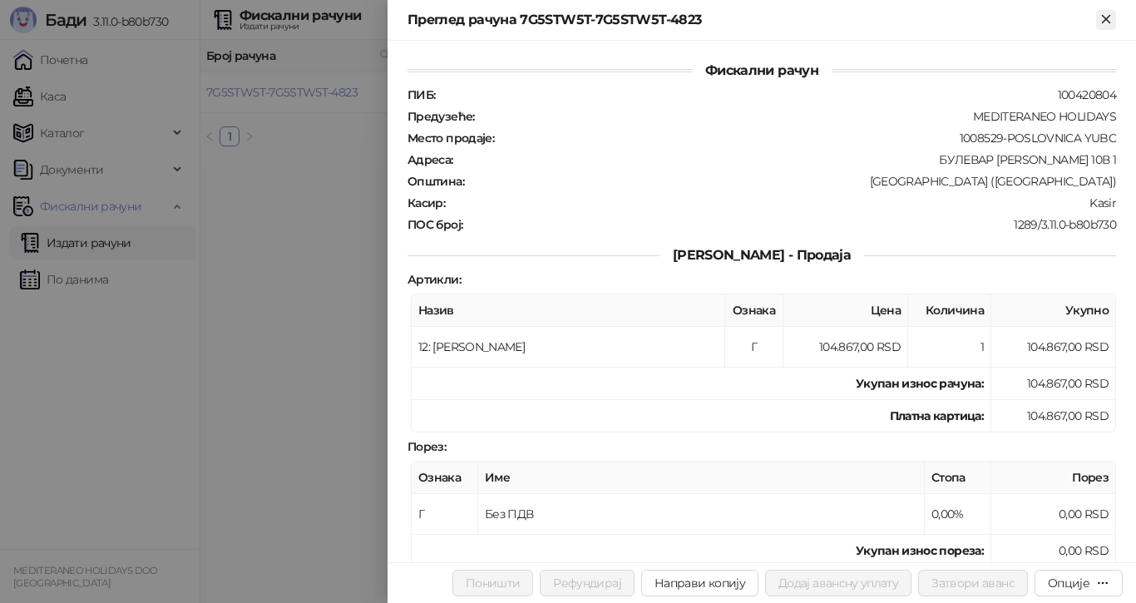
click at [1108, 18] on icon "Close" at bounding box center [1105, 19] width 15 height 15
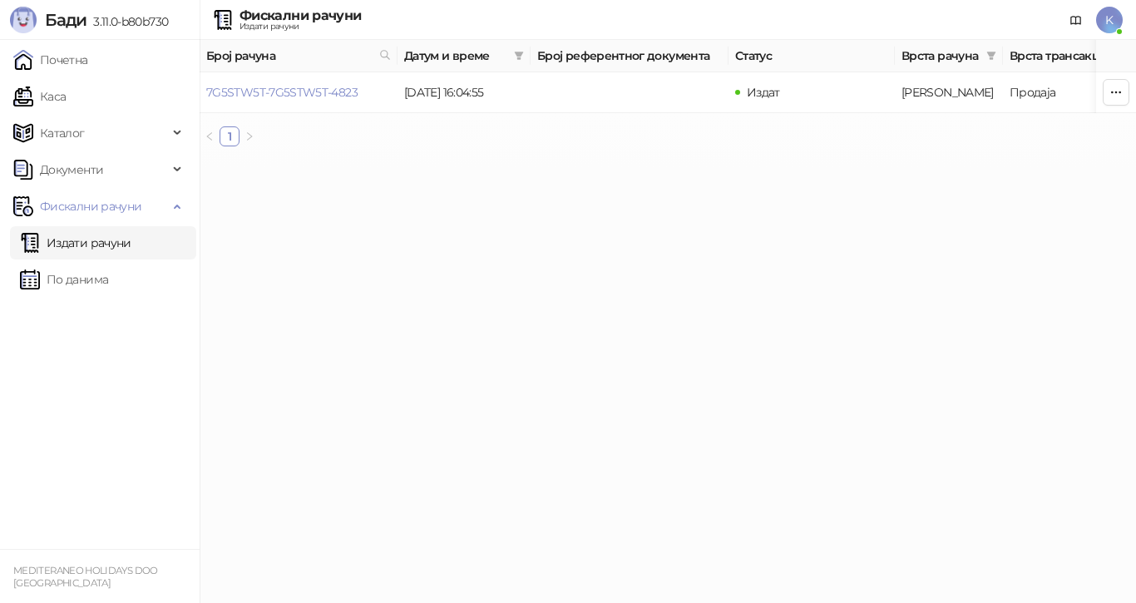
drag, startPoint x: 354, startPoint y: 189, endPoint x: 365, endPoint y: 111, distance: 78.1
click at [352, 160] on html "[PERSON_NAME] 3.11.0-b80b730 Почетна Каса Каталог Документи Фискални рачуни Изд…" at bounding box center [568, 80] width 1136 height 160
click at [382, 52] on icon at bounding box center [385, 55] width 8 height 8
type input "****"
click at [339, 89] on link "7G5STW5T-7G5STW5T-4424" at bounding box center [282, 92] width 152 height 15
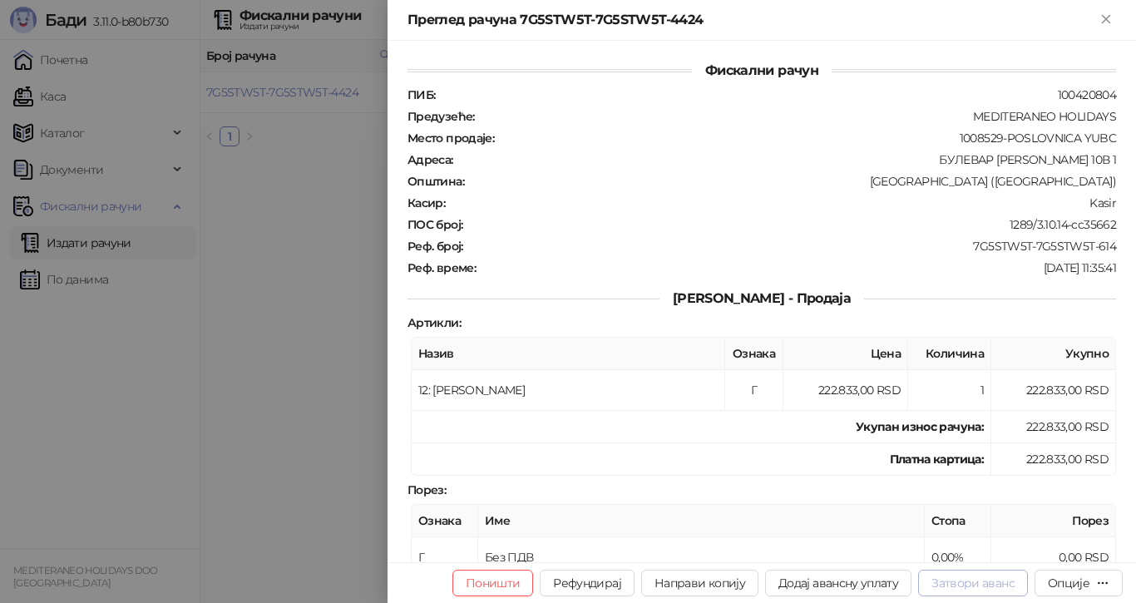
click at [954, 580] on button "Затвори аванс" at bounding box center [973, 582] width 110 height 27
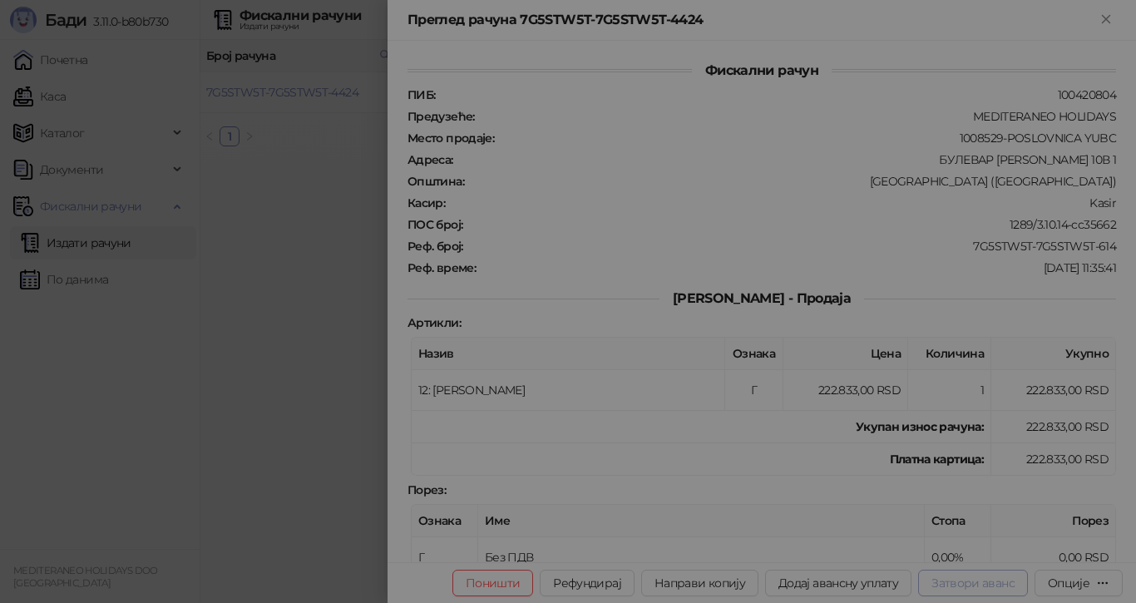
type input "**********"
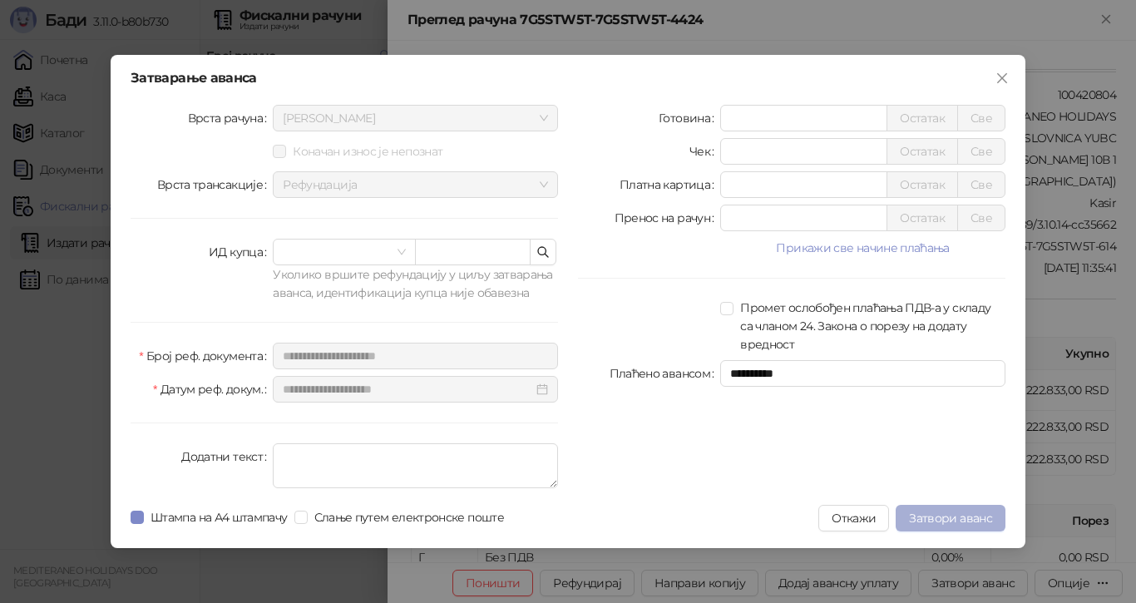
click at [935, 510] on button "Затвори аванс" at bounding box center [950, 518] width 110 height 27
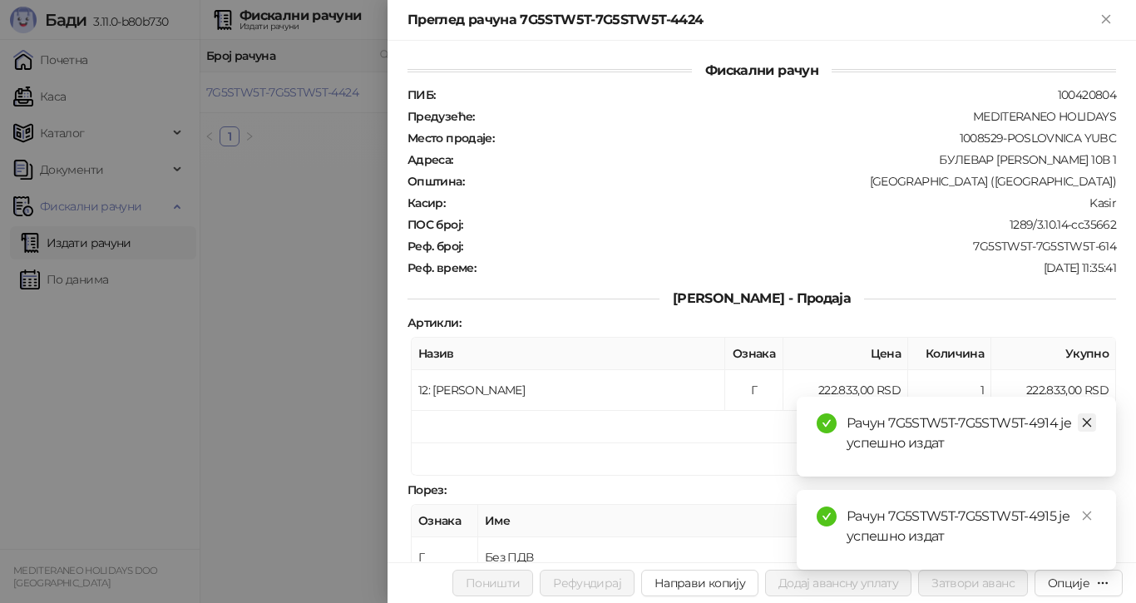
click at [1087, 417] on icon "close" at bounding box center [1087, 422] width 12 height 12
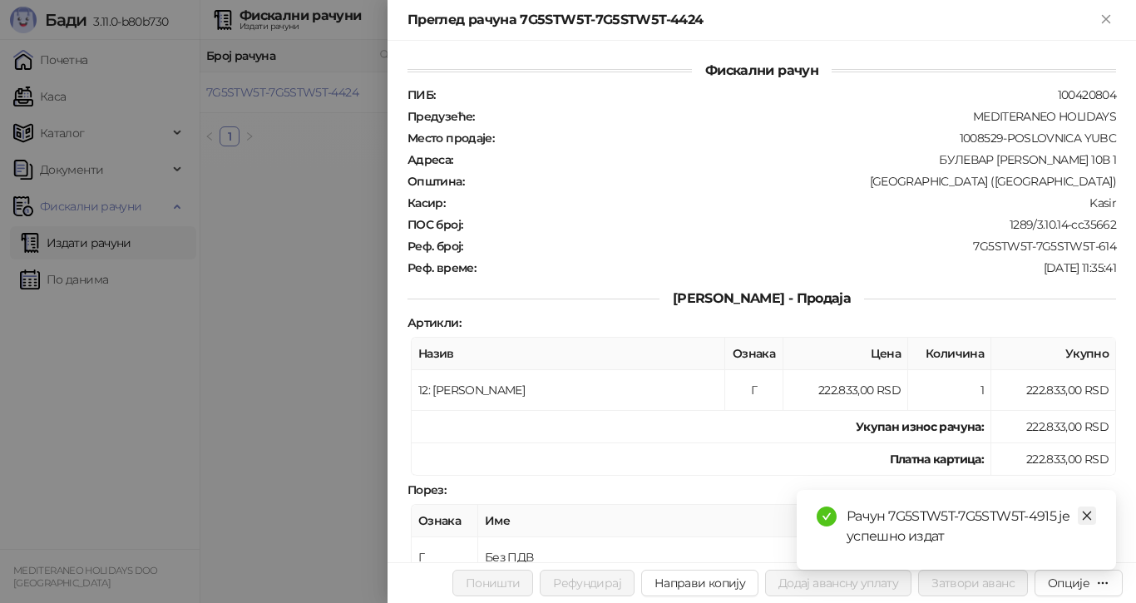
click at [1084, 517] on icon "close" at bounding box center [1087, 516] width 12 height 12
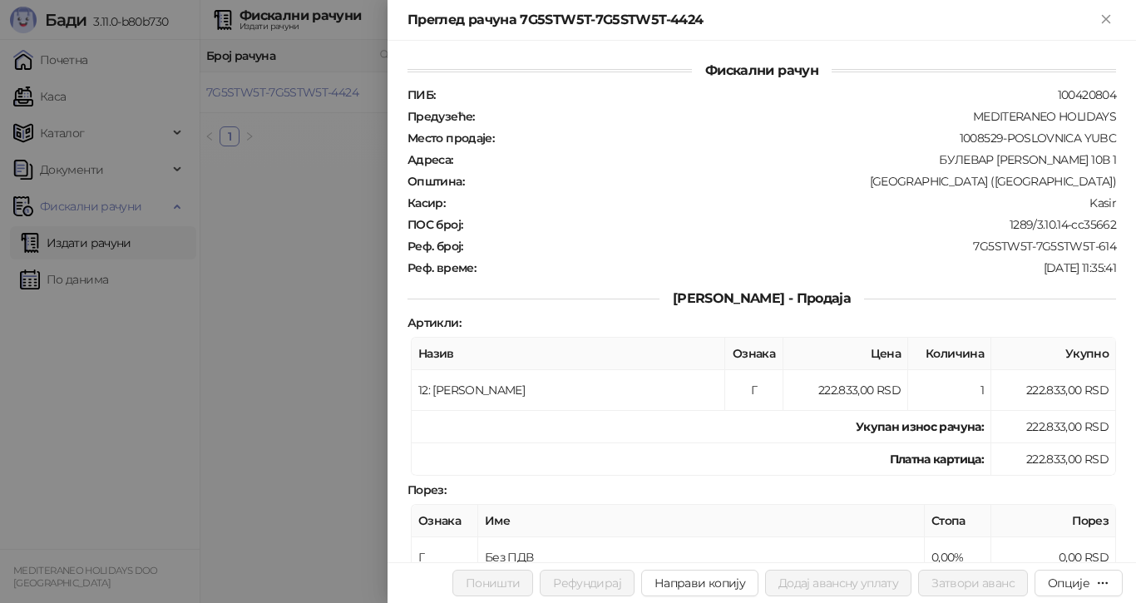
click at [273, 91] on div at bounding box center [568, 301] width 1136 height 603
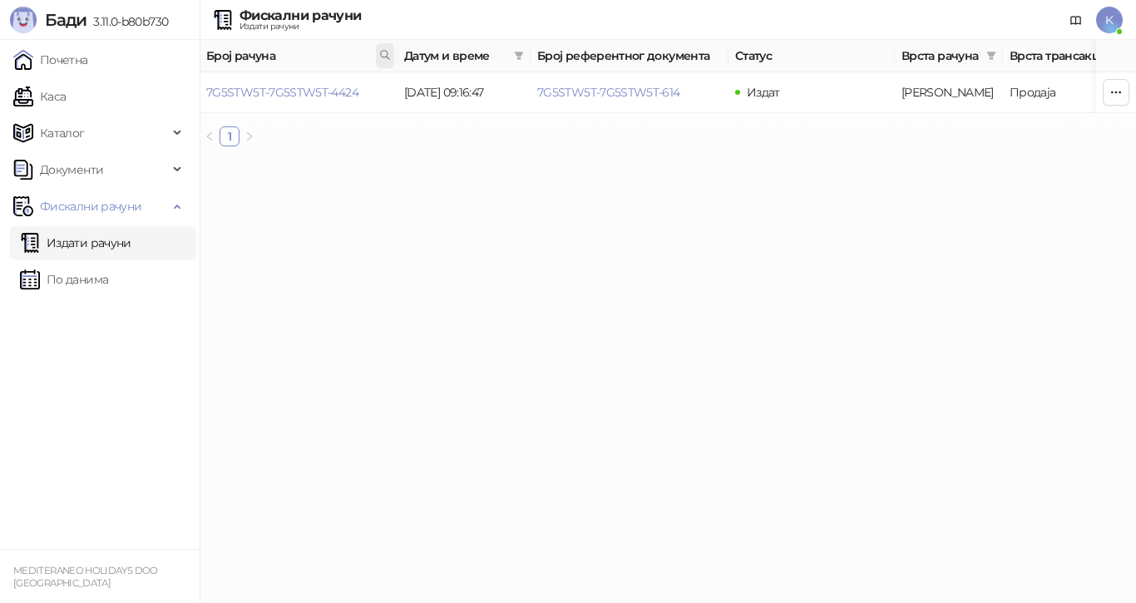
click at [380, 50] on icon at bounding box center [385, 55] width 12 height 12
type input "**********"
click at [340, 97] on link "7G5STW5T-7G5STW5T-4087" at bounding box center [282, 92] width 152 height 15
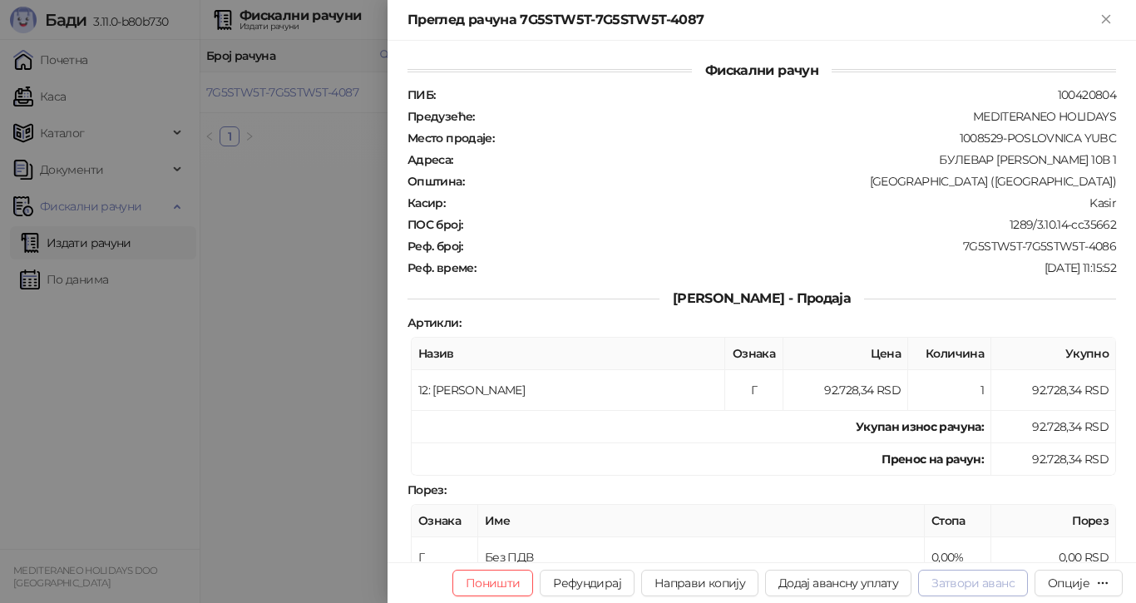
click at [952, 579] on button "Затвори аванс" at bounding box center [973, 582] width 110 height 27
type input "**********"
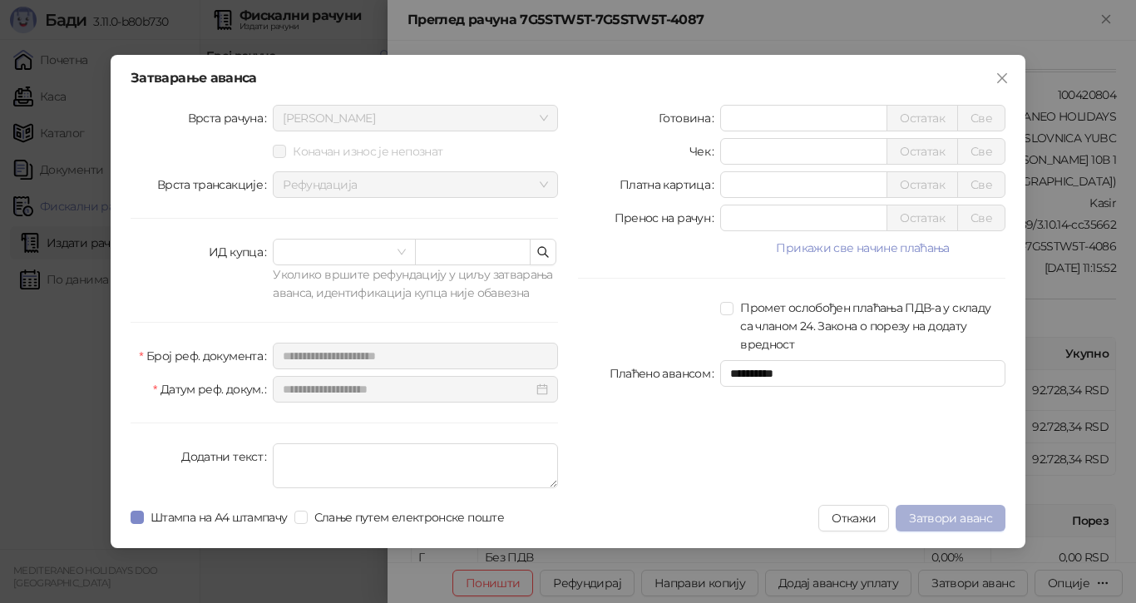
click at [925, 517] on span "Затвори аванс" at bounding box center [950, 517] width 83 height 15
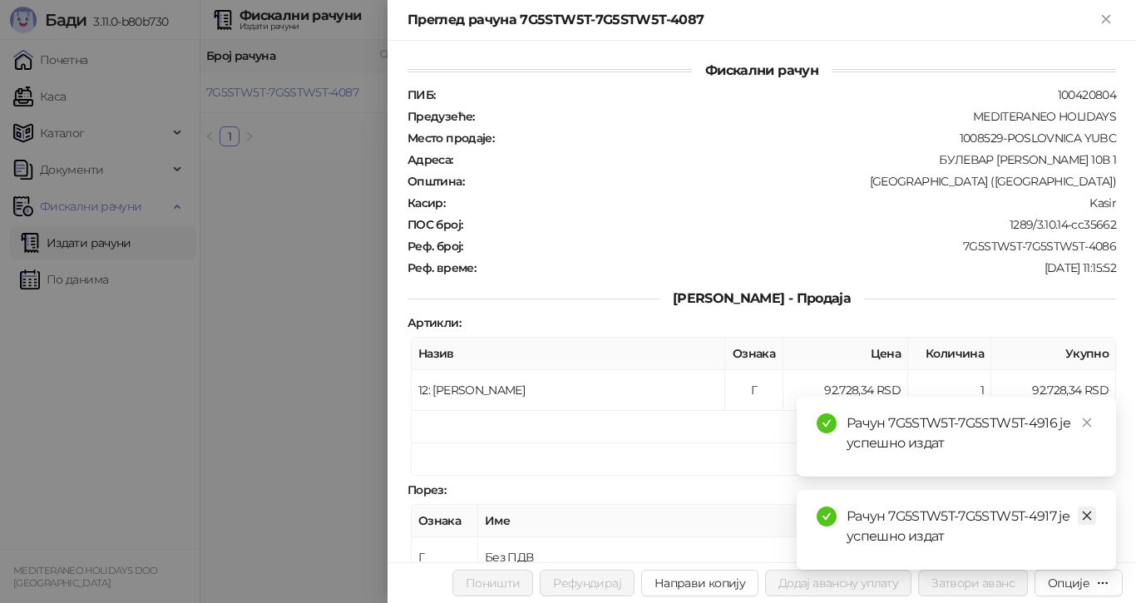
click at [1087, 516] on icon "close" at bounding box center [1086, 515] width 9 height 9
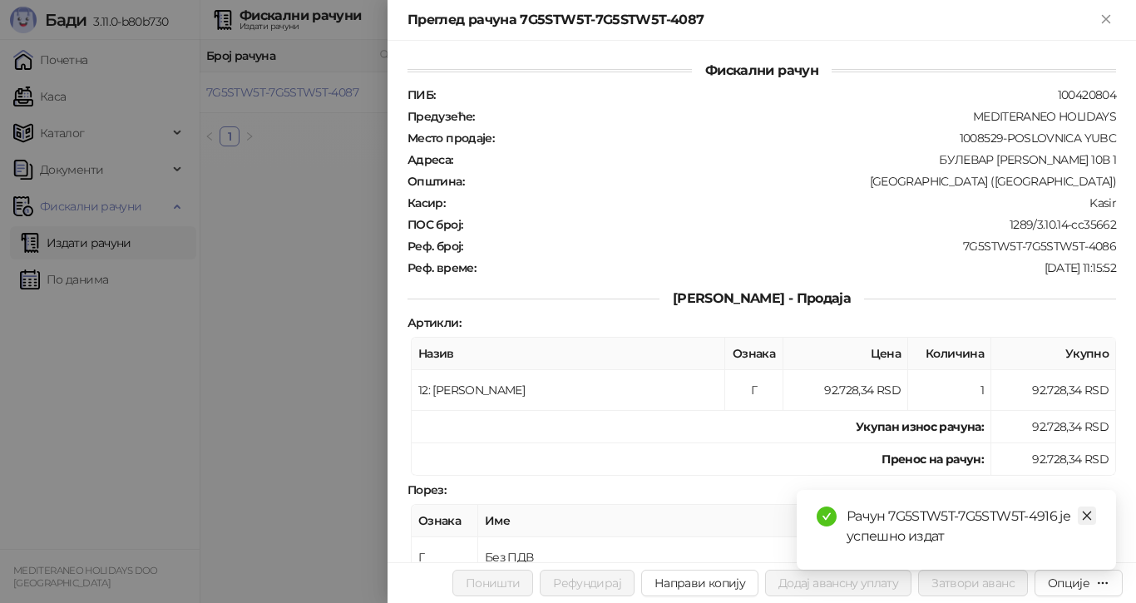
click at [1085, 513] on icon "close" at bounding box center [1087, 516] width 12 height 12
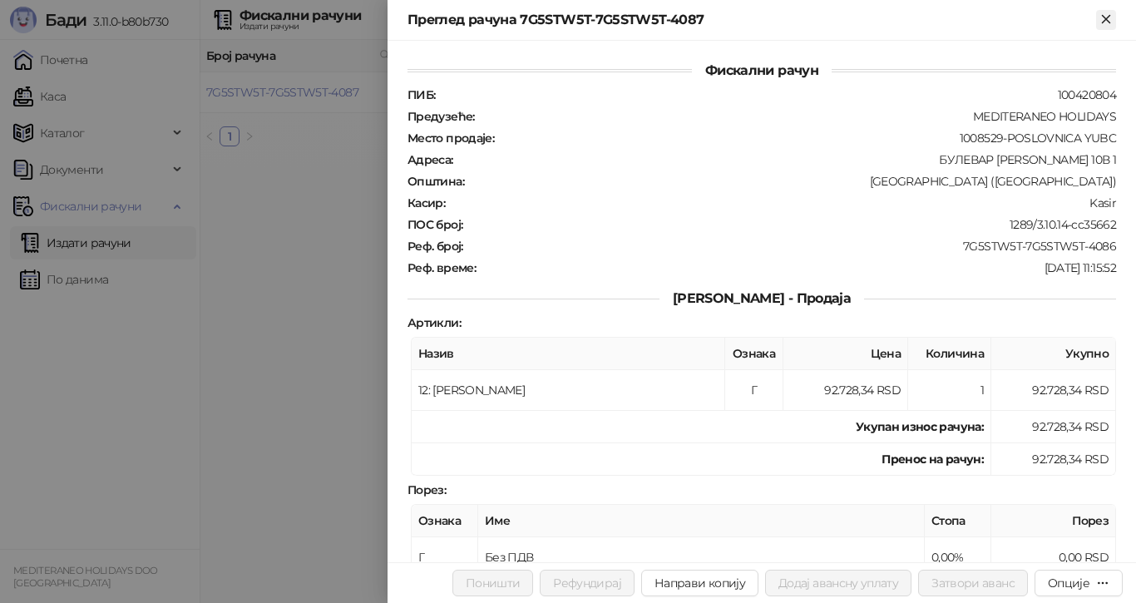
click at [1101, 21] on icon "Close" at bounding box center [1105, 19] width 15 height 15
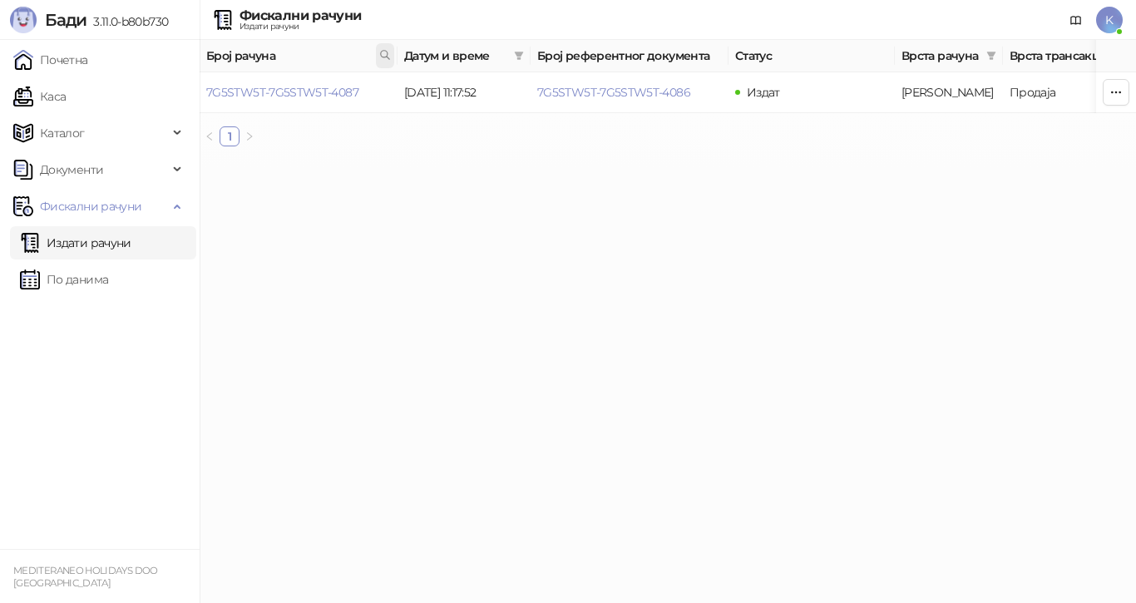
click at [381, 57] on icon at bounding box center [385, 55] width 12 height 12
type input "**********"
click at [323, 91] on link "7G5STW5T-7G5STW5T-3686" at bounding box center [282, 92] width 152 height 15
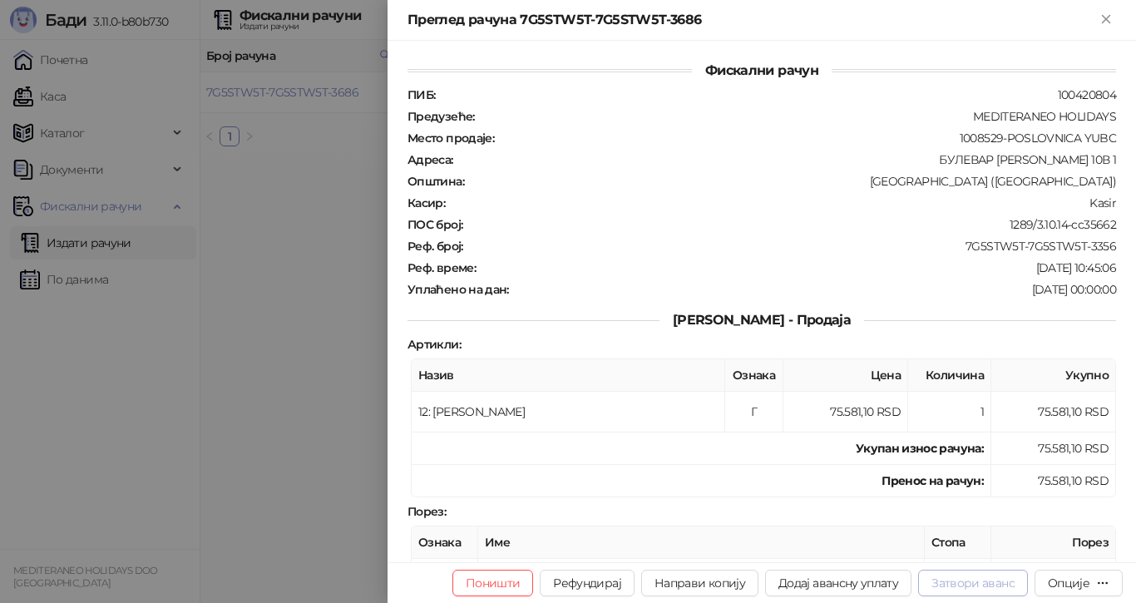
click at [954, 585] on button "Затвори аванс" at bounding box center [973, 582] width 110 height 27
type input "**********"
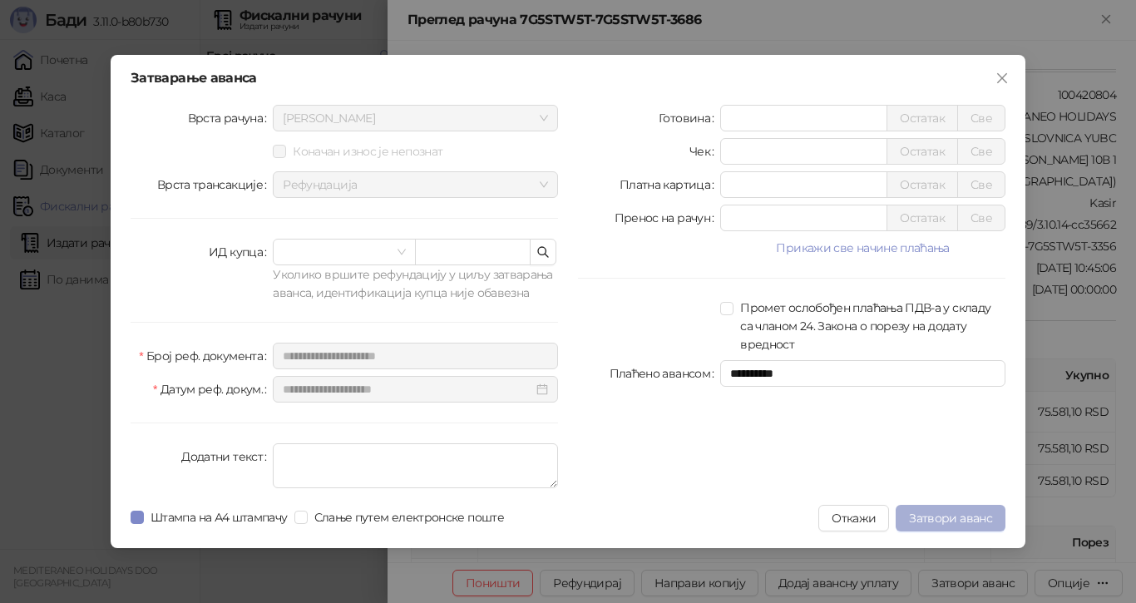
click at [936, 515] on span "Затвори аванс" at bounding box center [950, 517] width 83 height 15
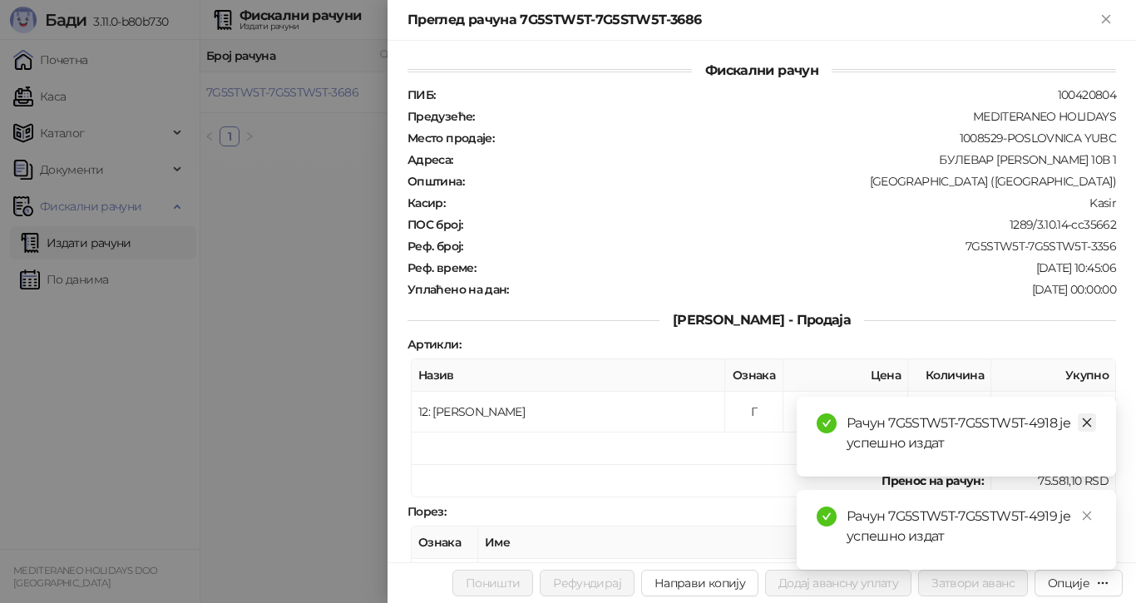
click at [1091, 422] on icon "close" at bounding box center [1087, 422] width 12 height 12
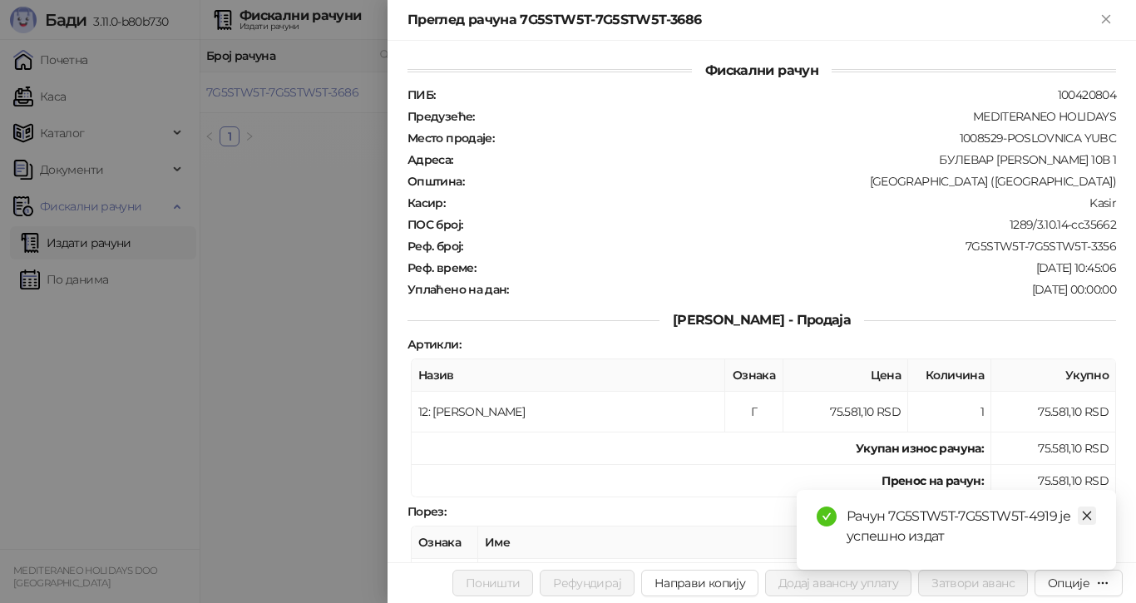
click at [1084, 515] on icon "close" at bounding box center [1087, 516] width 12 height 12
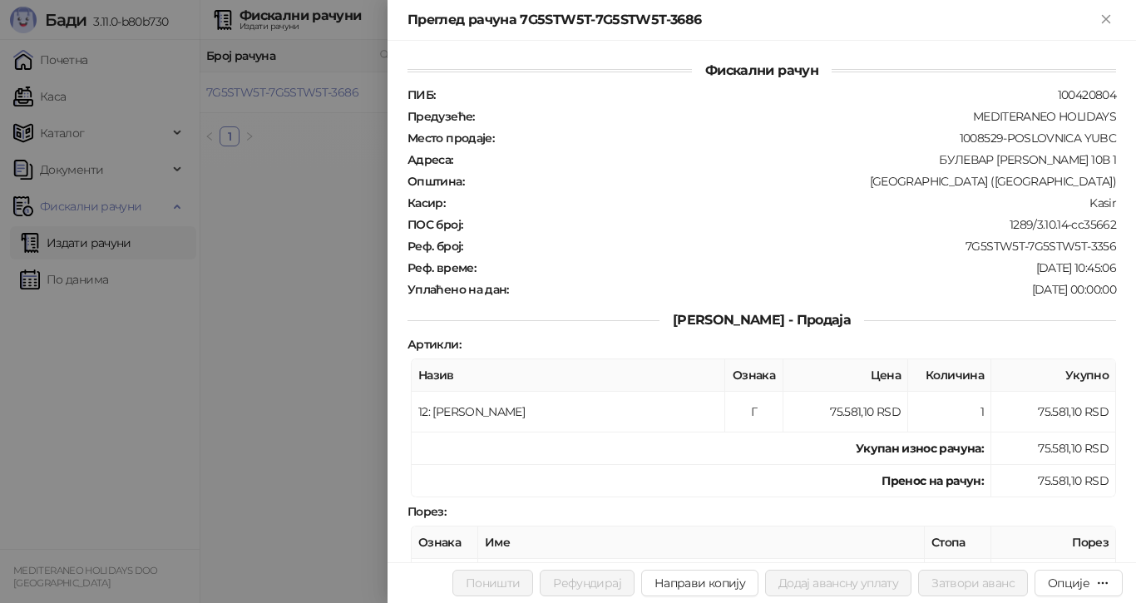
click at [345, 56] on div at bounding box center [568, 301] width 1136 height 603
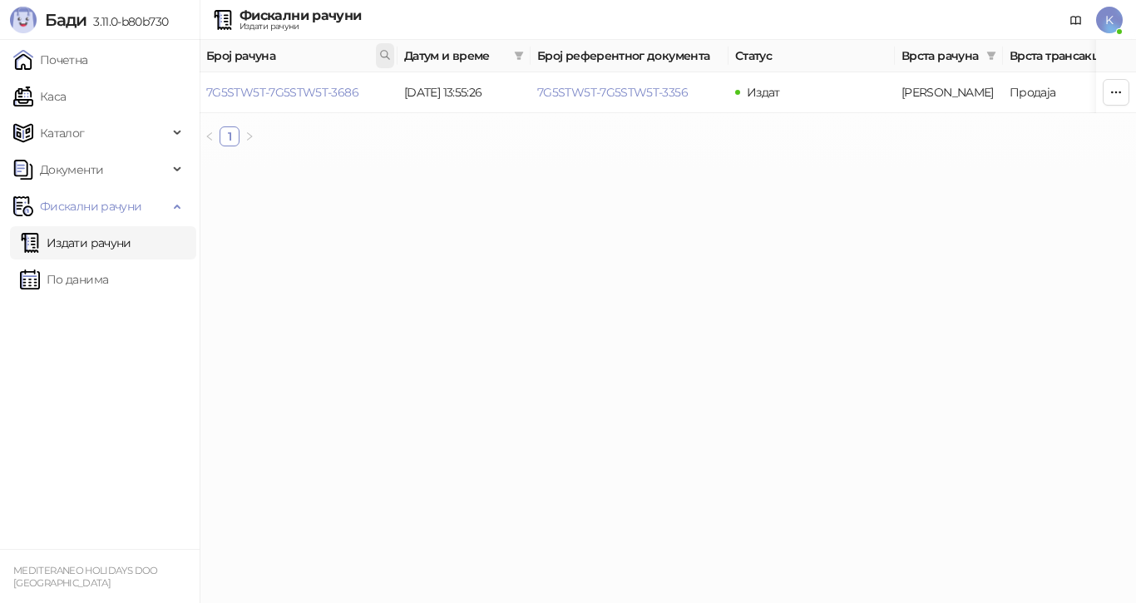
click at [385, 51] on icon at bounding box center [385, 55] width 8 height 8
type input "**********"
click at [338, 88] on link "7G5STW5T-7G5STW5T-1320" at bounding box center [280, 92] width 148 height 15
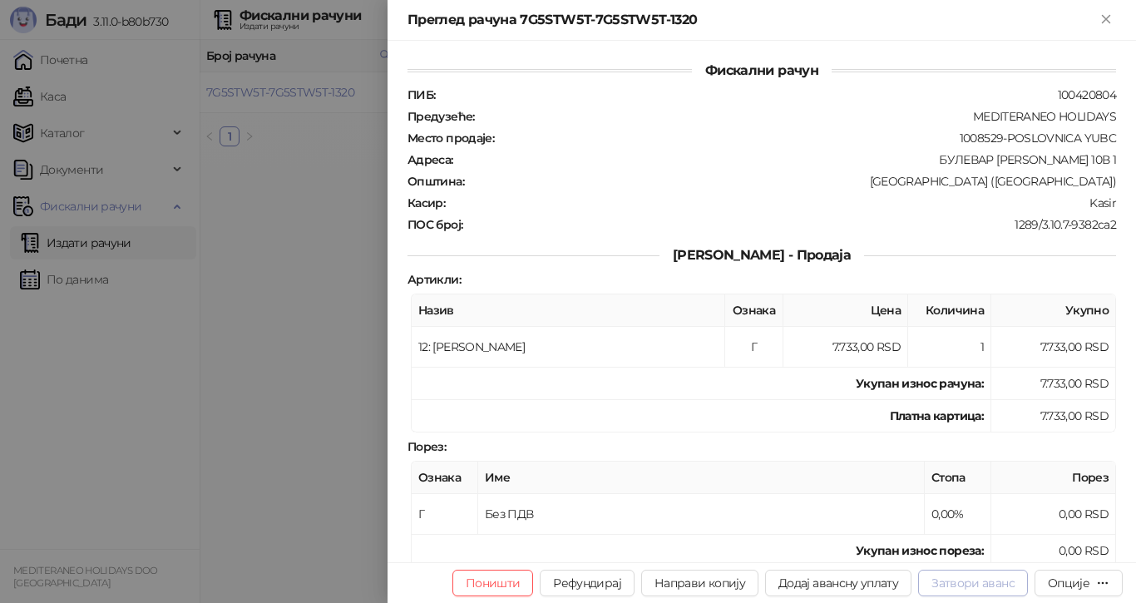
click at [973, 584] on button "Затвори аванс" at bounding box center [973, 582] width 110 height 27
type input "**********"
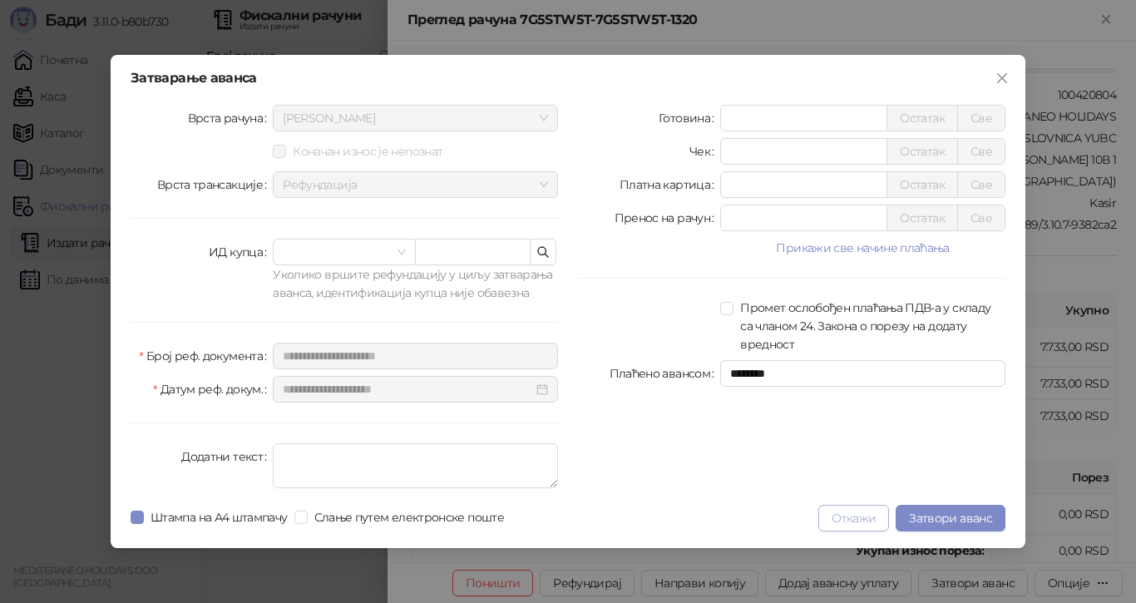
click at [842, 525] on button "Откажи" at bounding box center [853, 518] width 71 height 27
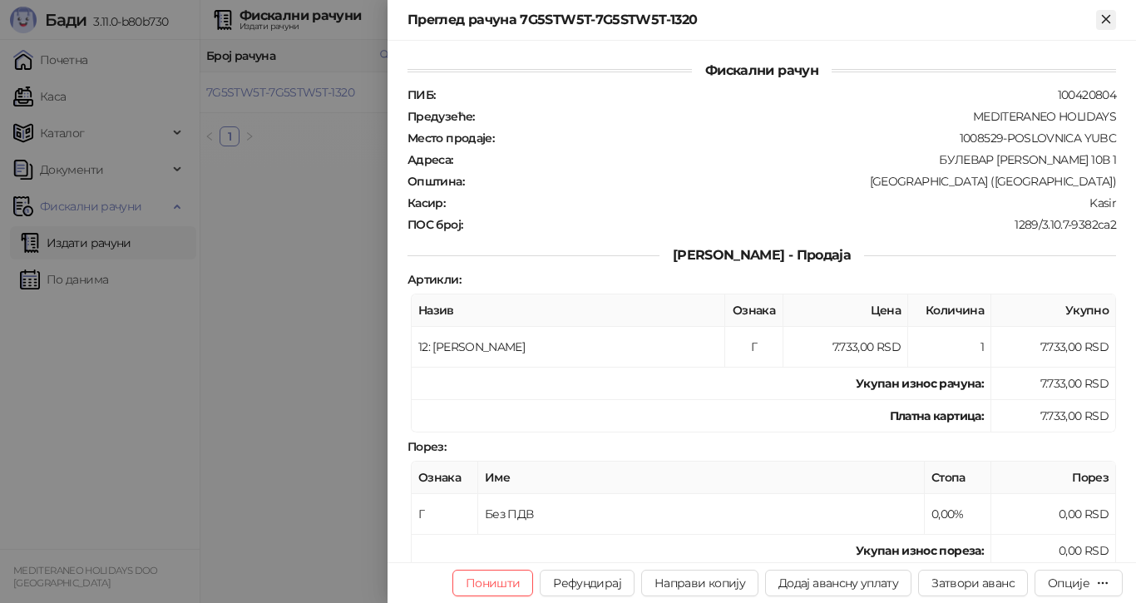
click at [1106, 17] on icon "Close" at bounding box center [1104, 18] width 7 height 7
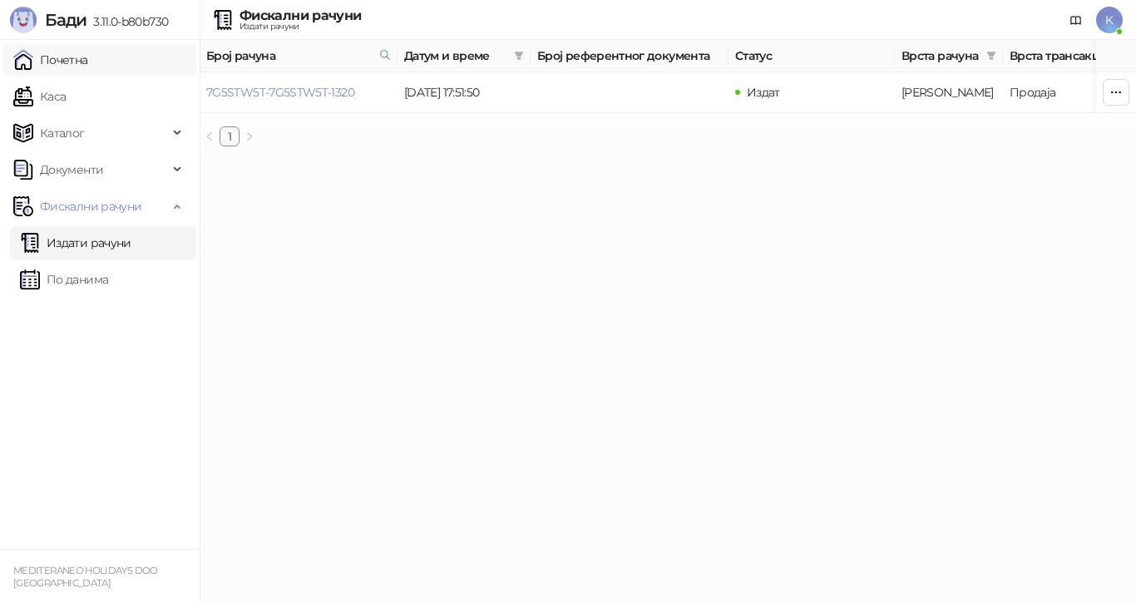
click at [57, 62] on link "Почетна" at bounding box center [50, 59] width 75 height 33
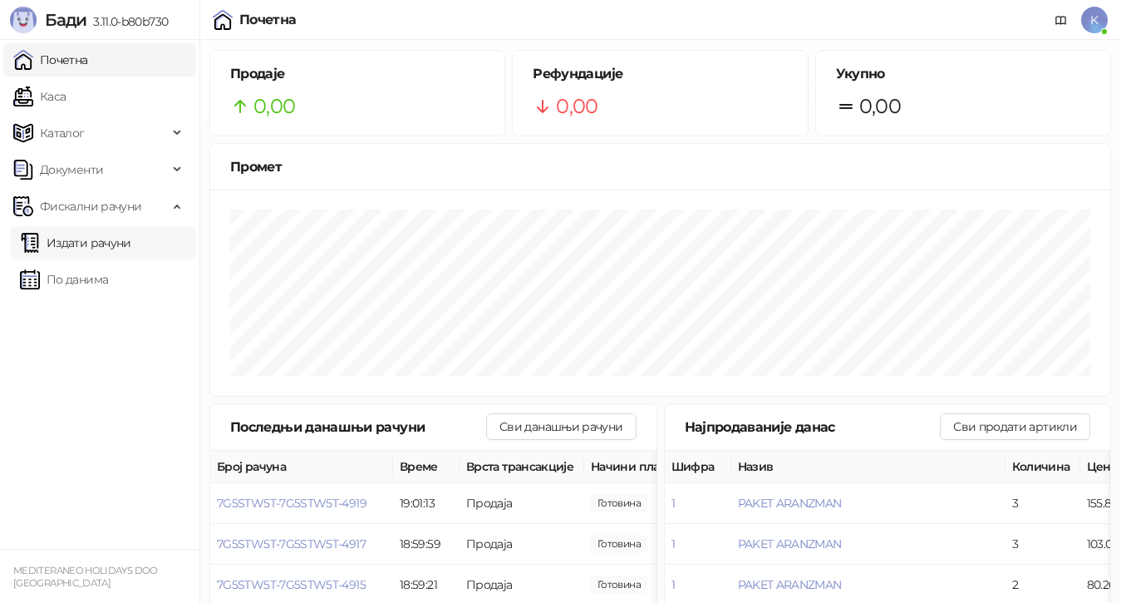
click at [84, 244] on link "Издати рачуни" at bounding box center [75, 242] width 111 height 33
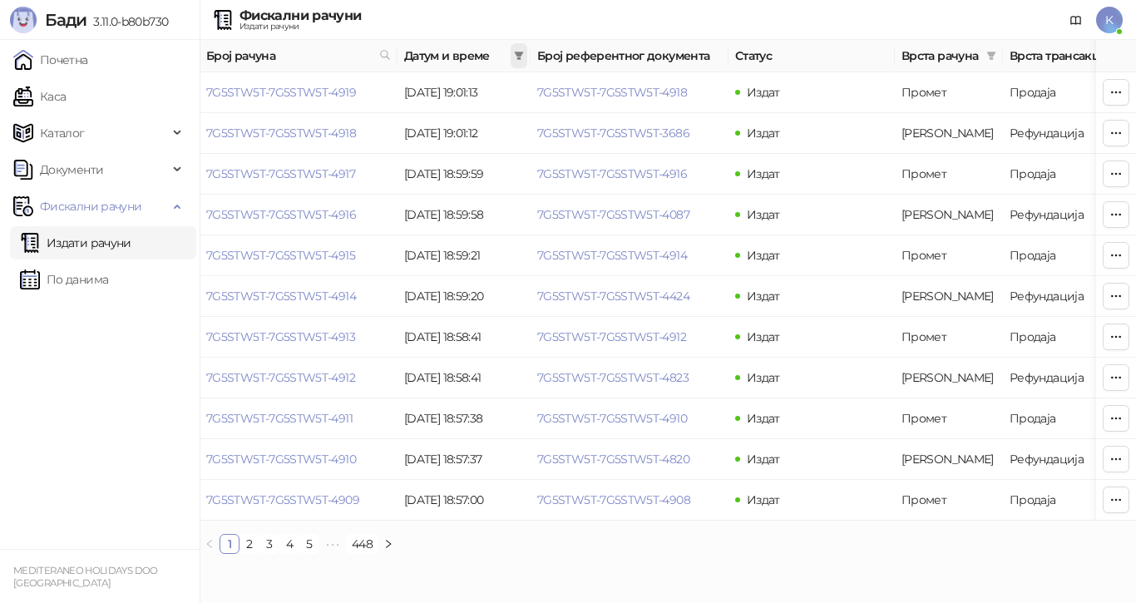
click at [520, 54] on icon "filter" at bounding box center [519, 56] width 9 height 8
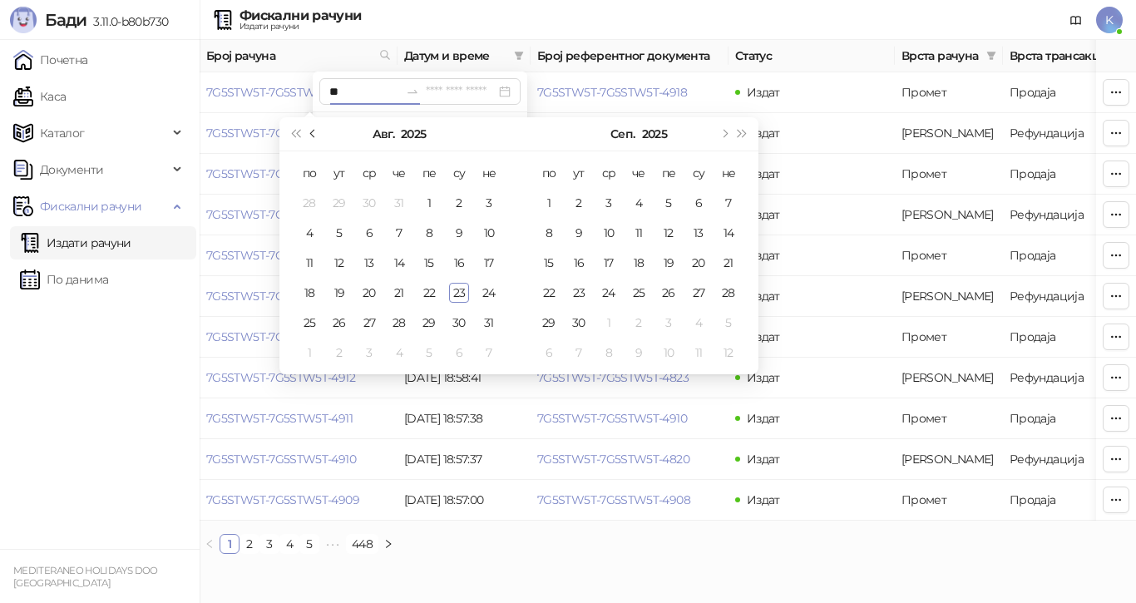
click at [310, 136] on button "Претходни месец (PageUp)" at bounding box center [313, 133] width 18 height 33
type input "**********"
click at [330, 295] on div "22" at bounding box center [339, 293] width 20 height 20
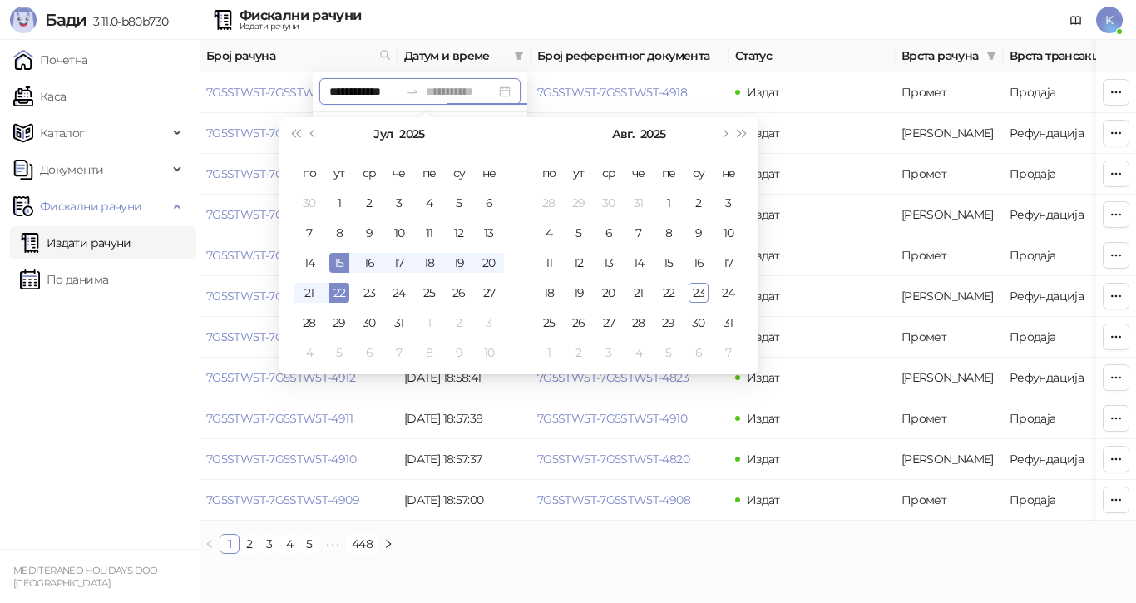
type input "**********"
click at [333, 293] on div "22" at bounding box center [339, 293] width 20 height 20
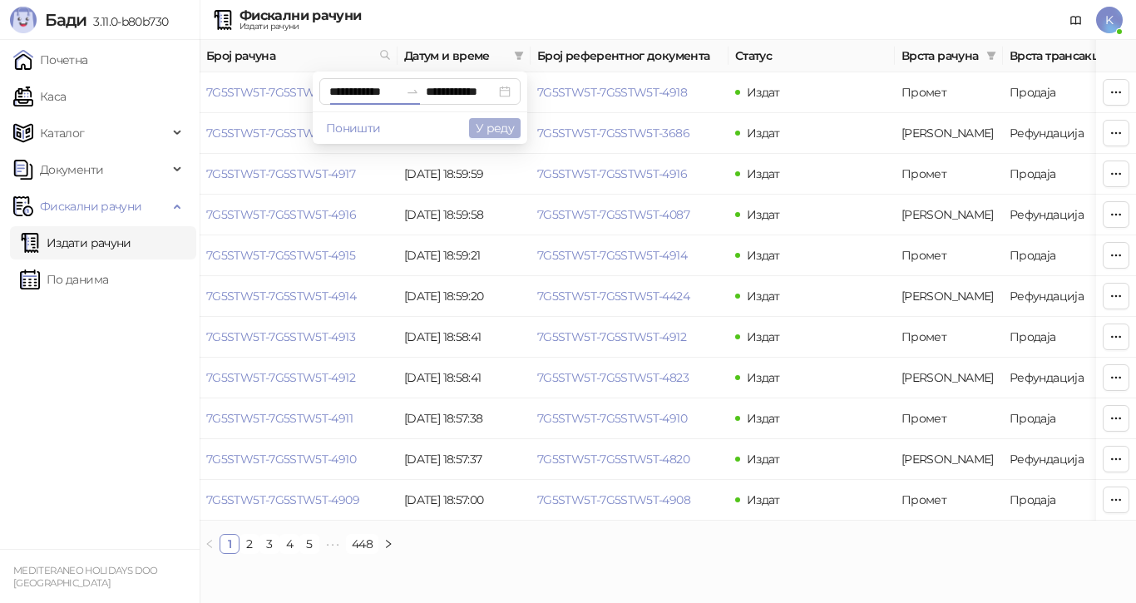
click at [497, 127] on button "У реду" at bounding box center [495, 128] width 52 height 20
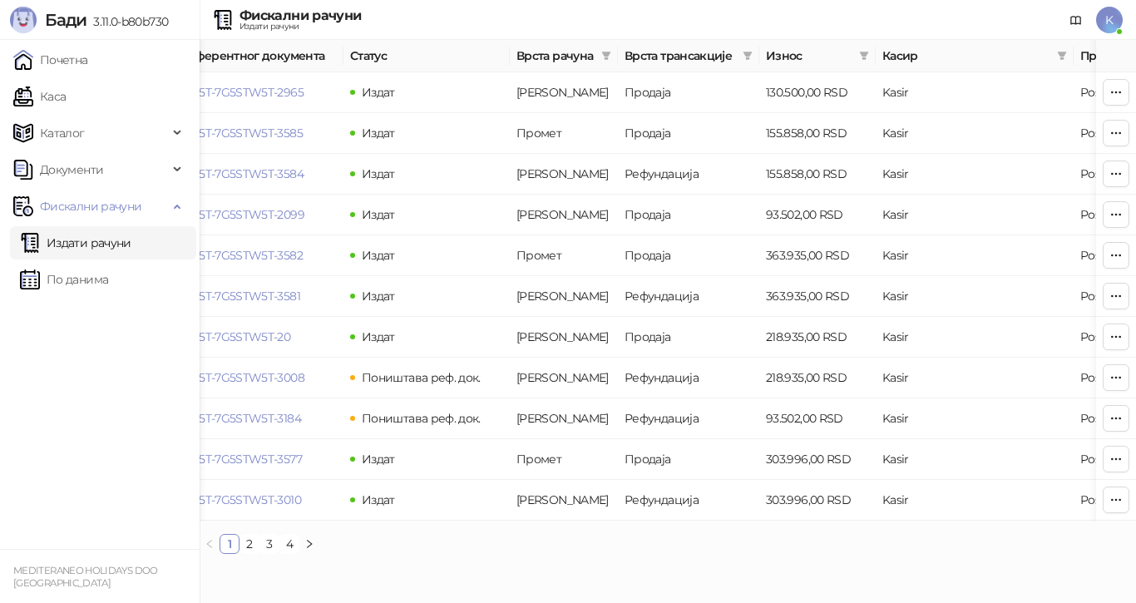
scroll to position [0, 560]
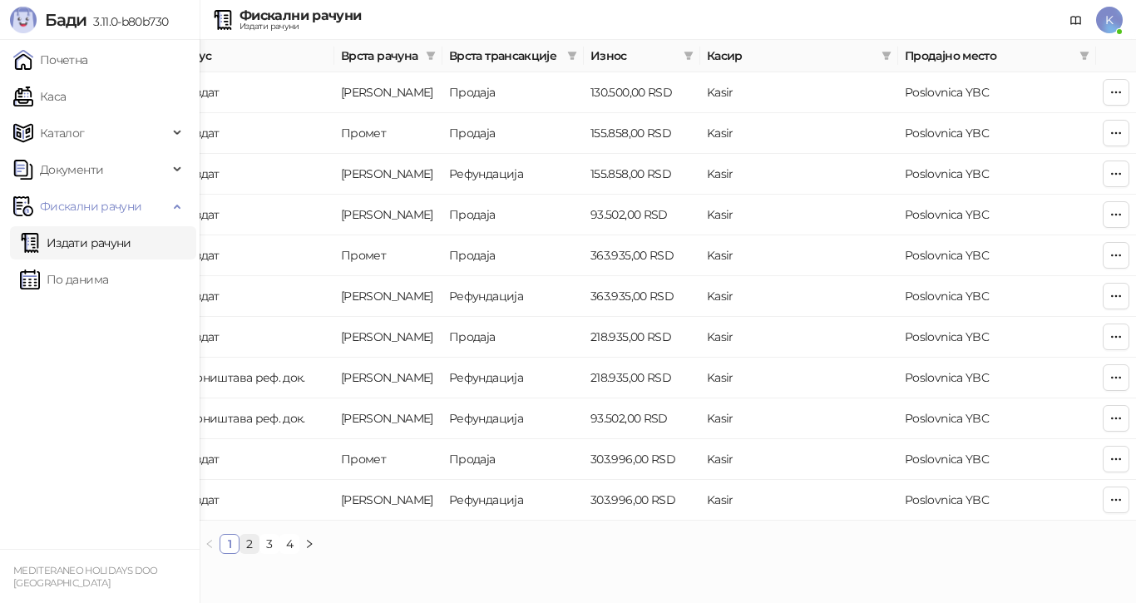
click at [248, 553] on link "2" at bounding box center [249, 544] width 18 height 18
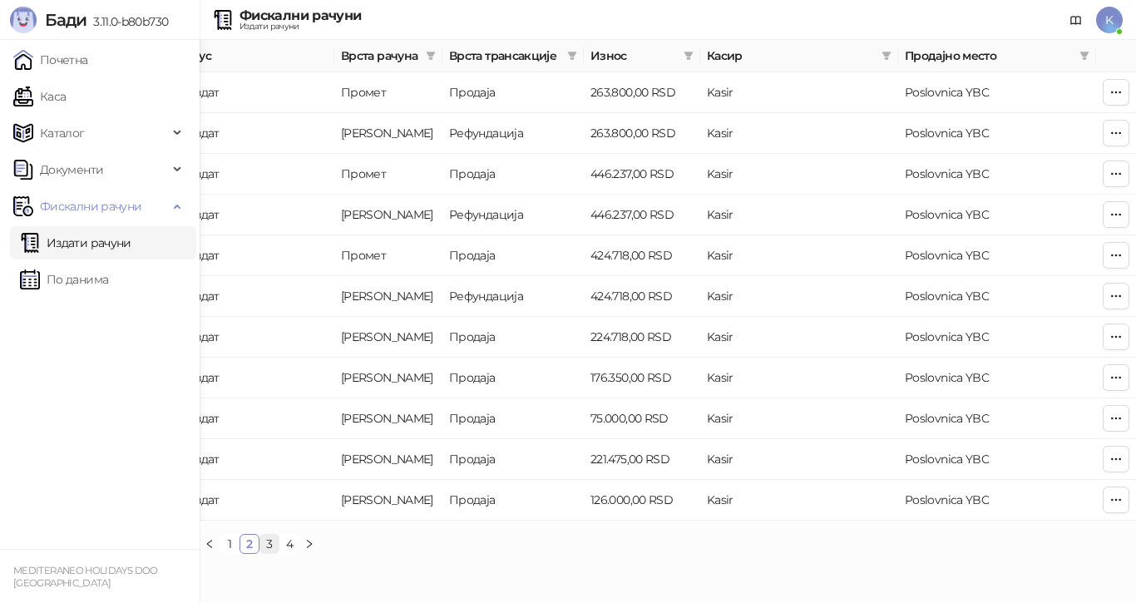
click at [270, 553] on link "3" at bounding box center [269, 544] width 18 height 18
click at [288, 553] on link "4" at bounding box center [289, 544] width 18 height 18
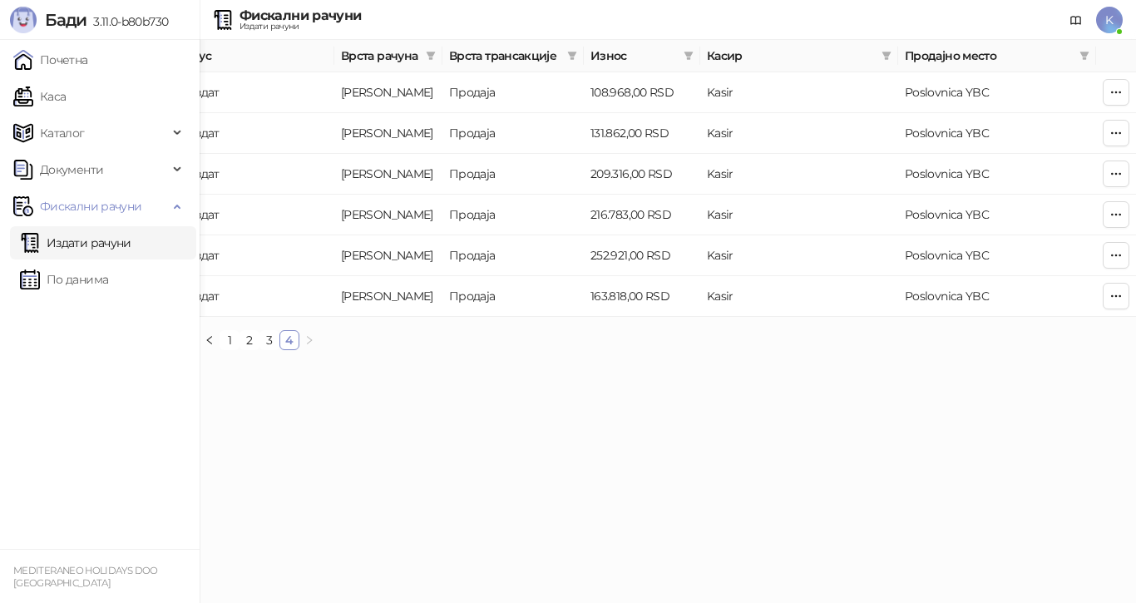
click at [345, 363] on html "[PERSON_NAME] 3.11.0-b80b730 Почетна Каса Каталог Документи Фискални рачуни Изд…" at bounding box center [568, 181] width 1136 height 363
click at [82, 56] on link "Почетна" at bounding box center [50, 59] width 75 height 33
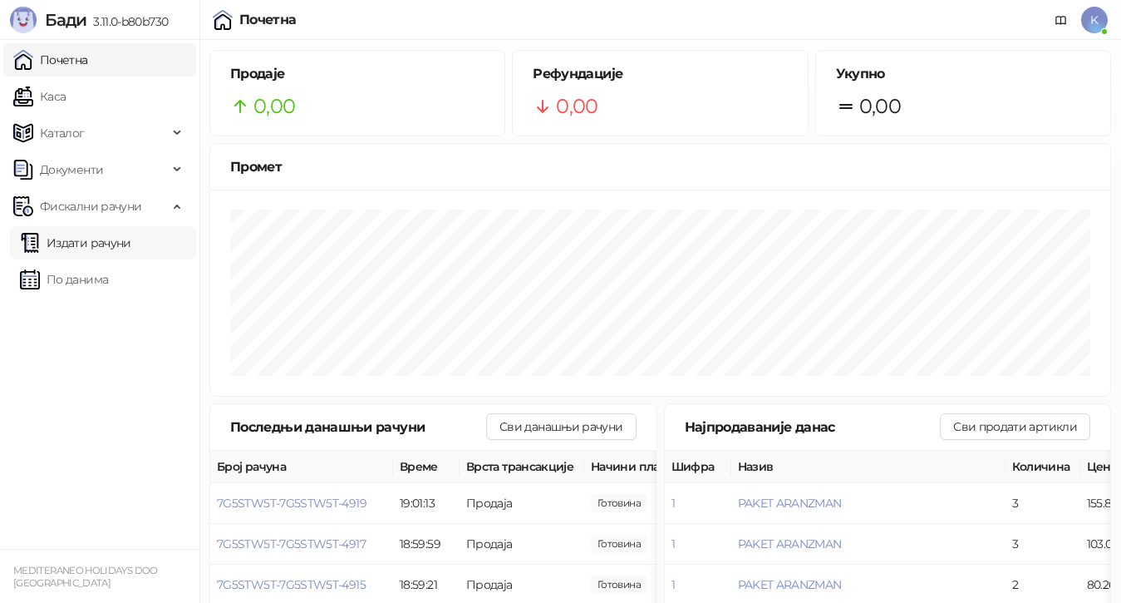
click at [94, 241] on link "Издати рачуни" at bounding box center [75, 242] width 111 height 33
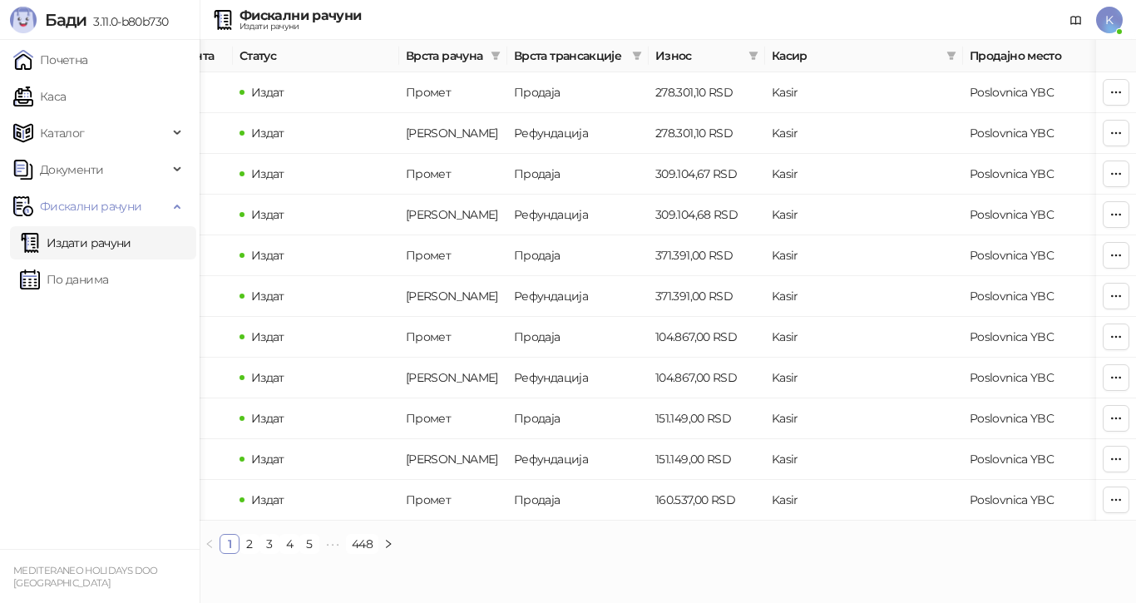
scroll to position [0, 560]
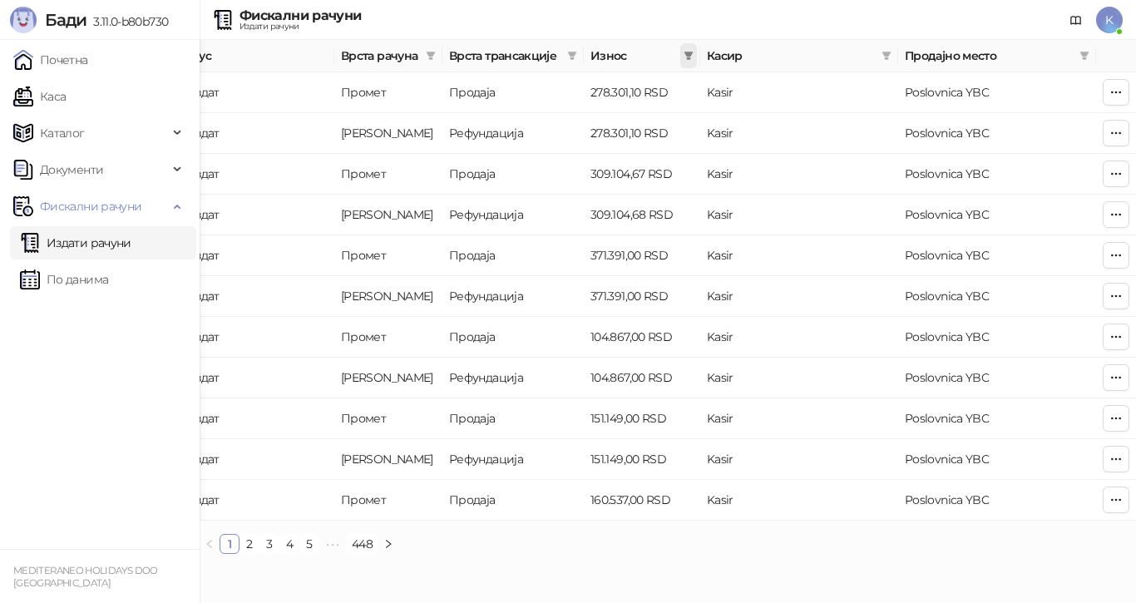
click at [685, 52] on icon "filter" at bounding box center [688, 56] width 9 height 8
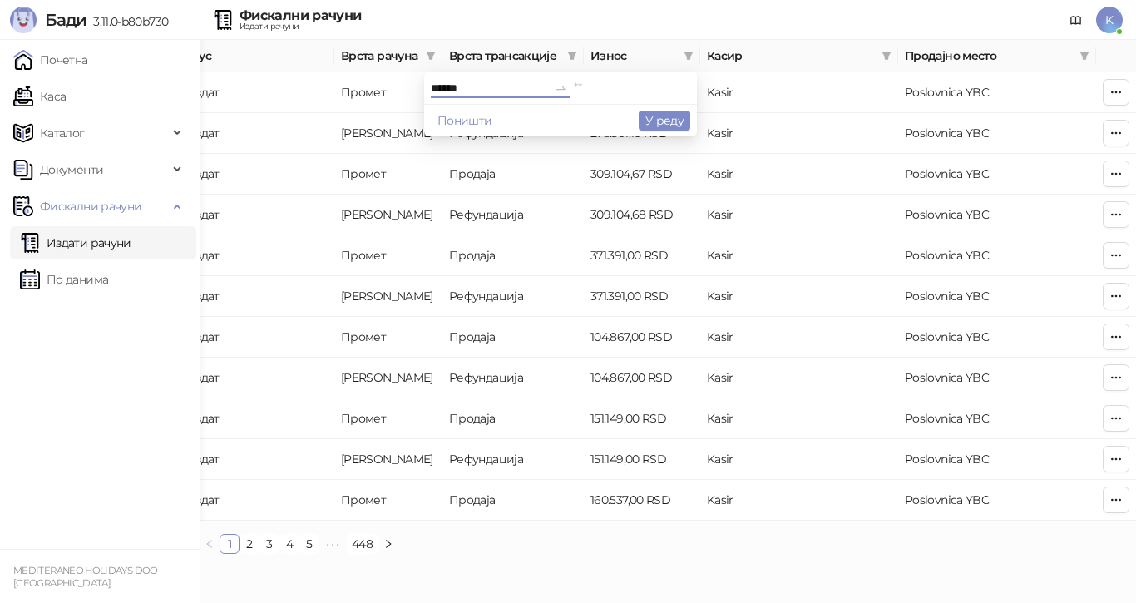
type input "******"
click at [574, 84] on input at bounding box center [632, 88] width 116 height 18
type input "******"
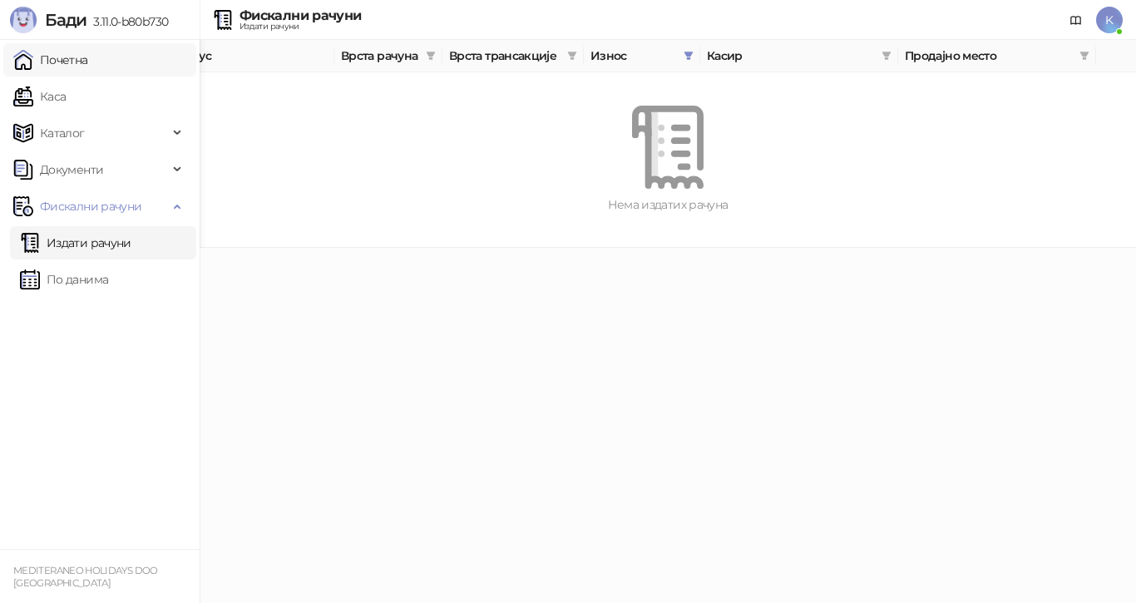
click at [76, 56] on link "Почетна" at bounding box center [50, 59] width 75 height 33
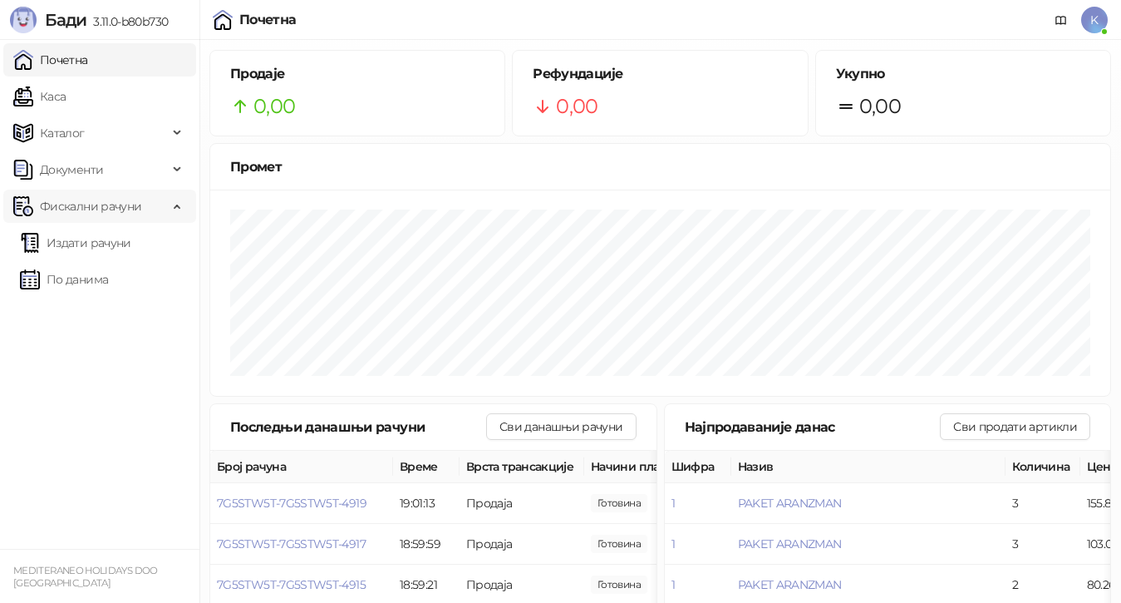
click at [71, 209] on span "Фискални рачуни" at bounding box center [90, 206] width 101 height 33
click at [81, 209] on span "Фискални рачуни" at bounding box center [90, 206] width 101 height 33
click at [81, 244] on link "Издати рачуни" at bounding box center [75, 242] width 111 height 33
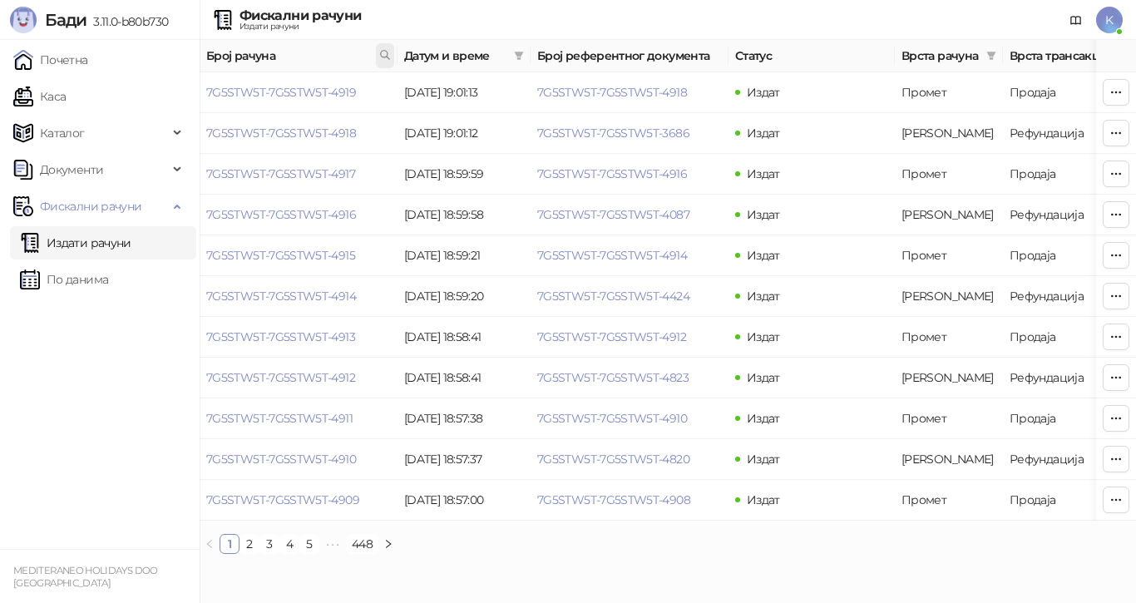
click at [387, 53] on icon at bounding box center [385, 55] width 12 height 12
type input "****"
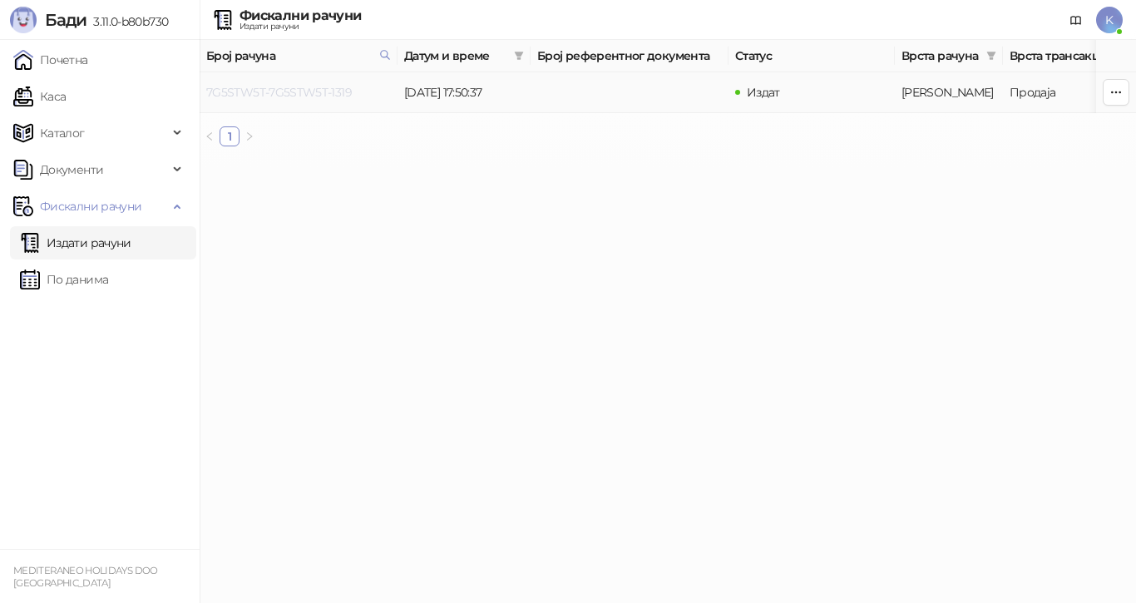
click at [327, 90] on link "7G5STW5T-7G5STW5T-1319" at bounding box center [278, 92] width 145 height 15
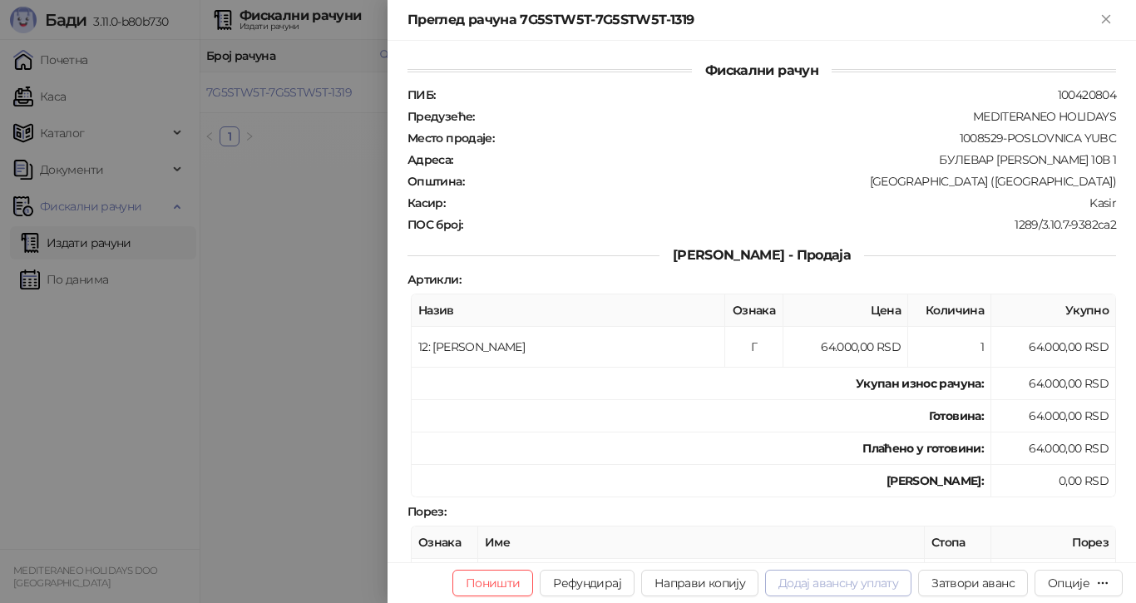
click at [857, 583] on button "Додај авансну уплату" at bounding box center [838, 582] width 146 height 27
type input "**********"
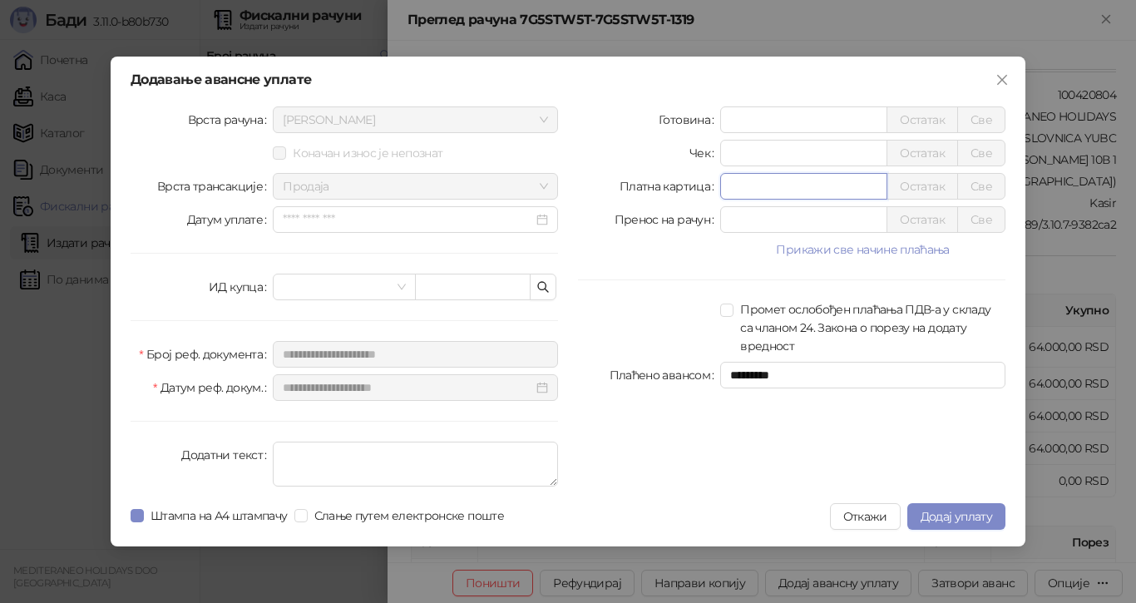
click at [757, 185] on input "*" at bounding box center [803, 186] width 165 height 25
type input "****"
click at [750, 122] on input "*" at bounding box center [803, 119] width 165 height 25
type input "******"
drag, startPoint x: 774, startPoint y: 185, endPoint x: 682, endPoint y: 185, distance: 92.3
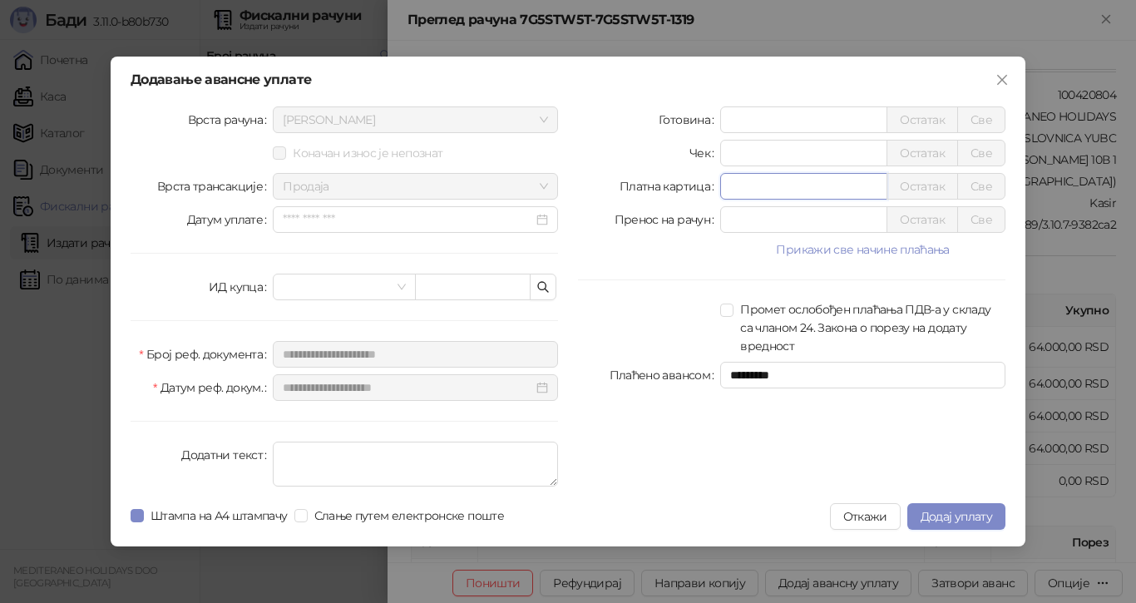
click at [682, 185] on div "Платна картица **** Остатак Све" at bounding box center [791, 186] width 427 height 27
drag, startPoint x: 794, startPoint y: 123, endPoint x: 623, endPoint y: 106, distance: 172.1
click at [623, 111] on div "Готовина ****** Остатак Све" at bounding box center [791, 119] width 427 height 27
click at [638, 318] on div at bounding box center [649, 327] width 142 height 55
click at [732, 121] on input "number" at bounding box center [803, 119] width 165 height 25
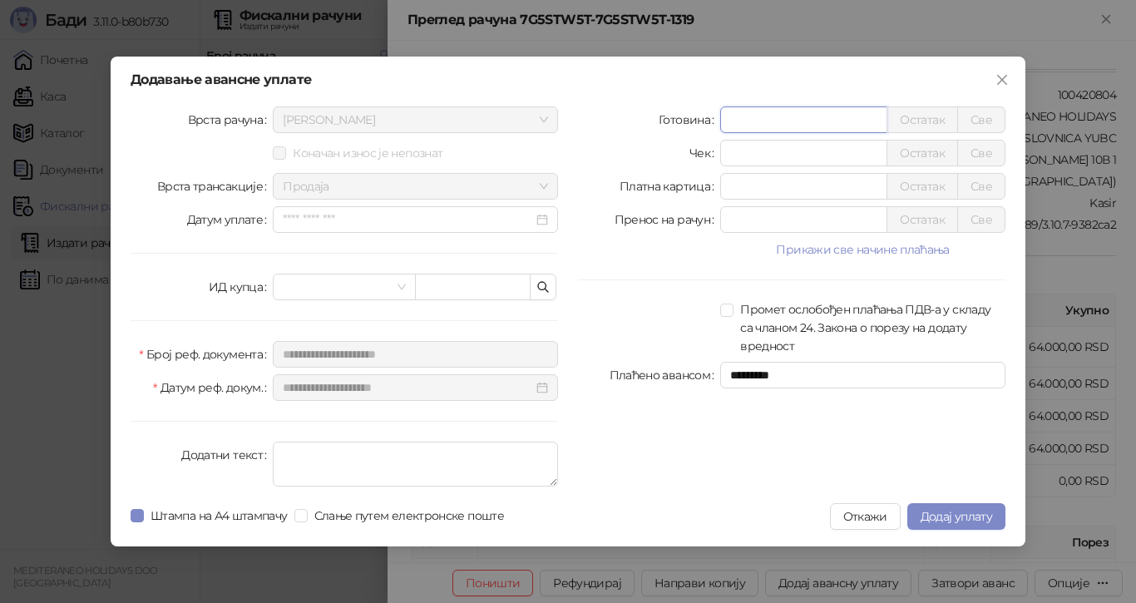
type input "*"
click at [663, 285] on div "Готовина * Остатак Све Чек * Остатак Све Платна картица **** Остатак Све Пренос…" at bounding box center [791, 299] width 447 height 387
click at [960, 512] on span "Додај уплату" at bounding box center [955, 516] width 71 height 15
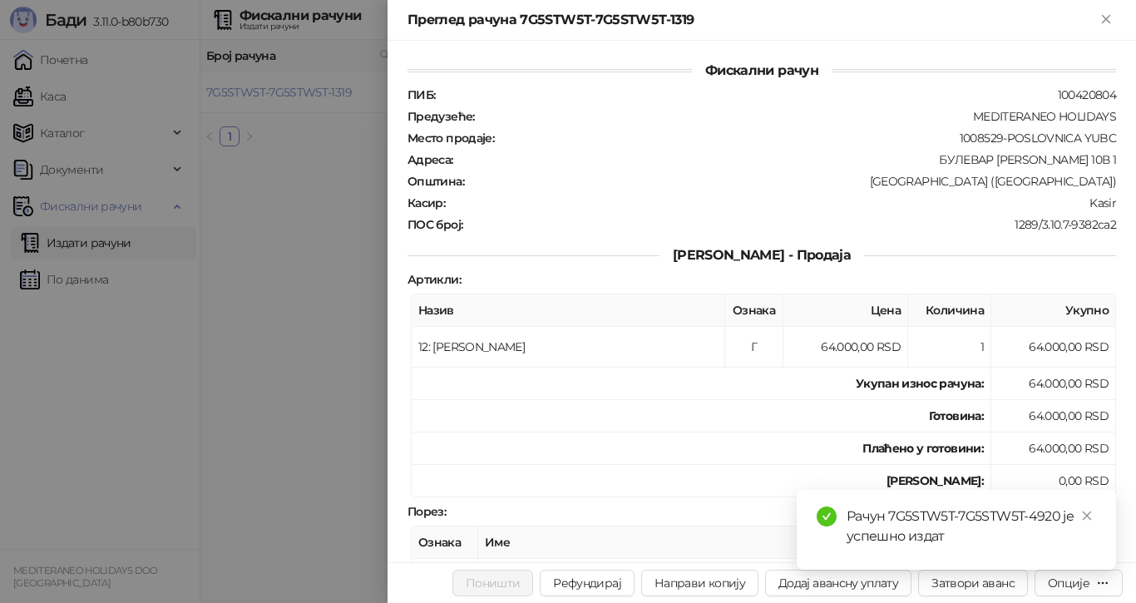
click at [101, 241] on div at bounding box center [568, 301] width 1136 height 603
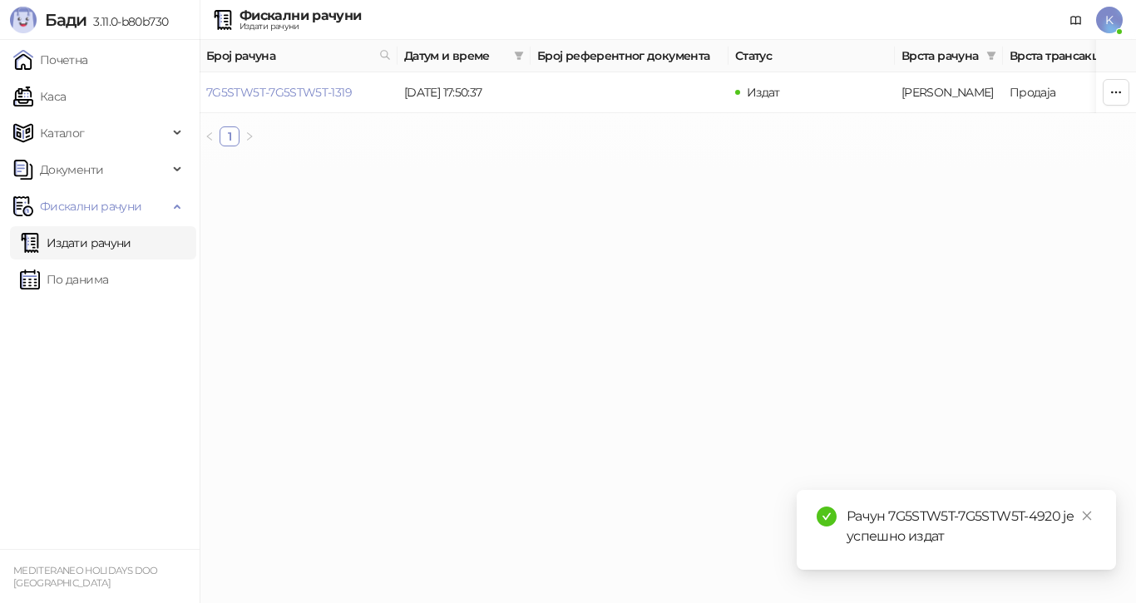
click at [94, 239] on link "Издати рачуни" at bounding box center [75, 242] width 111 height 33
click at [77, 200] on span "Фискални рачуни" at bounding box center [90, 206] width 101 height 33
click at [80, 208] on span "Фискални рачуни" at bounding box center [90, 206] width 101 height 33
click at [73, 238] on link "Издати рачуни" at bounding box center [75, 242] width 111 height 33
click at [79, 57] on link "Почетна" at bounding box center [50, 59] width 75 height 33
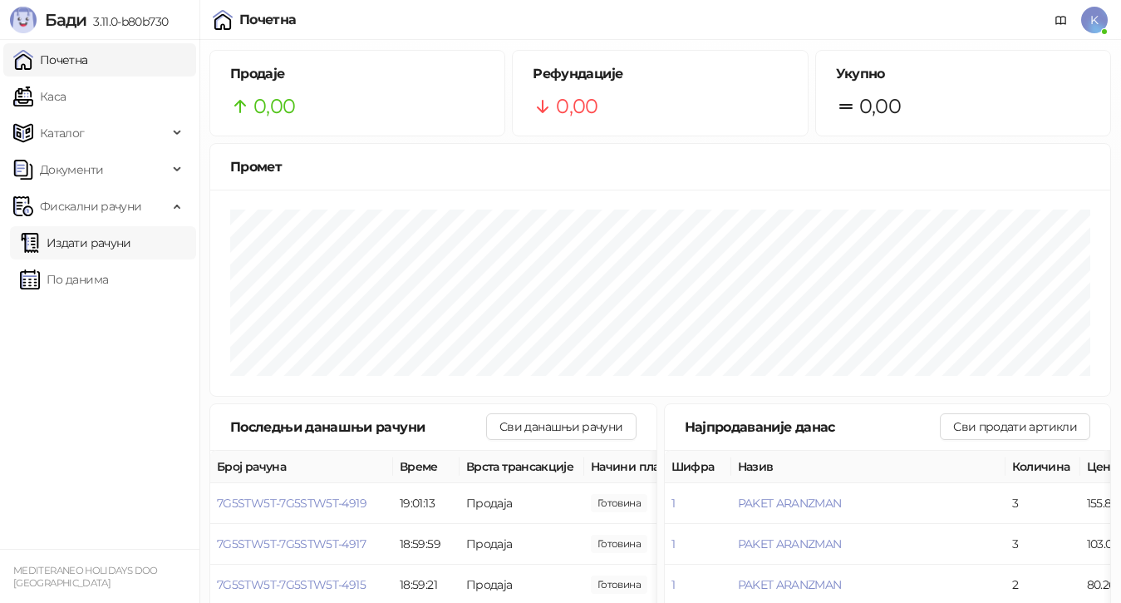
click at [86, 248] on link "Издати рачуни" at bounding box center [75, 242] width 111 height 33
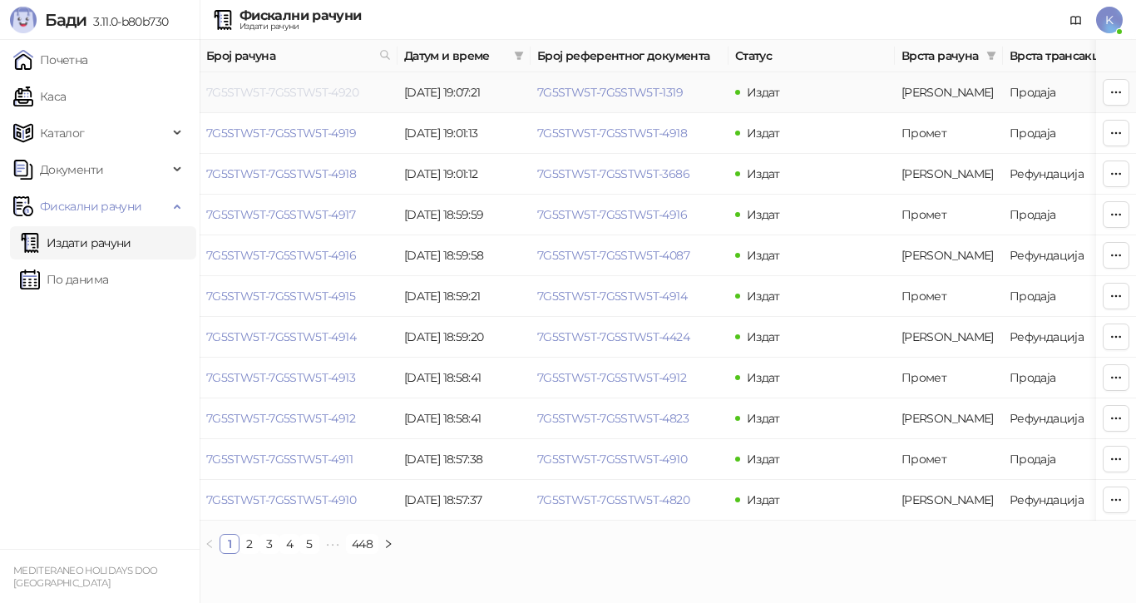
click at [312, 91] on link "7G5STW5T-7G5STW5T-4920" at bounding box center [282, 92] width 152 height 15
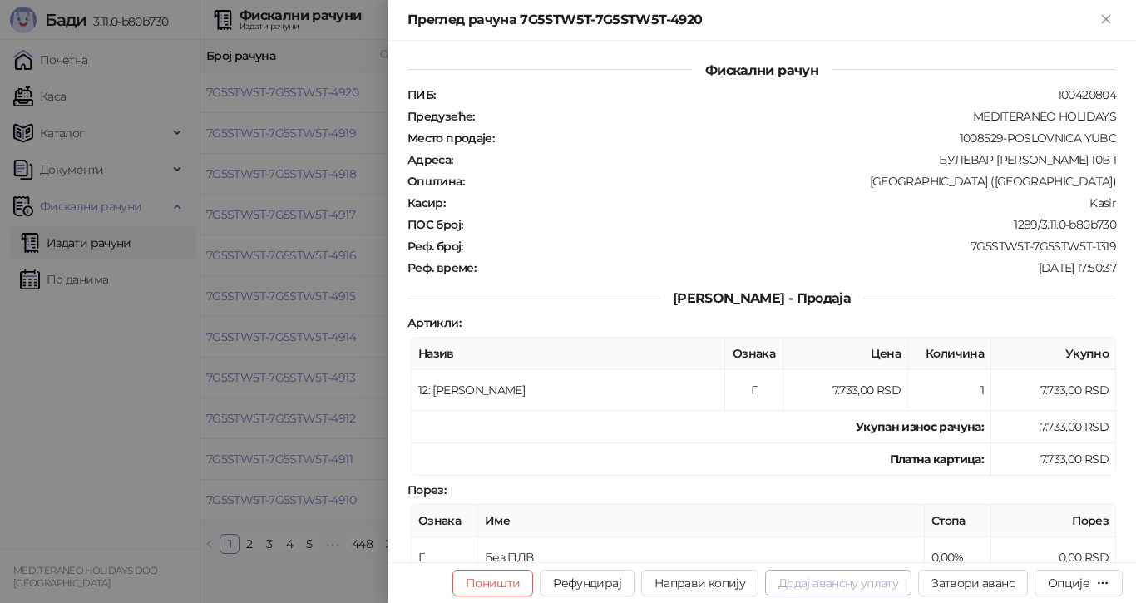
click at [861, 583] on button "Додај авансну уплату" at bounding box center [838, 582] width 146 height 27
type input "**********"
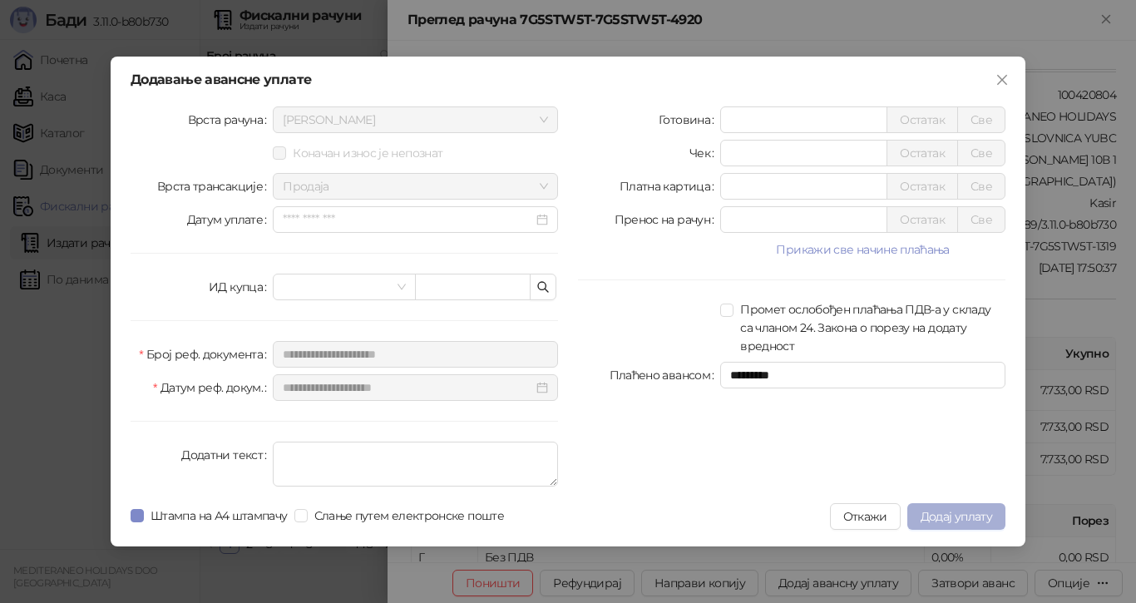
type input "******"
click at [947, 515] on span "Додај уплату" at bounding box center [955, 516] width 71 height 15
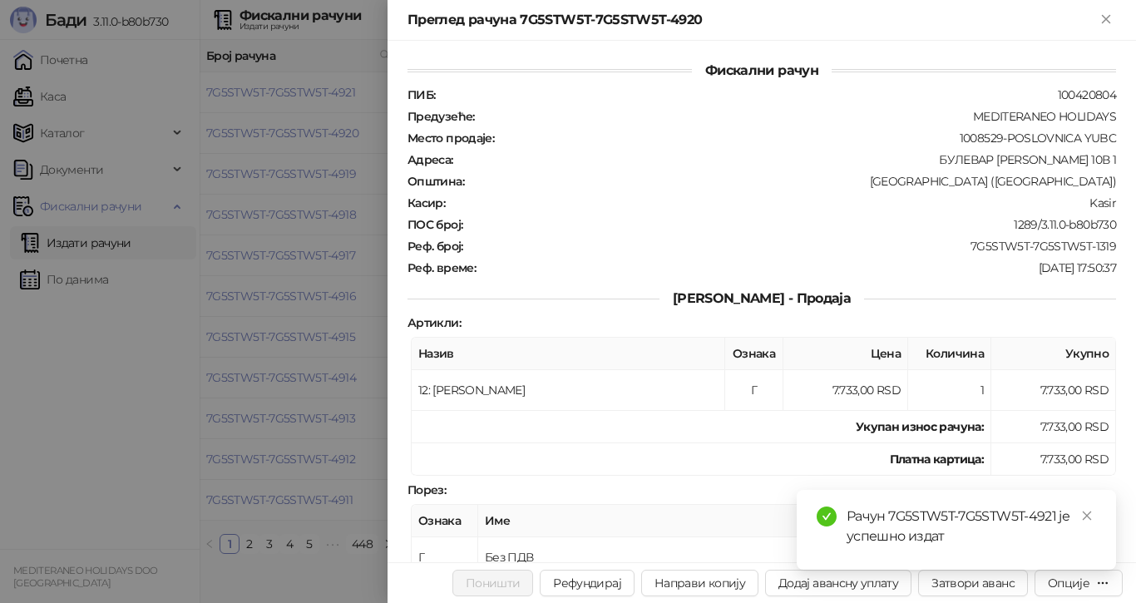
click at [278, 90] on div at bounding box center [568, 301] width 1136 height 603
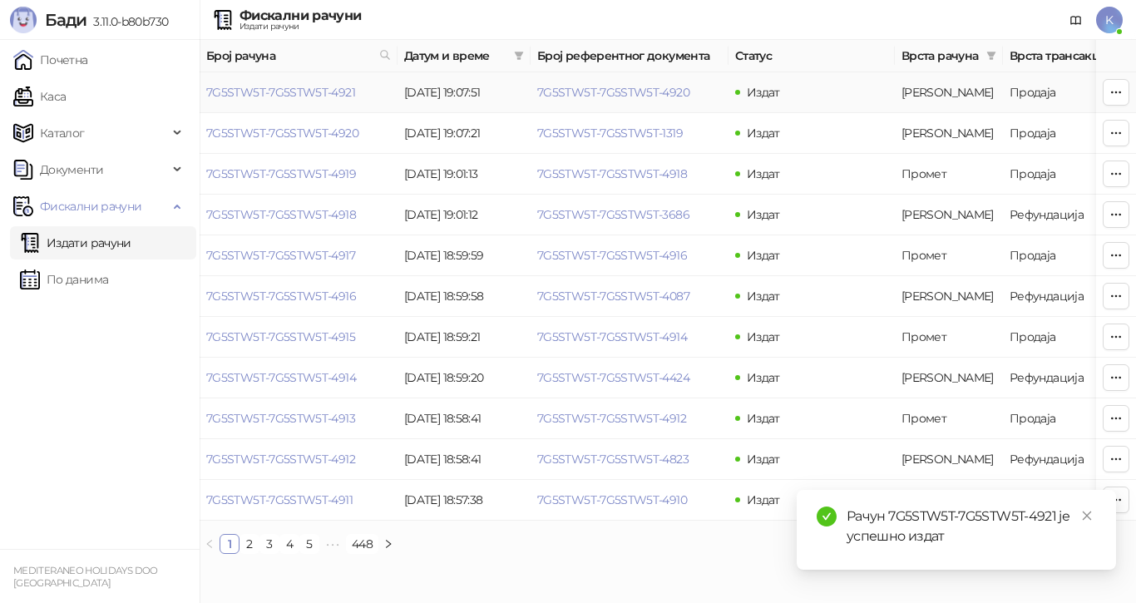
click at [278, 90] on link "7G5STW5T-7G5STW5T-4921" at bounding box center [280, 92] width 149 height 15
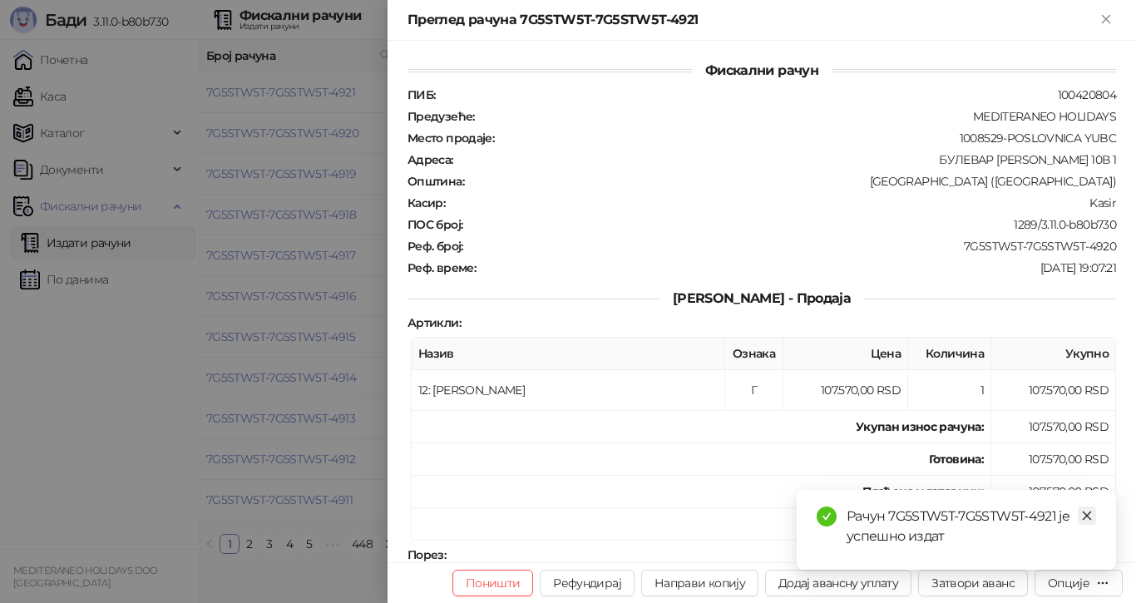
click at [1087, 516] on icon "close" at bounding box center [1086, 515] width 9 height 9
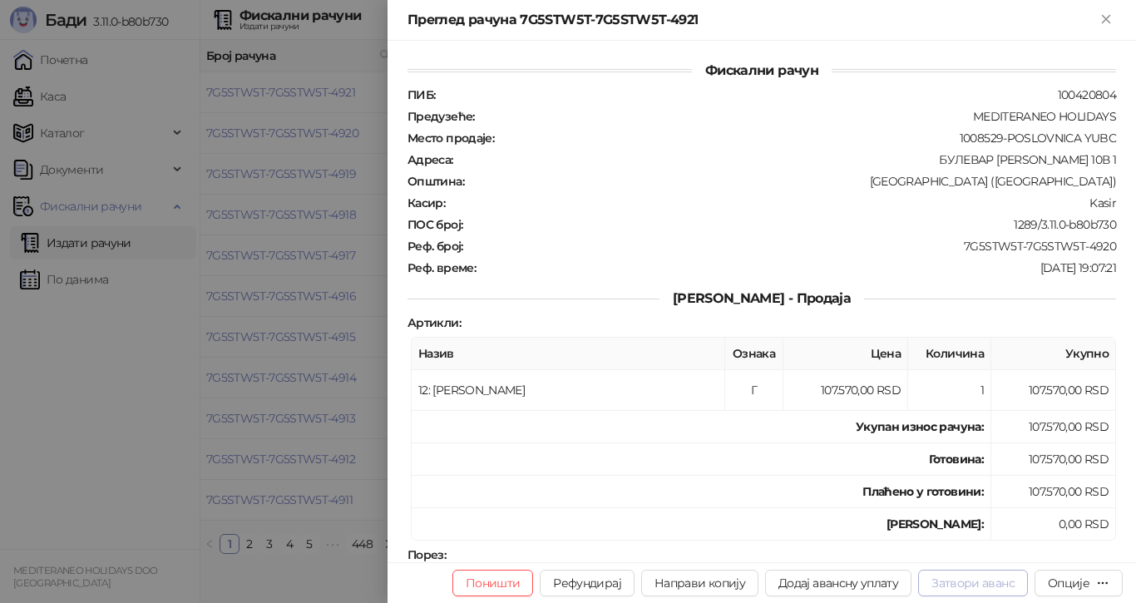
click at [990, 583] on button "Затвори аванс" at bounding box center [973, 582] width 110 height 27
type input "**********"
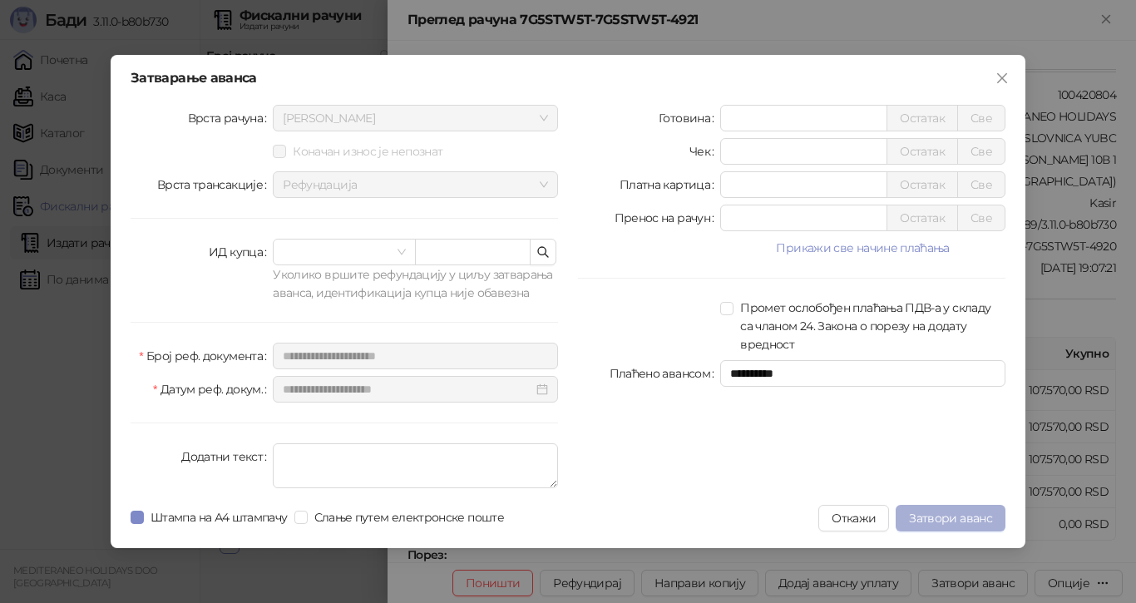
click at [952, 517] on span "Затвори аванс" at bounding box center [950, 517] width 83 height 15
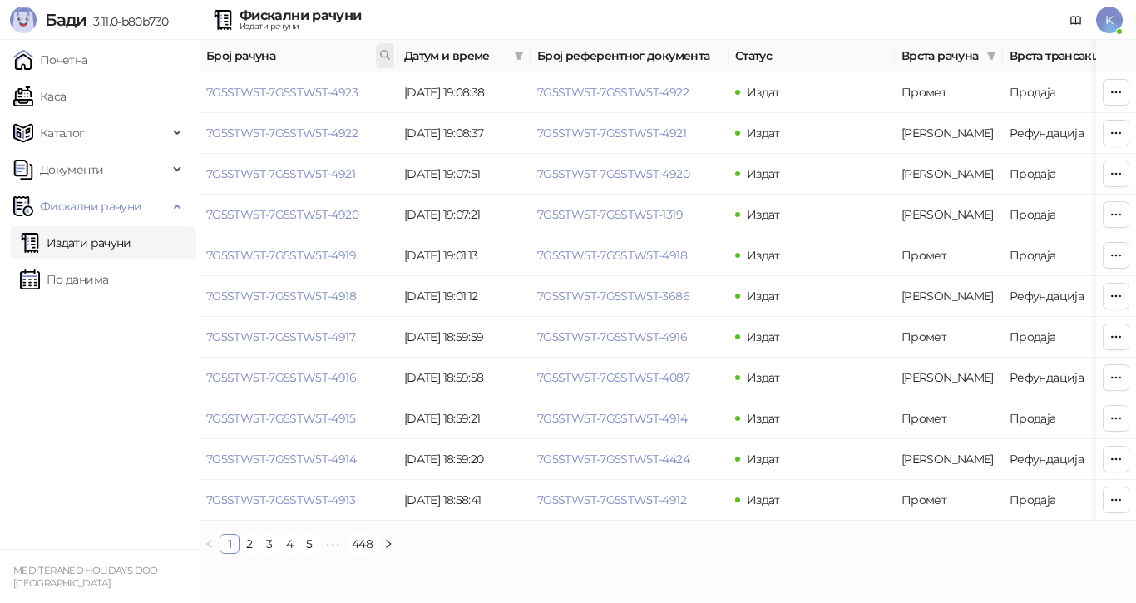
click at [387, 52] on icon at bounding box center [385, 55] width 8 height 8
type input "**********"
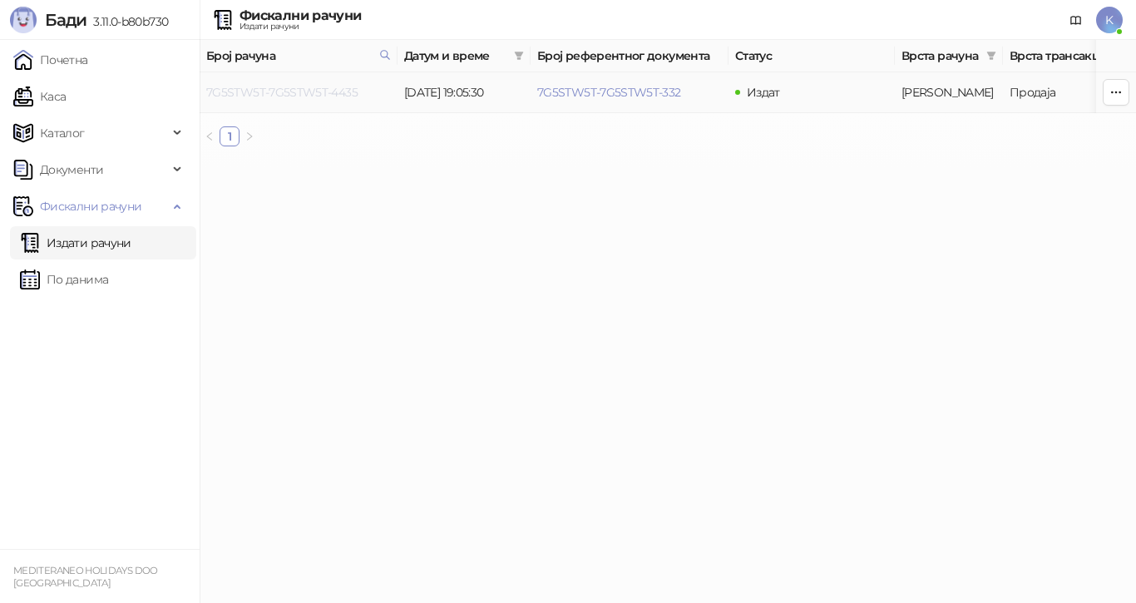
click at [334, 90] on link "7G5STW5T-7G5STW5T-4435" at bounding box center [281, 92] width 151 height 15
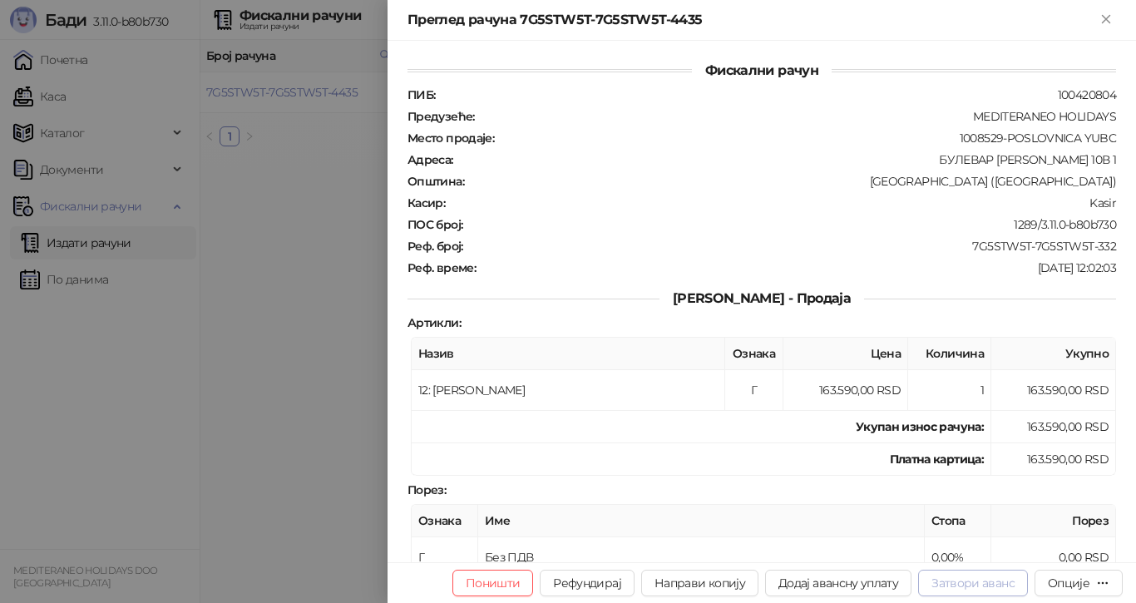
click at [980, 578] on button "Затвори аванс" at bounding box center [973, 582] width 110 height 27
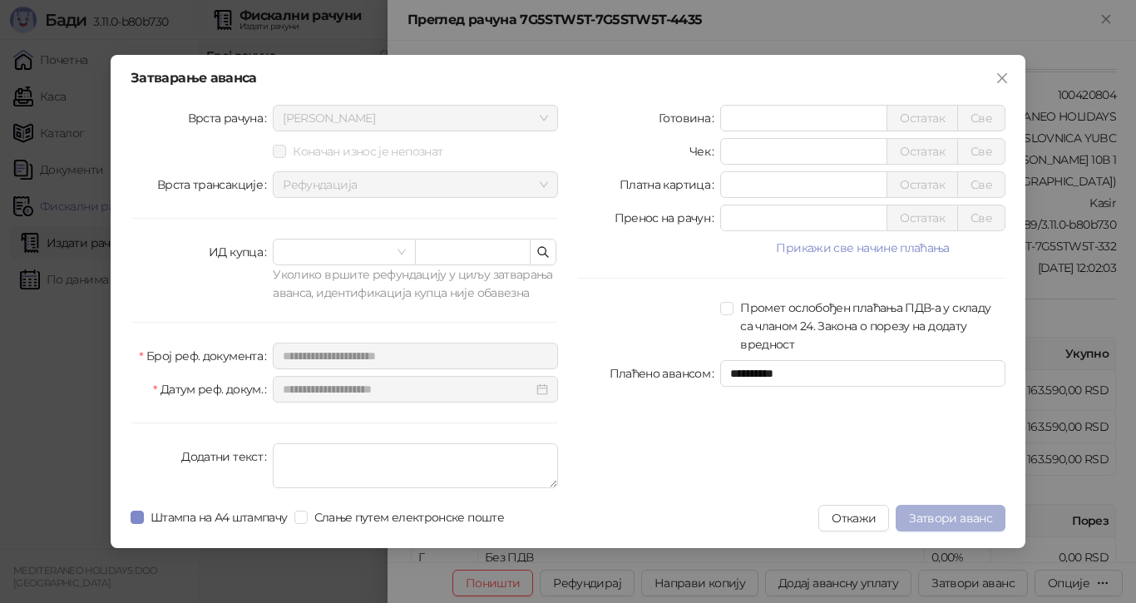
click at [952, 520] on span "Затвори аванс" at bounding box center [950, 517] width 83 height 15
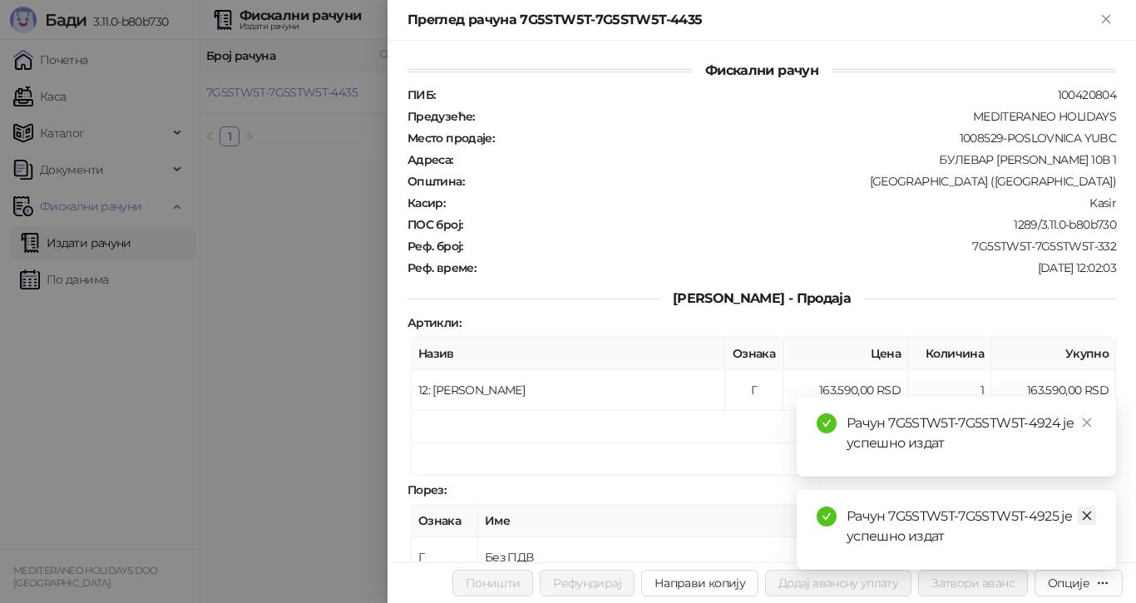
click at [1090, 515] on icon "close" at bounding box center [1087, 516] width 12 height 12
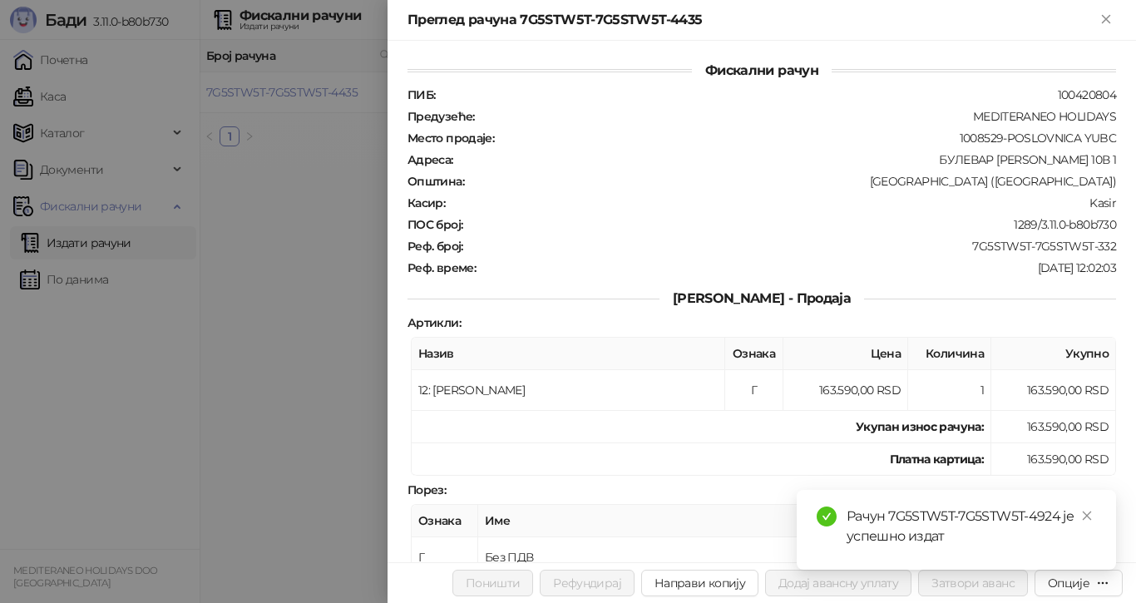
drag, startPoint x: 1090, startPoint y: 514, endPoint x: 1110, endPoint y: 466, distance: 52.2
click at [1090, 513] on icon "close" at bounding box center [1087, 516] width 12 height 12
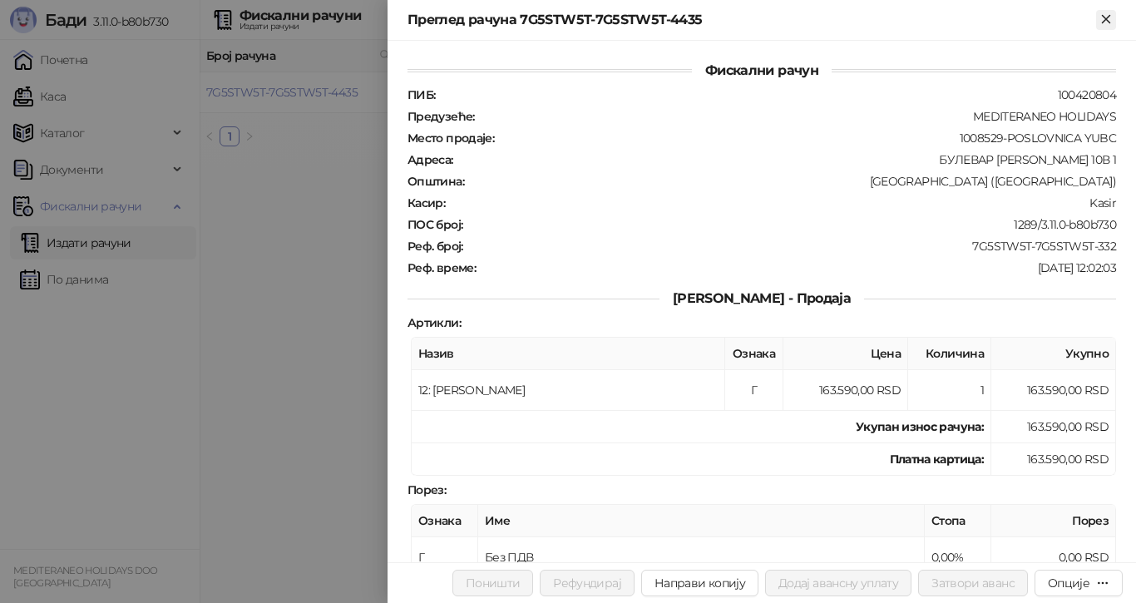
click at [1104, 17] on icon "Close" at bounding box center [1104, 18] width 7 height 7
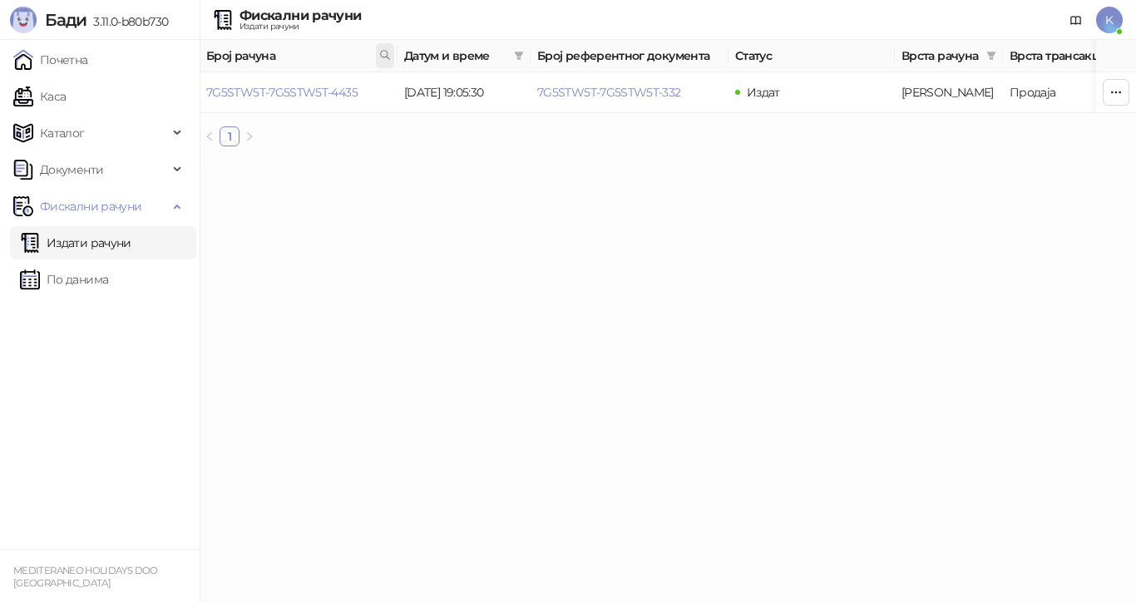
click at [387, 57] on icon at bounding box center [385, 55] width 8 height 8
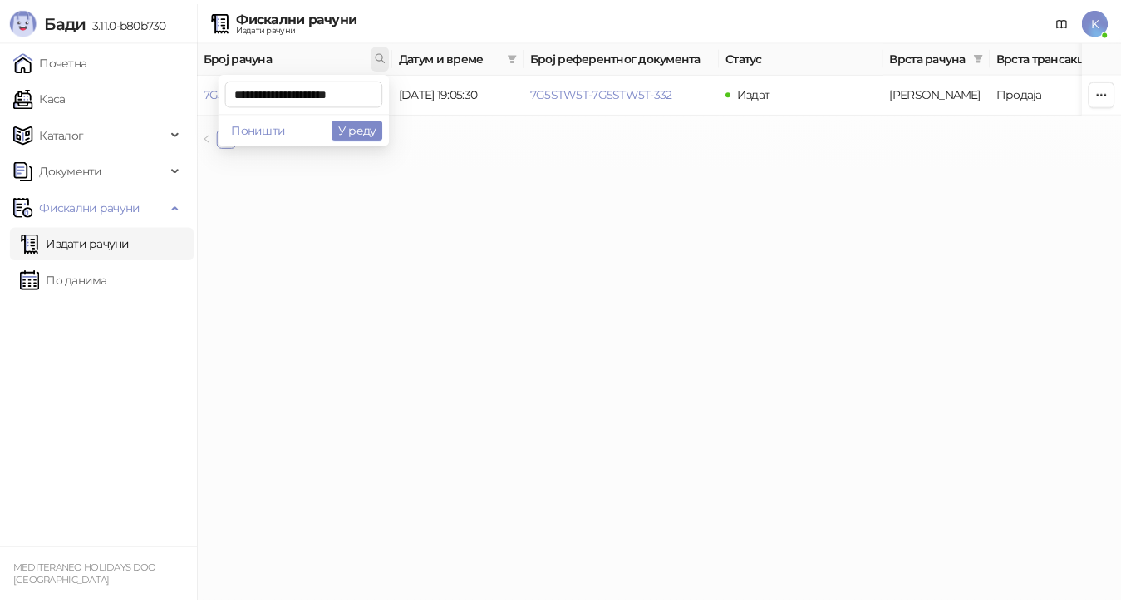
scroll to position [0, 3]
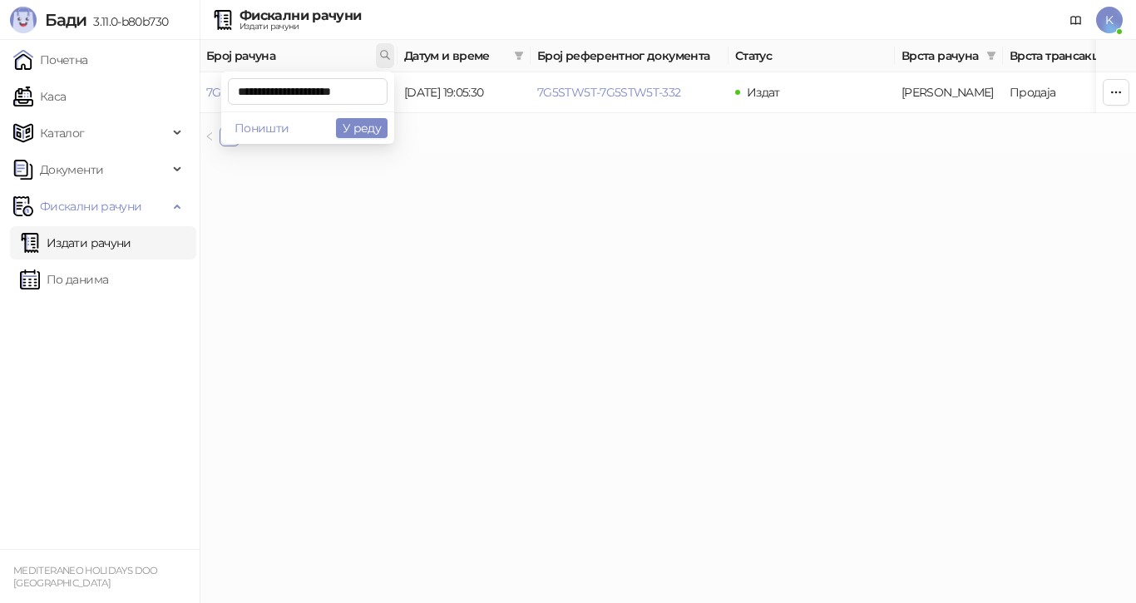
type input "**********"
click at [334, 91] on link "7G5STW5T-7G5STW5T-3515" at bounding box center [279, 92] width 147 height 15
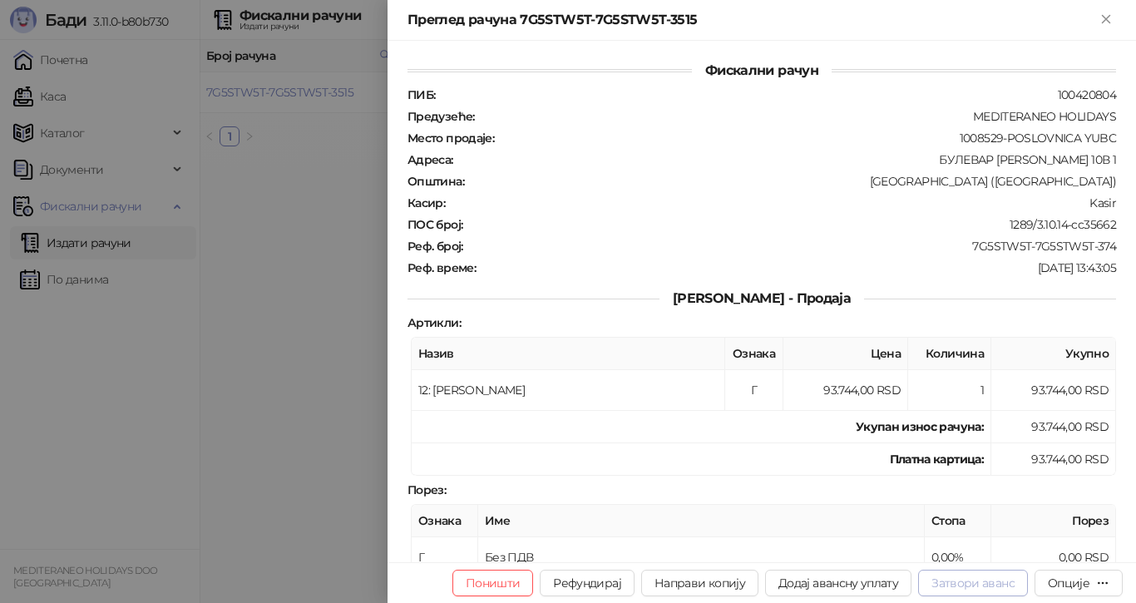
click at [959, 579] on button "Затвори аванс" at bounding box center [973, 582] width 110 height 27
type input "**********"
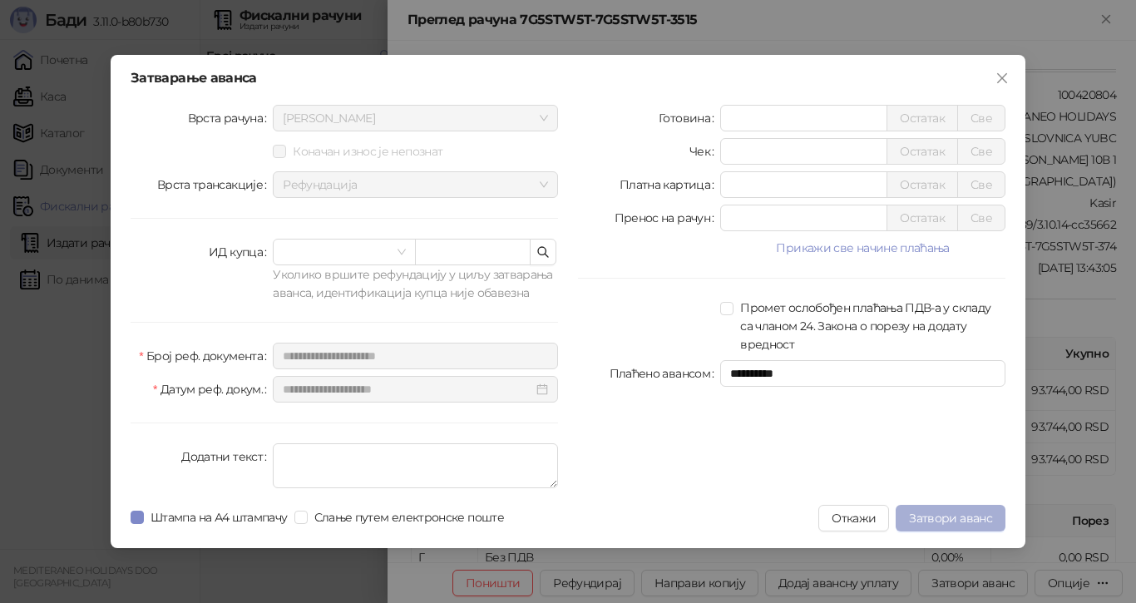
click at [944, 510] on span "Затвори аванс" at bounding box center [950, 517] width 83 height 15
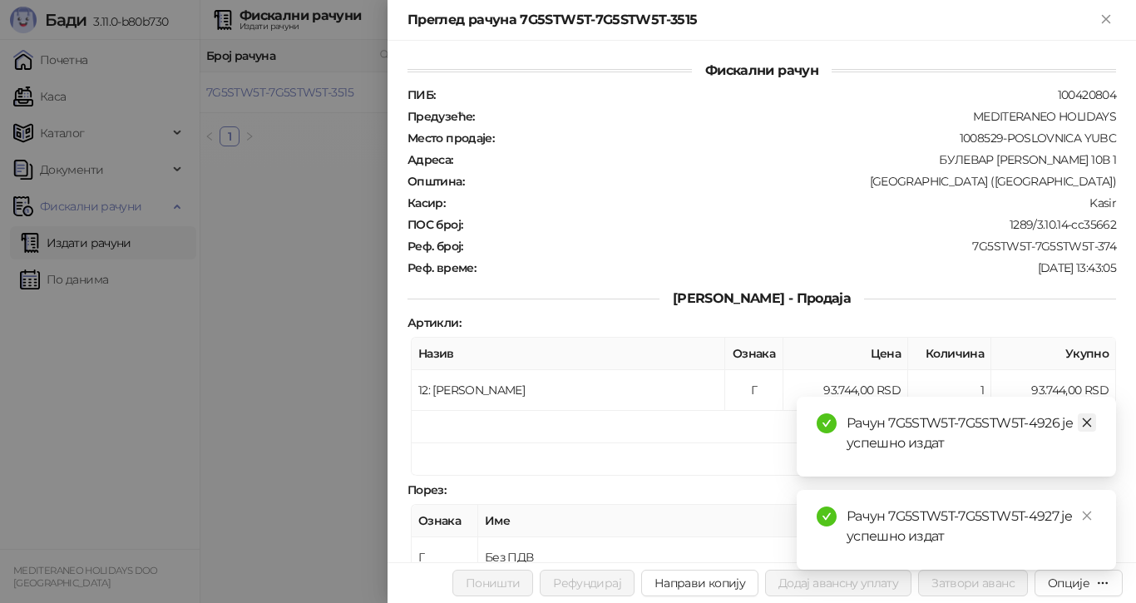
click at [1092, 419] on icon "close" at bounding box center [1087, 422] width 12 height 12
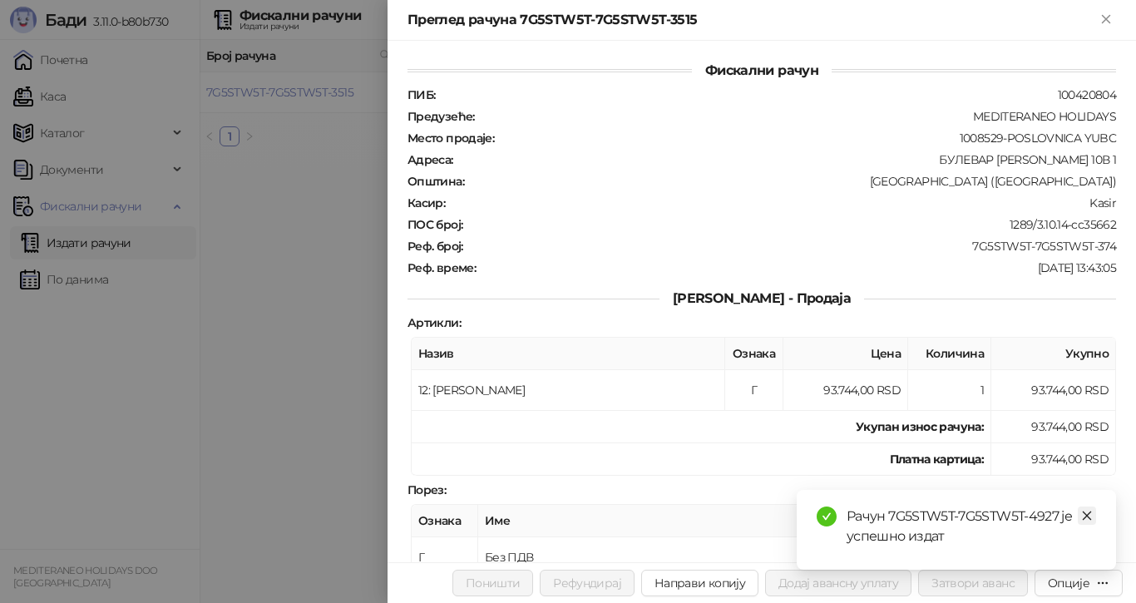
click at [1090, 514] on icon "close" at bounding box center [1087, 516] width 12 height 12
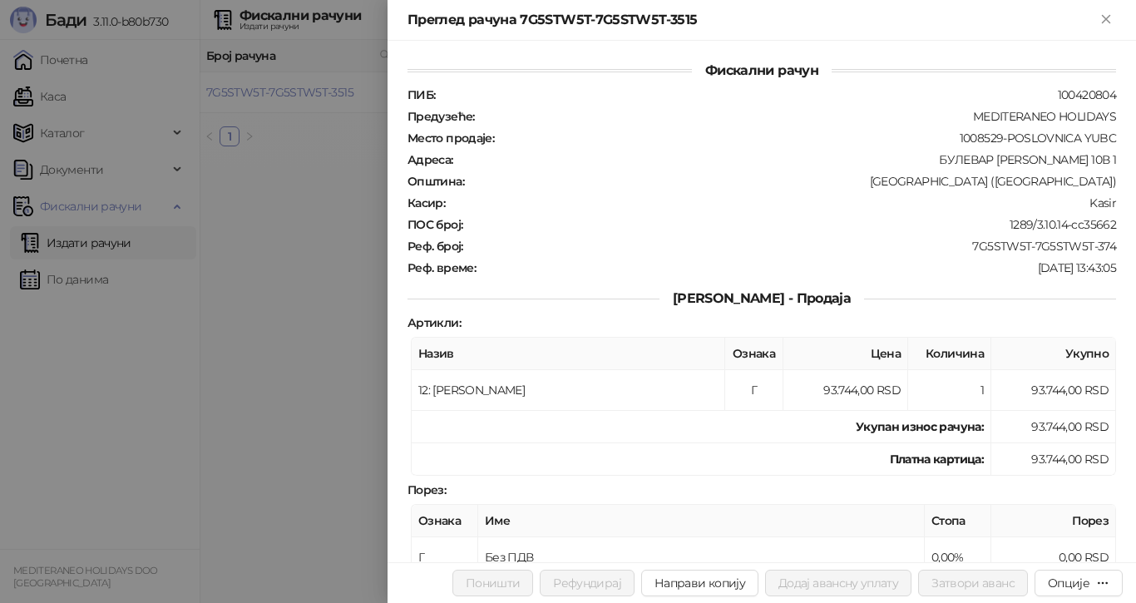
drag, startPoint x: 327, startPoint y: 214, endPoint x: 377, endPoint y: 98, distance: 127.0
click at [328, 203] on div at bounding box center [568, 301] width 1136 height 603
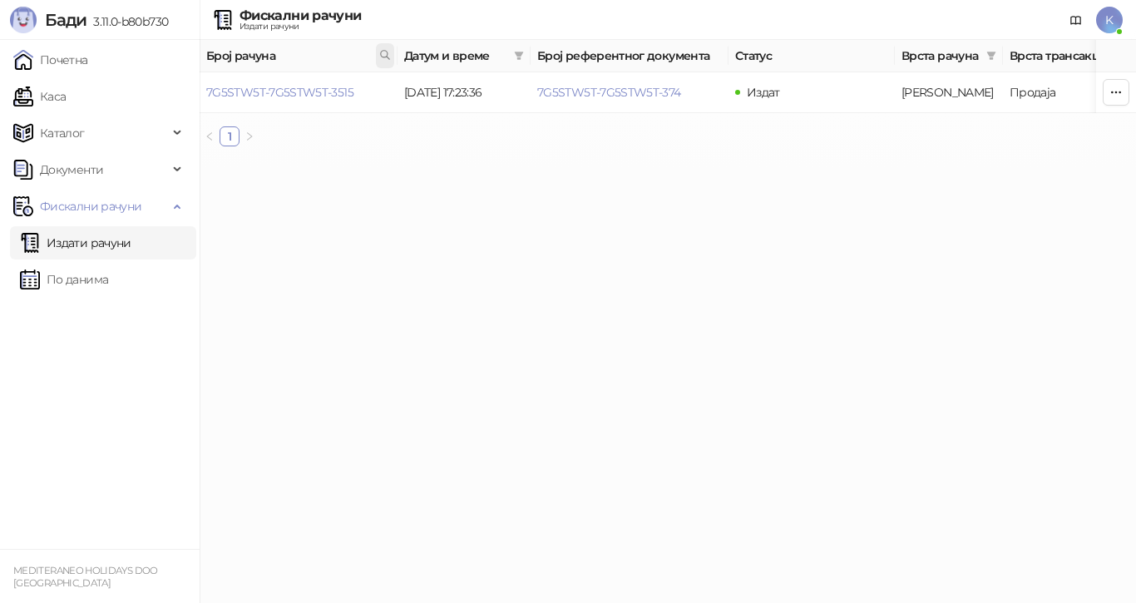
click at [380, 50] on icon at bounding box center [385, 55] width 12 height 12
click at [296, 92] on link "7G5STW5T-7G5STW5T-4128" at bounding box center [280, 92] width 149 height 15
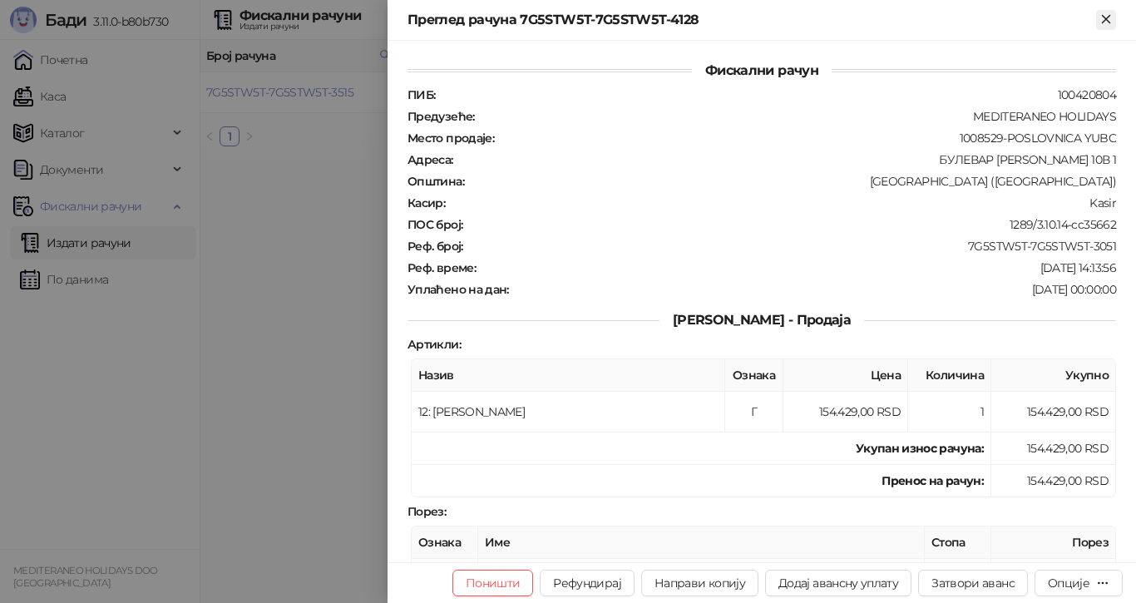
click at [1106, 17] on icon "Close" at bounding box center [1105, 19] width 15 height 15
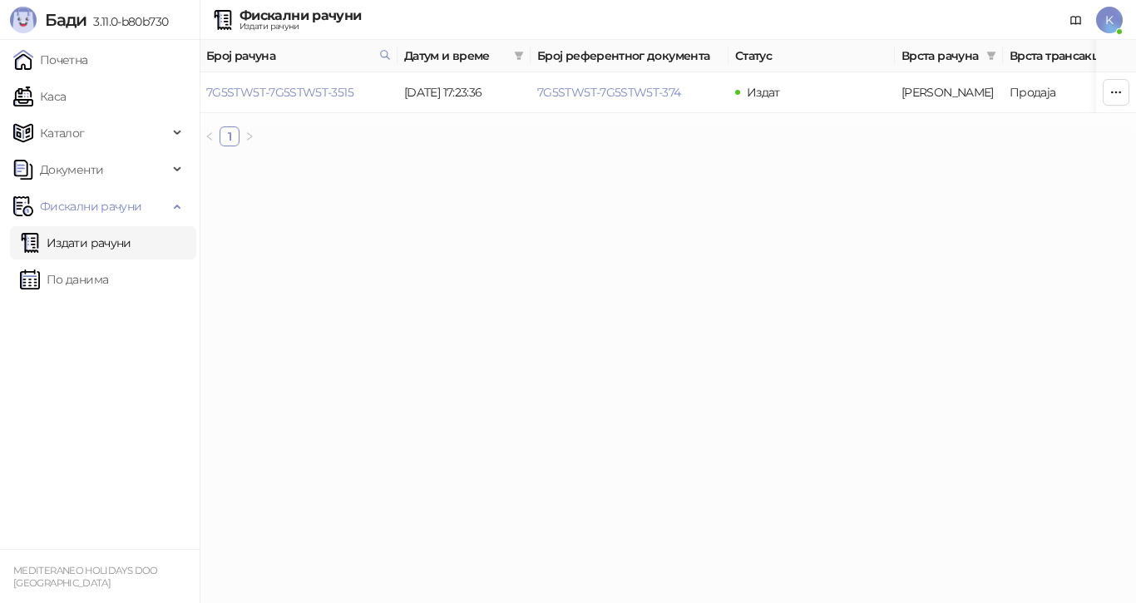
drag, startPoint x: 369, startPoint y: 255, endPoint x: 376, endPoint y: 173, distance: 82.6
click at [369, 160] on html "[PERSON_NAME] 3.11.0-b80b730 Почетна Каса Каталог Документи Фискални рачуни Изд…" at bounding box center [568, 80] width 1136 height 160
click at [383, 49] on icon at bounding box center [385, 55] width 12 height 12
type input "*"
type input "****"
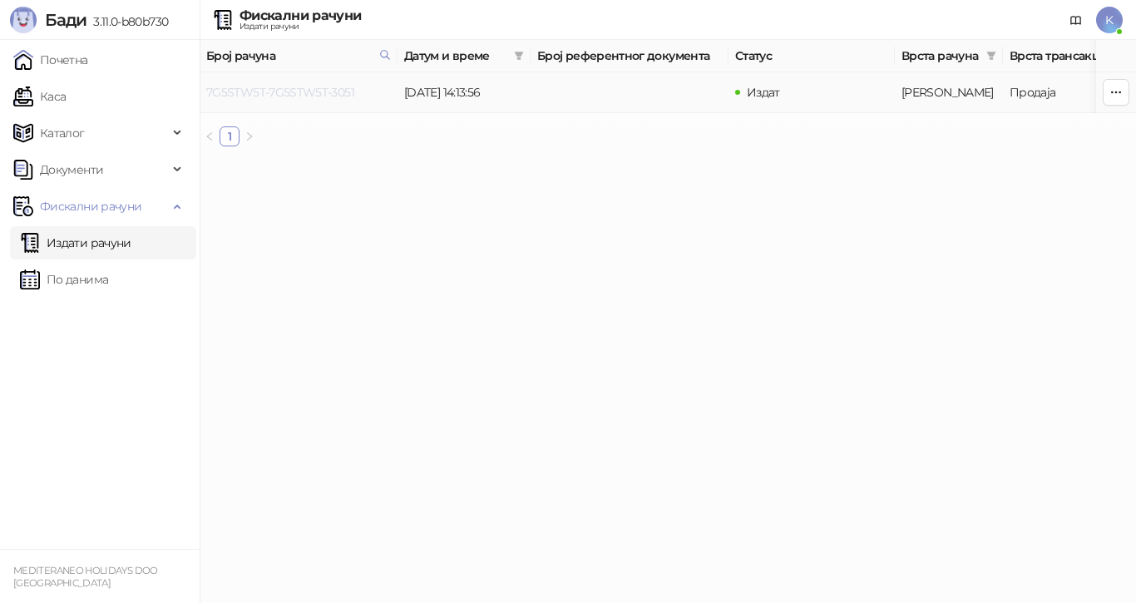
click at [323, 90] on link "7G5STW5T-7G5STW5T-3051" at bounding box center [280, 92] width 148 height 15
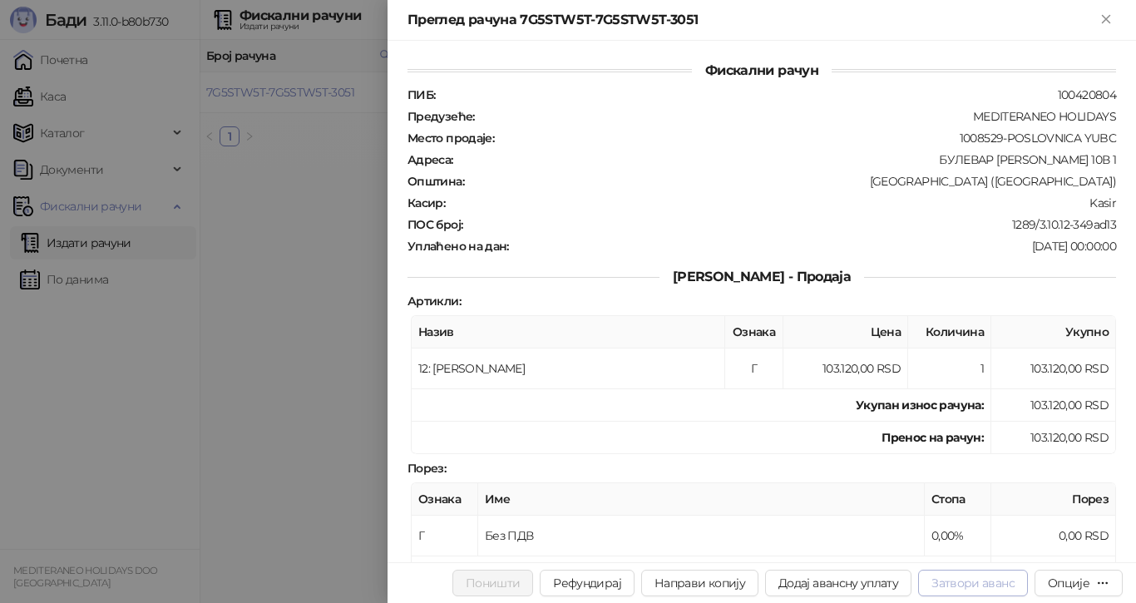
click at [985, 579] on button "Затвори аванс" at bounding box center [973, 582] width 110 height 27
type input "**********"
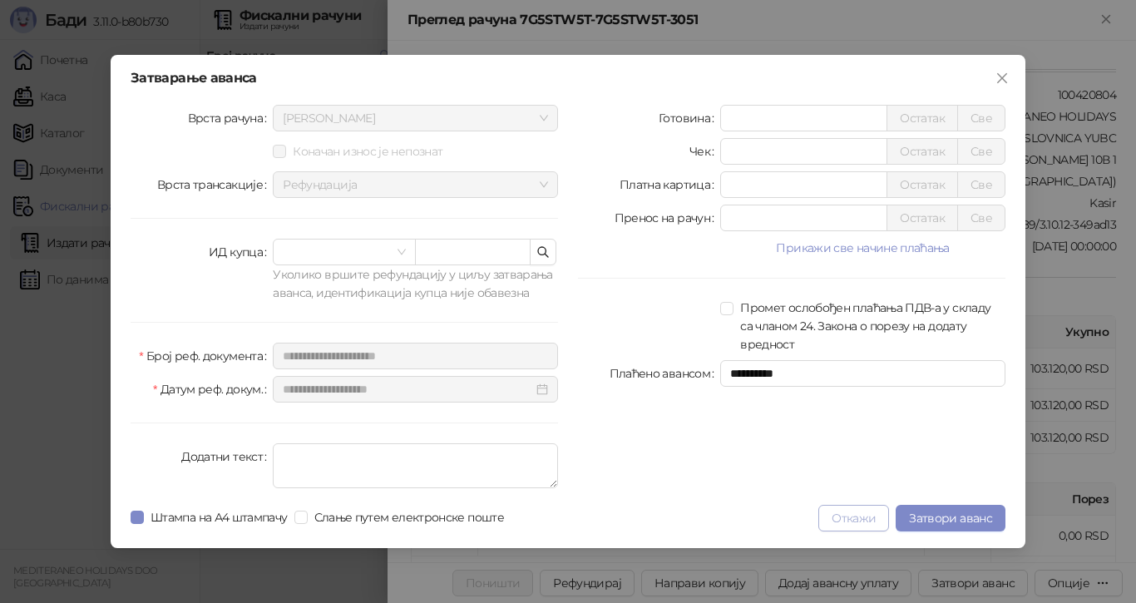
click at [856, 520] on button "Откажи" at bounding box center [853, 518] width 71 height 27
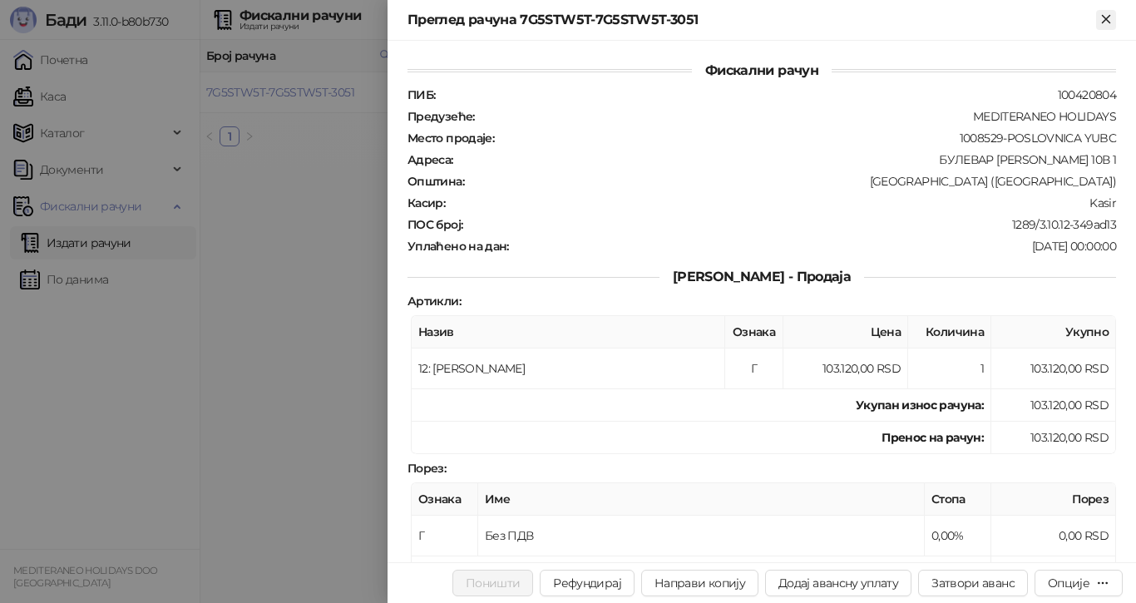
click at [1108, 17] on icon "Close" at bounding box center [1105, 19] width 15 height 15
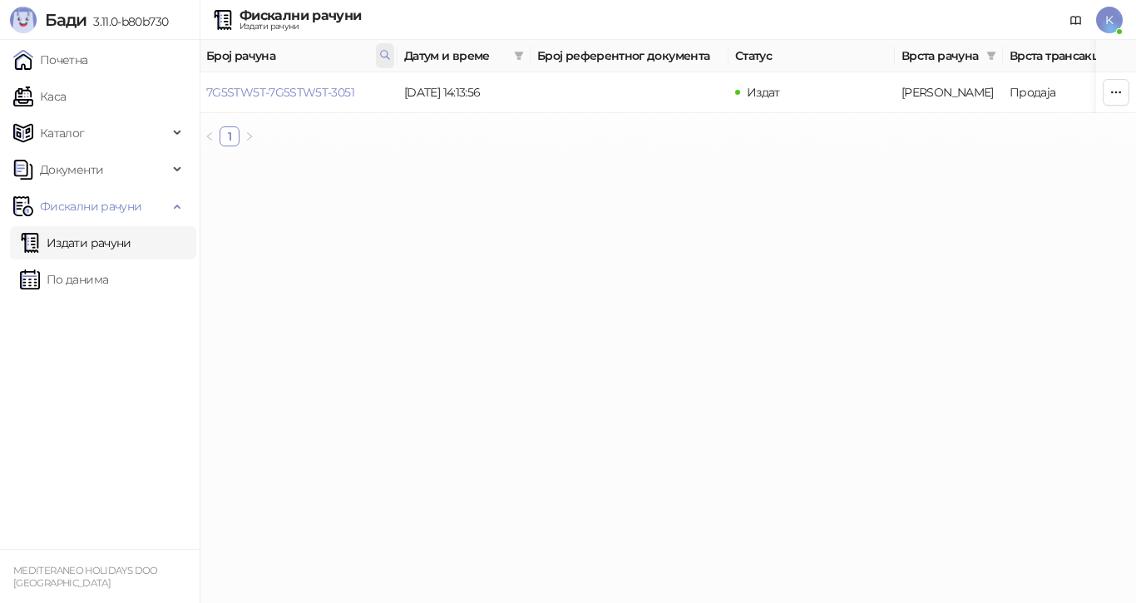
click at [387, 52] on icon at bounding box center [385, 55] width 8 height 8
type input "*"
type input "****"
click at [341, 91] on link "7G5STW5T-7G5STW5T-4128" at bounding box center [280, 92] width 149 height 15
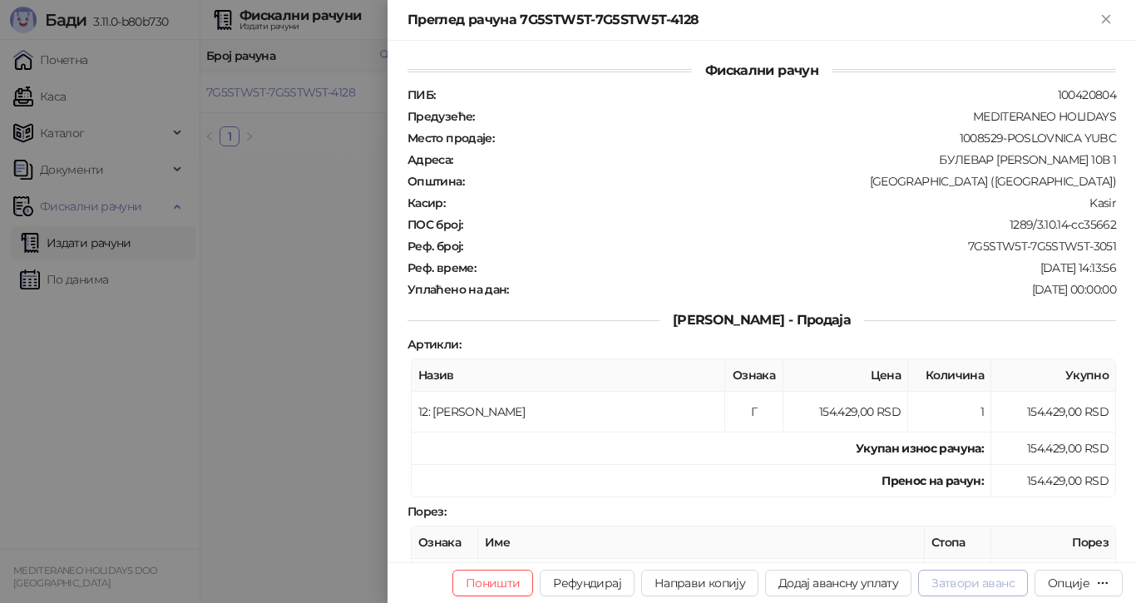
click at [963, 582] on button "Затвори аванс" at bounding box center [973, 582] width 110 height 27
type input "**********"
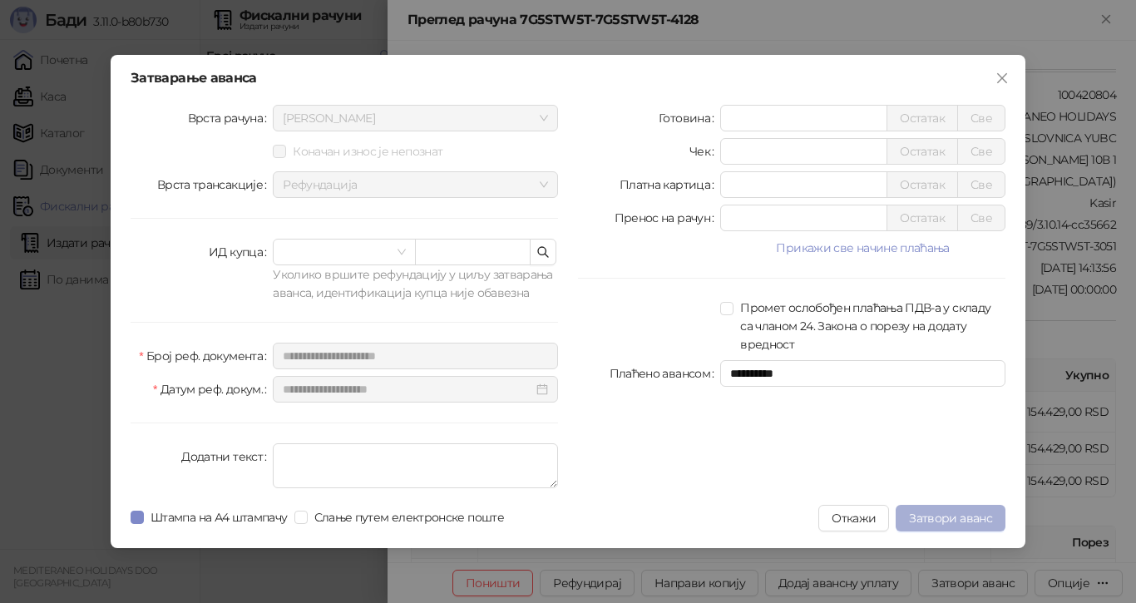
click at [929, 515] on span "Затвори аванс" at bounding box center [950, 517] width 83 height 15
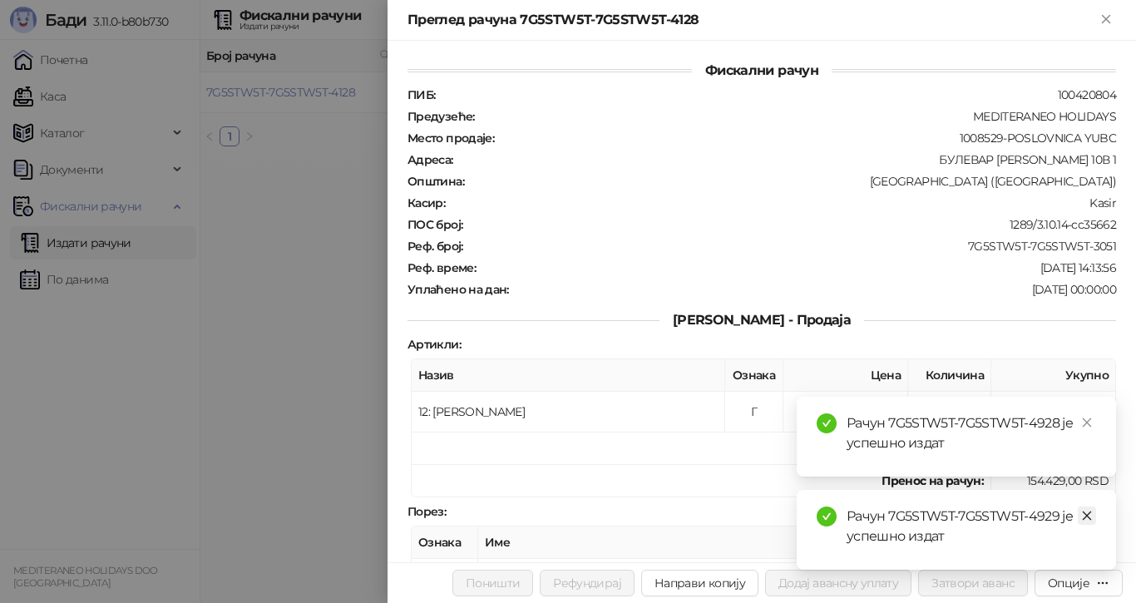
click at [1089, 514] on icon "close" at bounding box center [1087, 516] width 12 height 12
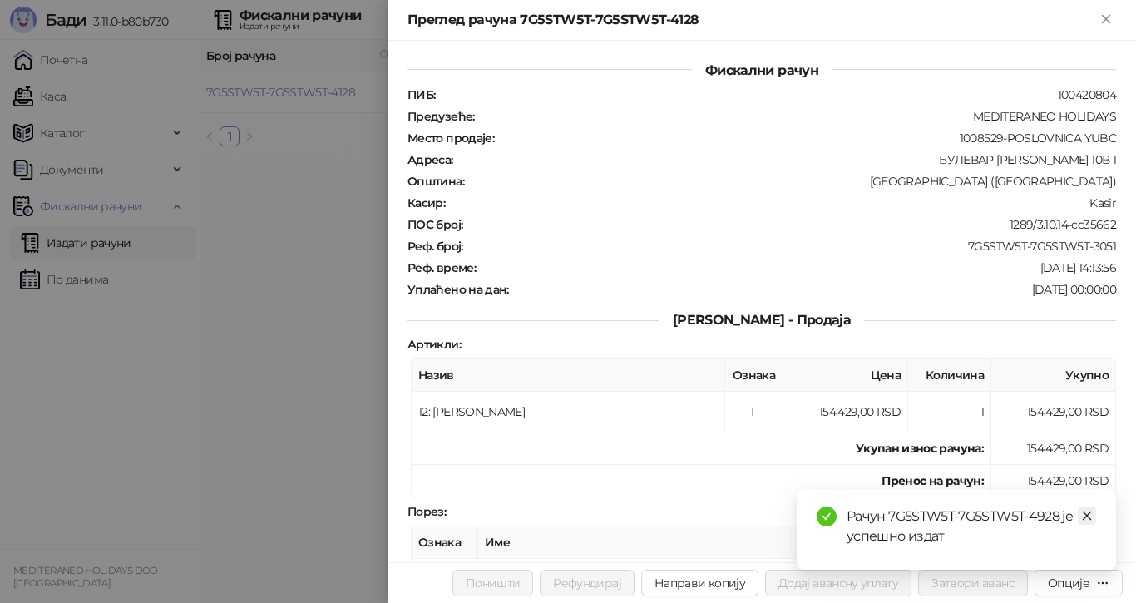
click at [1086, 511] on icon "close" at bounding box center [1087, 516] width 12 height 12
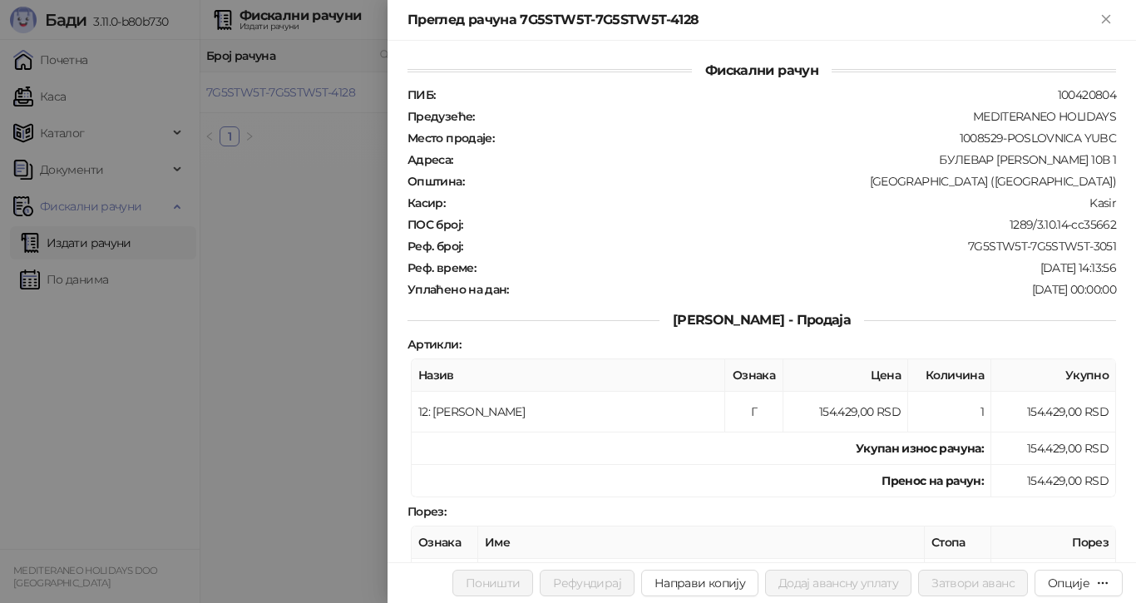
click at [70, 57] on div at bounding box center [568, 301] width 1136 height 603
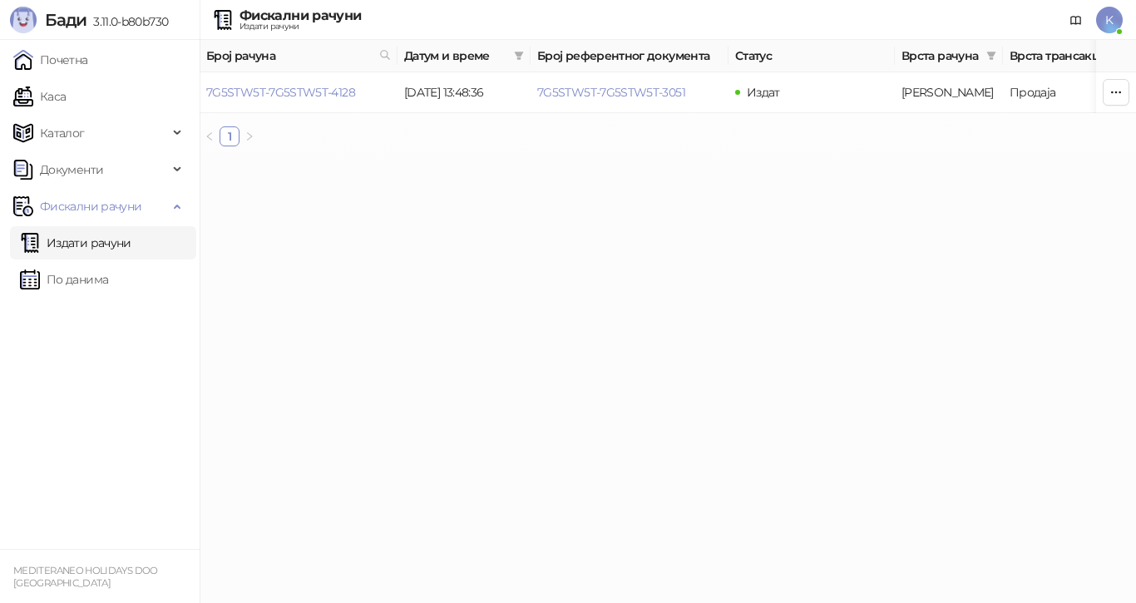
click at [71, 57] on link "Почетна" at bounding box center [50, 59] width 75 height 33
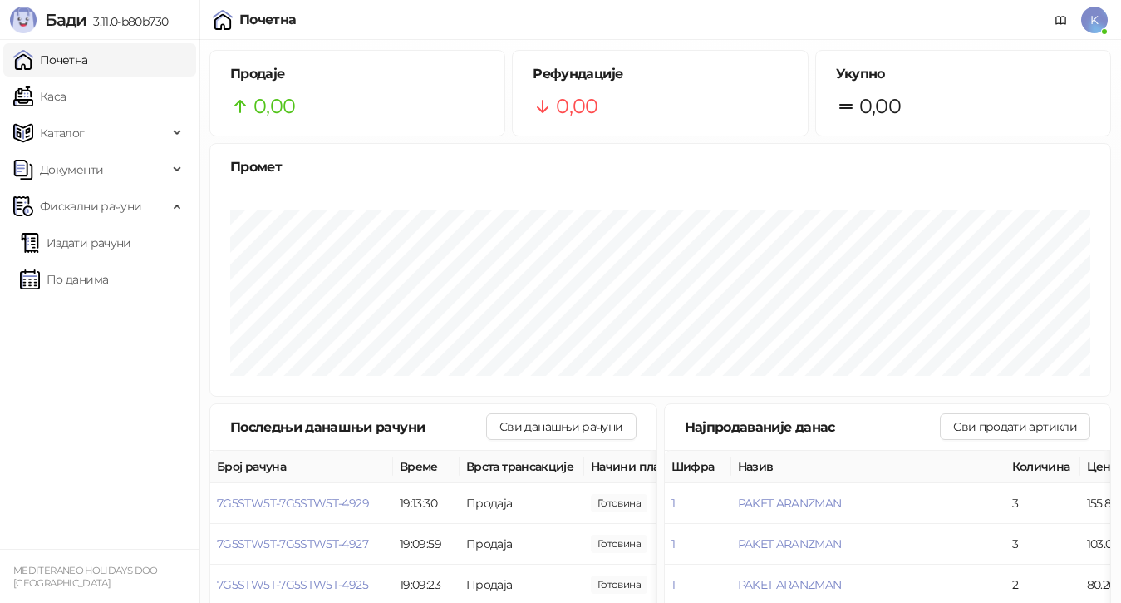
click at [980, 126] on div "Укупно 0,00" at bounding box center [963, 93] width 294 height 85
